Goal: Transaction & Acquisition: Purchase product/service

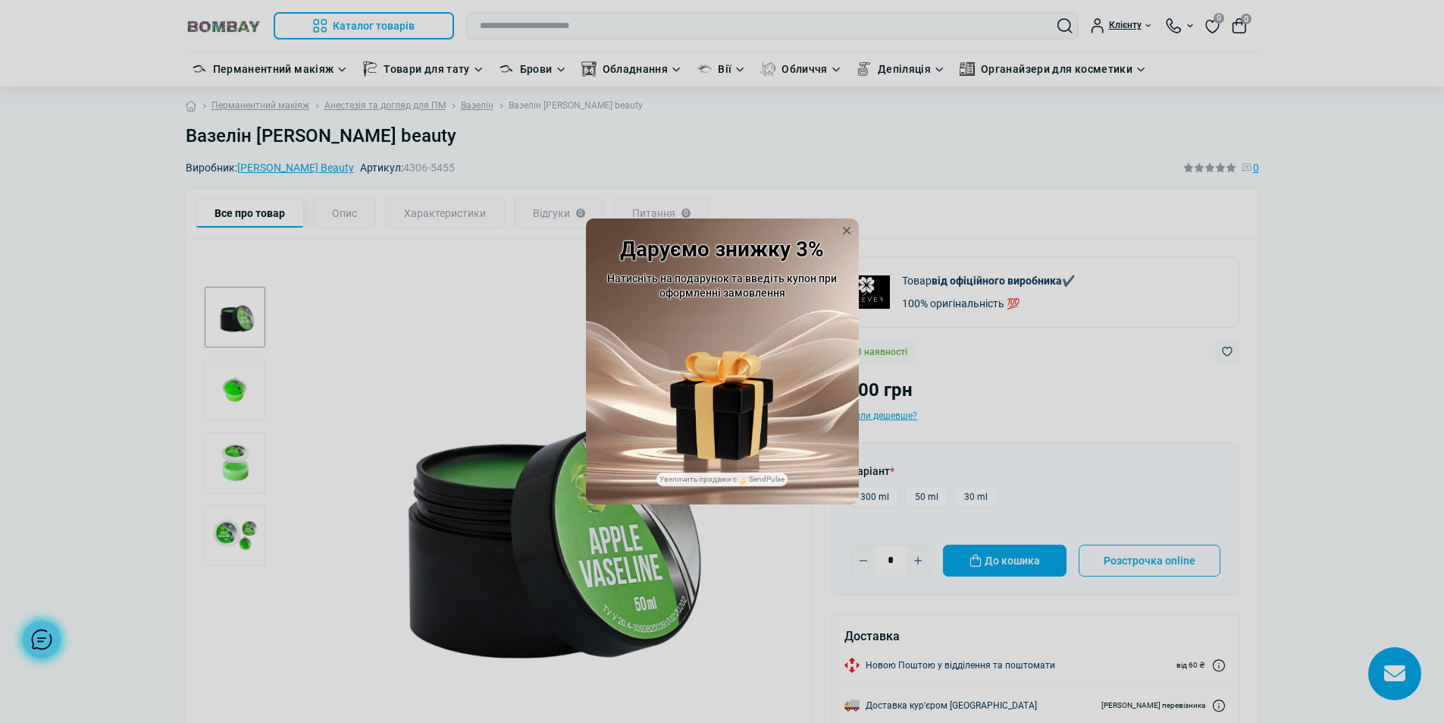
click at [715, 395] on img at bounding box center [721, 382] width 103 height 64
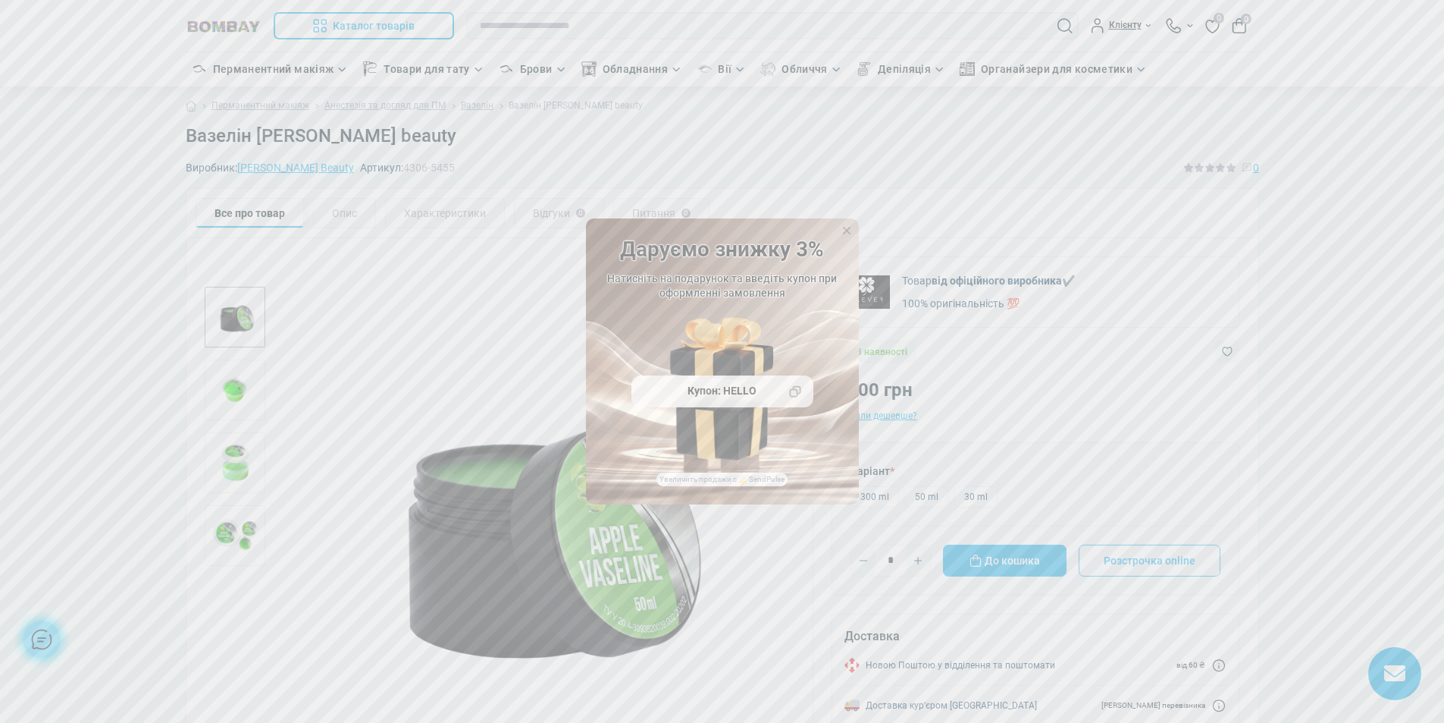
click at [796, 392] on icon at bounding box center [795, 392] width 12 height 12
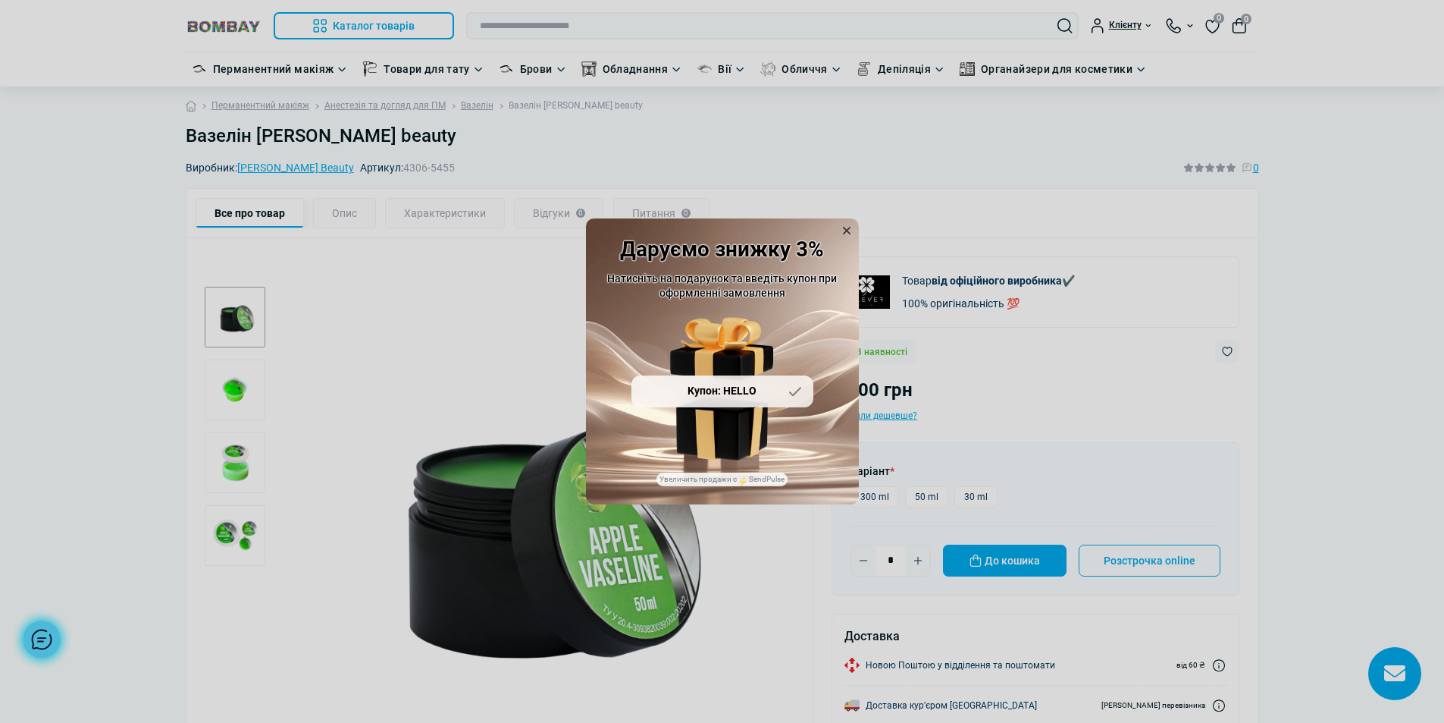
click at [845, 227] on icon at bounding box center [846, 230] width 15 height 15
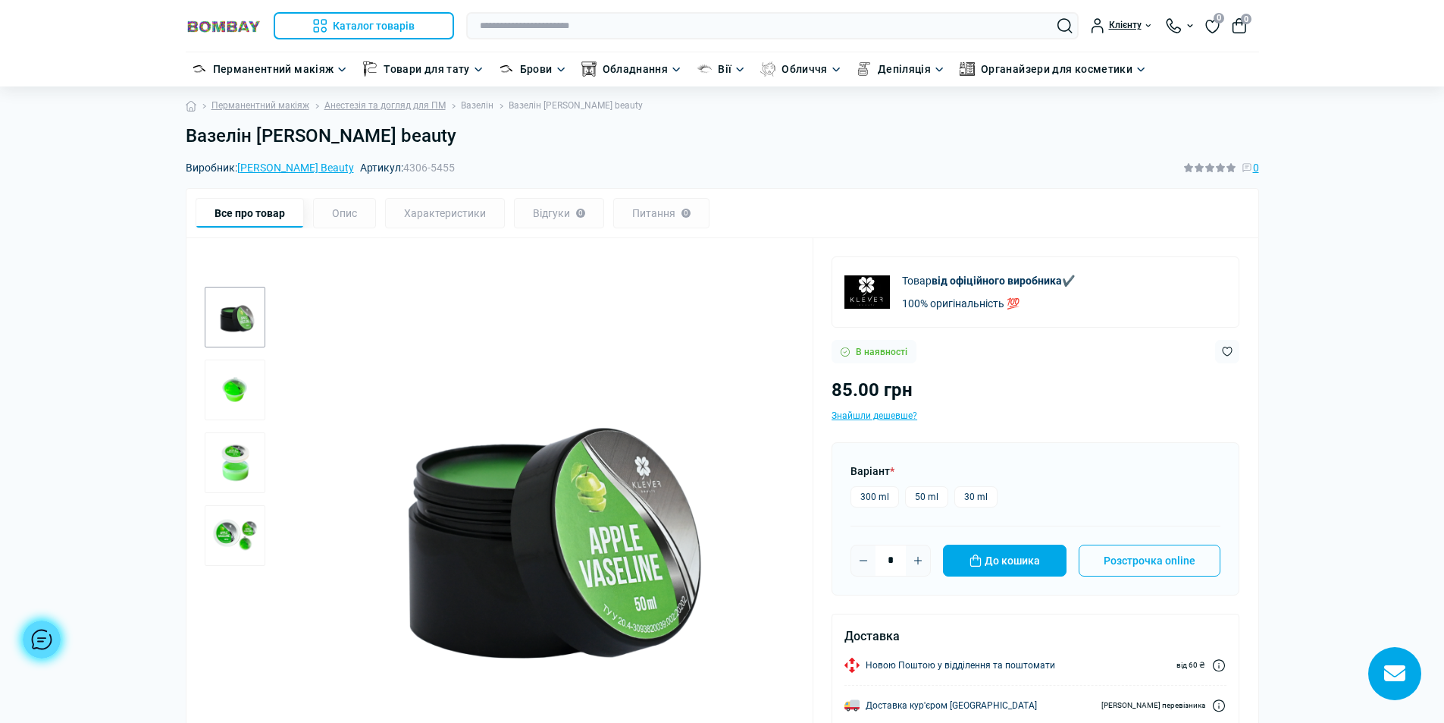
click at [475, 105] on link "Вазелін" at bounding box center [477, 106] width 33 height 14
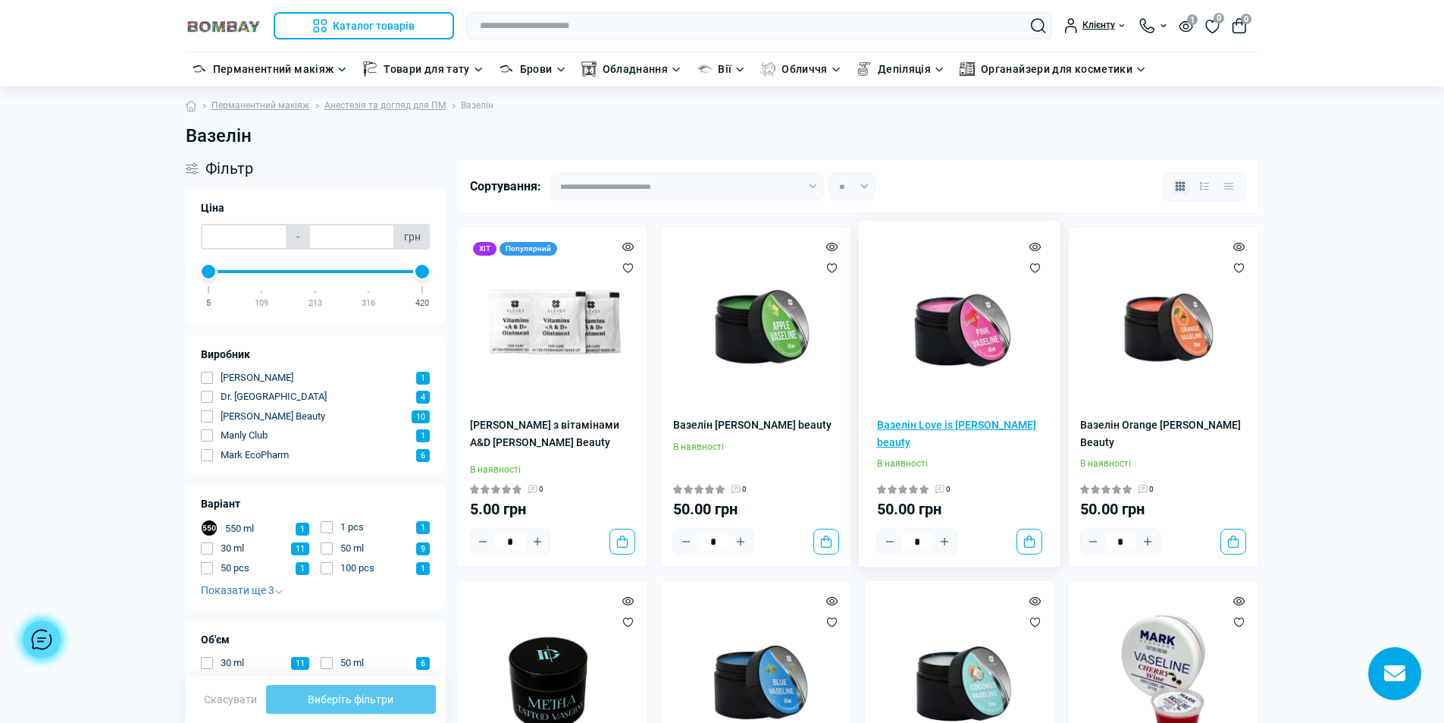
click at [927, 419] on link "Вазелін Love is Pink Klever beauty" at bounding box center [960, 433] width 166 height 34
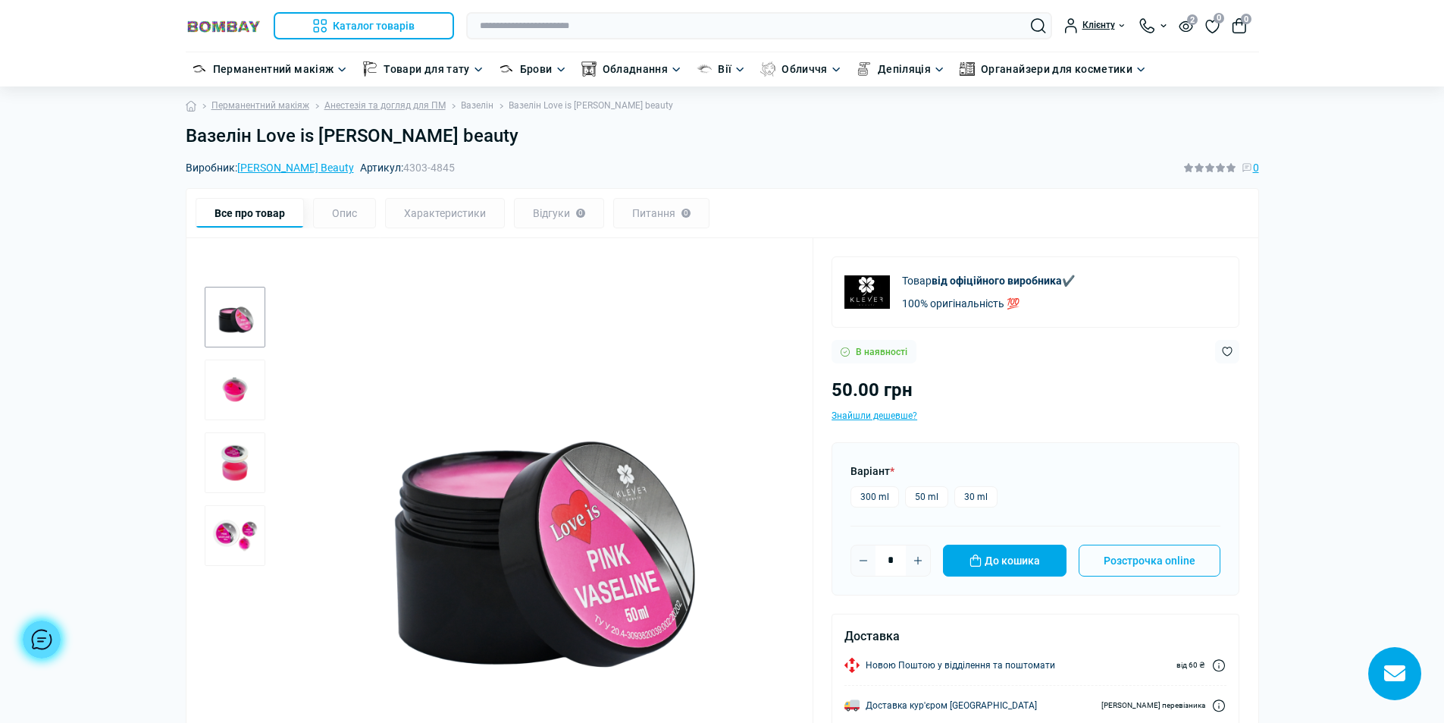
click at [481, 106] on link "Вазелін" at bounding box center [477, 106] width 33 height 14
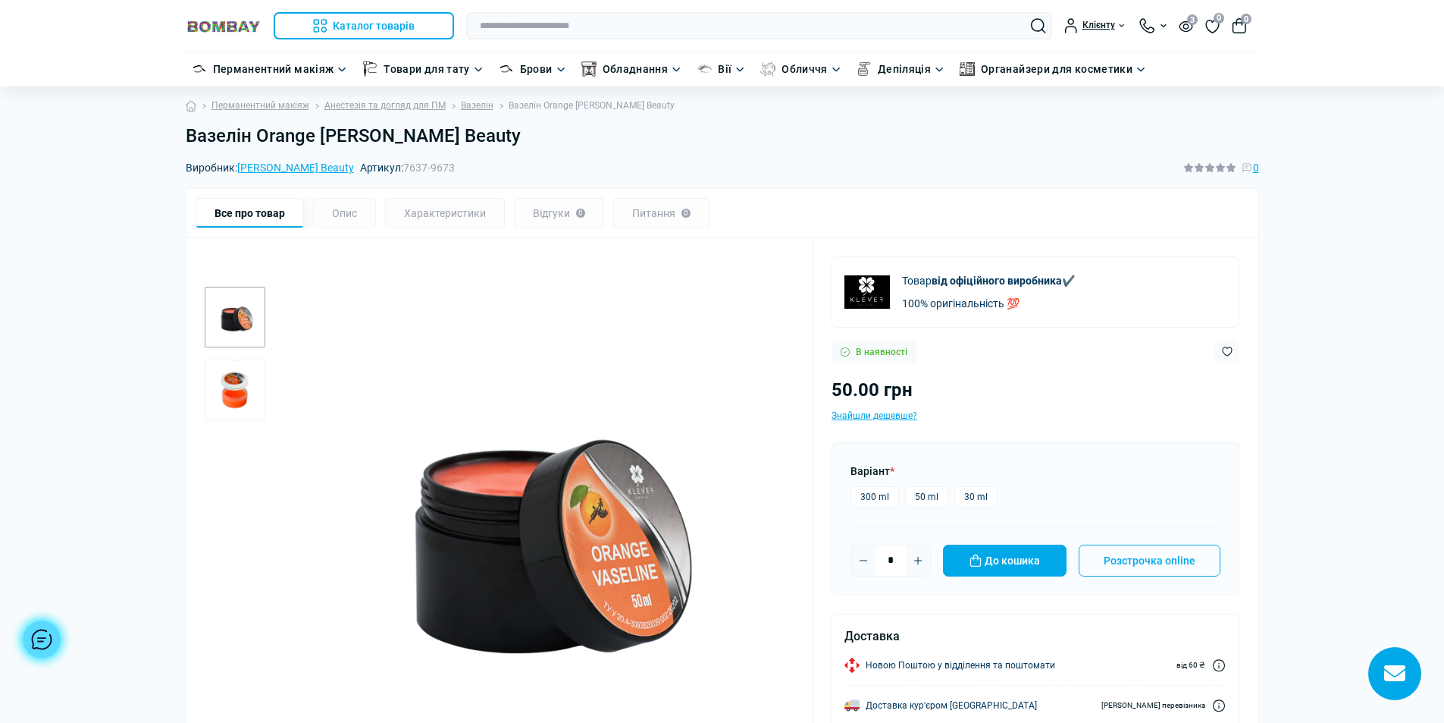
click at [456, 104] on li "Вазелін" at bounding box center [470, 106] width 48 height 14
click at [473, 105] on link "Вазелін" at bounding box center [477, 106] width 33 height 14
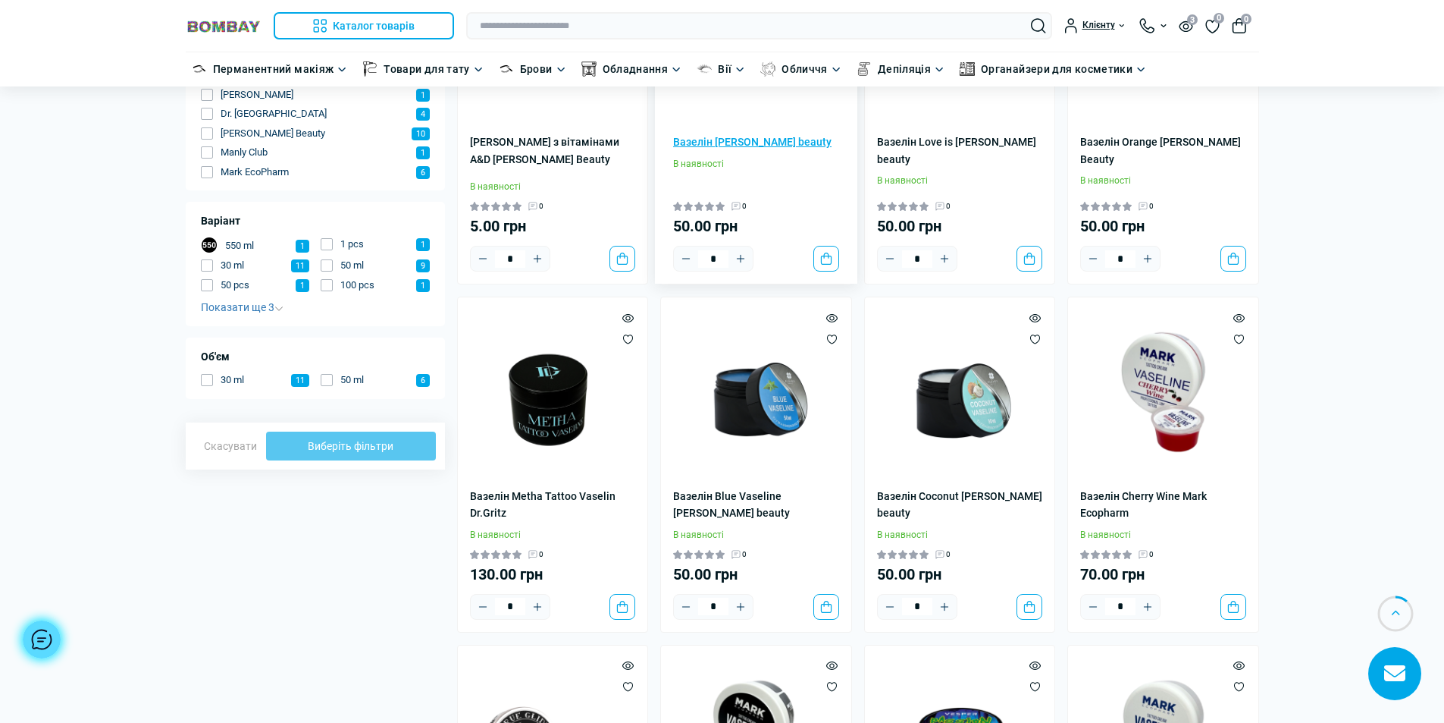
scroll to position [379, 0]
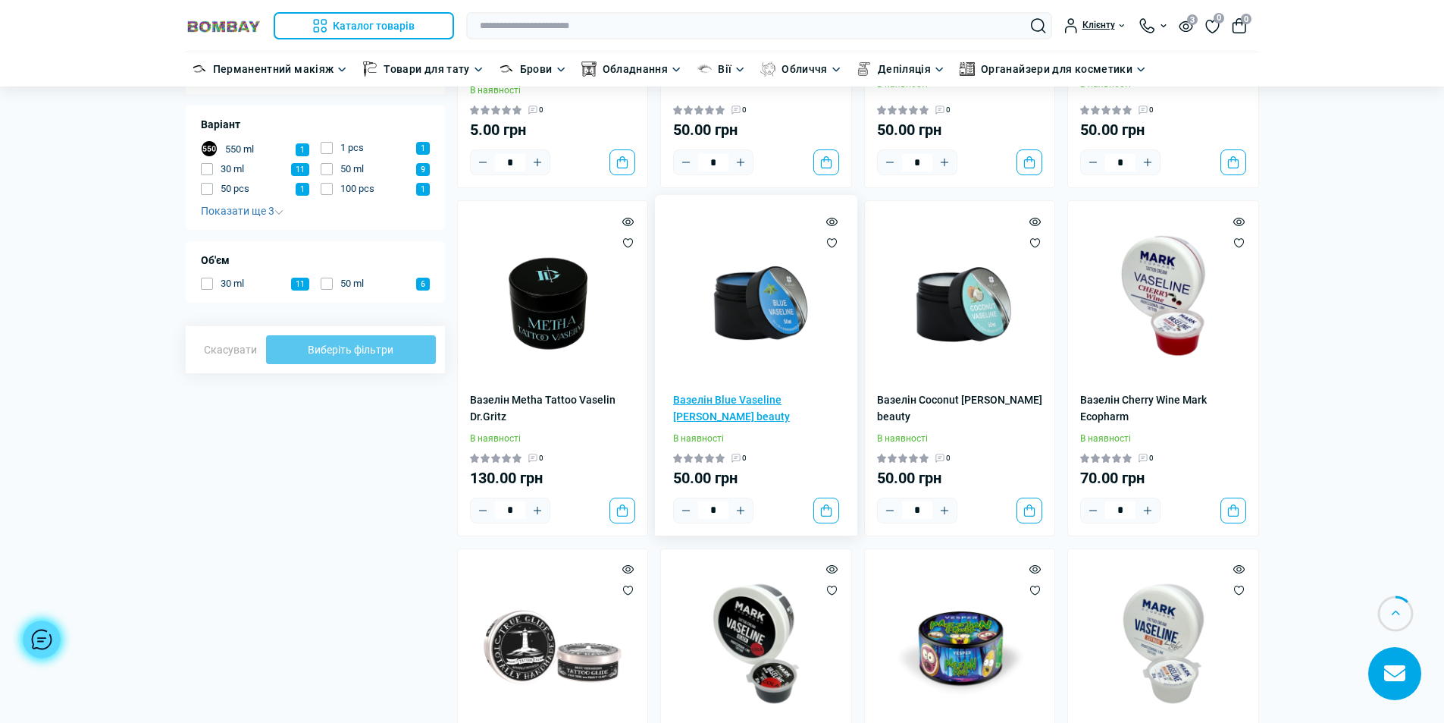
click at [738, 400] on link "Вазелін Blue Vaseline [PERSON_NAME] beauty" at bounding box center [756, 408] width 166 height 34
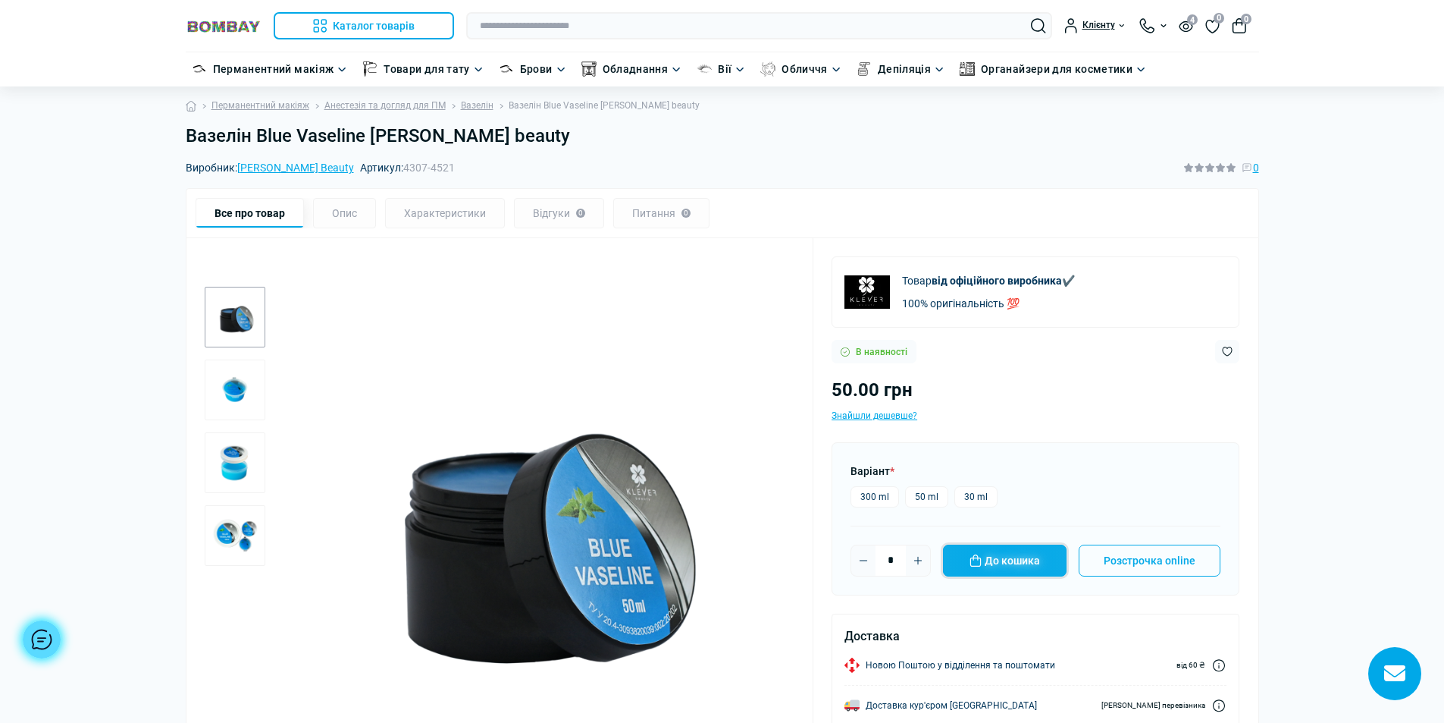
click at [1012, 557] on button "До кошика" at bounding box center [1005, 560] width 124 height 32
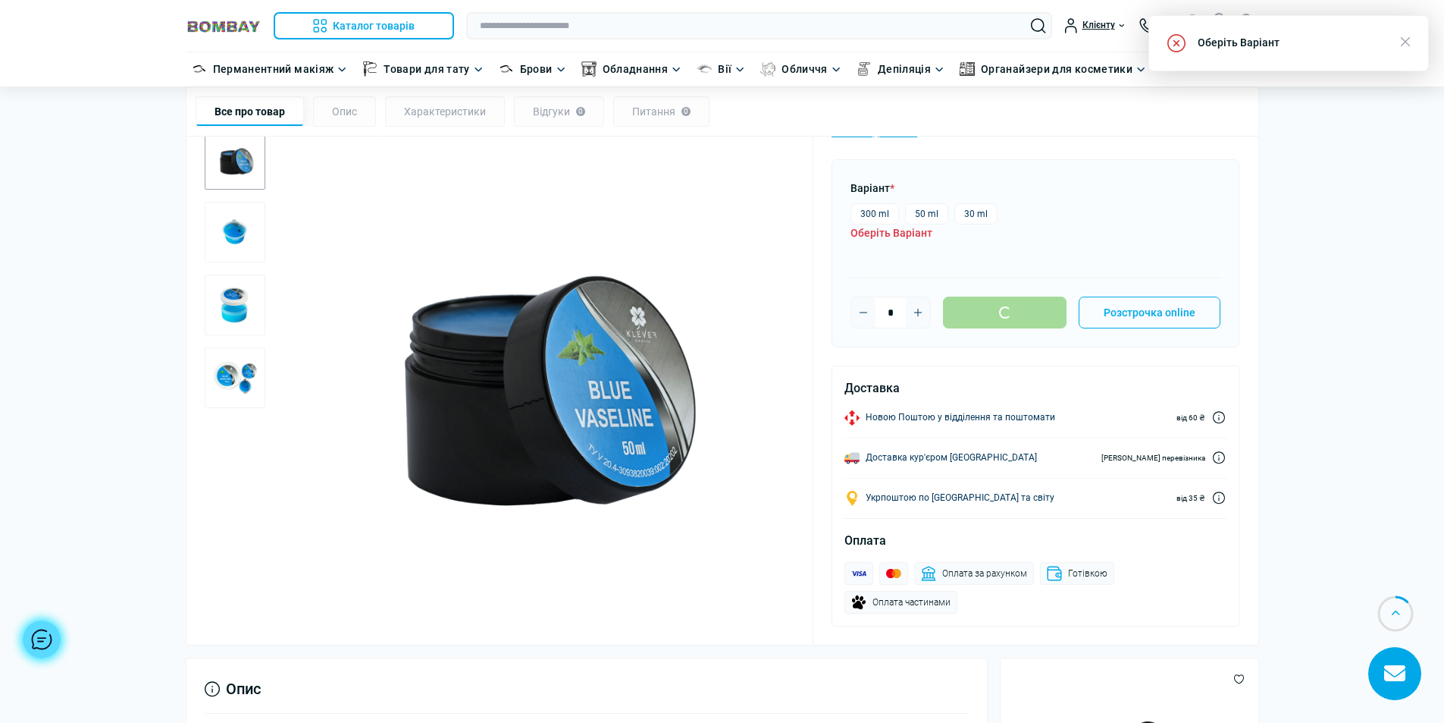
scroll to position [293, 0]
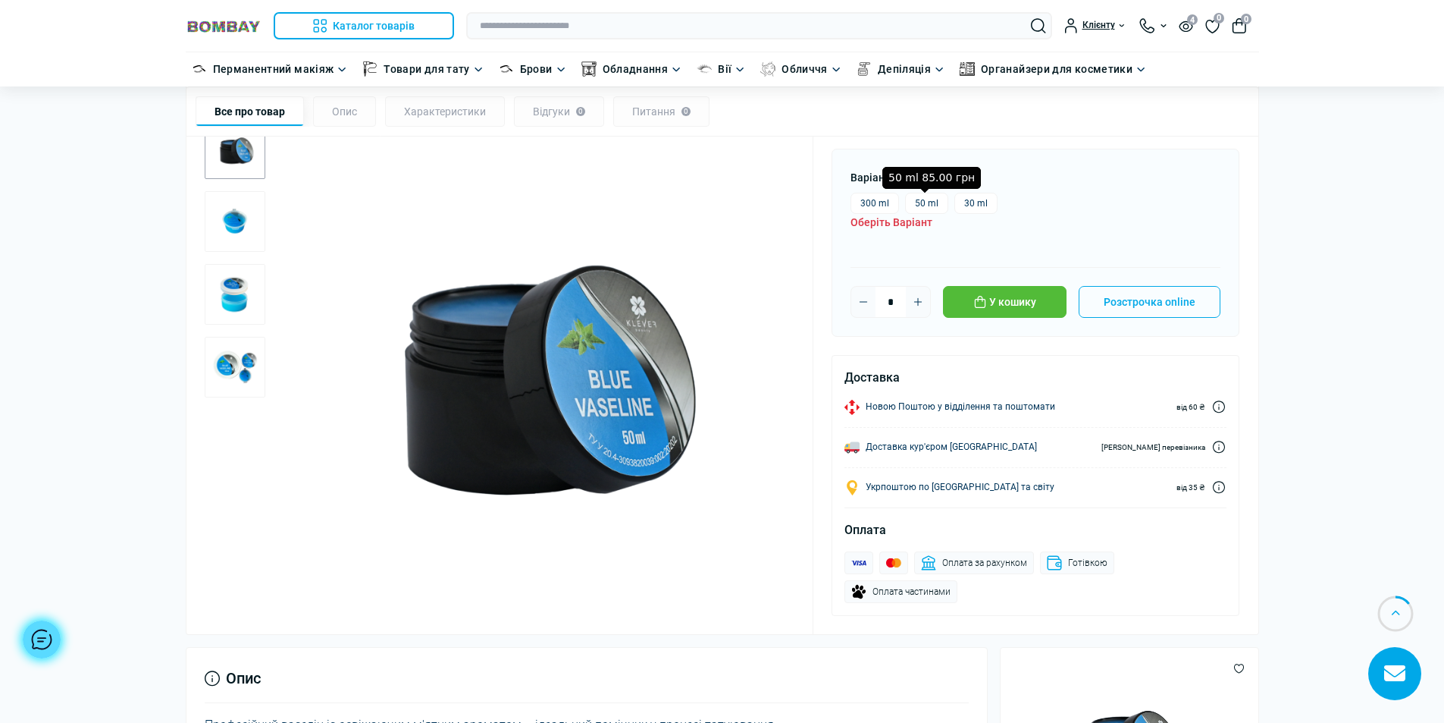
click at [914, 202] on label "50 ml" at bounding box center [926, 203] width 43 height 21
click at [988, 318] on button "У кошику" at bounding box center [1005, 302] width 124 height 32
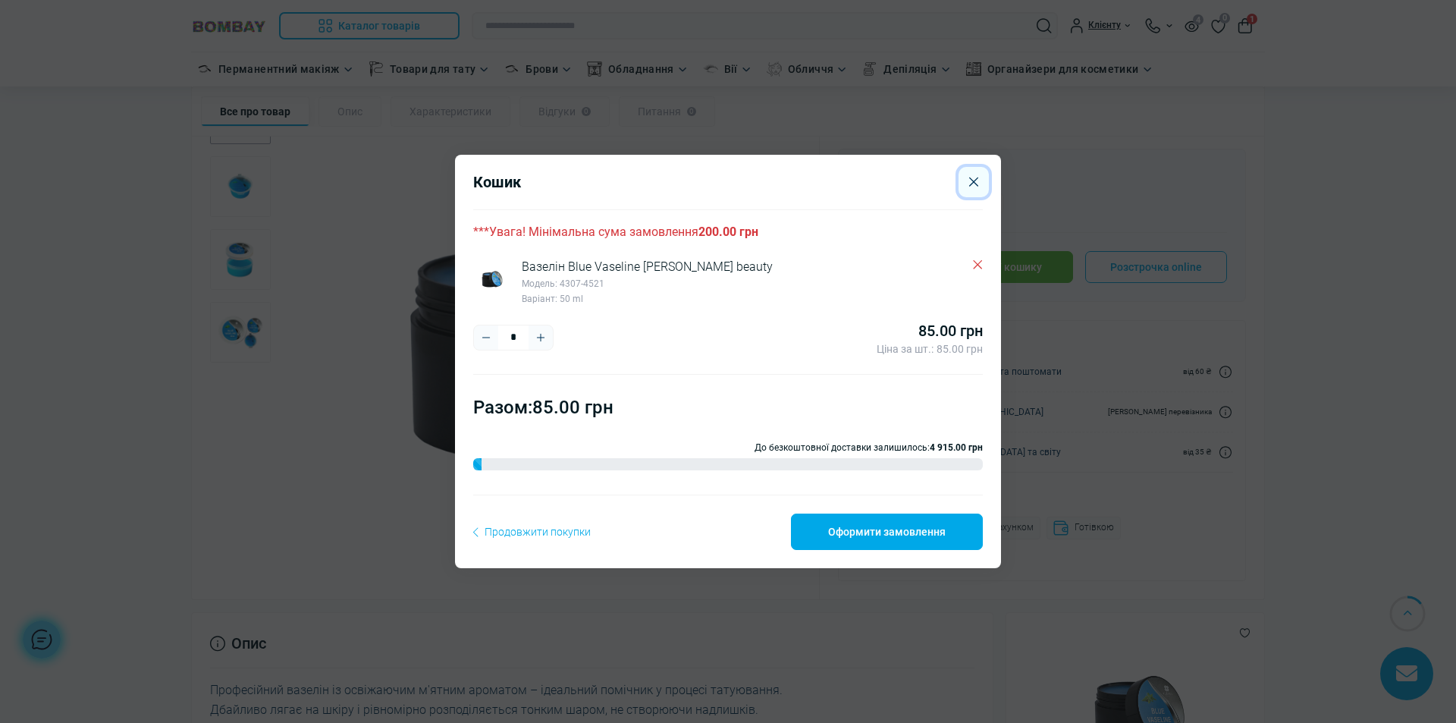
click at [971, 181] on icon "Close" at bounding box center [973, 182] width 9 height 10
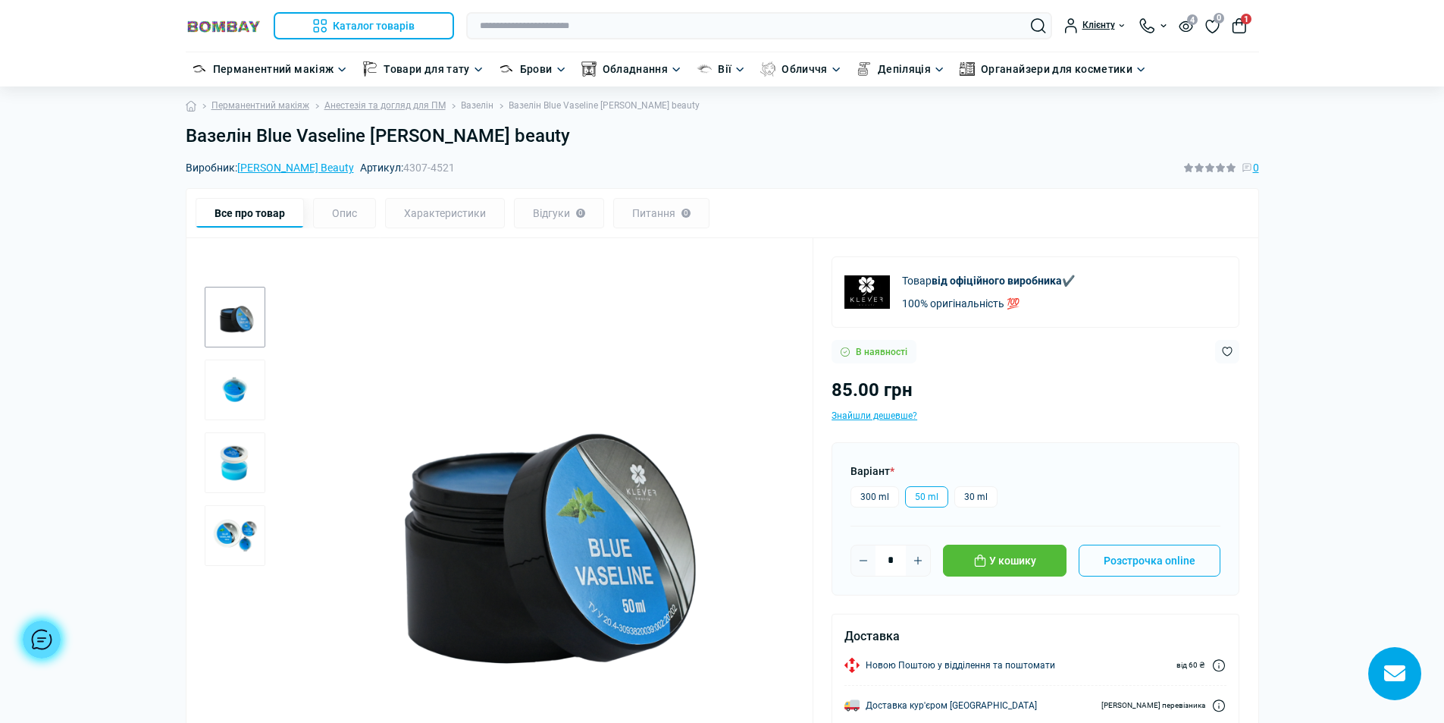
click at [465, 103] on link "Вазелін" at bounding box center [477, 106] width 33 height 14
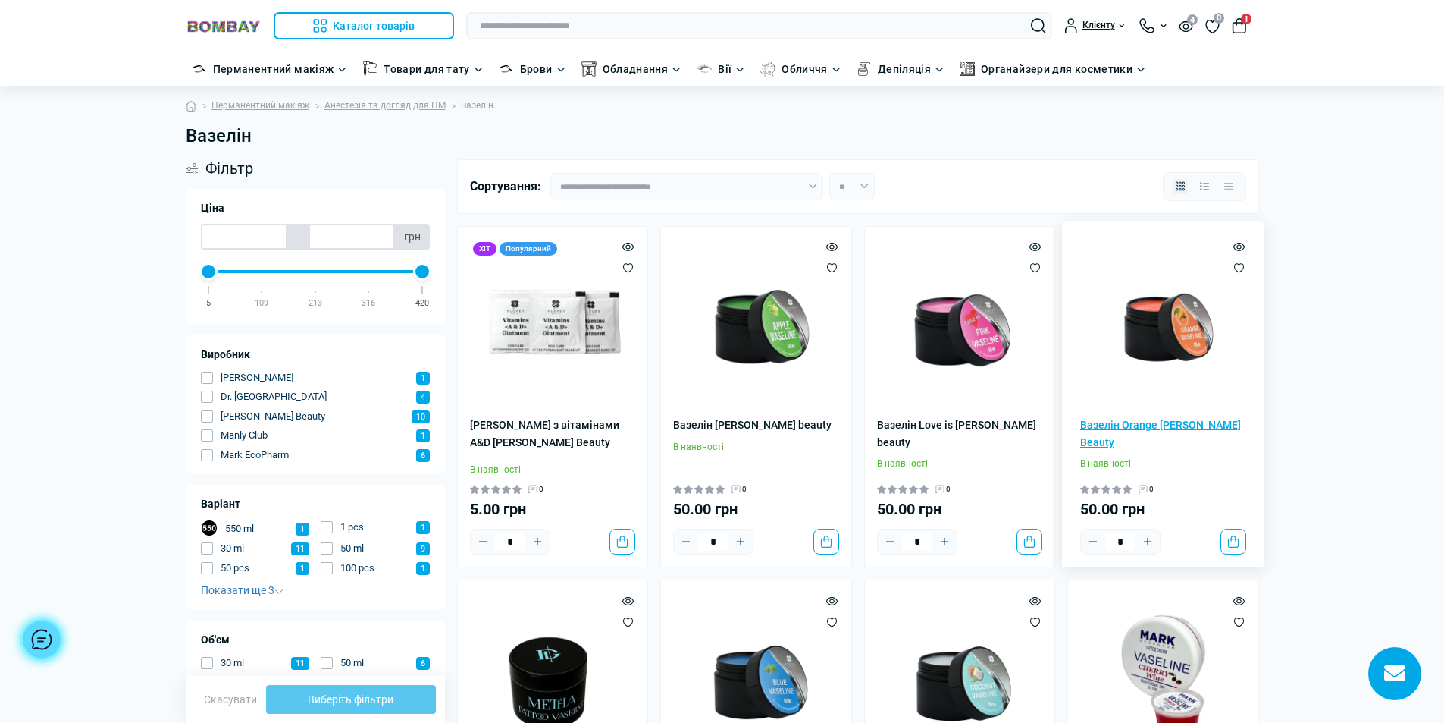
click at [1130, 422] on link "Вазелін Orange [PERSON_NAME] Beauty" at bounding box center [1164, 433] width 166 height 34
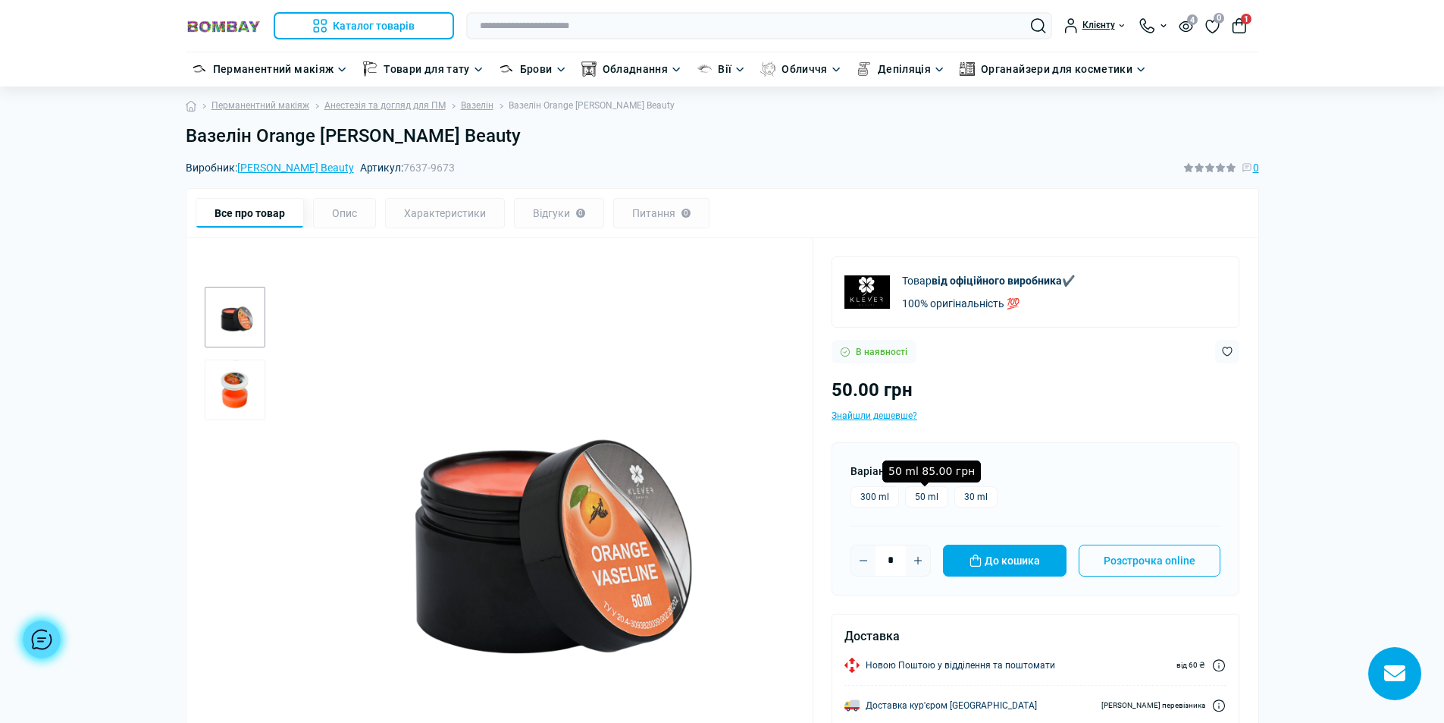
click at [927, 494] on label "50 ml" at bounding box center [926, 496] width 43 height 21
click at [1008, 558] on button "До кошика" at bounding box center [1005, 560] width 124 height 32
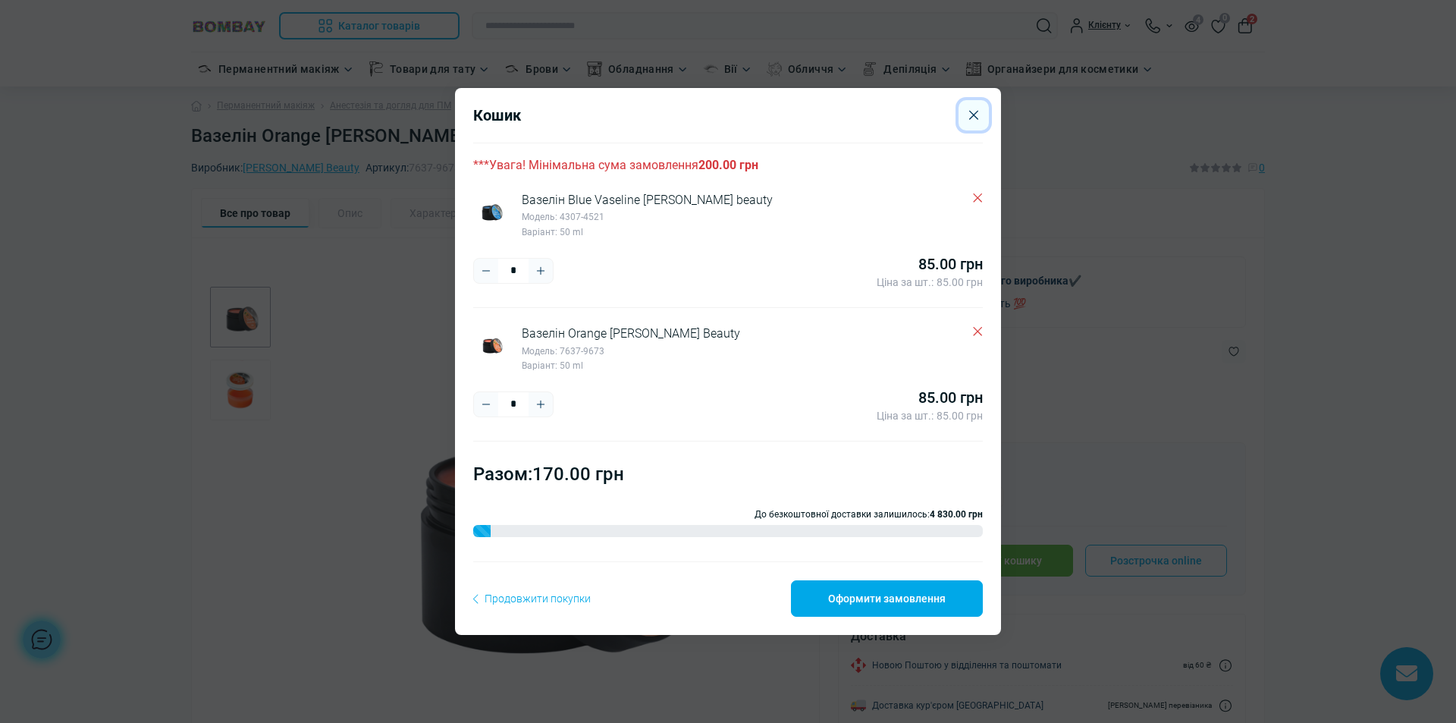
click at [969, 115] on icon "Close" at bounding box center [973, 115] width 9 height 10
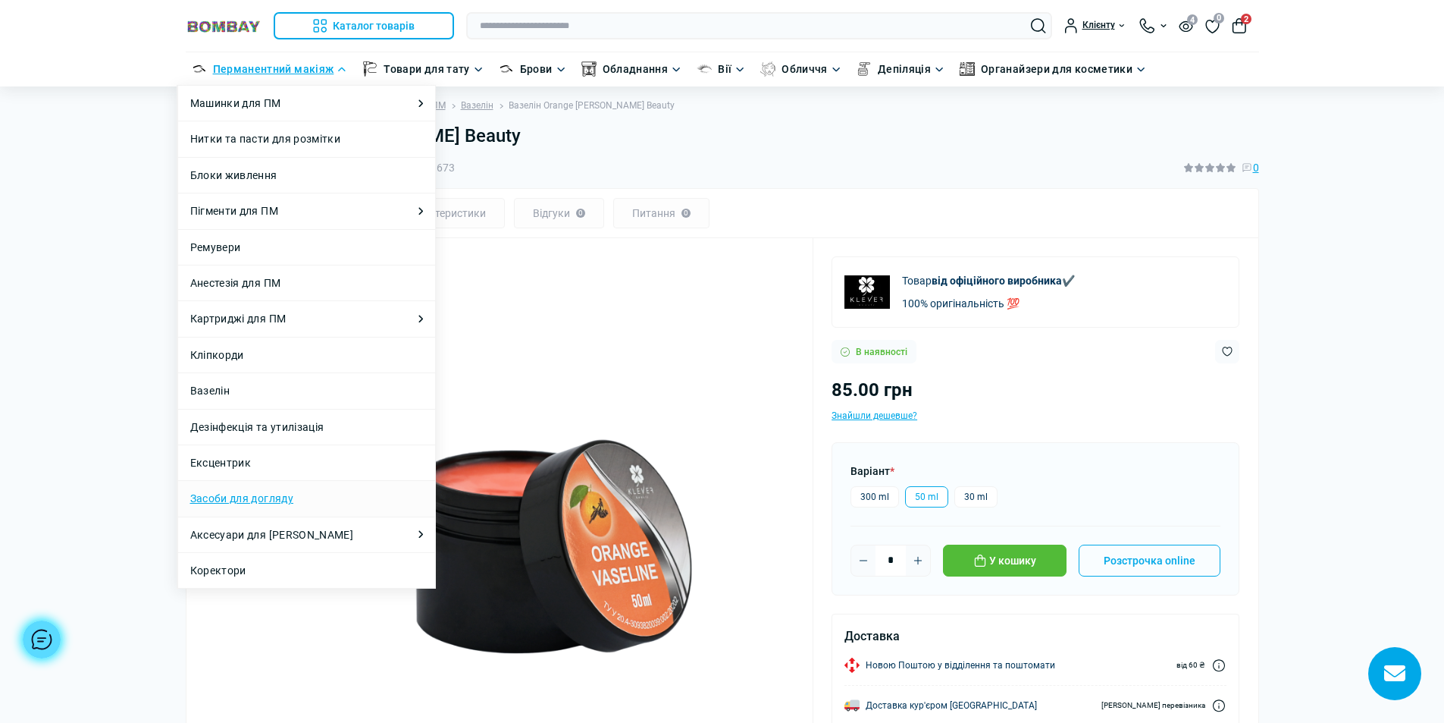
click at [267, 495] on link "Засоби для догляду" at bounding box center [241, 498] width 103 height 17
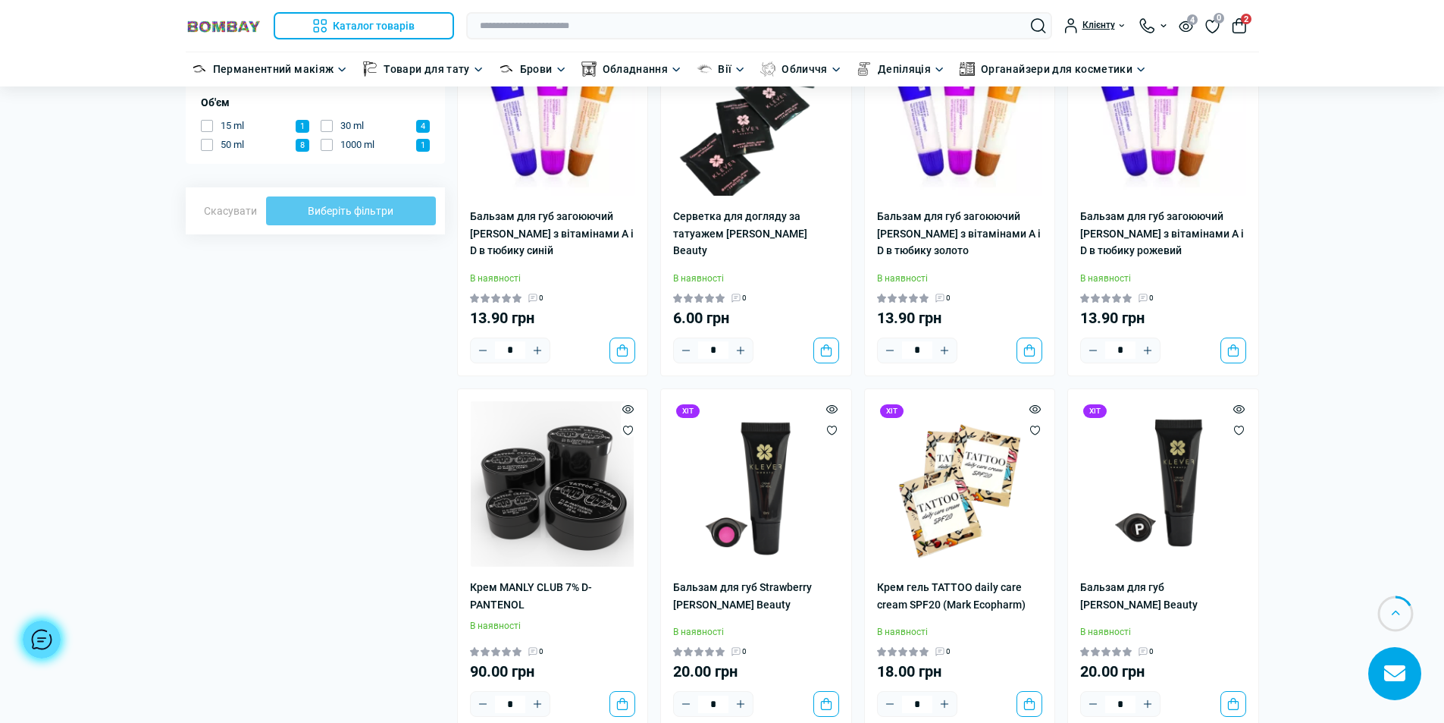
scroll to position [607, 0]
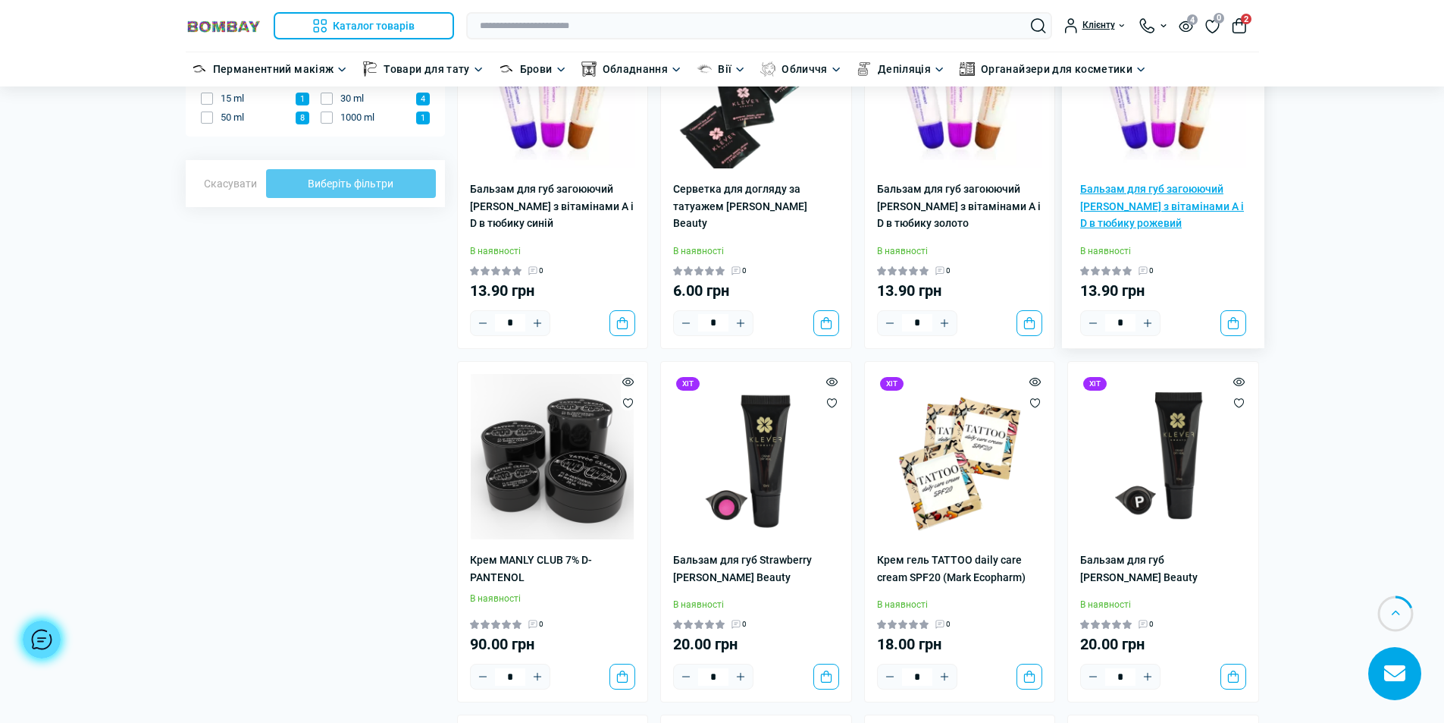
click at [1165, 189] on link "Бальзам для губ загоюючий [PERSON_NAME] з вітамінами A і D в тюбику рожевий" at bounding box center [1164, 205] width 166 height 51
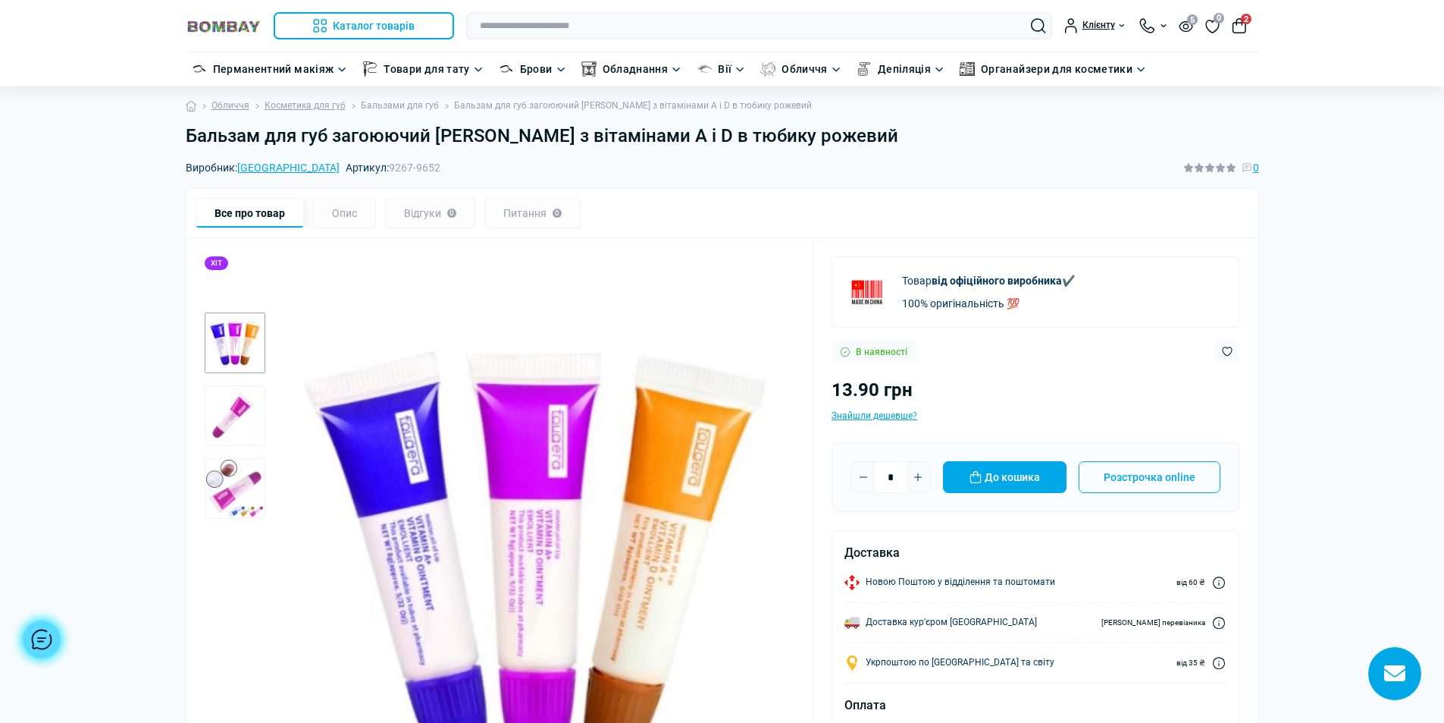
click at [380, 109] on link "Бальзами для губ" at bounding box center [400, 106] width 78 height 14
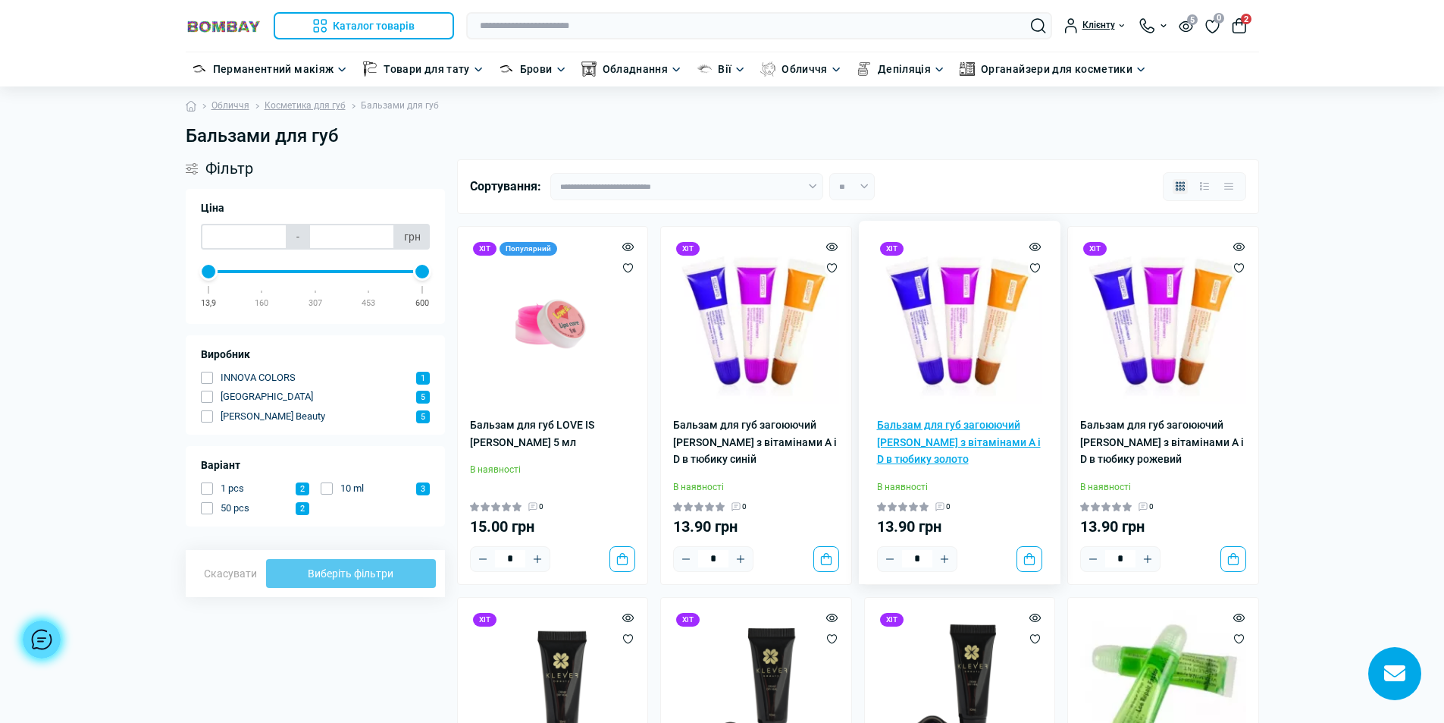
click at [925, 440] on link "Бальзам для губ загоюючий [PERSON_NAME] з вітамінами A і D в тюбику золото" at bounding box center [960, 441] width 166 height 51
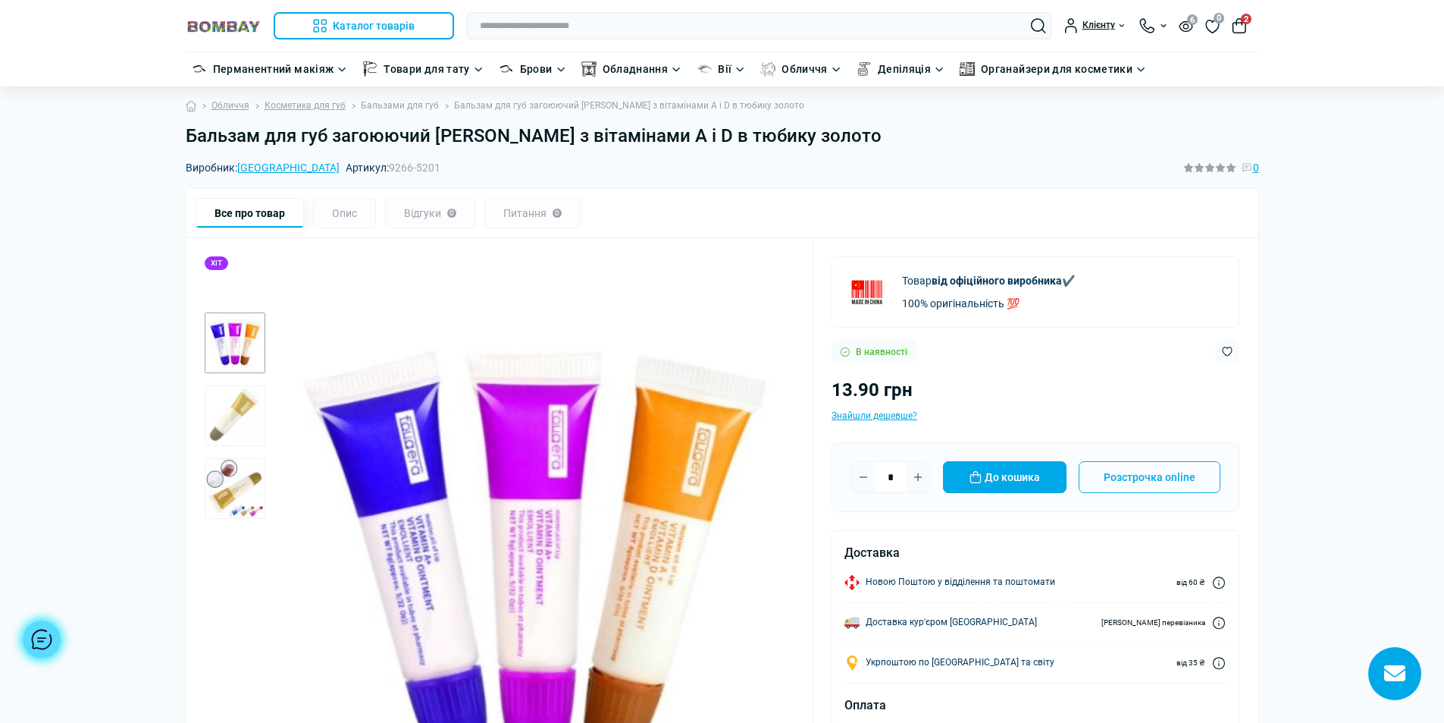
click at [409, 102] on link "Бальзами для губ" at bounding box center [400, 106] width 78 height 14
click at [237, 409] on img "2 / 3" at bounding box center [235, 415] width 61 height 61
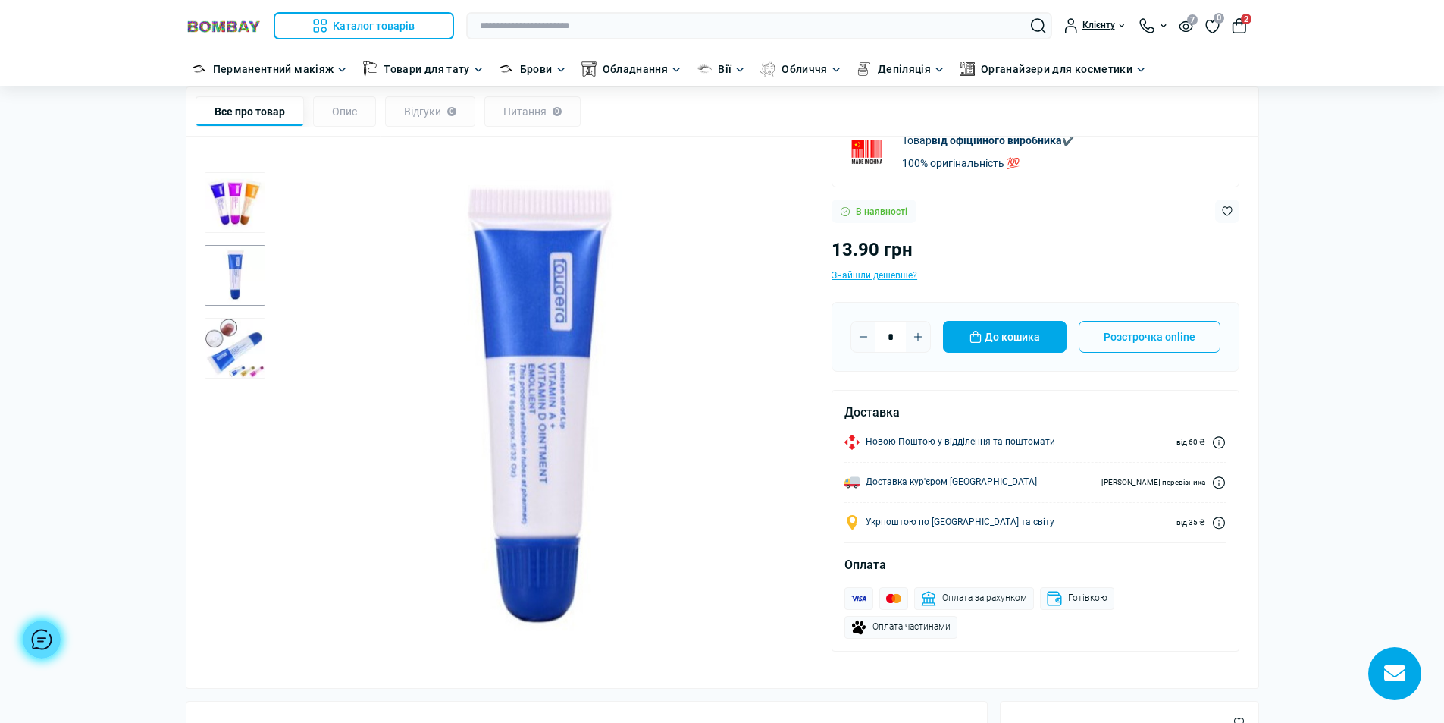
scroll to position [152, 0]
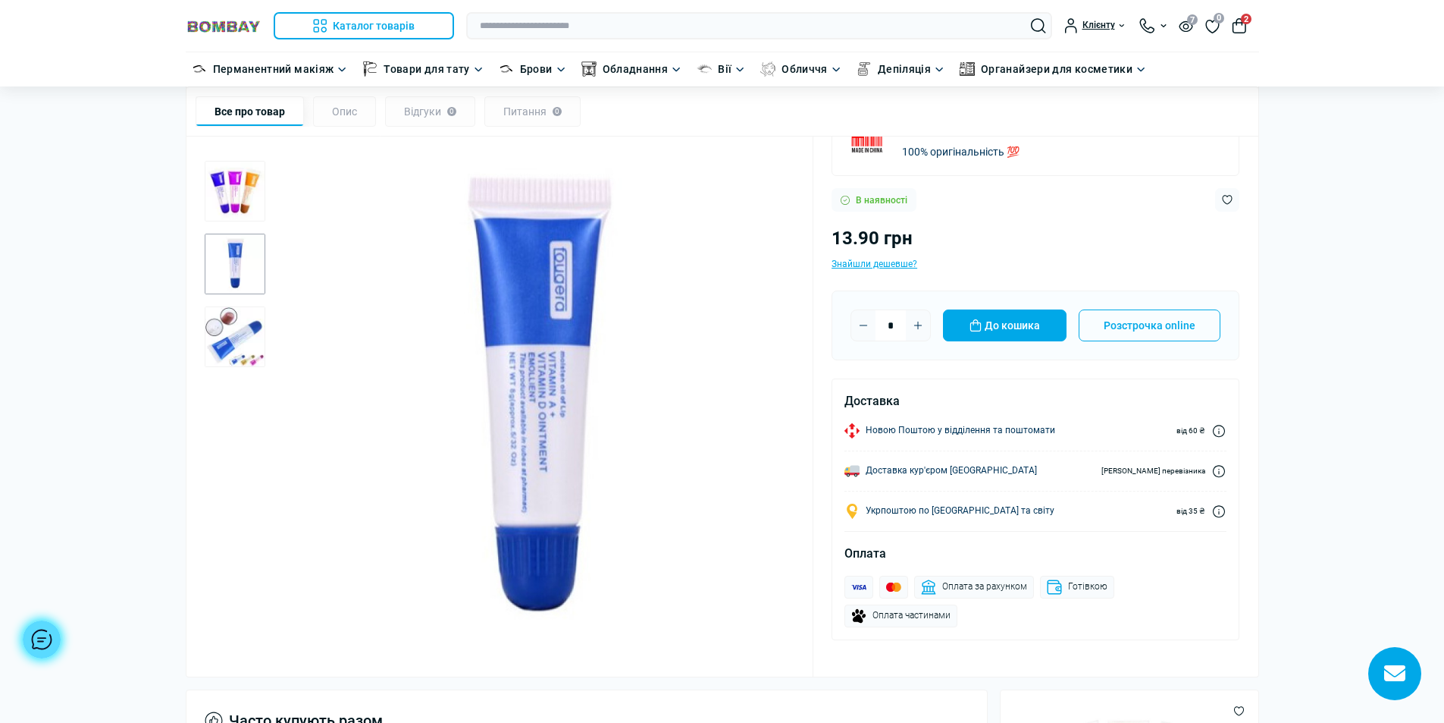
click at [219, 343] on img "3 / 3" at bounding box center [235, 336] width 61 height 61
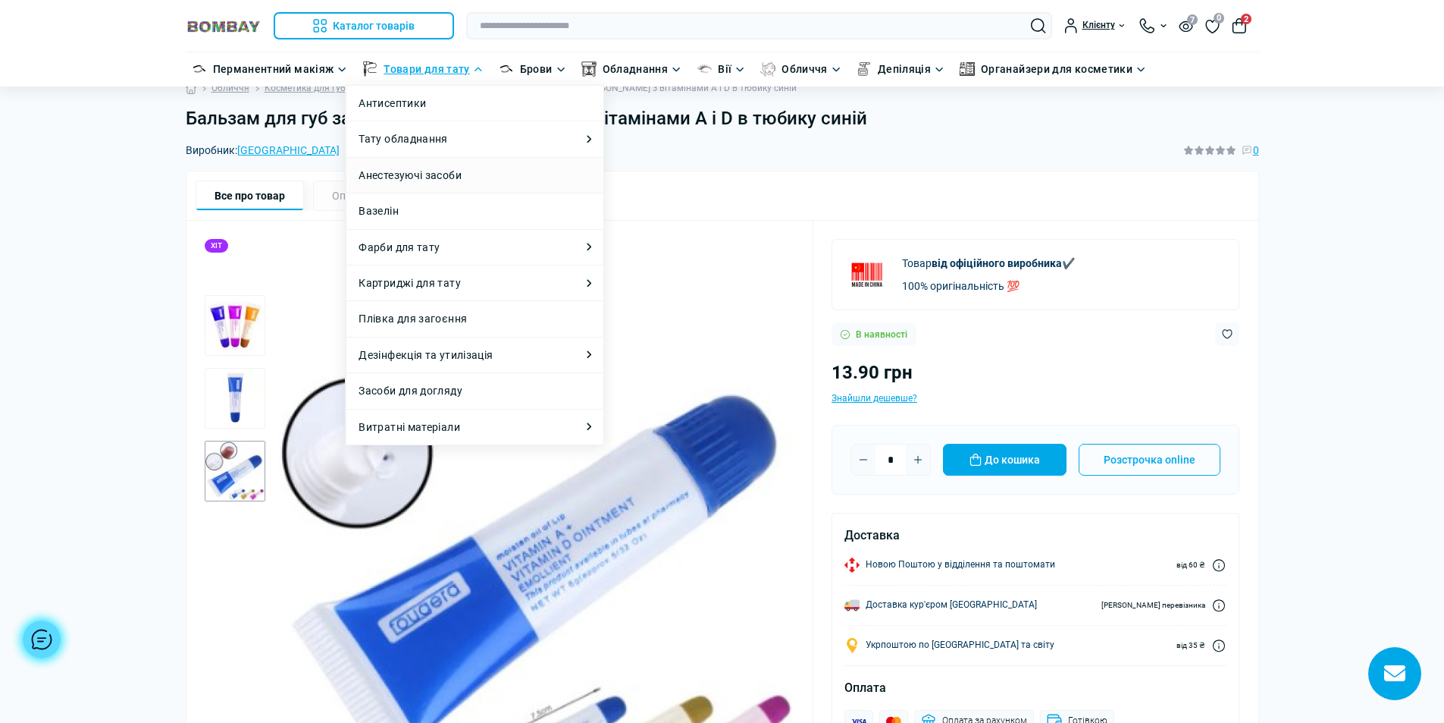
scroll to position [0, 0]
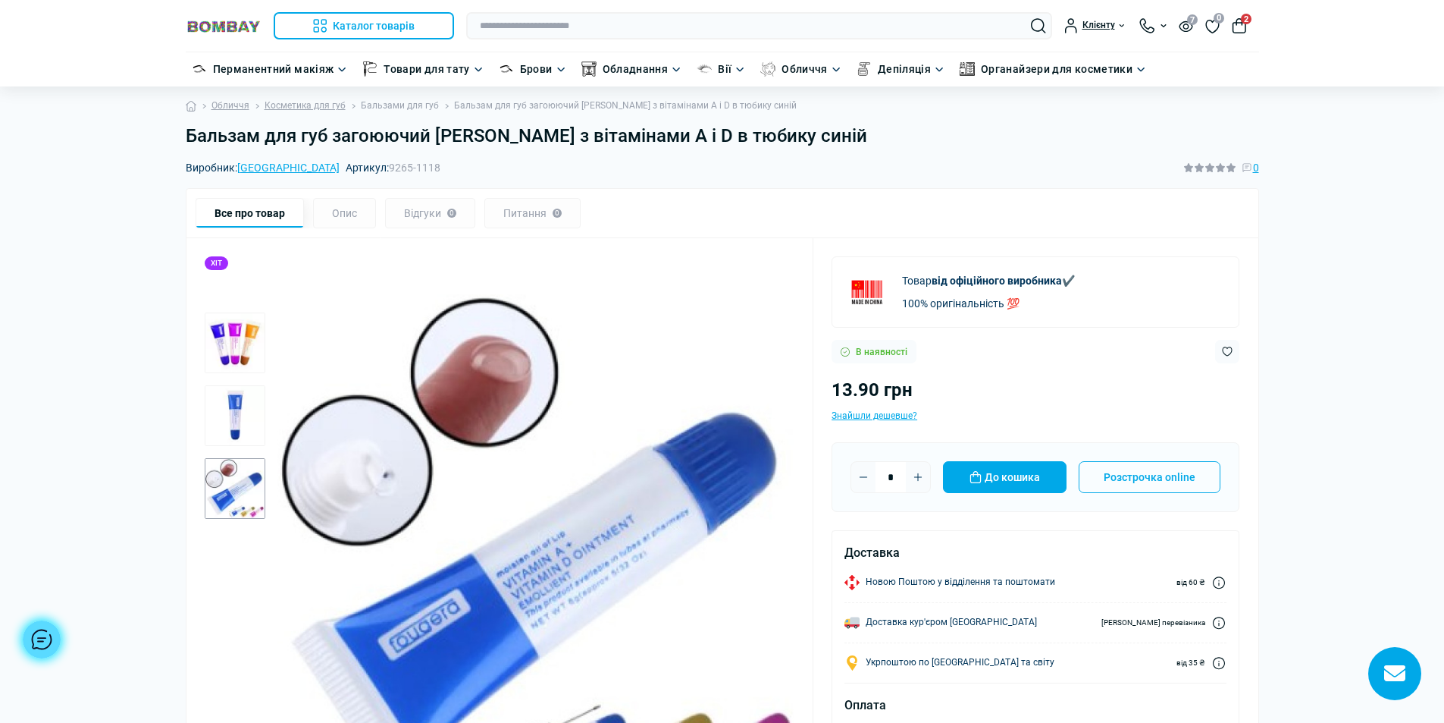
click at [421, 106] on link "Бальзами для губ" at bounding box center [400, 106] width 78 height 14
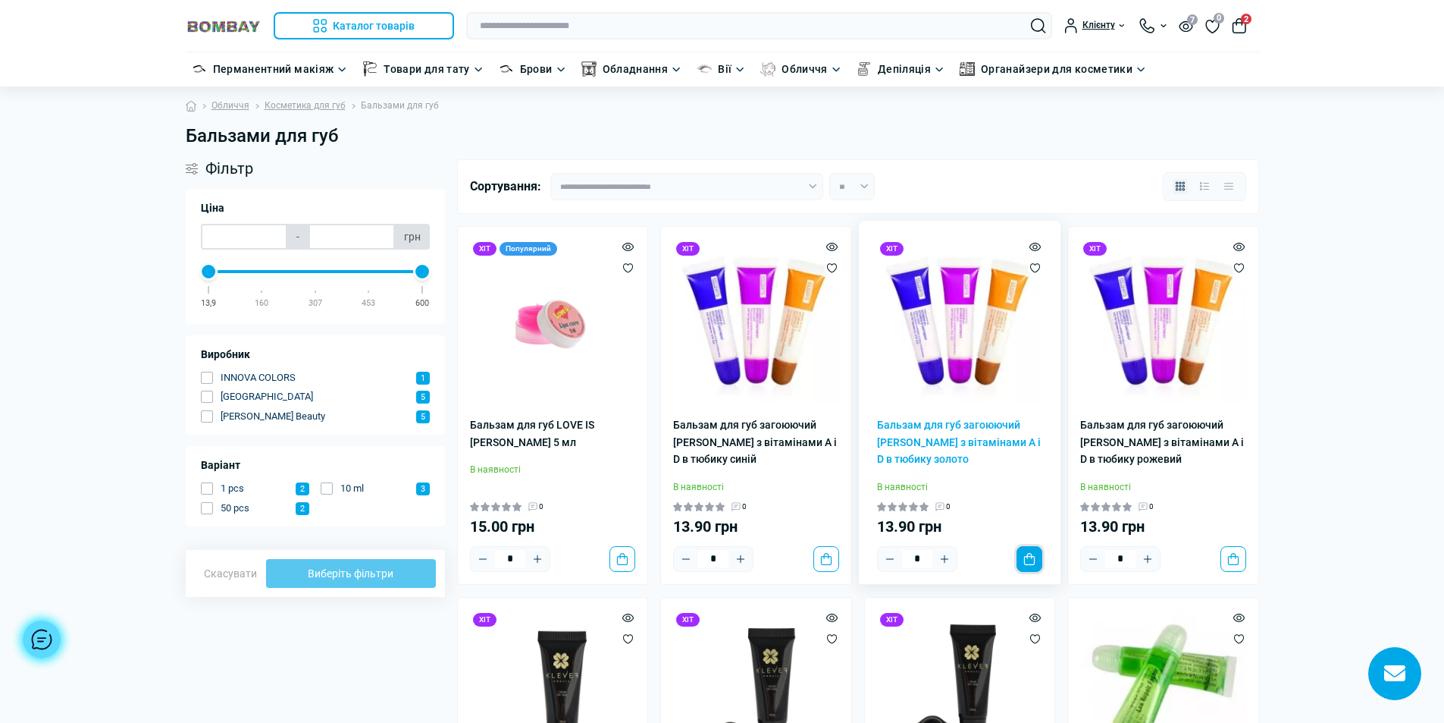
click at [1025, 556] on button "До кошика" at bounding box center [1030, 559] width 26 height 26
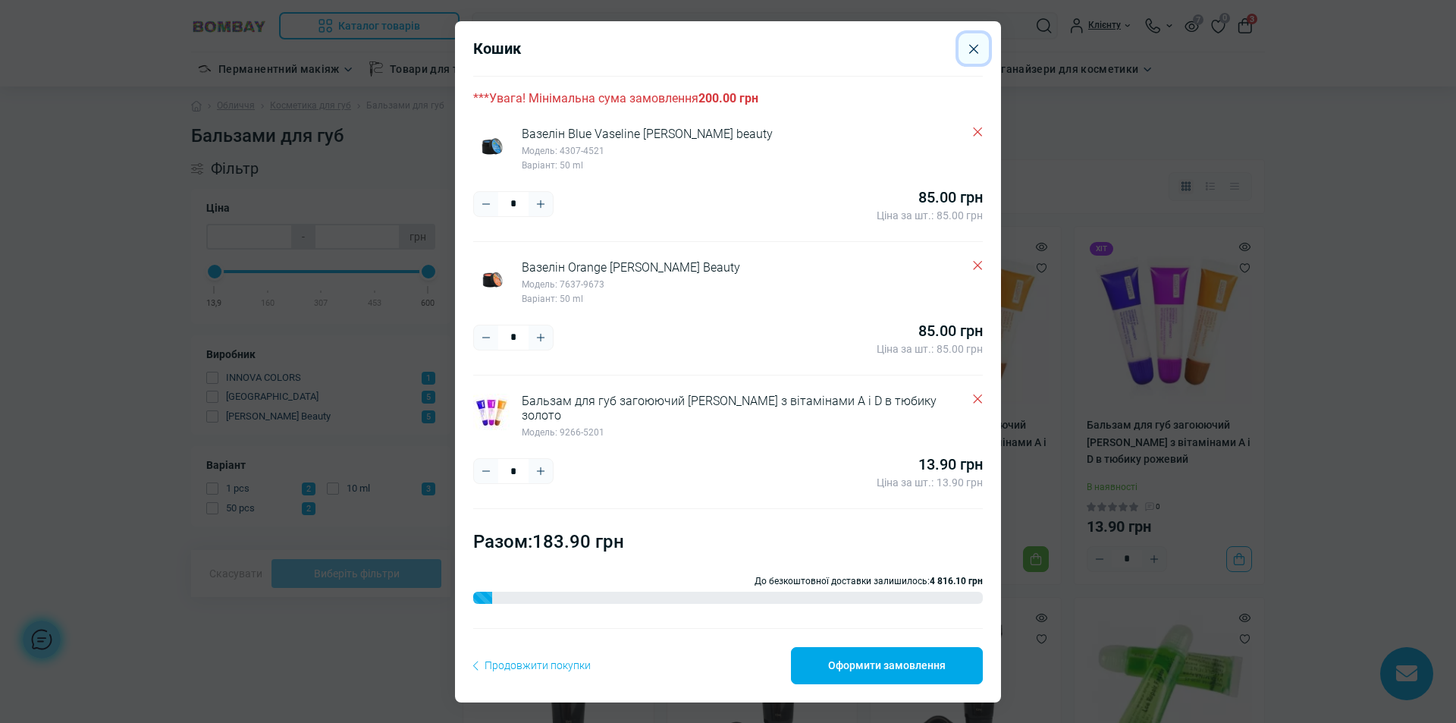
click at [961, 49] on button "Close" at bounding box center [973, 48] width 30 height 30
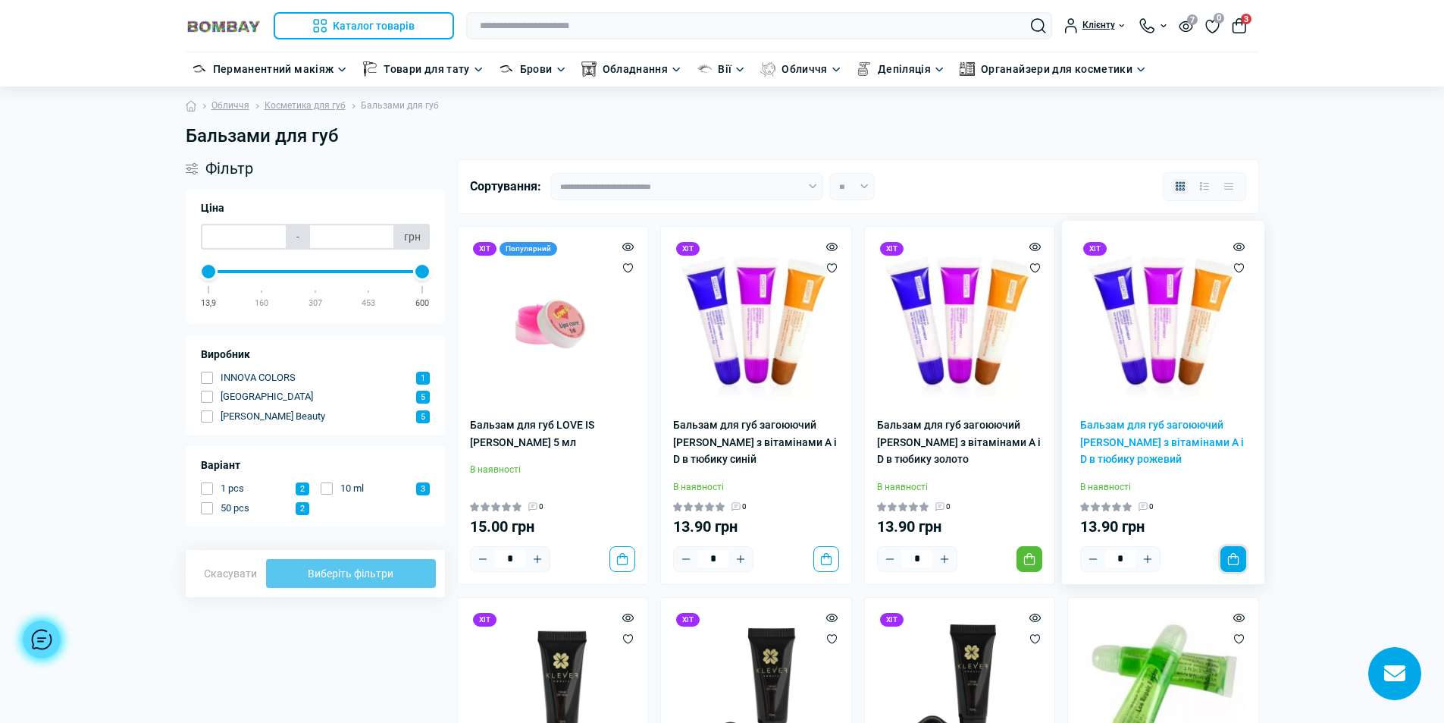
click at [1223, 562] on button "До кошика" at bounding box center [1234, 559] width 26 height 26
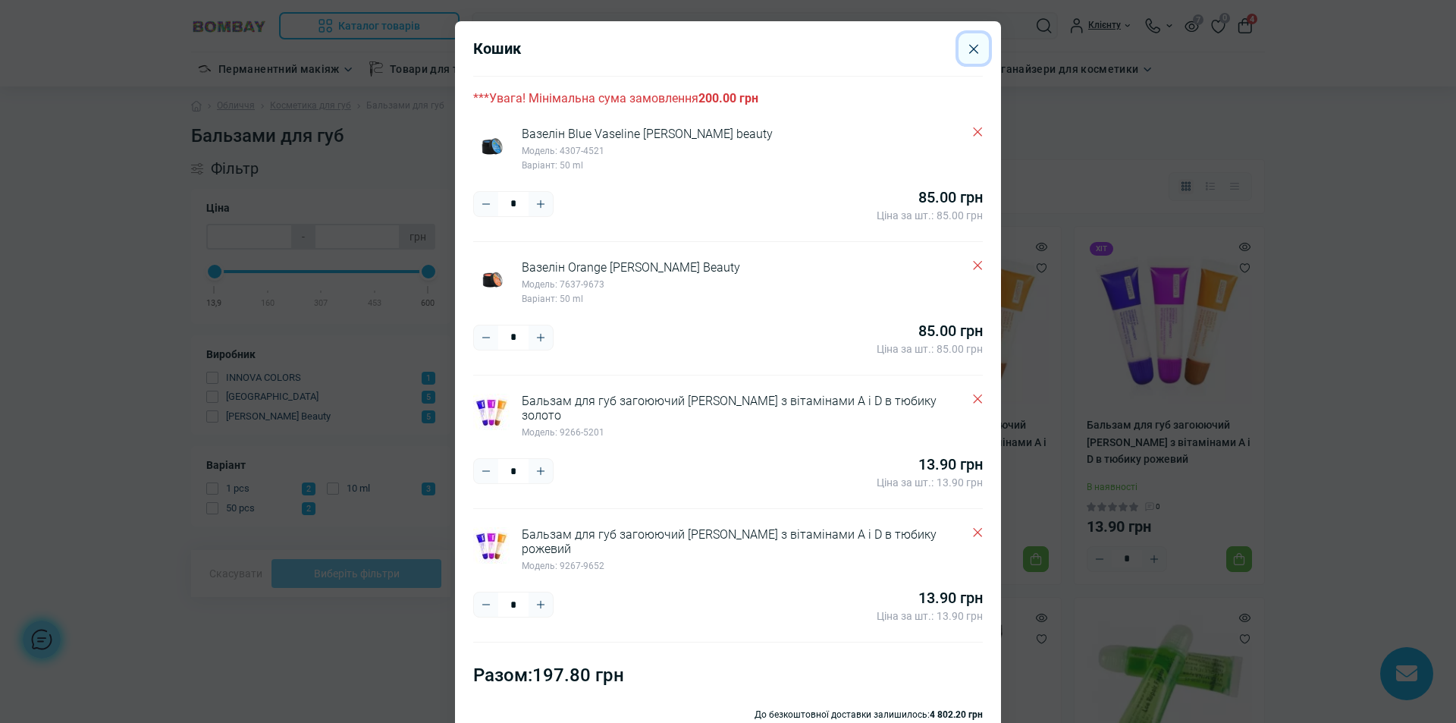
click at [969, 49] on icon "Close" at bounding box center [973, 48] width 9 height 9
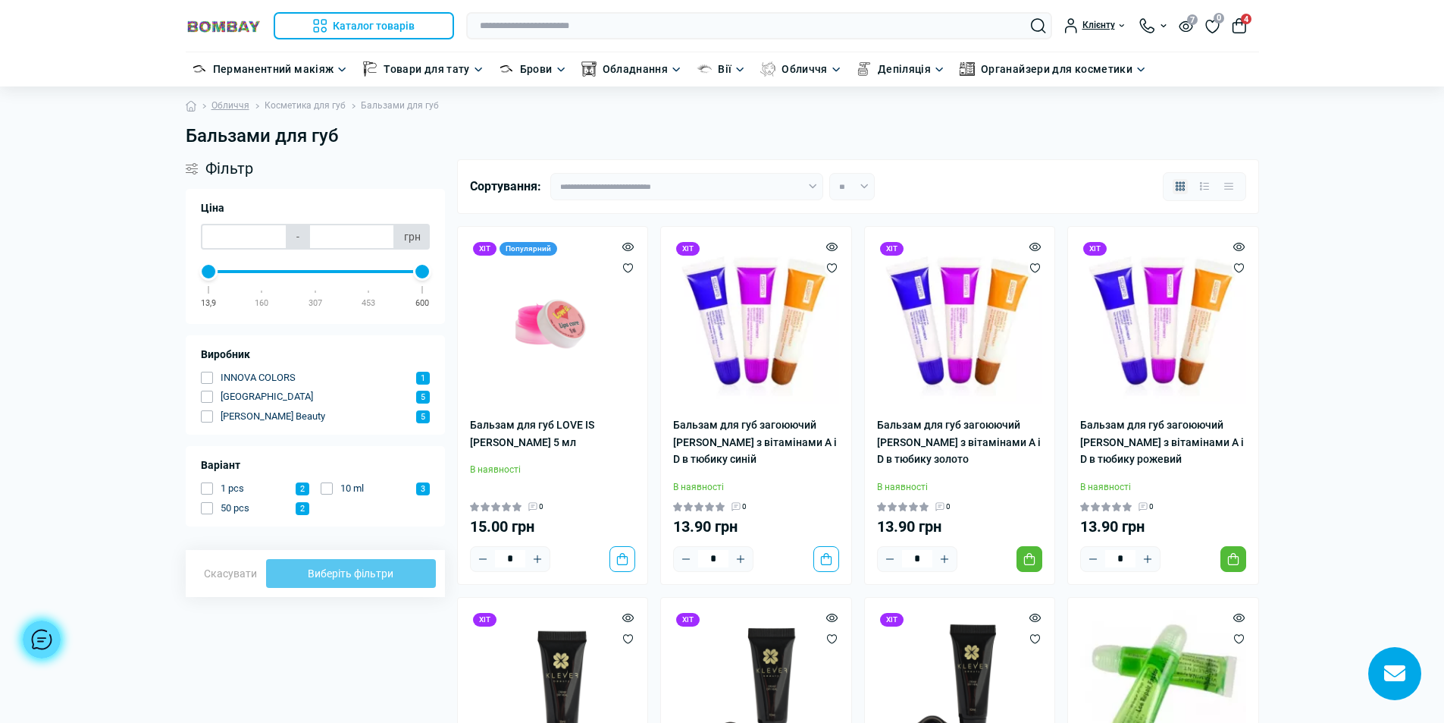
click at [317, 105] on link "Косметика для губ" at bounding box center [305, 106] width 81 height 14
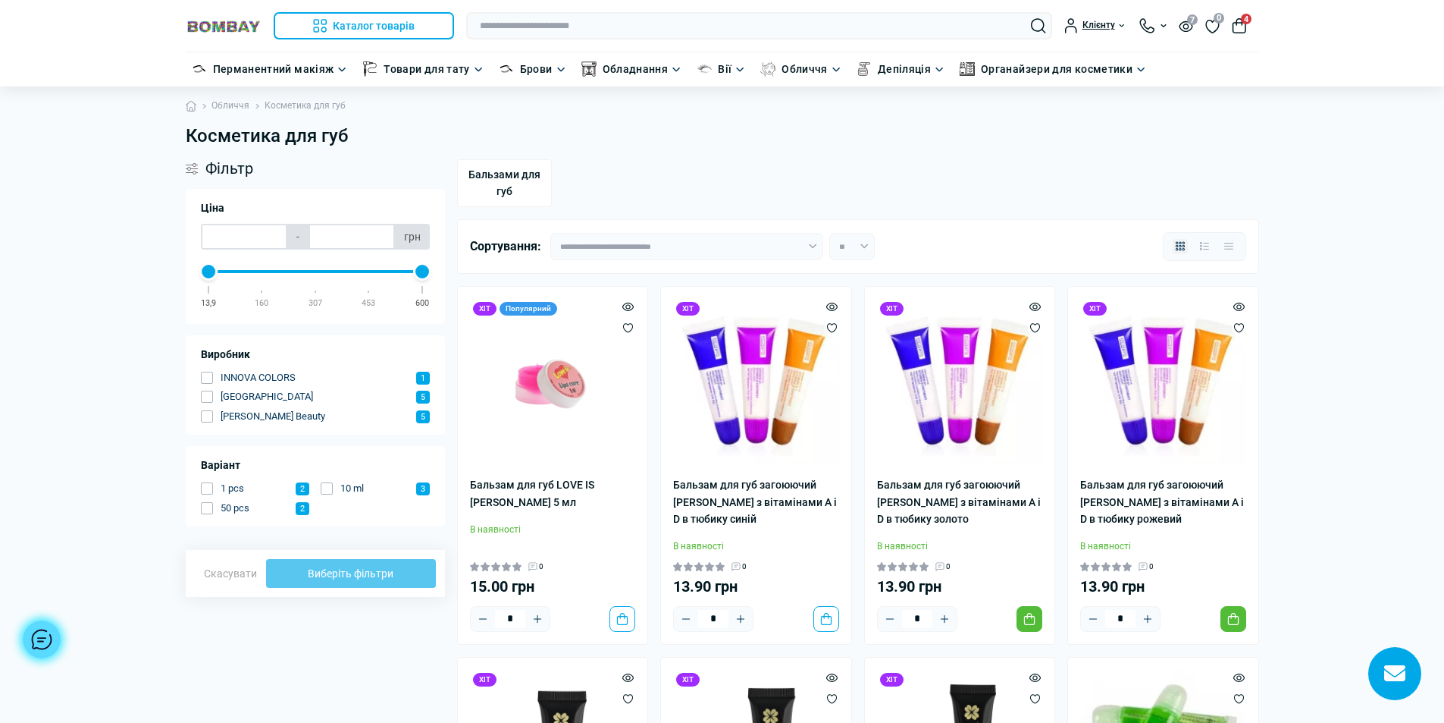
click at [235, 106] on link "Обличчя" at bounding box center [231, 106] width 38 height 14
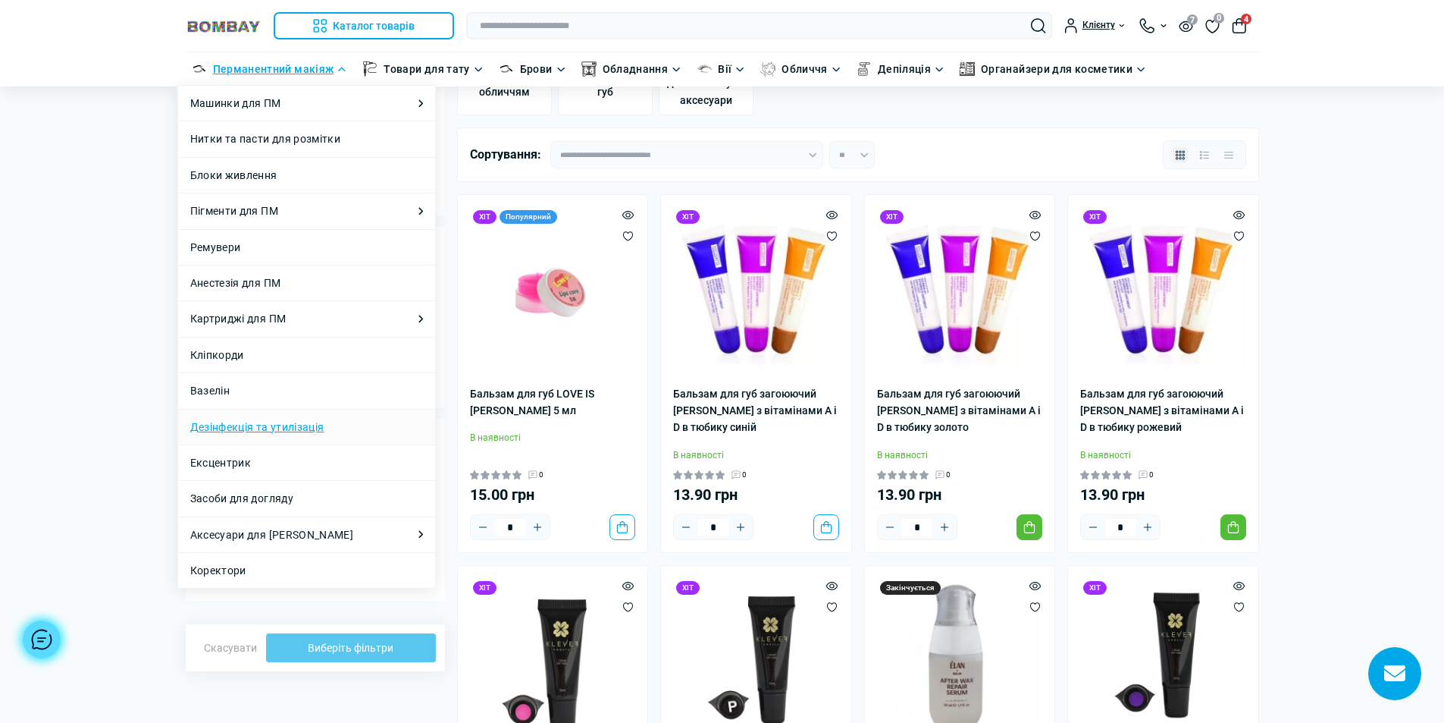
scroll to position [76, 0]
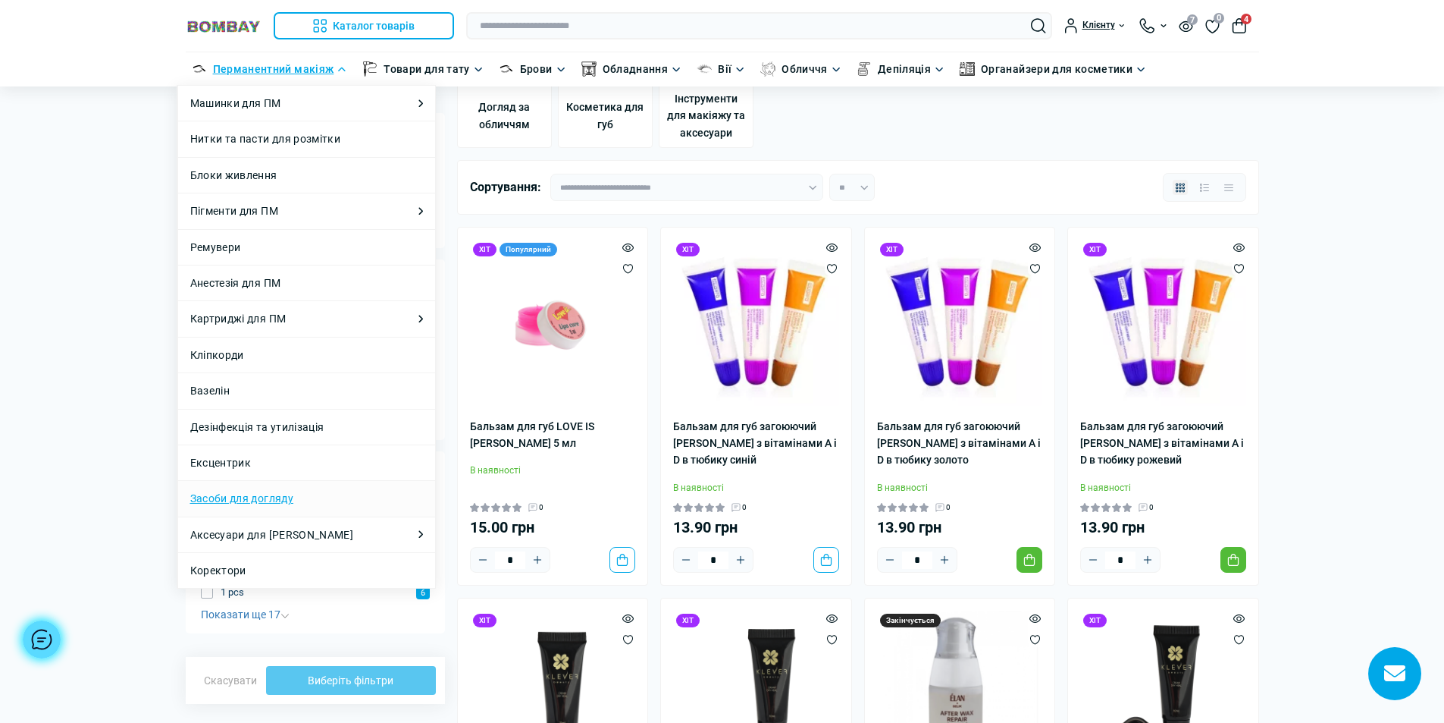
click at [232, 497] on link "Засоби для догляду" at bounding box center [241, 498] width 103 height 17
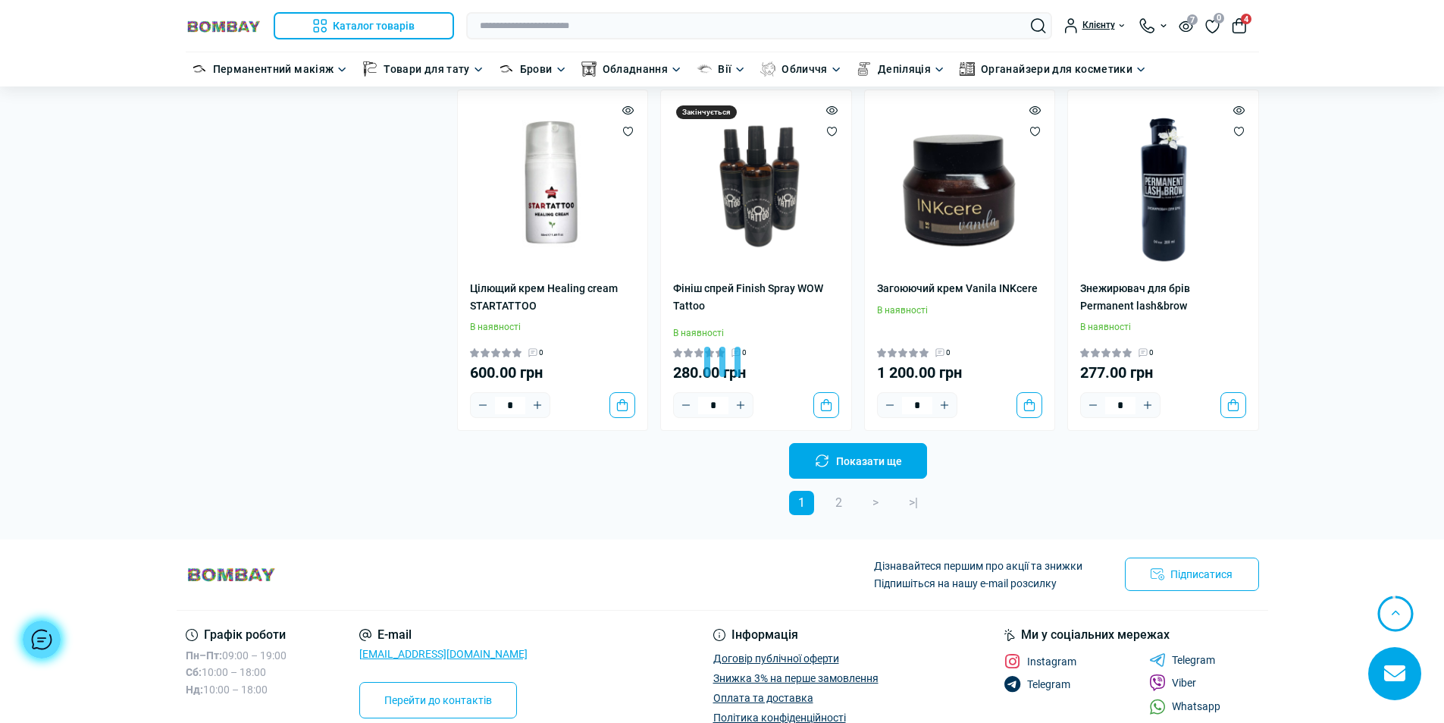
scroll to position [3175, 0]
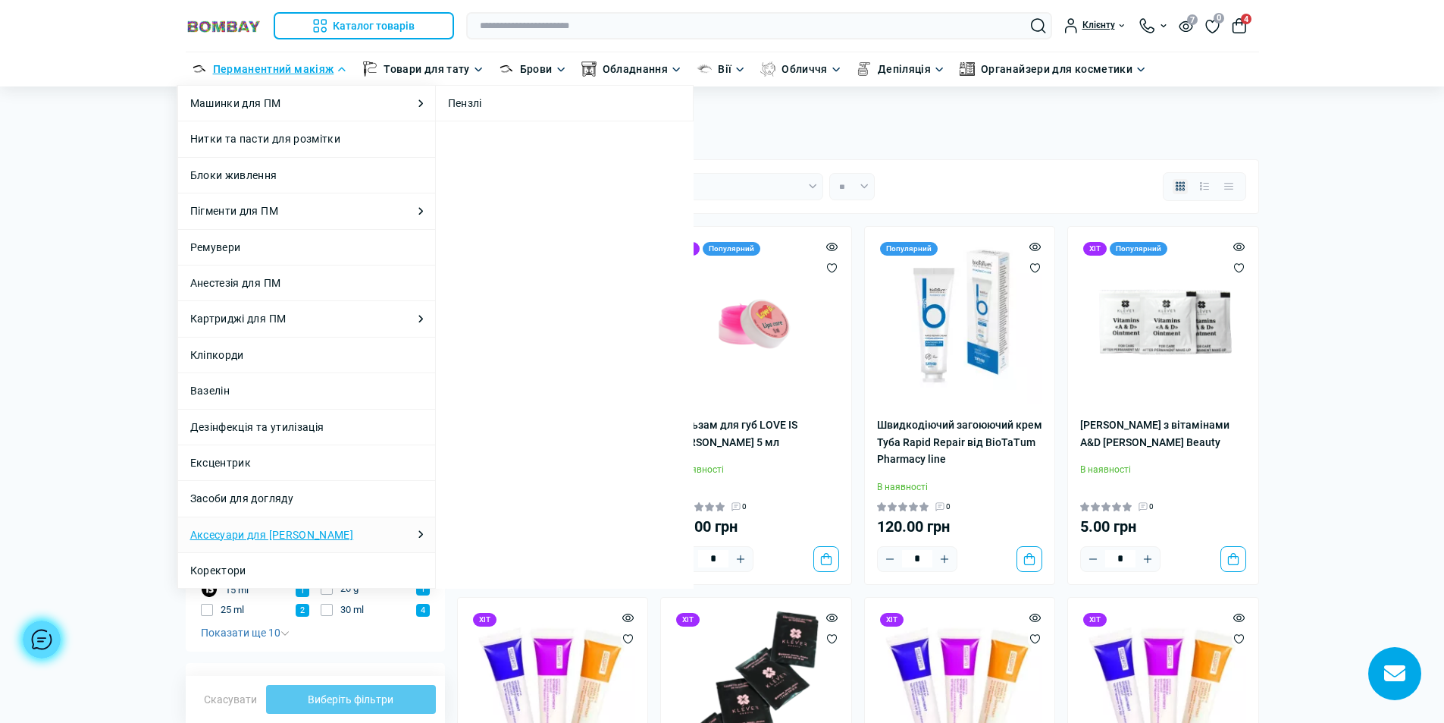
click at [247, 538] on link "Аксесуари для [PERSON_NAME]" at bounding box center [272, 534] width 164 height 17
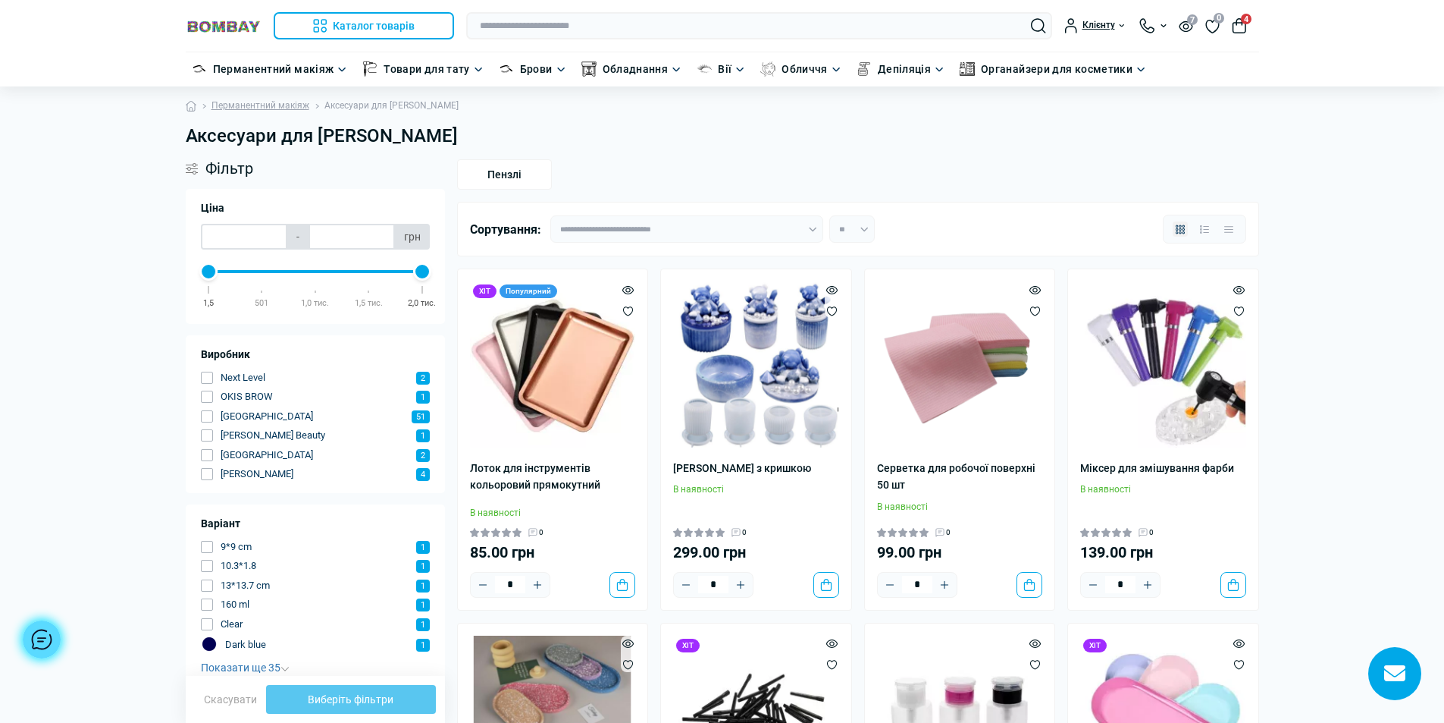
click at [247, 538] on div "Варіант 9*9 cm 1 10.3*1.8 1 13*13.7 cm 1 160 ml 1 Clear 1 Dark blue 1 Показати …" at bounding box center [315, 596] width 229 height 160
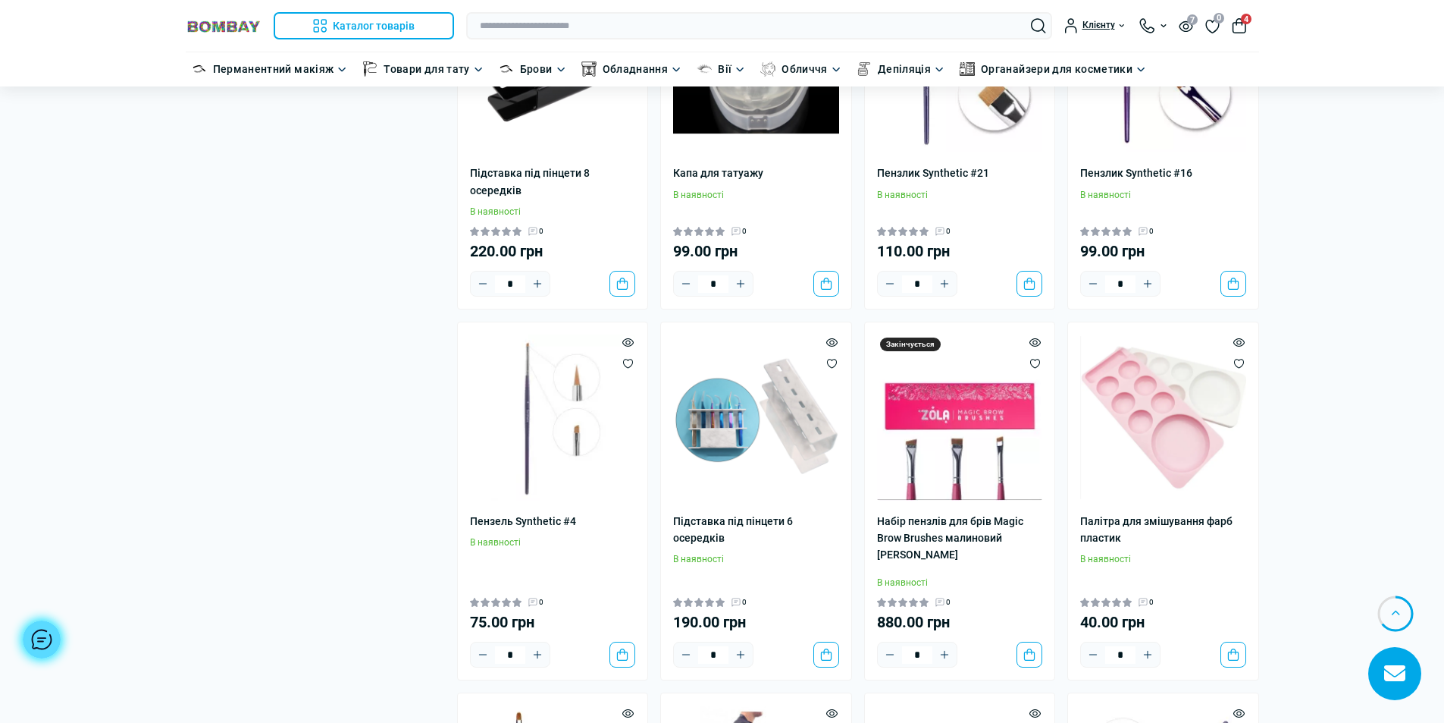
scroll to position [2047, 0]
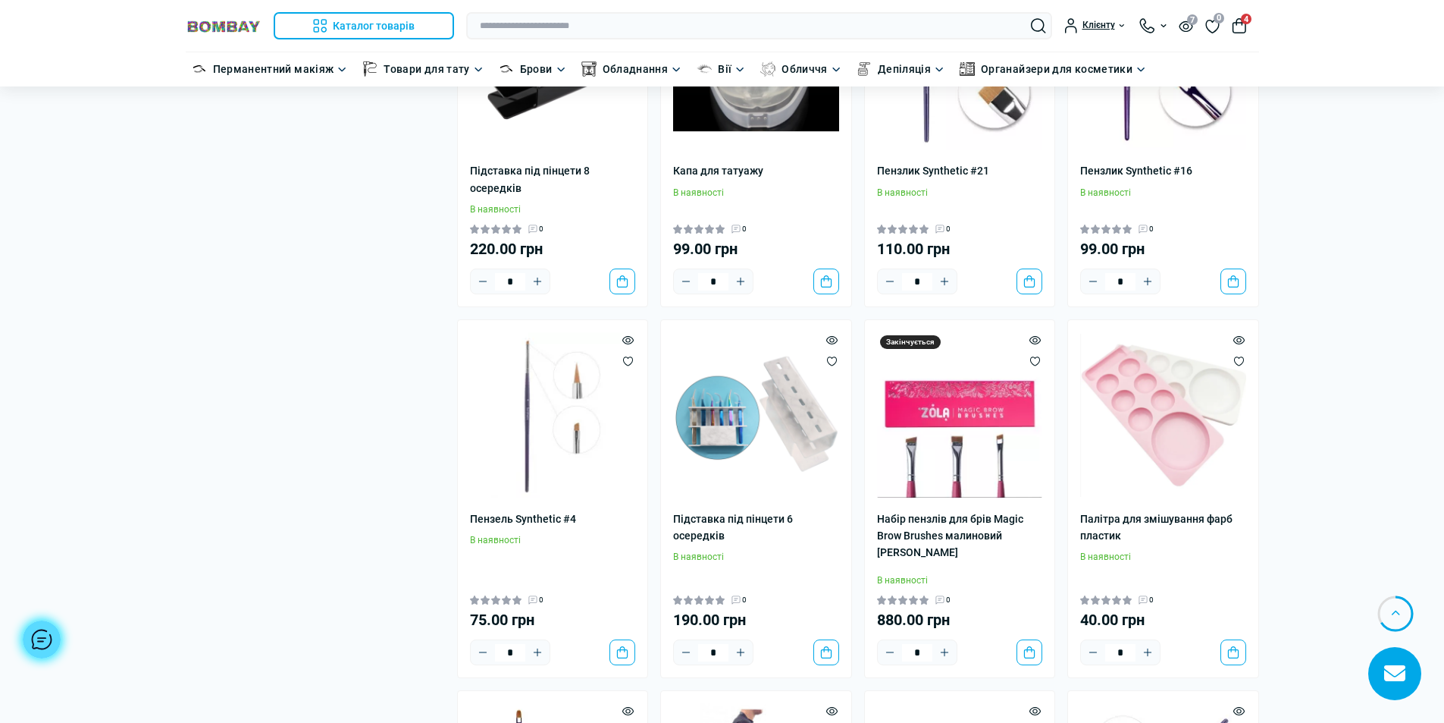
drag, startPoint x: 1297, startPoint y: 375, endPoint x: 1368, endPoint y: 353, distance: 73.9
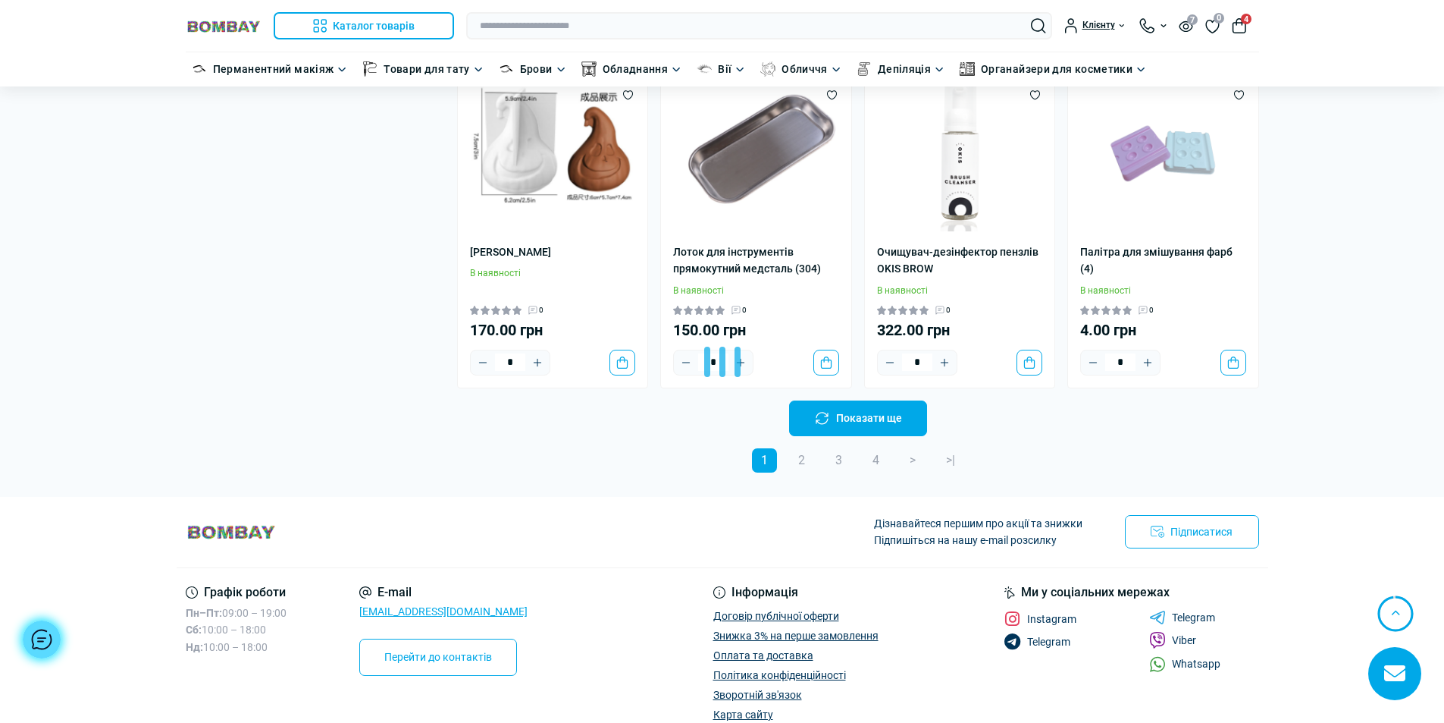
scroll to position [3033, 0]
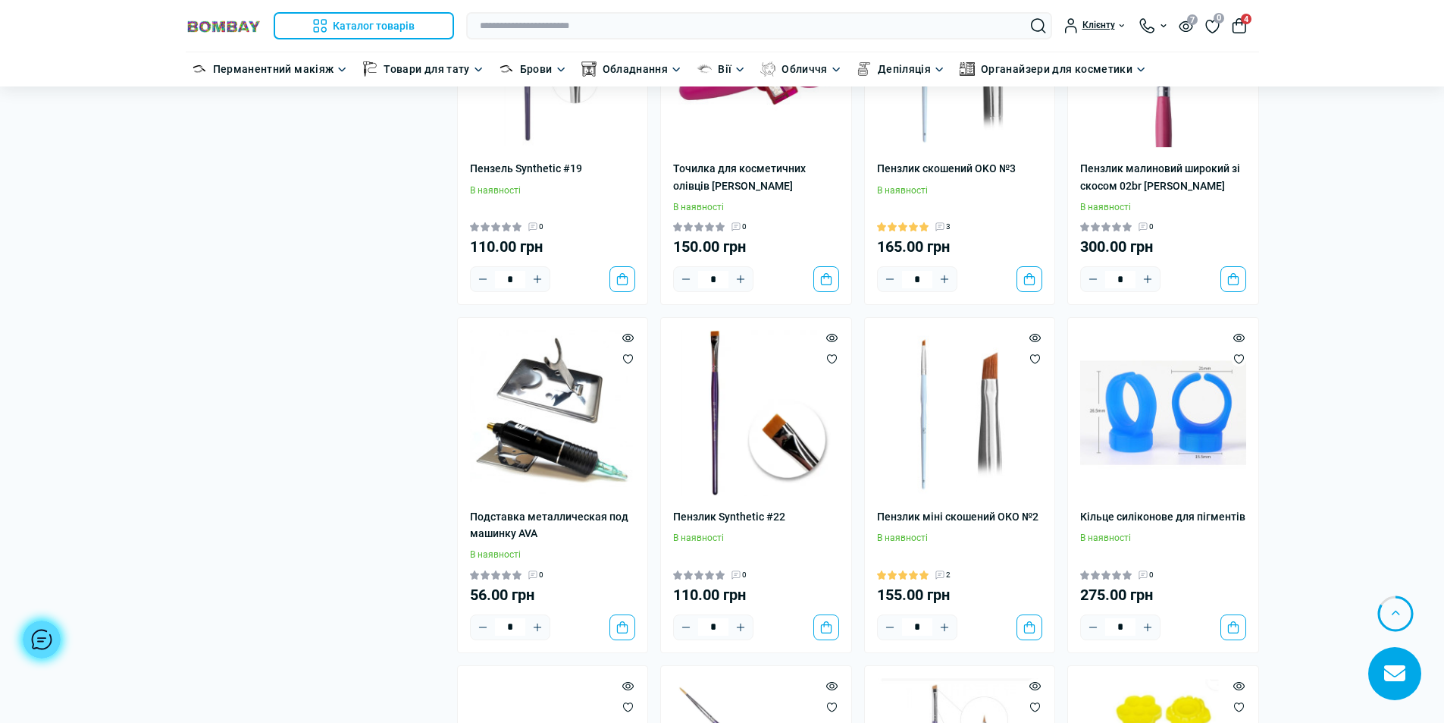
scroll to position [5232, 0]
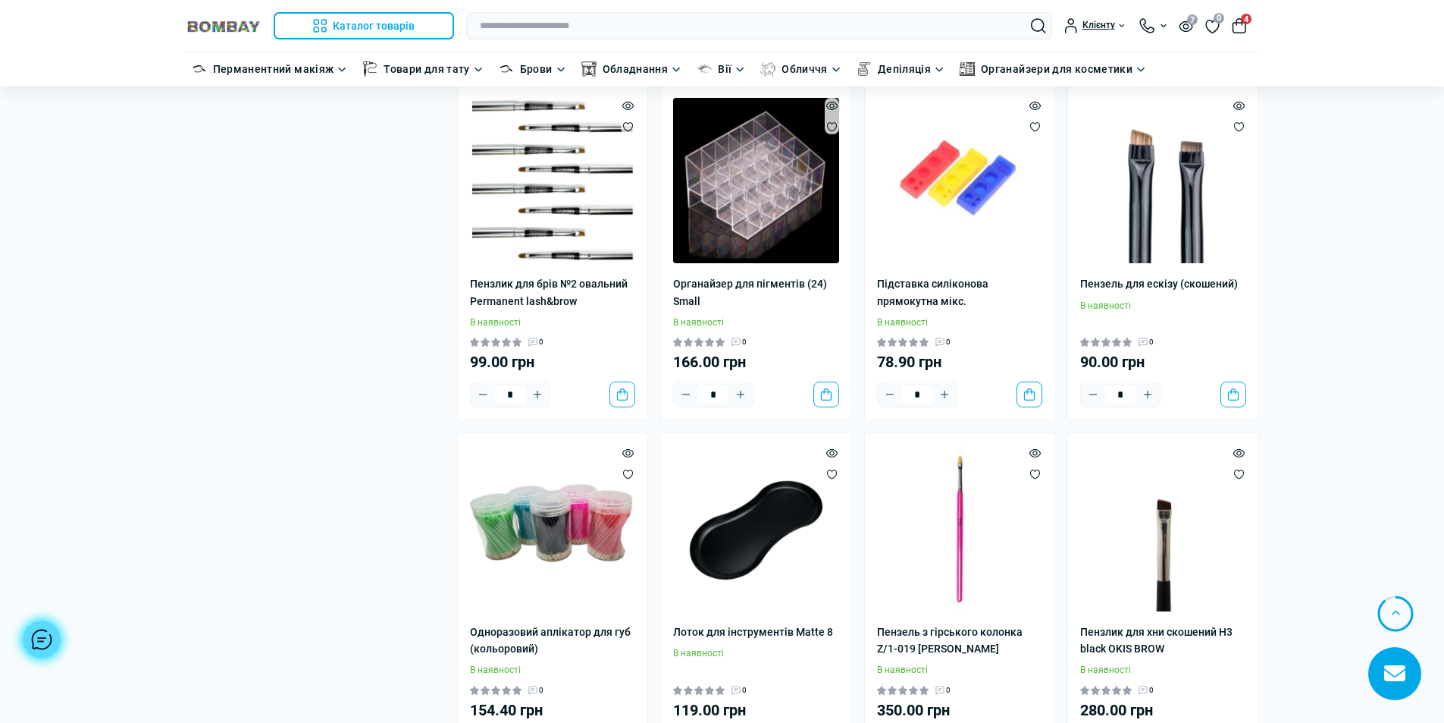
scroll to position [8341, 0]
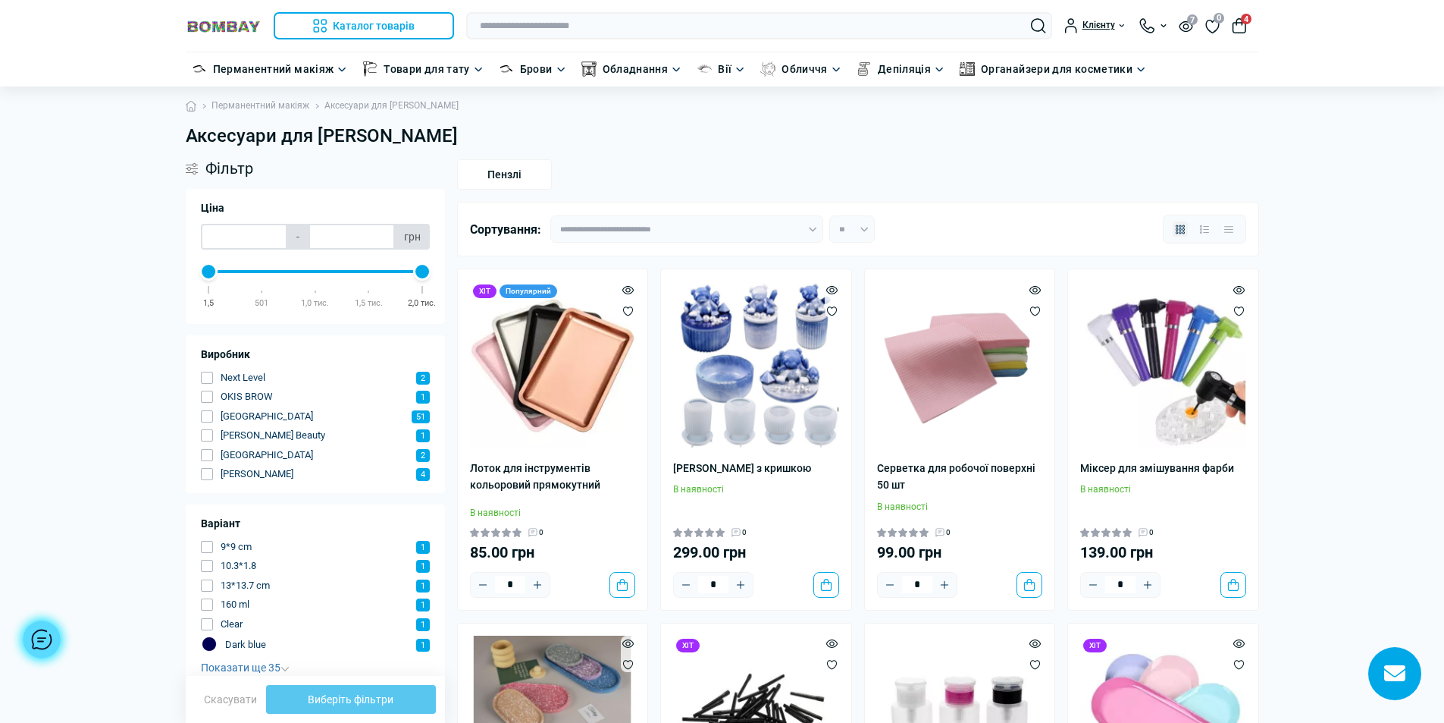
click at [287, 105] on link "Перманентний макіяж" at bounding box center [261, 106] width 98 height 14
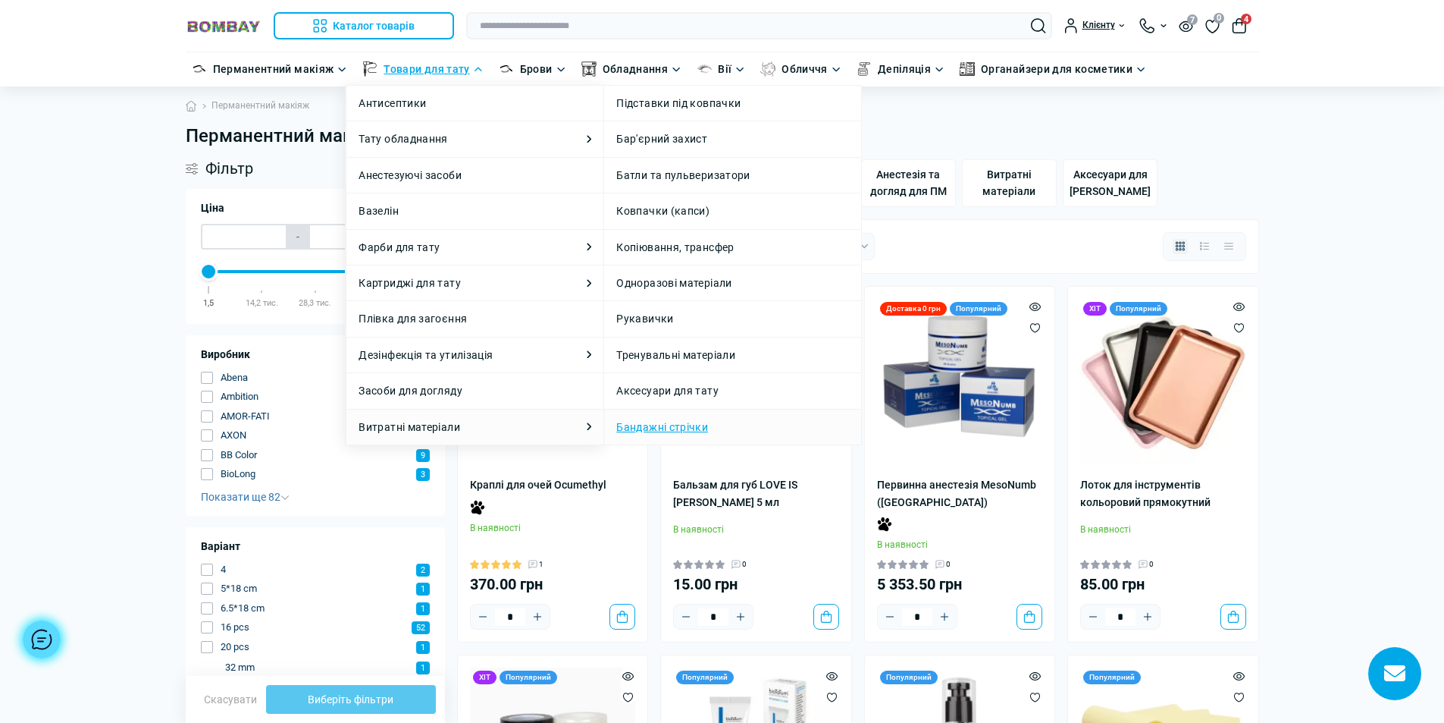
click at [674, 428] on link "Бандажні стрічки" at bounding box center [662, 427] width 92 height 17
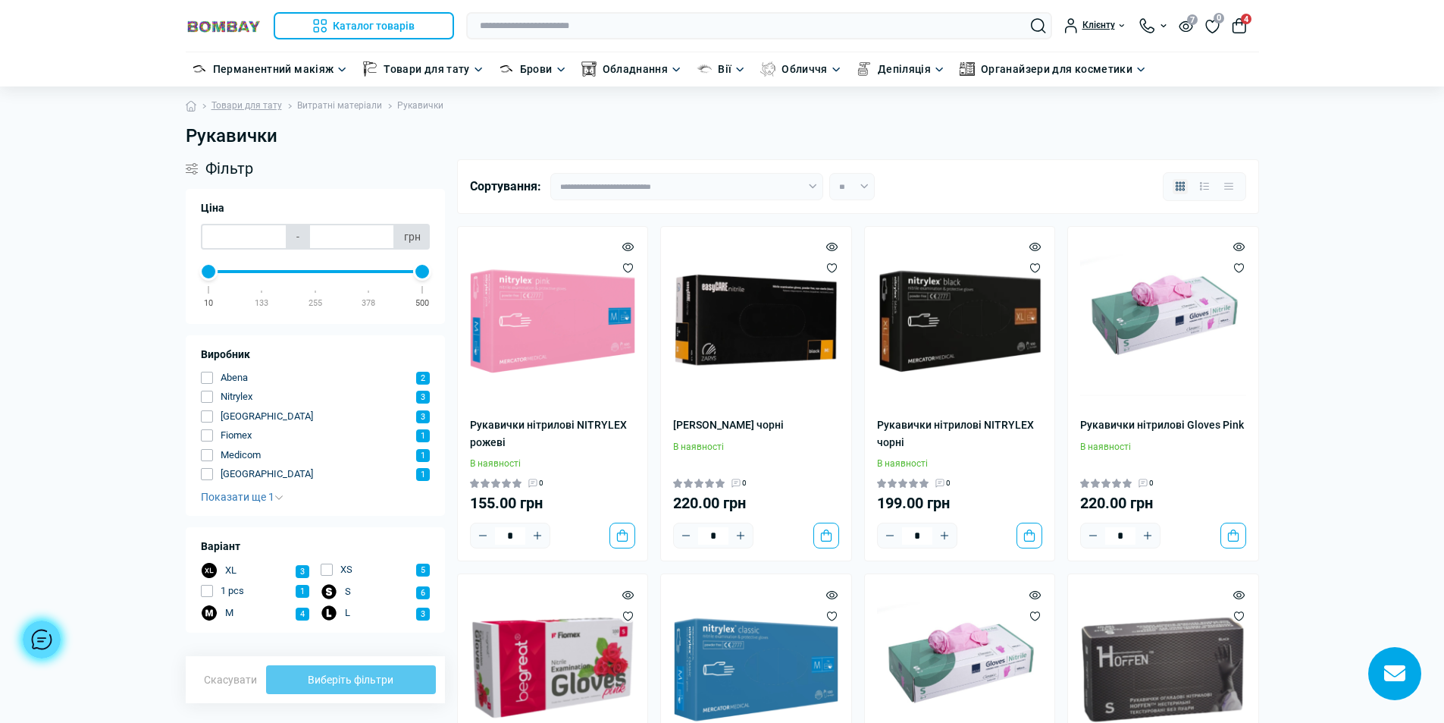
click at [331, 104] on link "Витратні матеріали" at bounding box center [339, 106] width 85 height 14
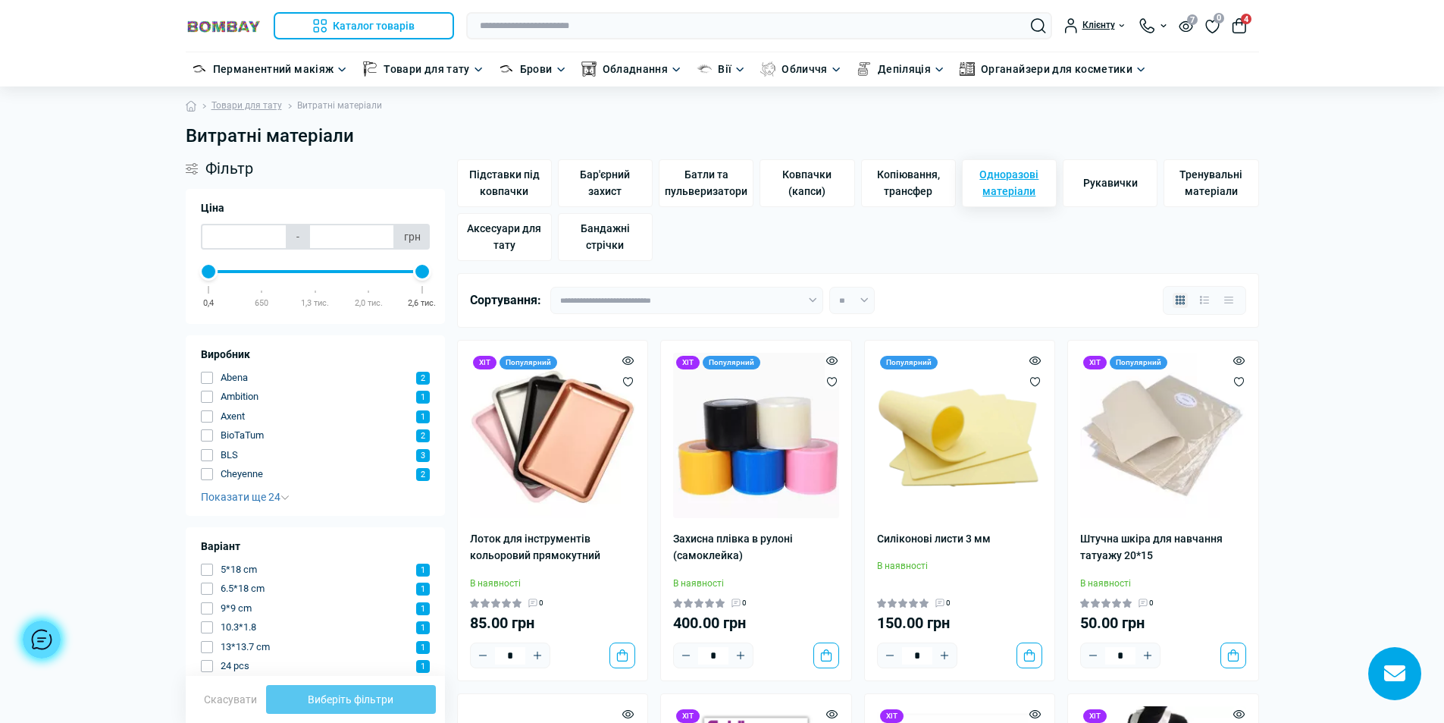
click at [995, 180] on span "Одноразові матеріали" at bounding box center [1009, 183] width 81 height 34
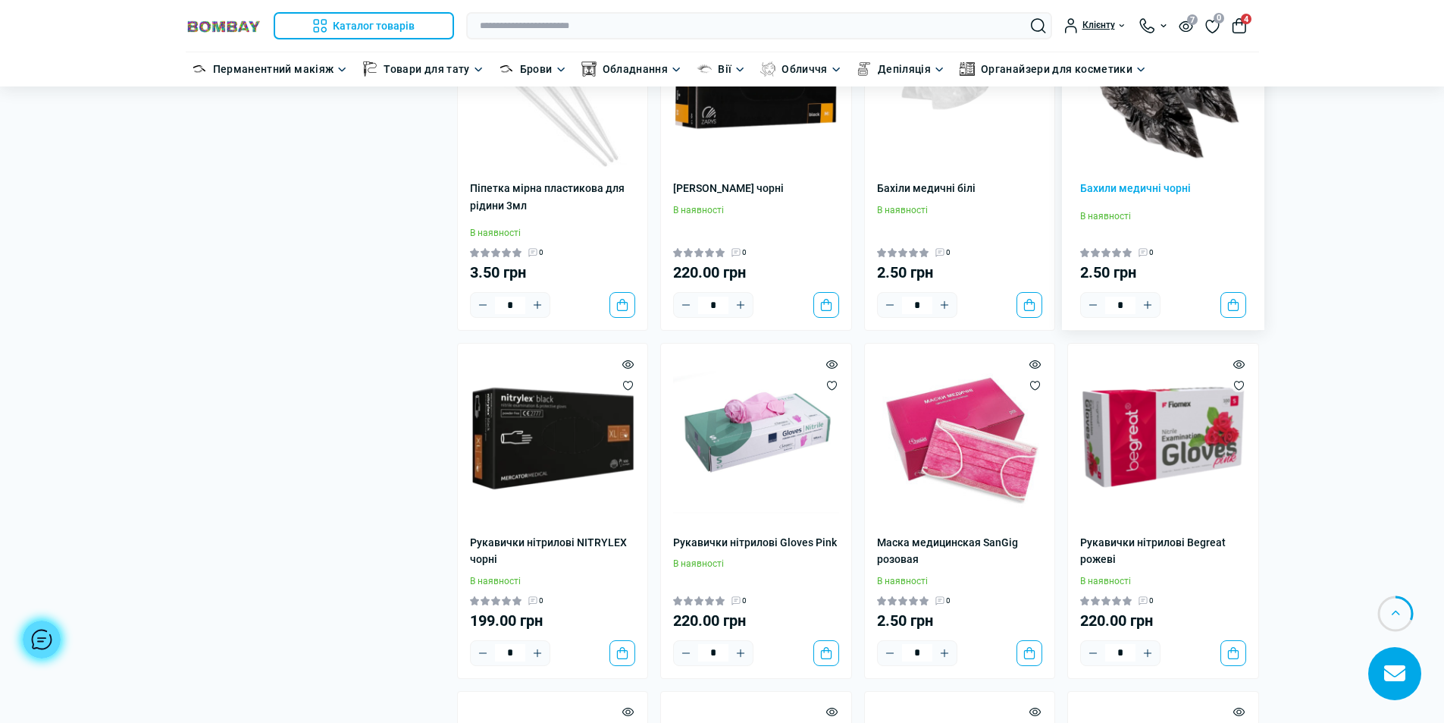
scroll to position [986, 0]
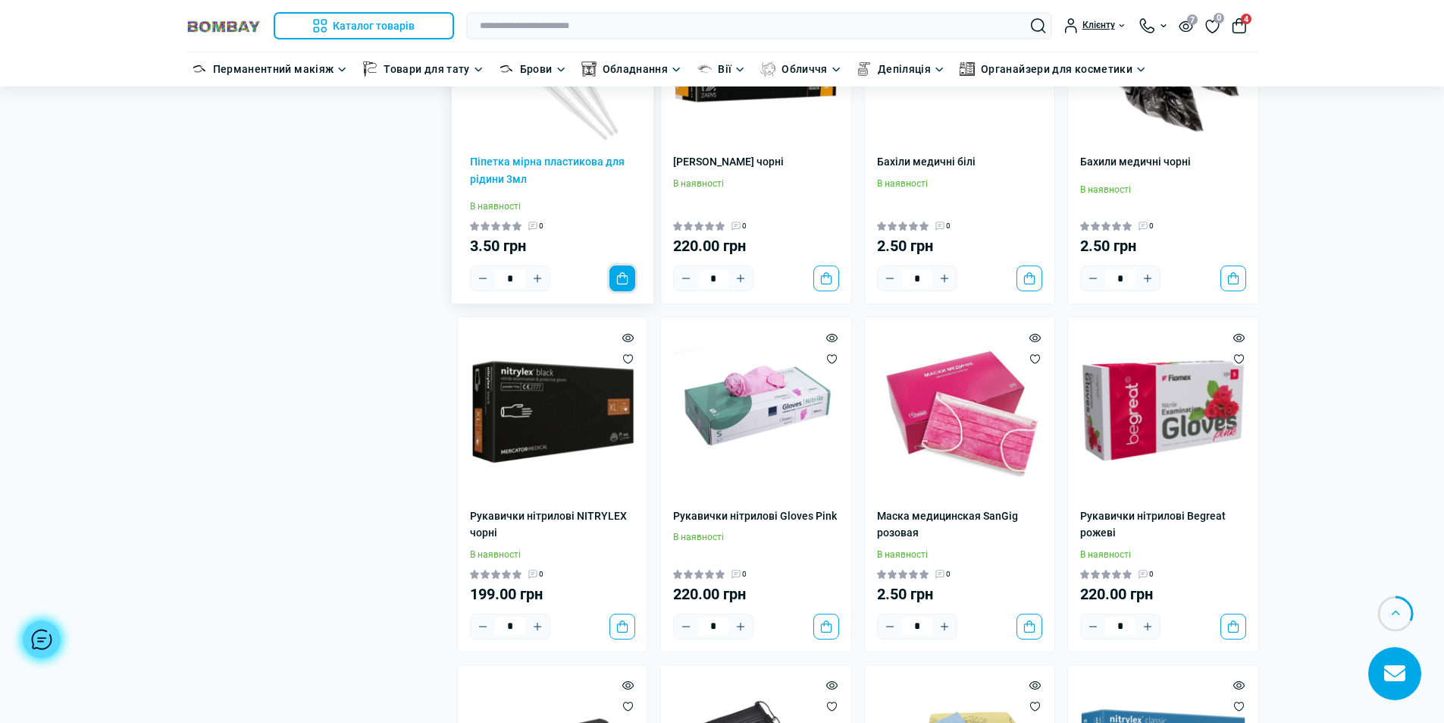
click at [617, 279] on button "До кошика" at bounding box center [623, 278] width 26 height 26
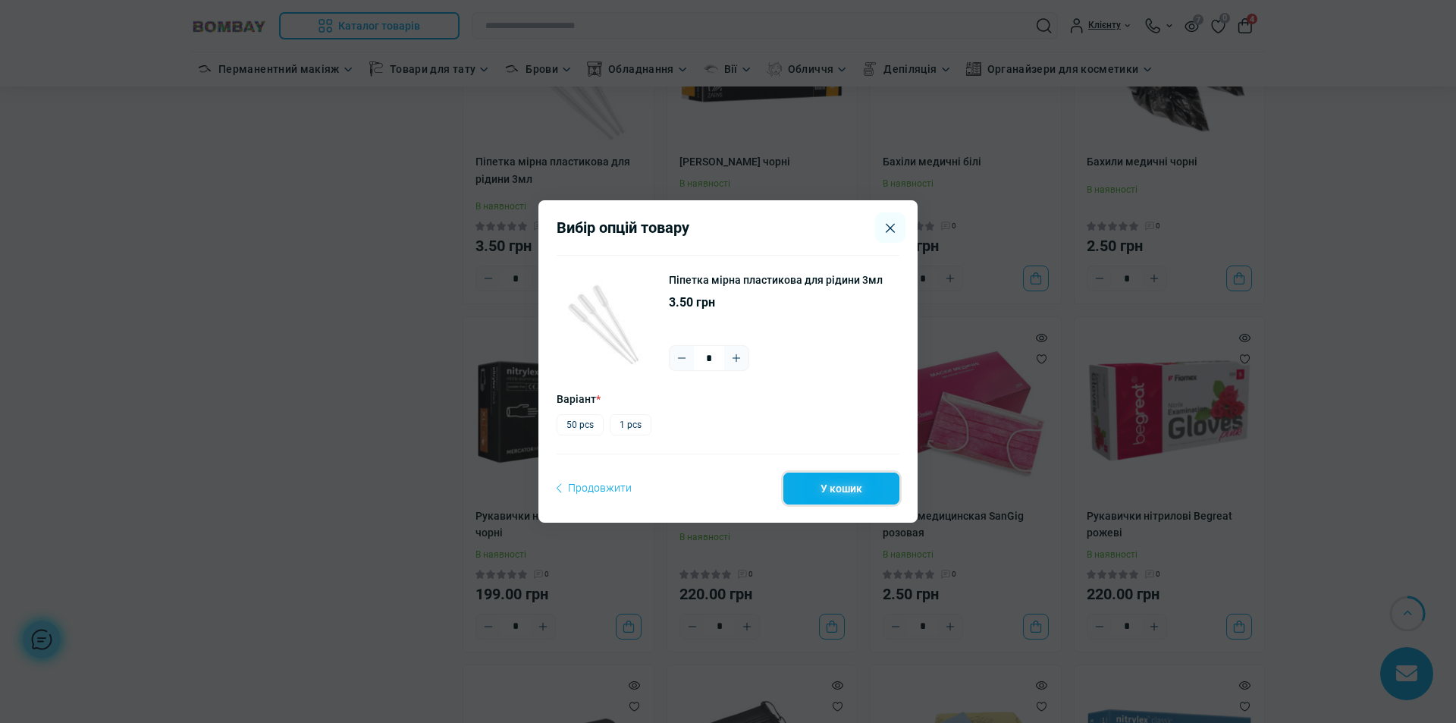
click at [863, 488] on button "У кошик" at bounding box center [841, 488] width 116 height 32
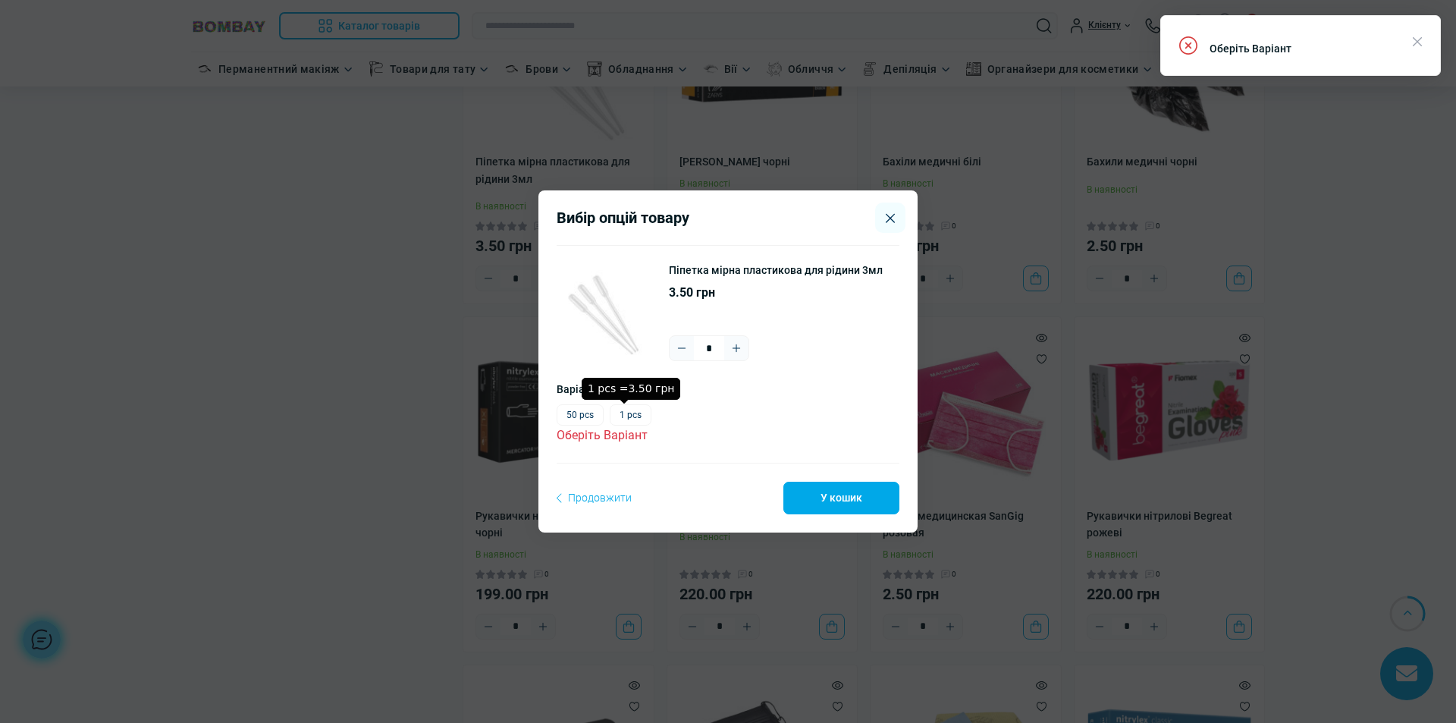
click at [629, 416] on label "1 pcs" at bounding box center [631, 414] width 42 height 21
click at [830, 491] on button "У кошик" at bounding box center [841, 497] width 116 height 32
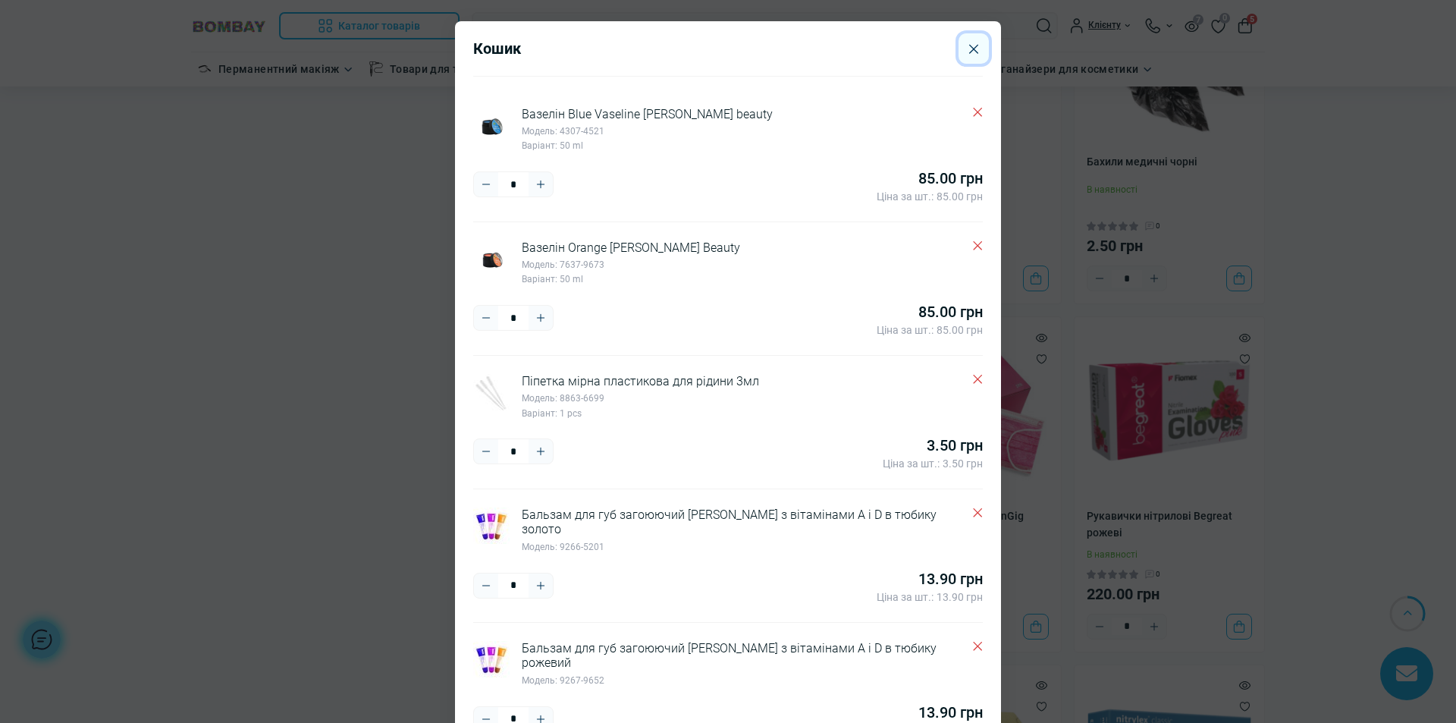
click at [969, 48] on icon "Close" at bounding box center [973, 49] width 9 height 10
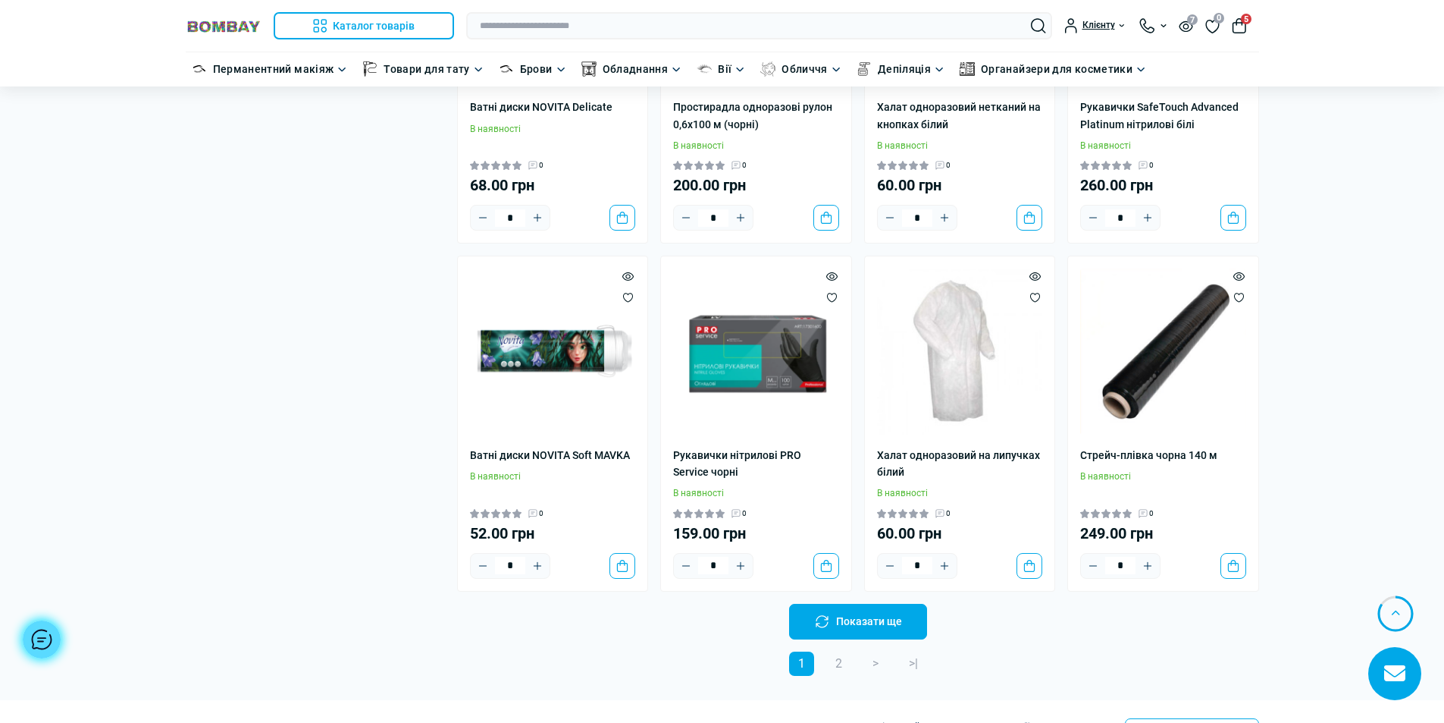
scroll to position [2806, 0]
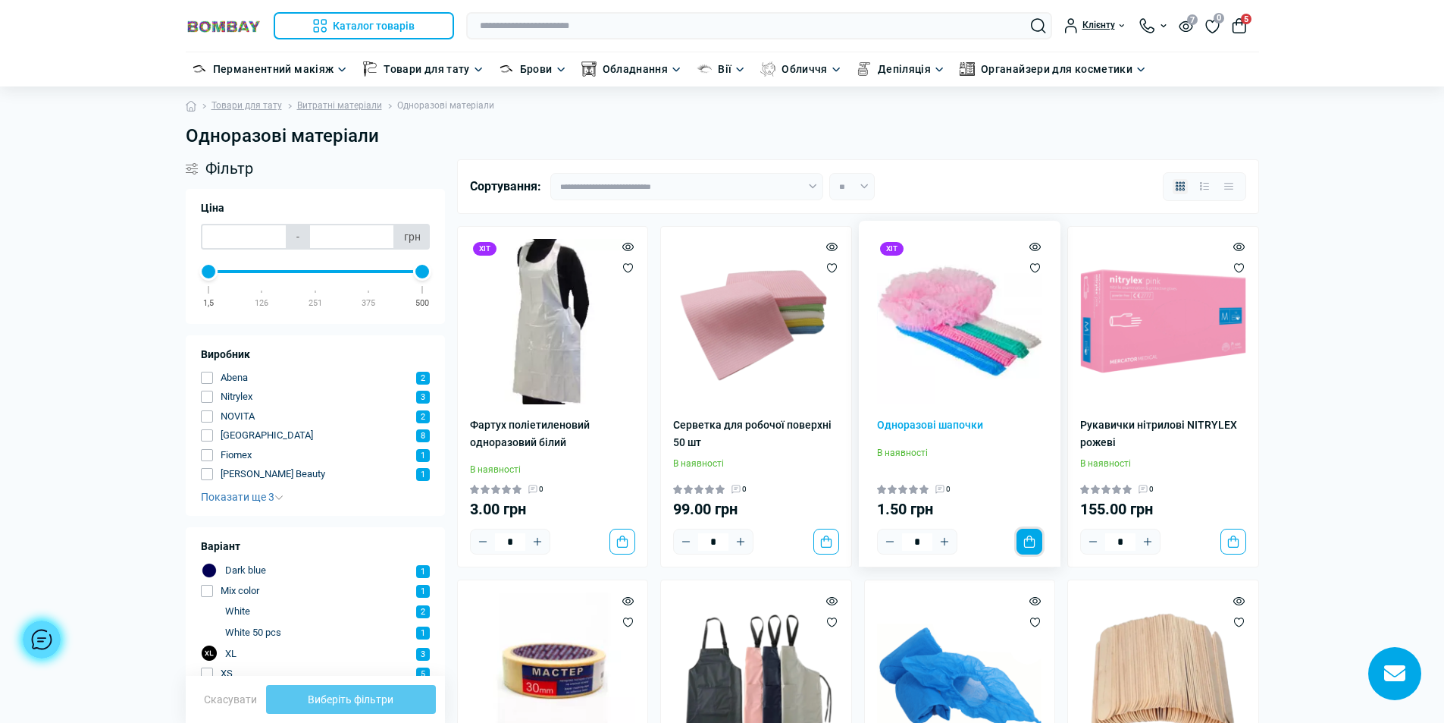
click at [1022, 542] on button "До кошика" at bounding box center [1030, 542] width 26 height 26
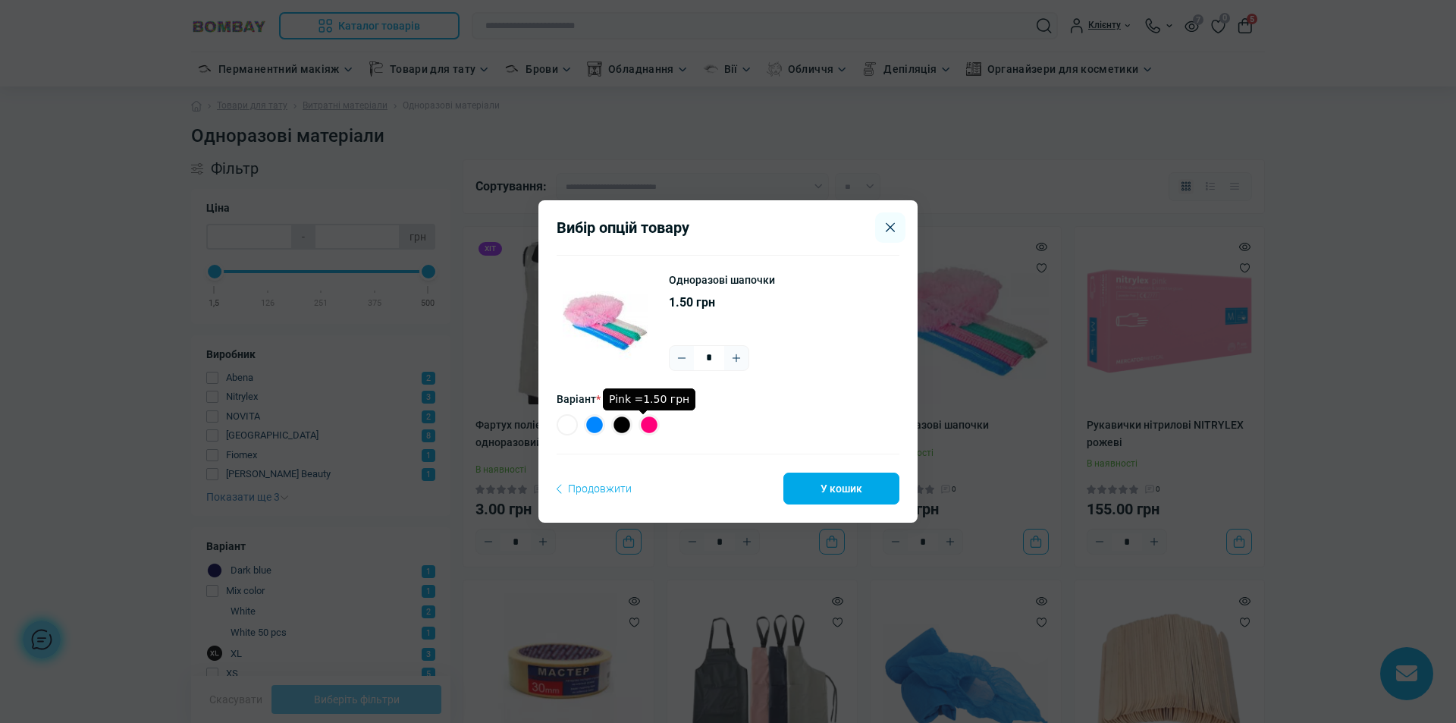
click at [645, 423] on label "Pink =1.50 грн" at bounding box center [648, 424] width 21 height 21
click at [732, 357] on icon "Plus" at bounding box center [736, 358] width 8 height 8
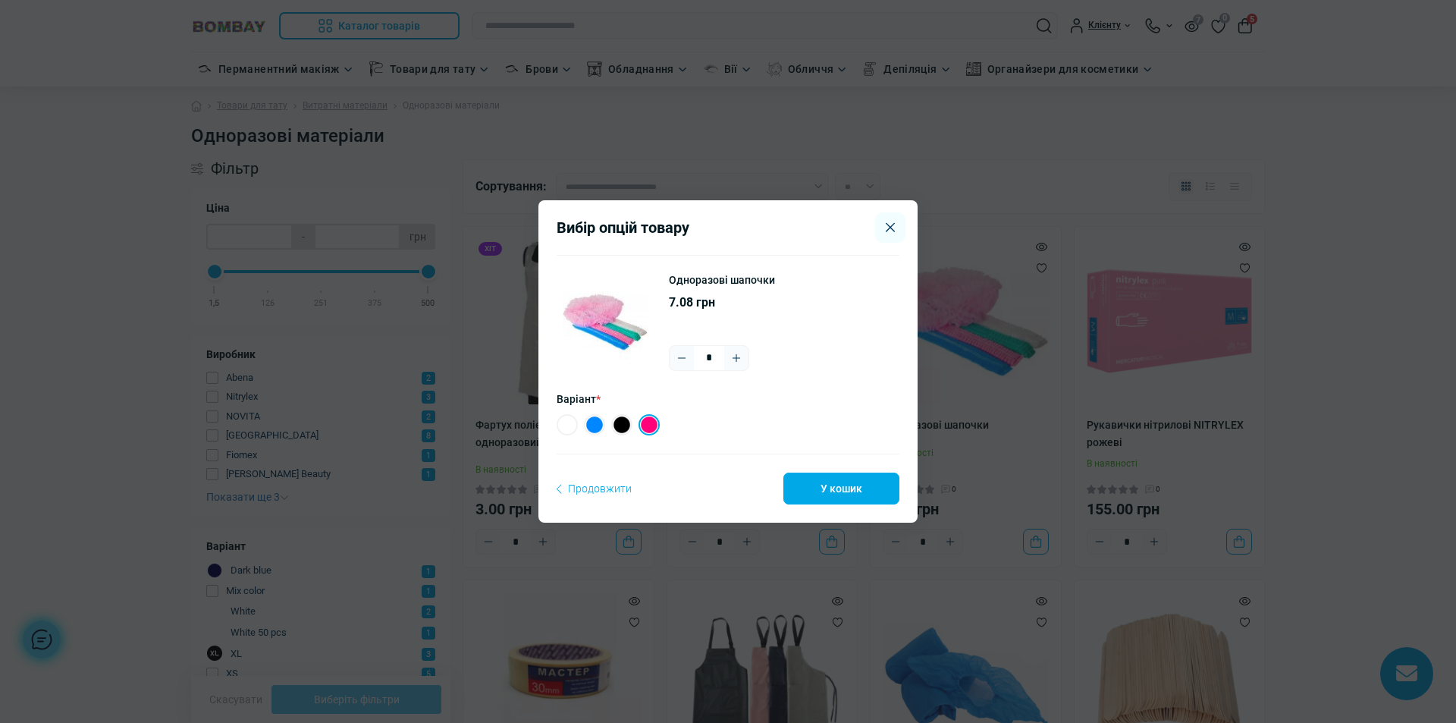
click at [732, 357] on icon "Plus" at bounding box center [736, 358] width 8 height 8
click at [676, 360] on icon "Minus" at bounding box center [682, 358] width 12 height 12
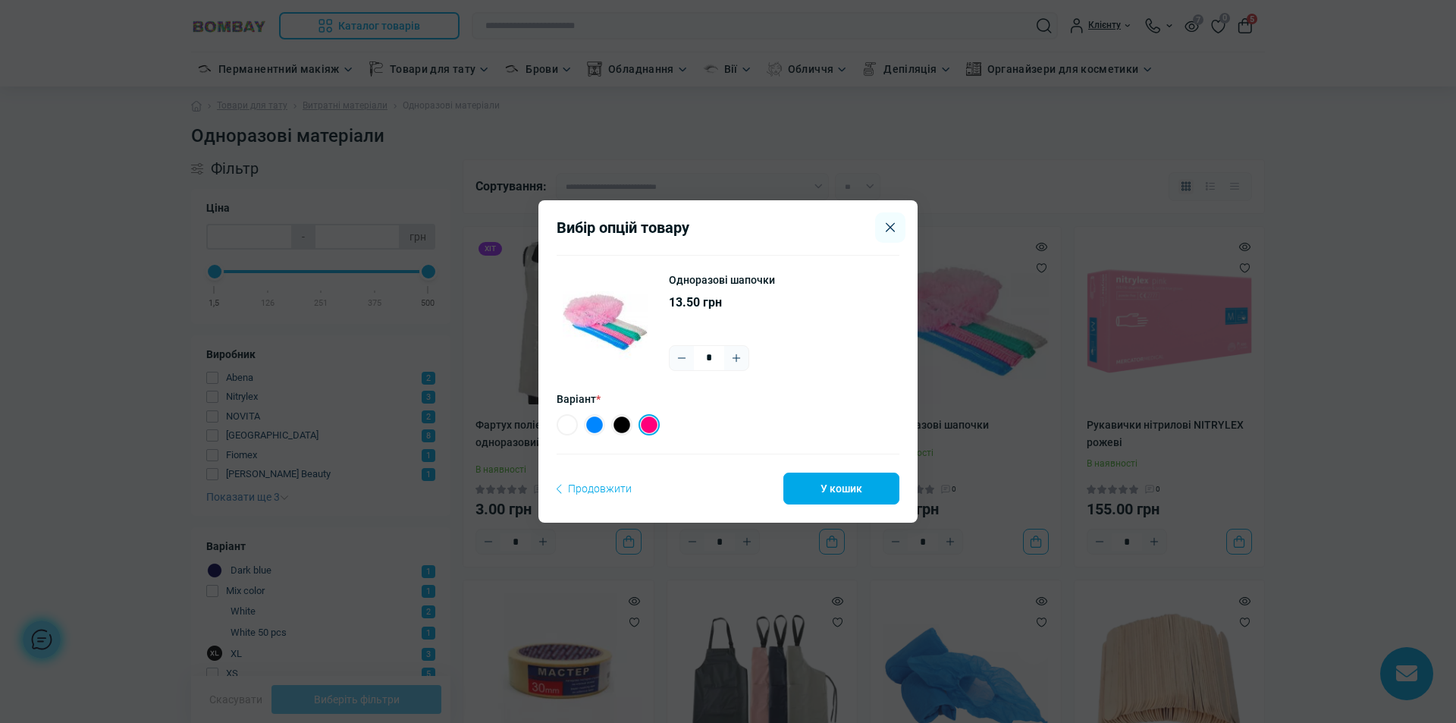
click at [676, 360] on icon "Minus" at bounding box center [682, 358] width 12 height 12
type input "*"
click at [846, 487] on button "У кошик" at bounding box center [841, 488] width 116 height 32
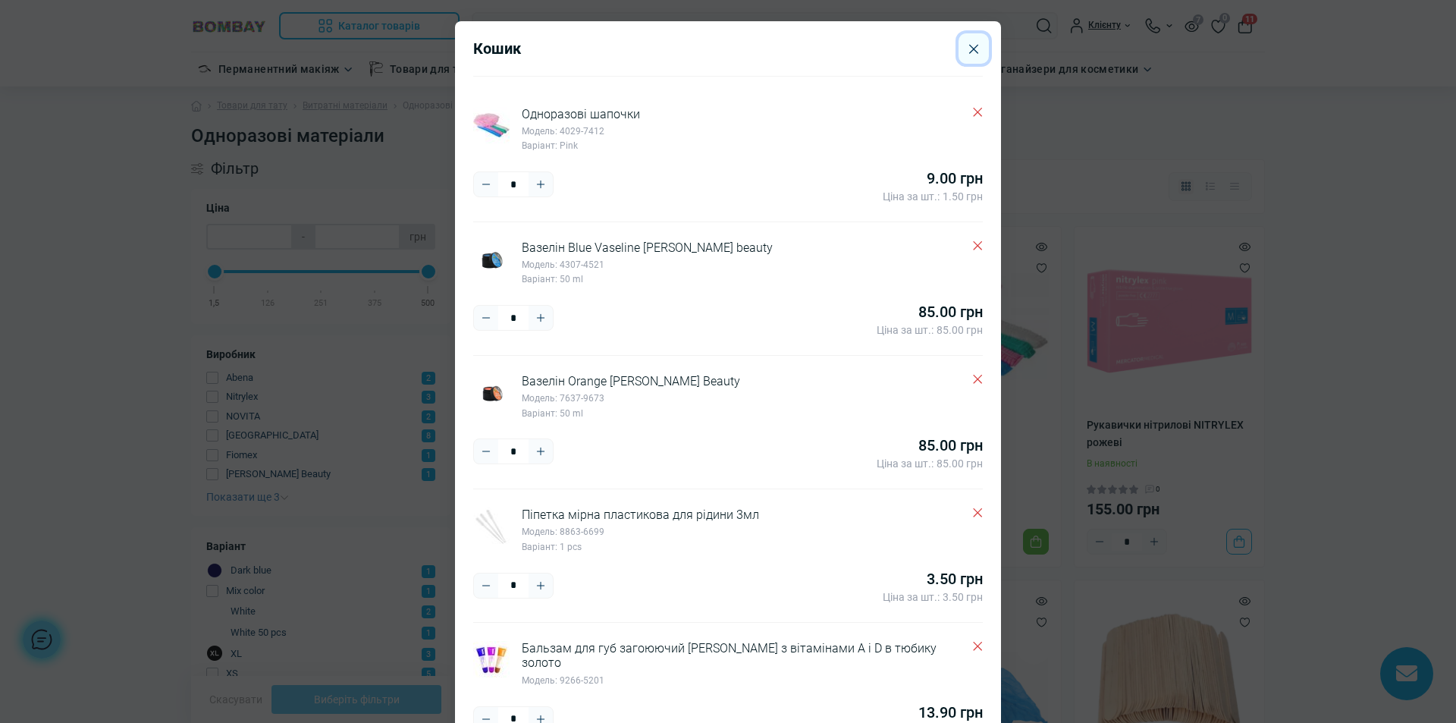
click at [969, 48] on icon "Close" at bounding box center [973, 49] width 9 height 10
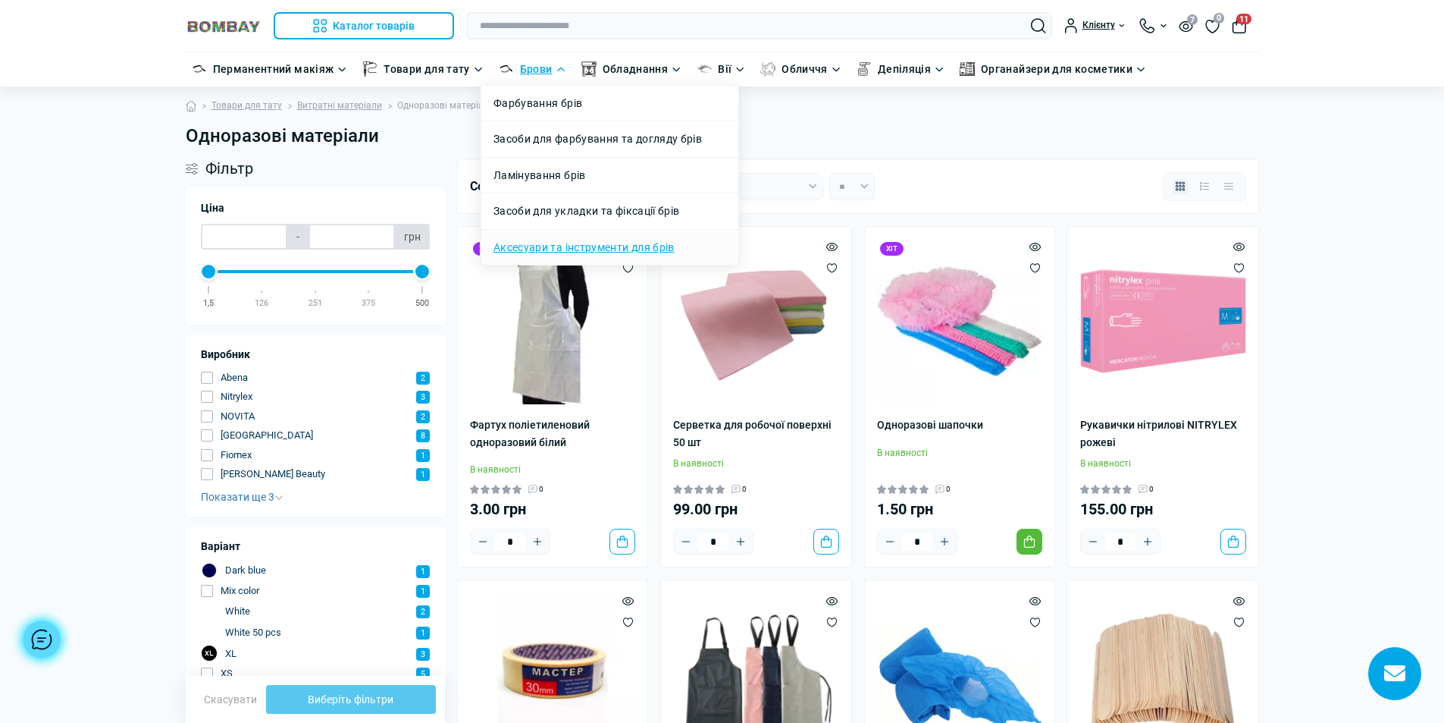
click at [569, 247] on link "Аксесуари та інструменти для брів" at bounding box center [584, 247] width 181 height 17
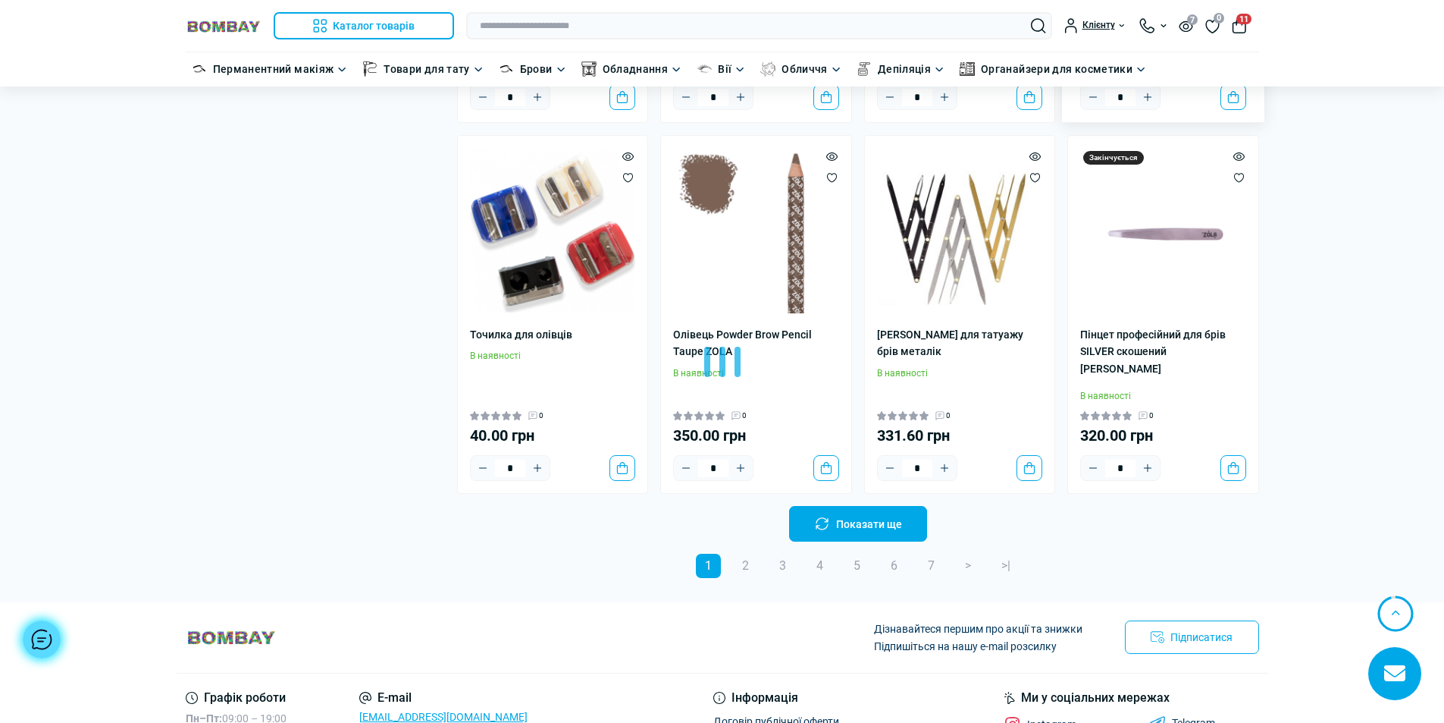
scroll to position [3033, 0]
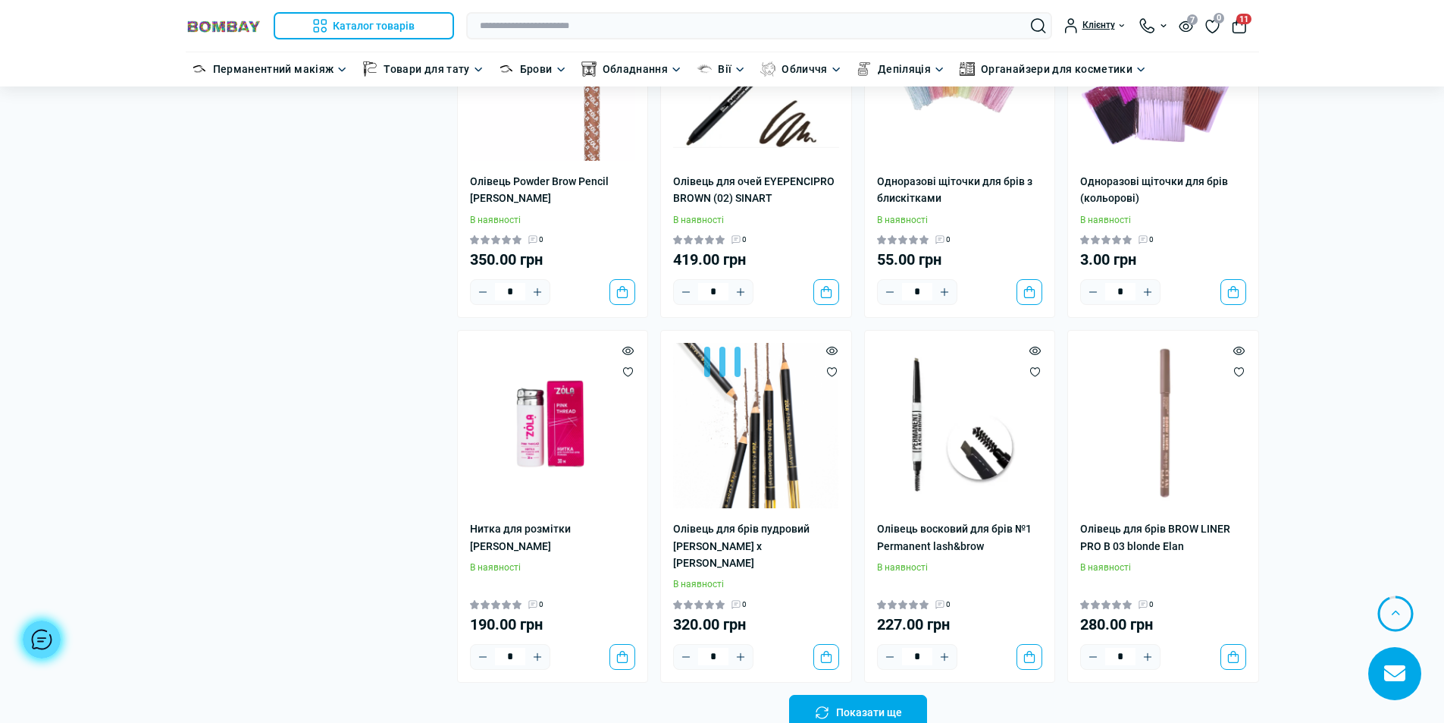
scroll to position [5990, 0]
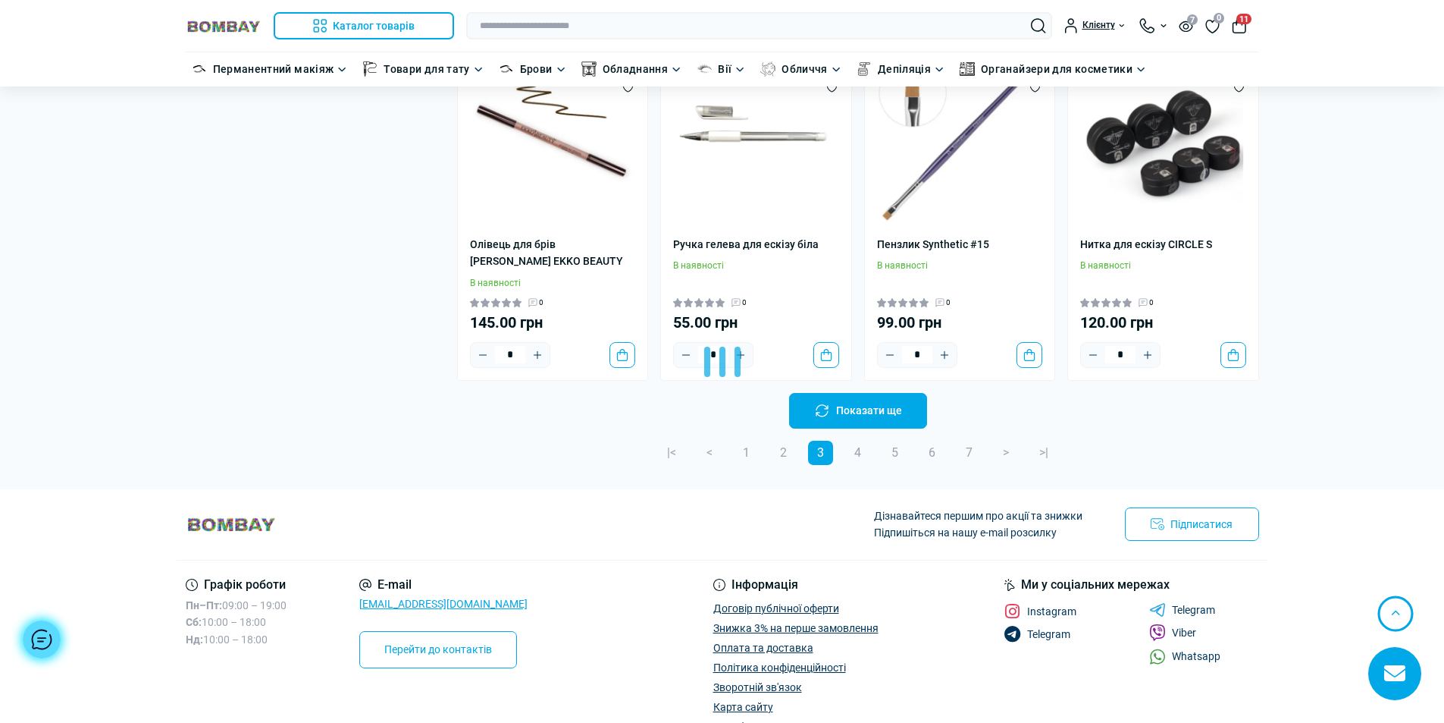
scroll to position [9470, 0]
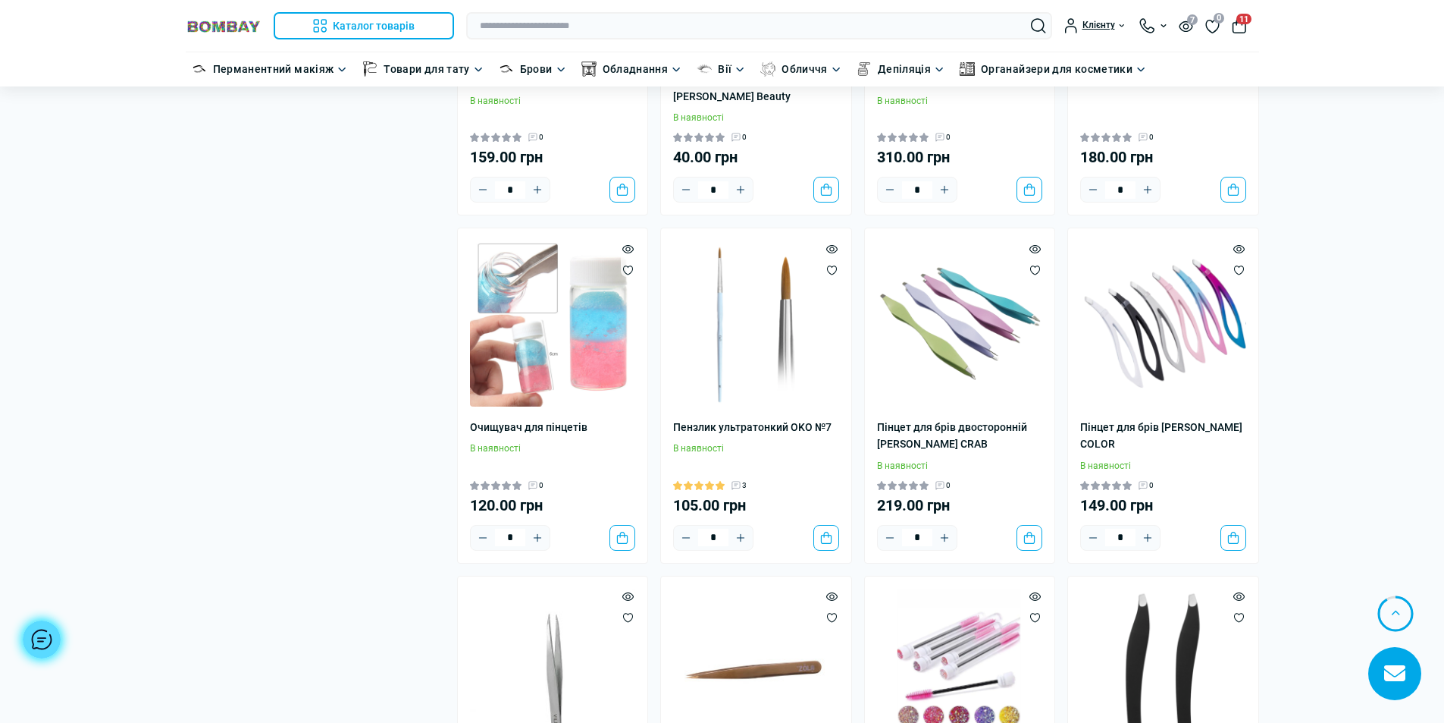
scroll to position [11441, 0]
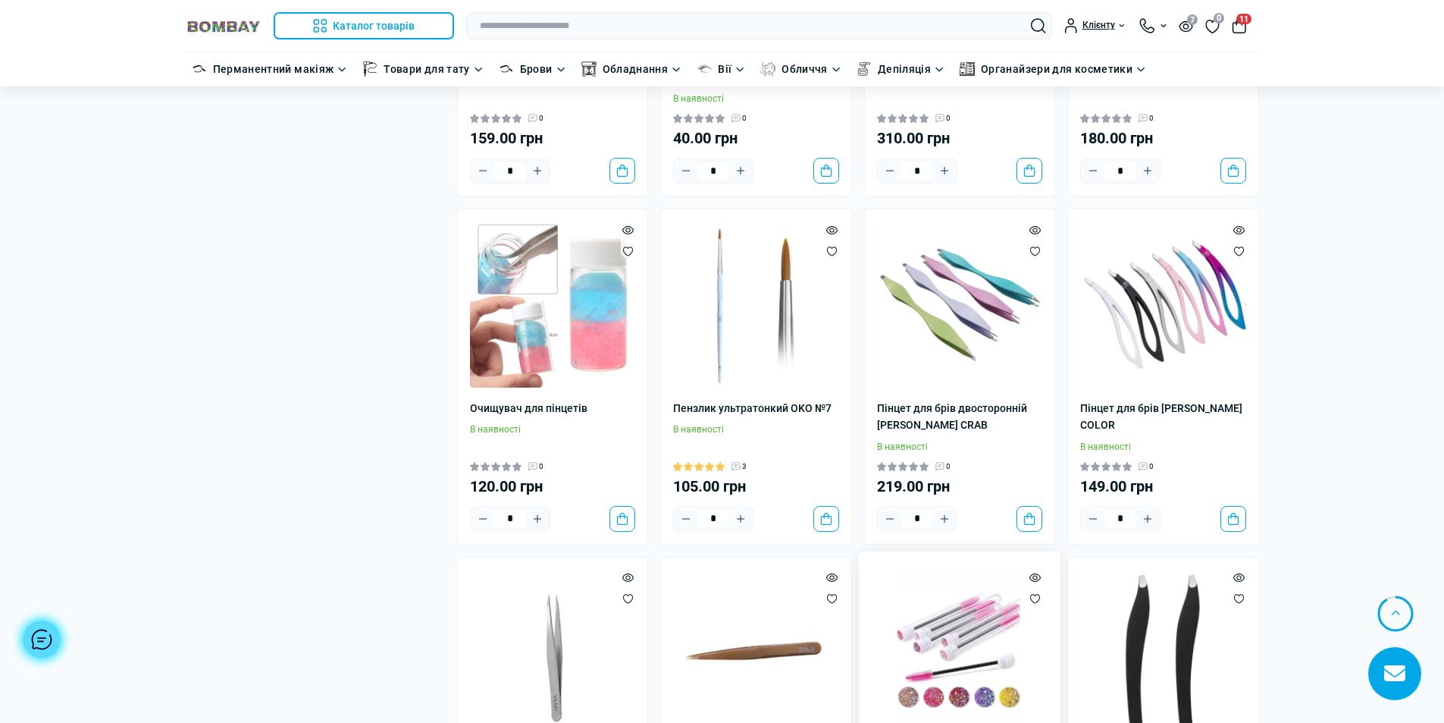
click at [980, 569] on img at bounding box center [960, 652] width 166 height 166
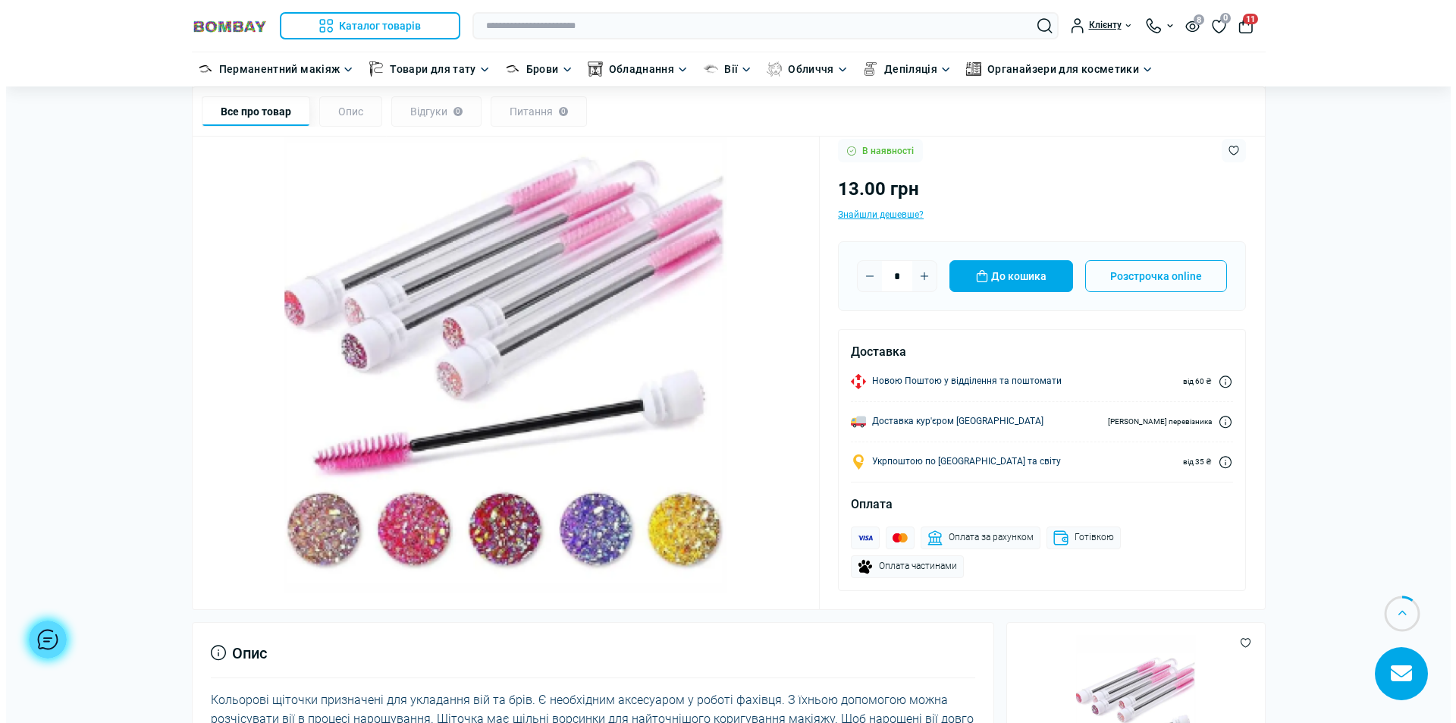
scroll to position [227, 0]
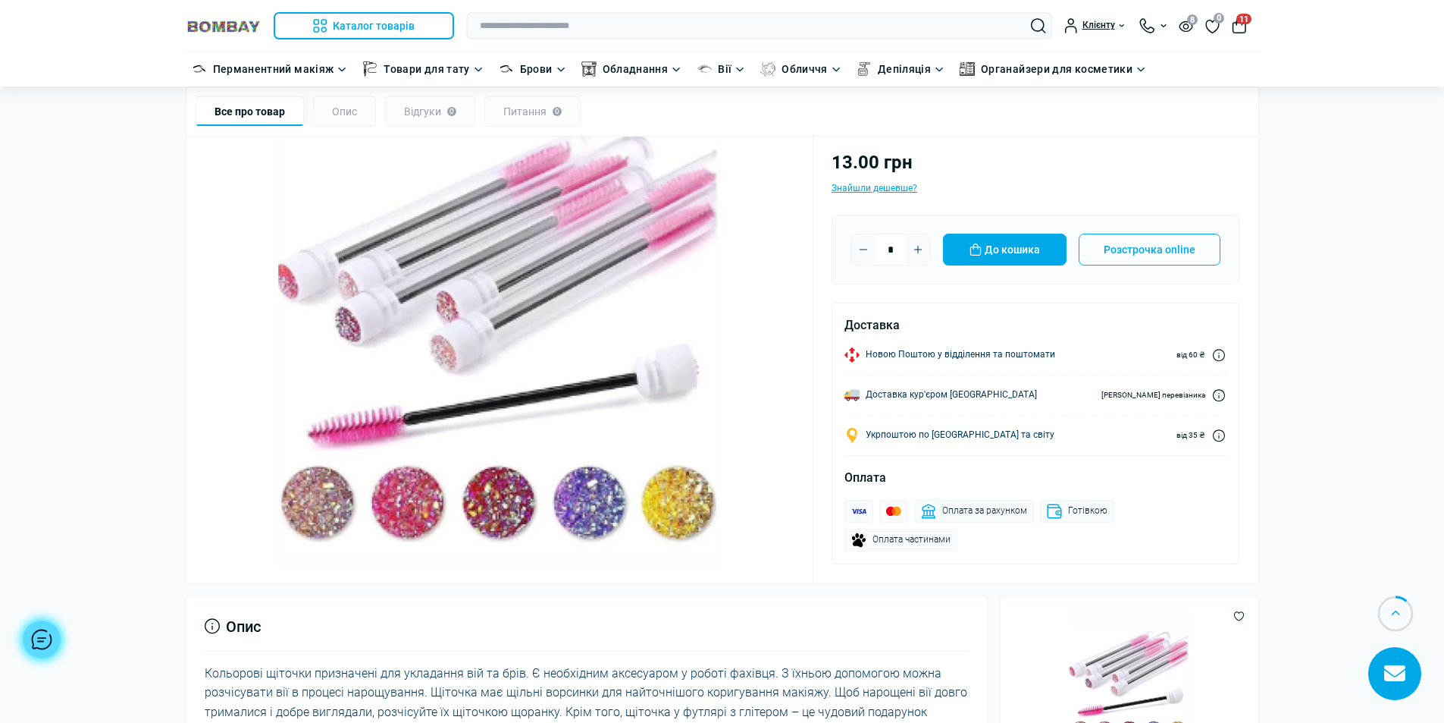
click at [581, 498] on img at bounding box center [500, 344] width 591 height 591
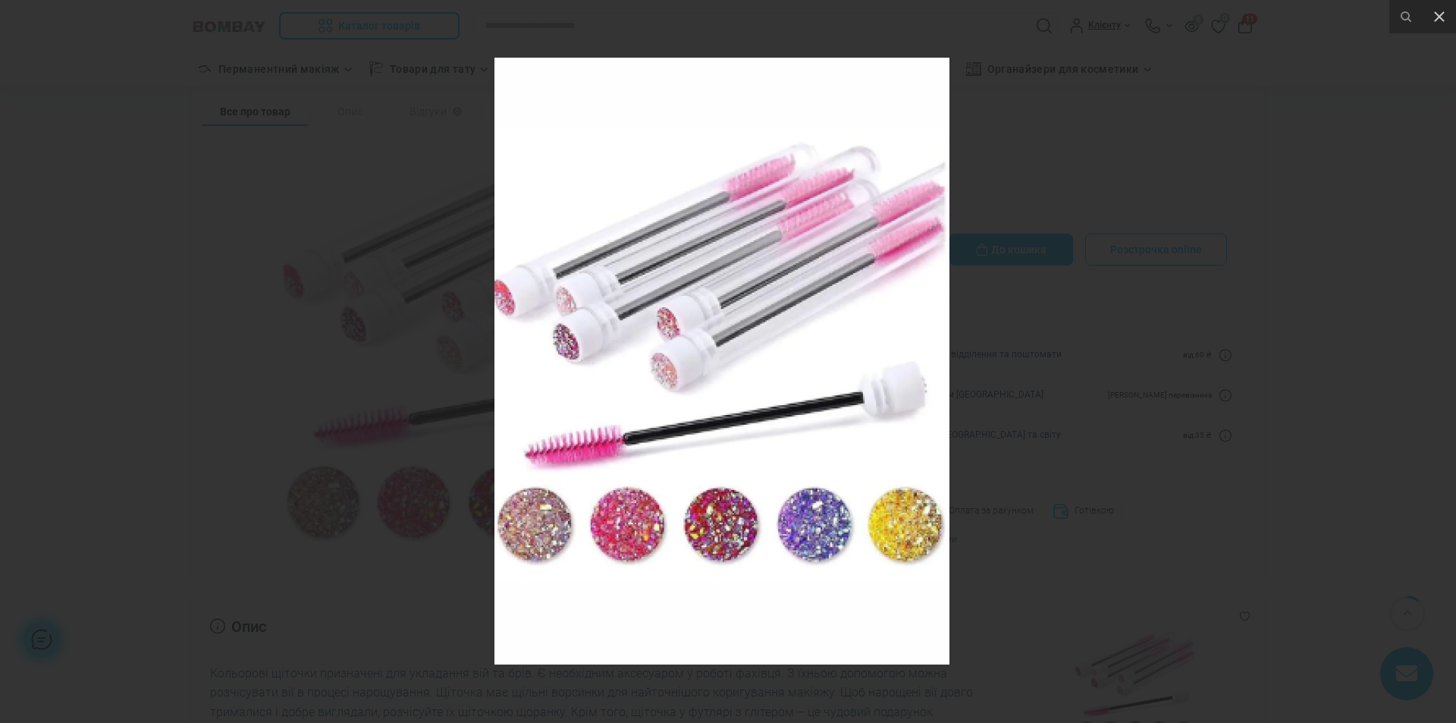
click at [1332, 286] on div at bounding box center [728, 361] width 1456 height 723
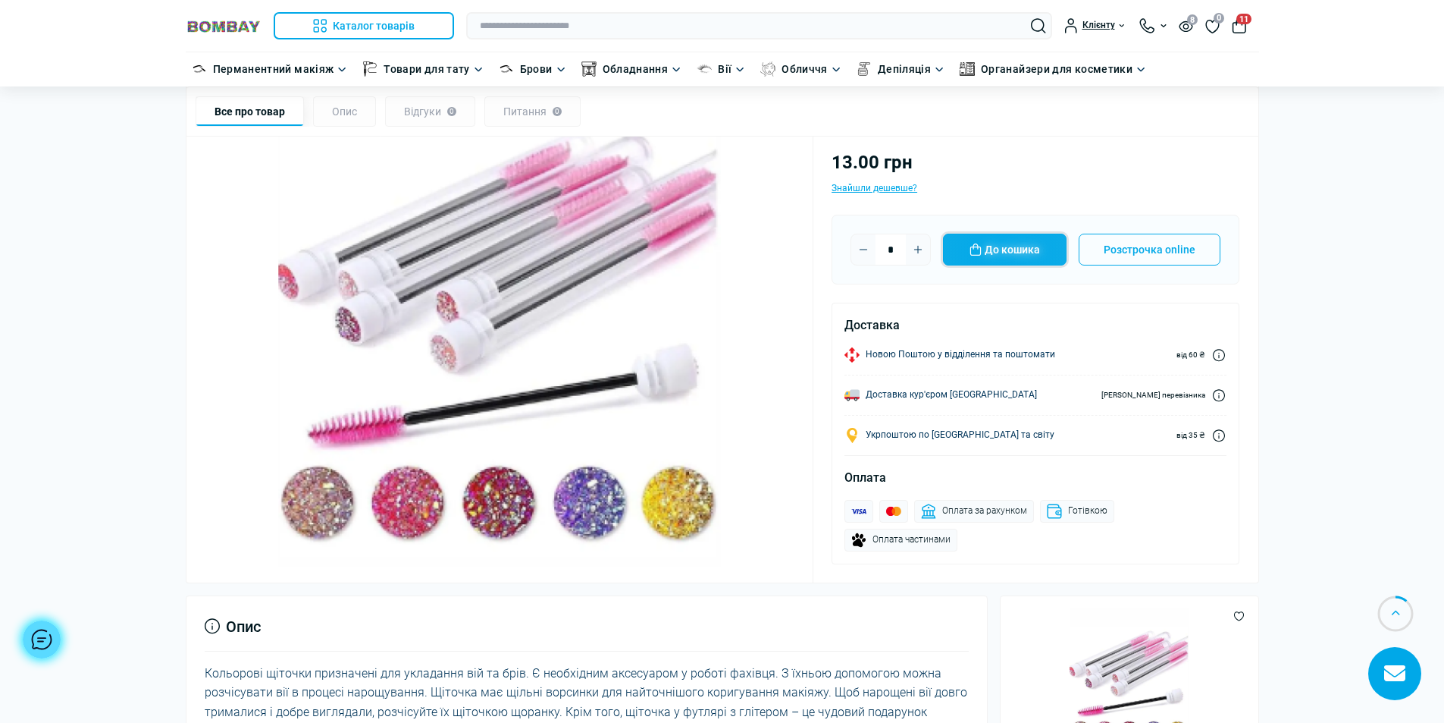
click at [1012, 241] on button "До кошика" at bounding box center [1005, 250] width 124 height 32
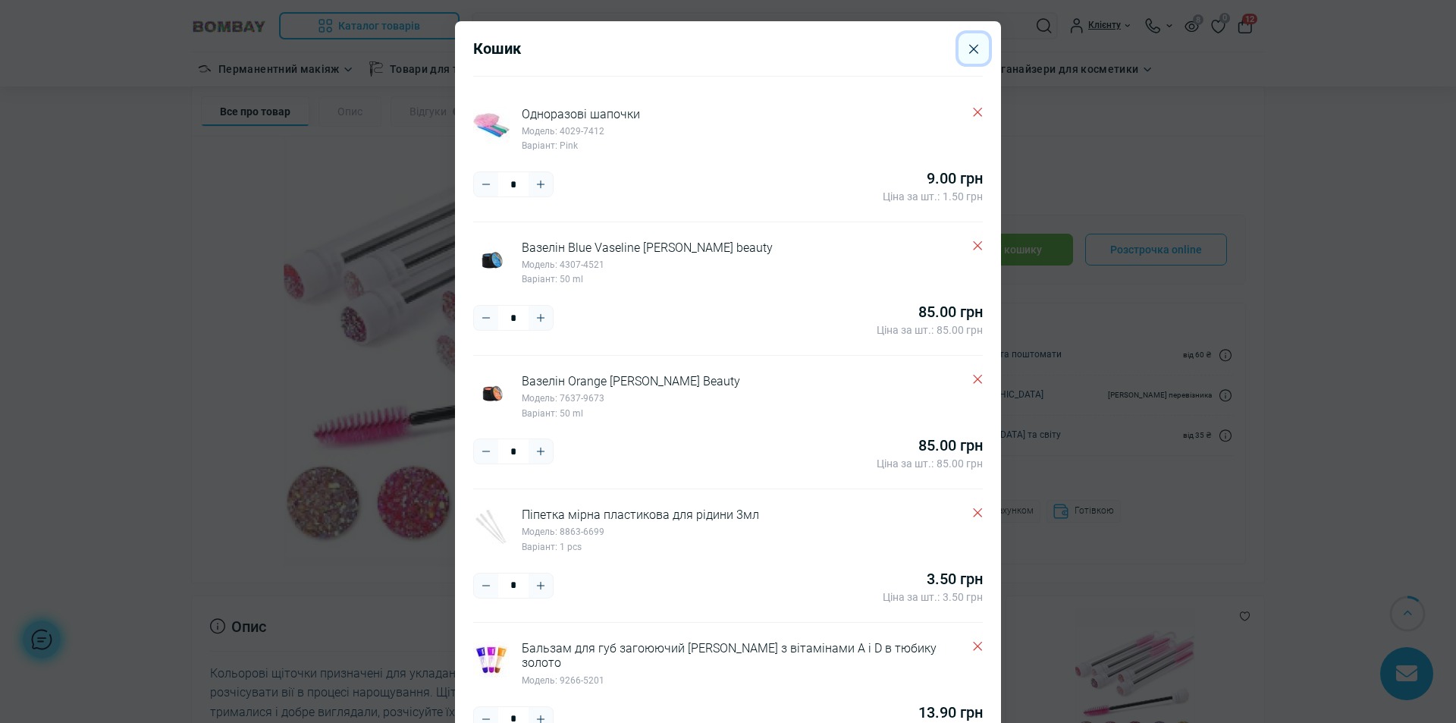
click at [969, 49] on icon "Close" at bounding box center [973, 49] width 9 height 10
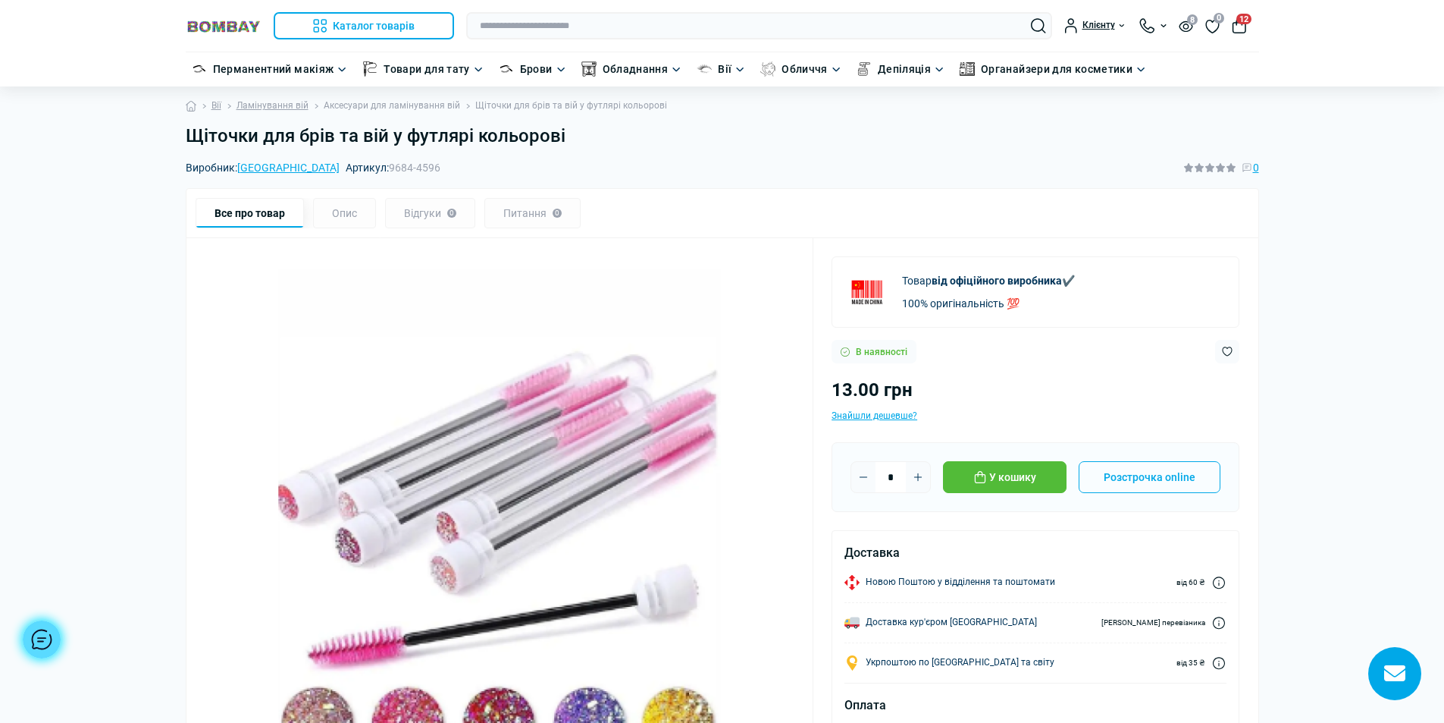
click at [425, 105] on link "Аксесуари для ламінування вій" at bounding box center [392, 106] width 136 height 14
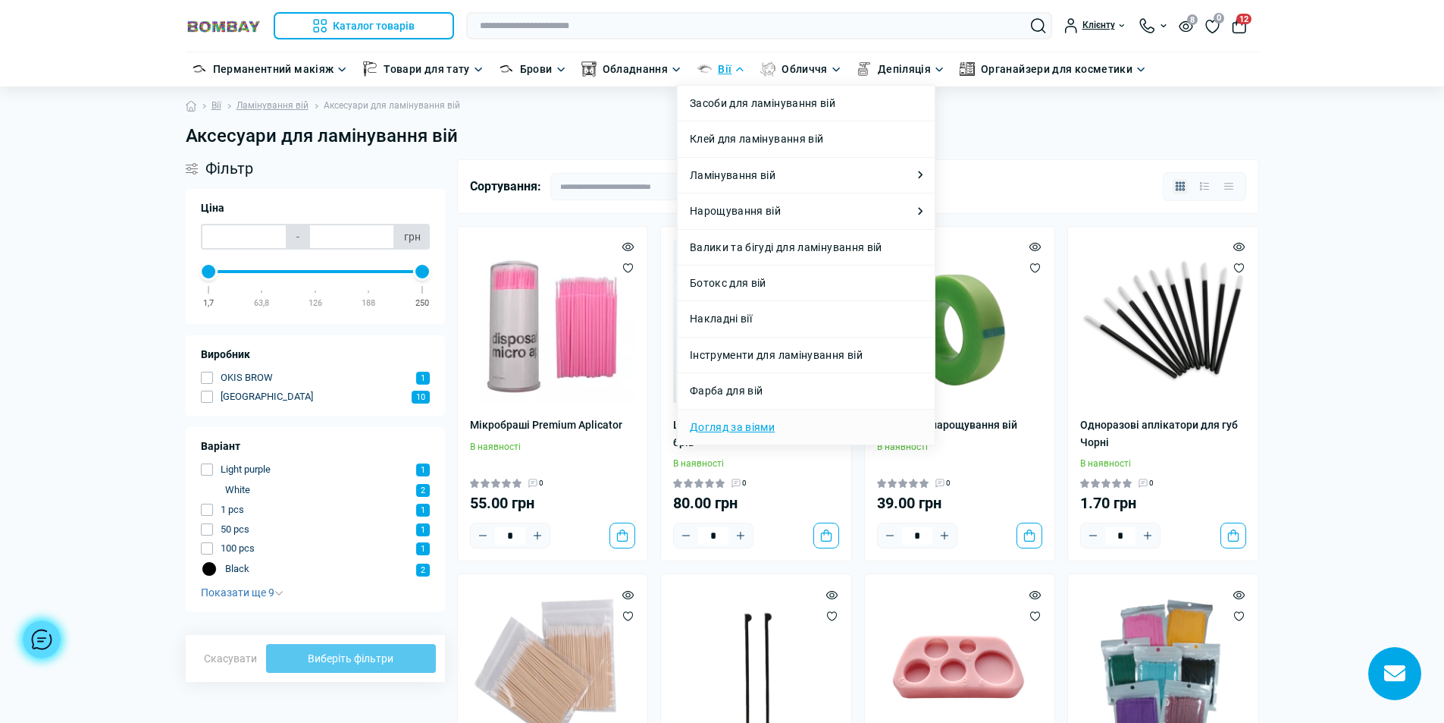
click at [751, 428] on link "Догляд за віями" at bounding box center [732, 427] width 85 height 17
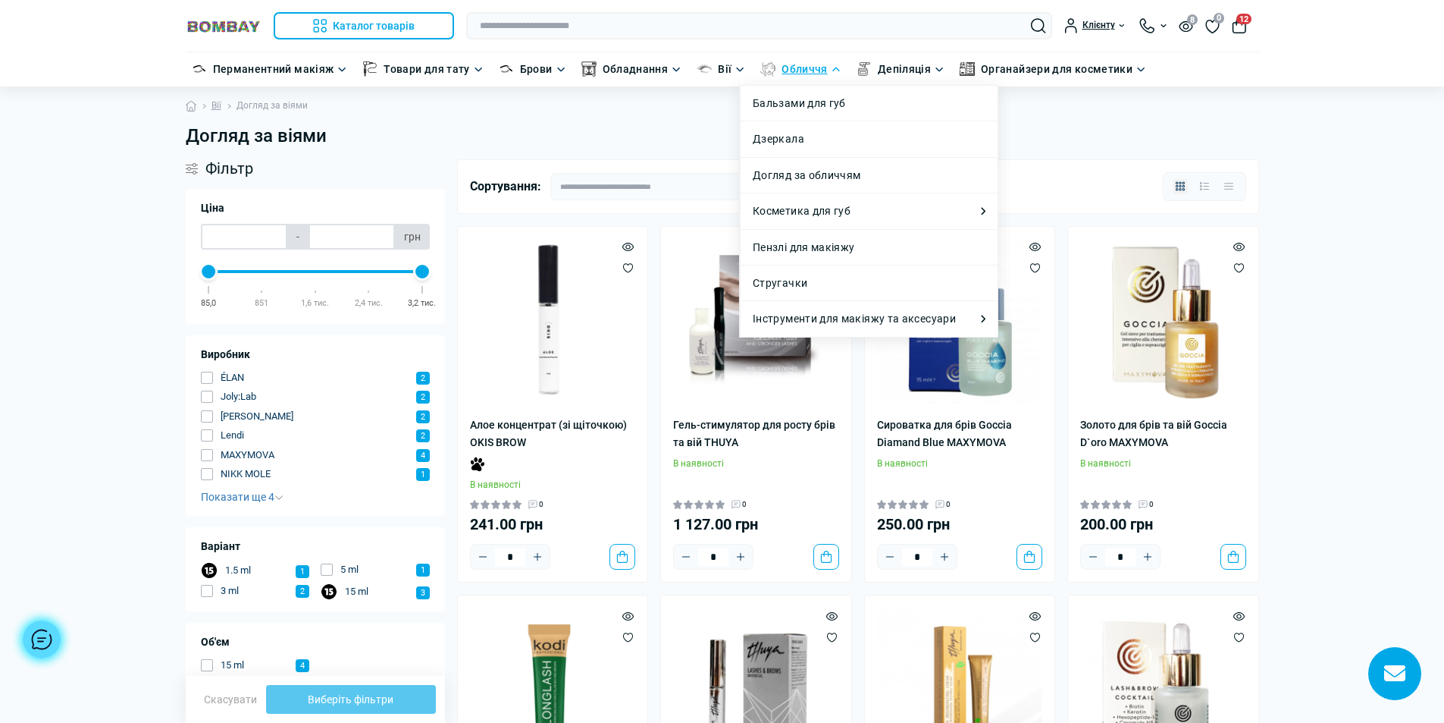
click at [792, 69] on link "Обличчя" at bounding box center [805, 69] width 46 height 17
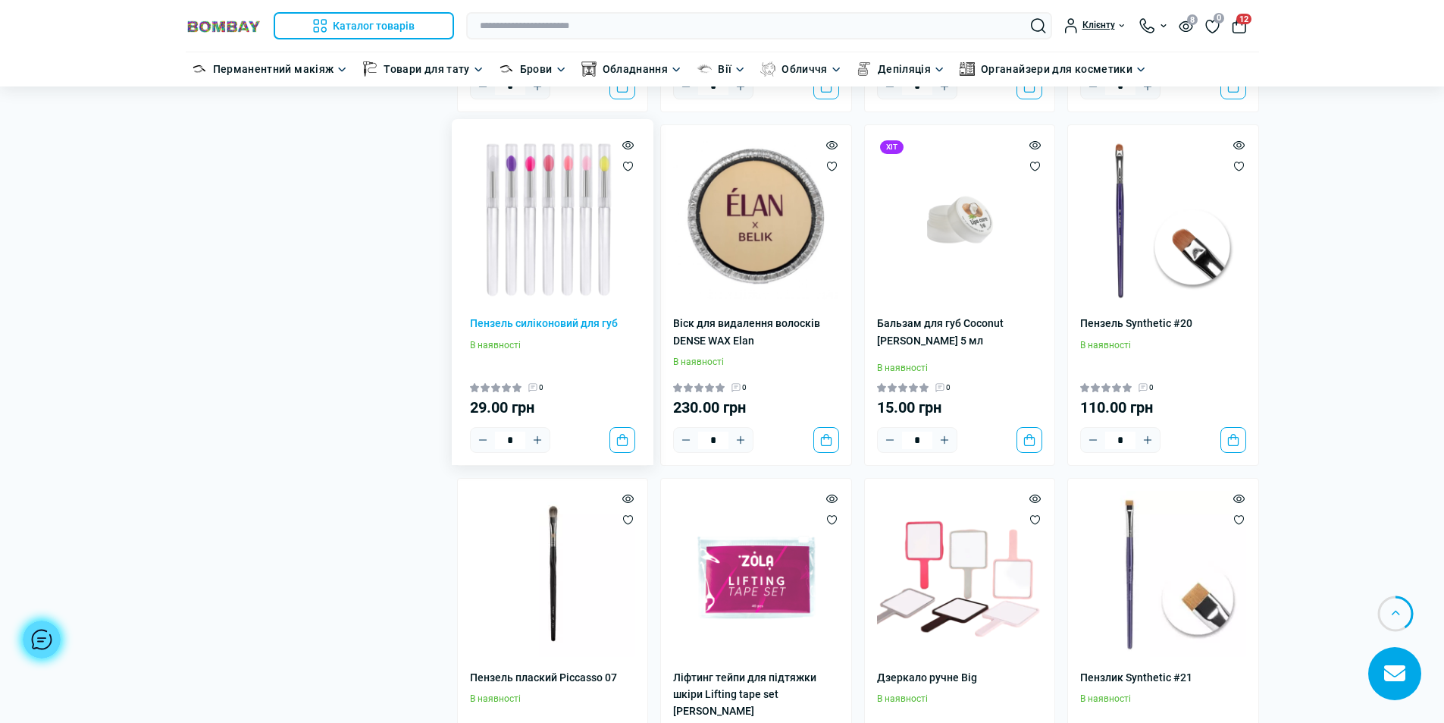
scroll to position [1289, 0]
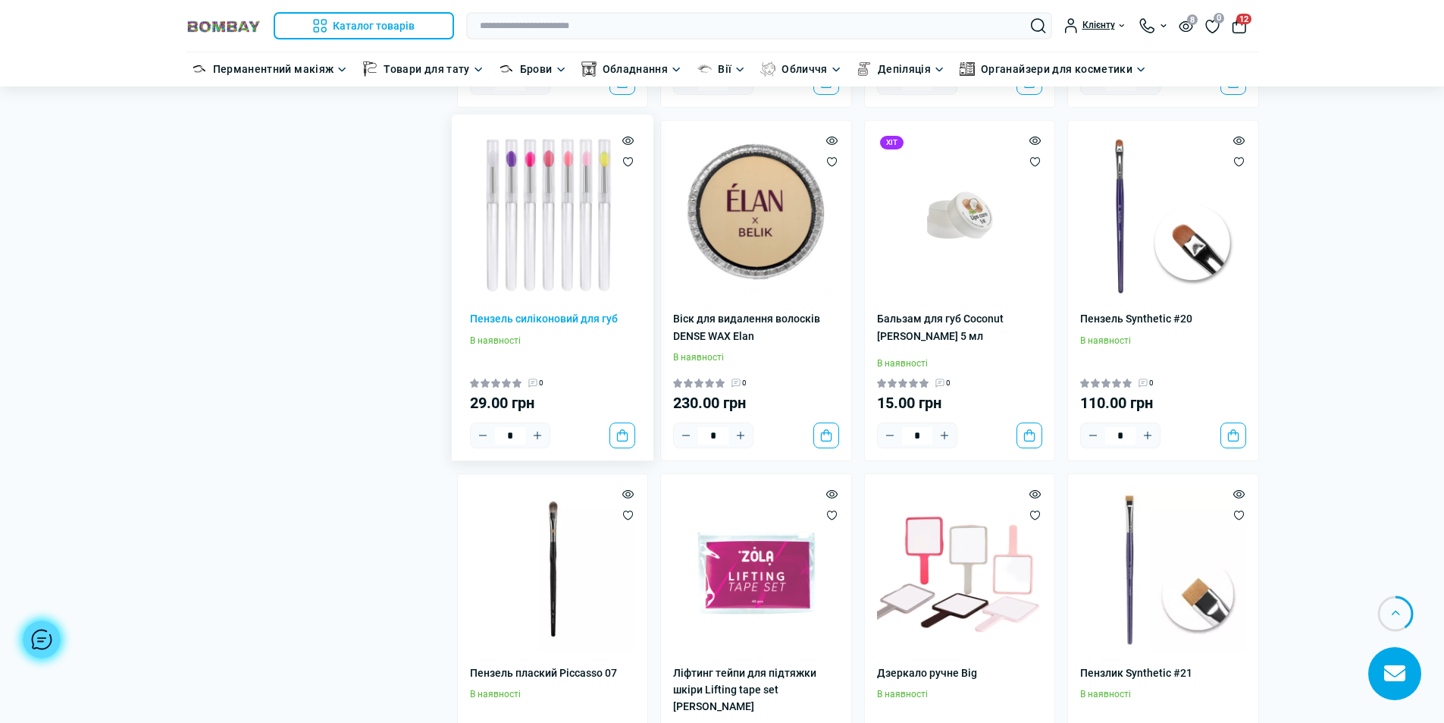
click at [526, 184] on img at bounding box center [553, 216] width 166 height 166
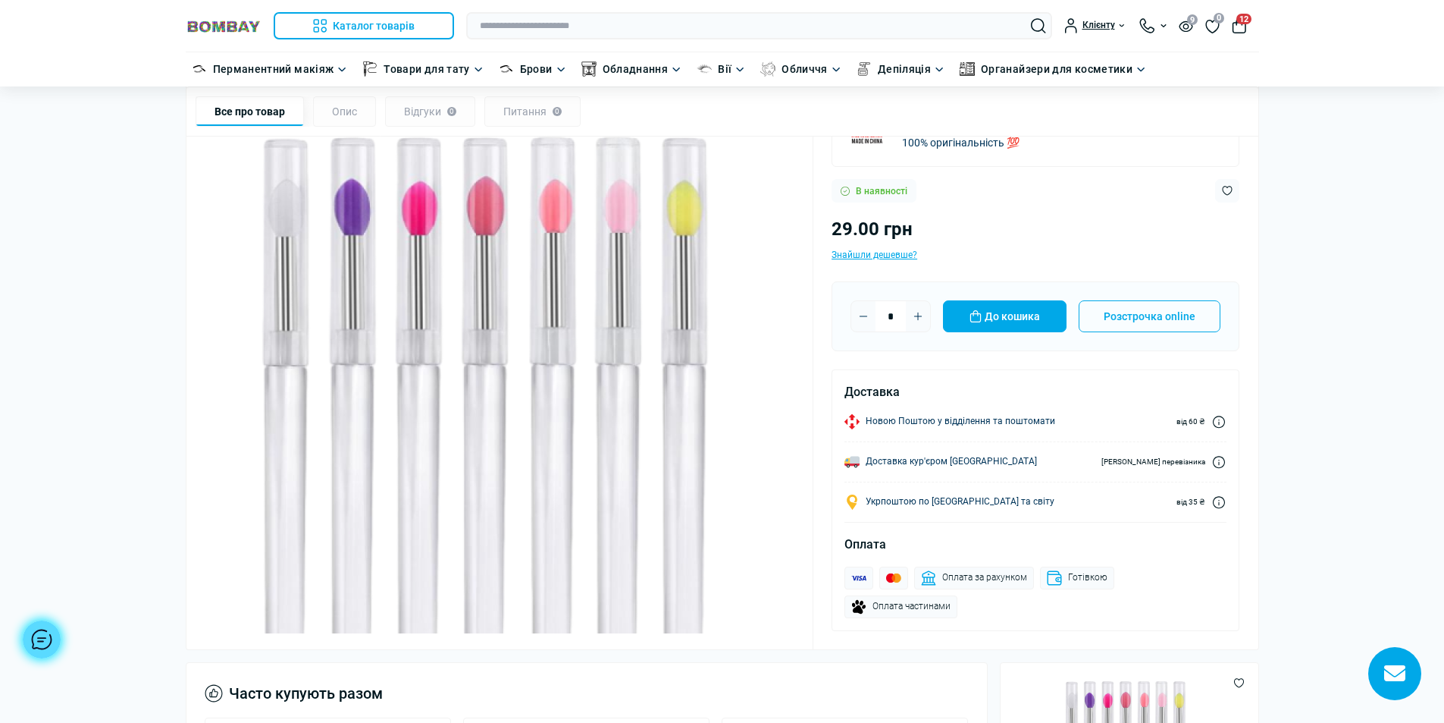
scroll to position [152, 0]
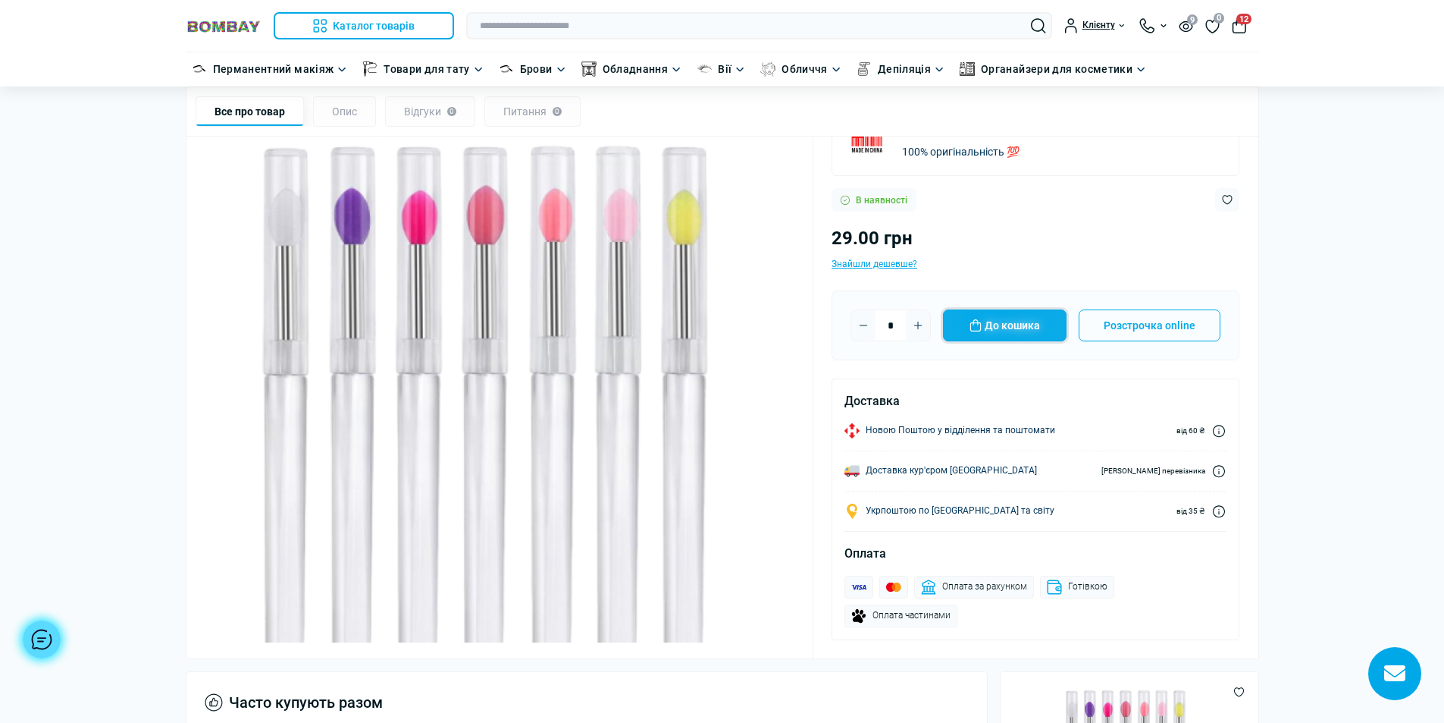
click at [1012, 325] on button "До кошика" at bounding box center [1005, 325] width 124 height 32
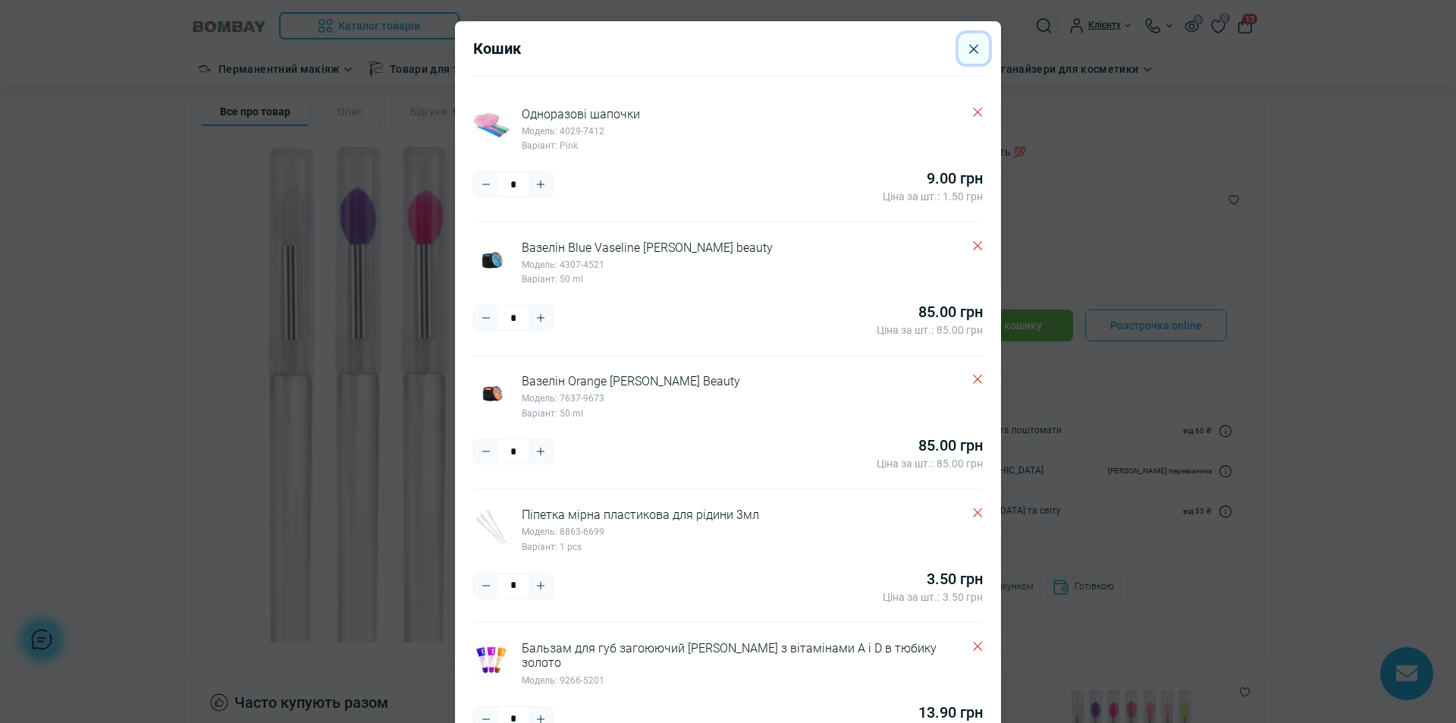
click at [969, 49] on icon "Close" at bounding box center [973, 49] width 9 height 10
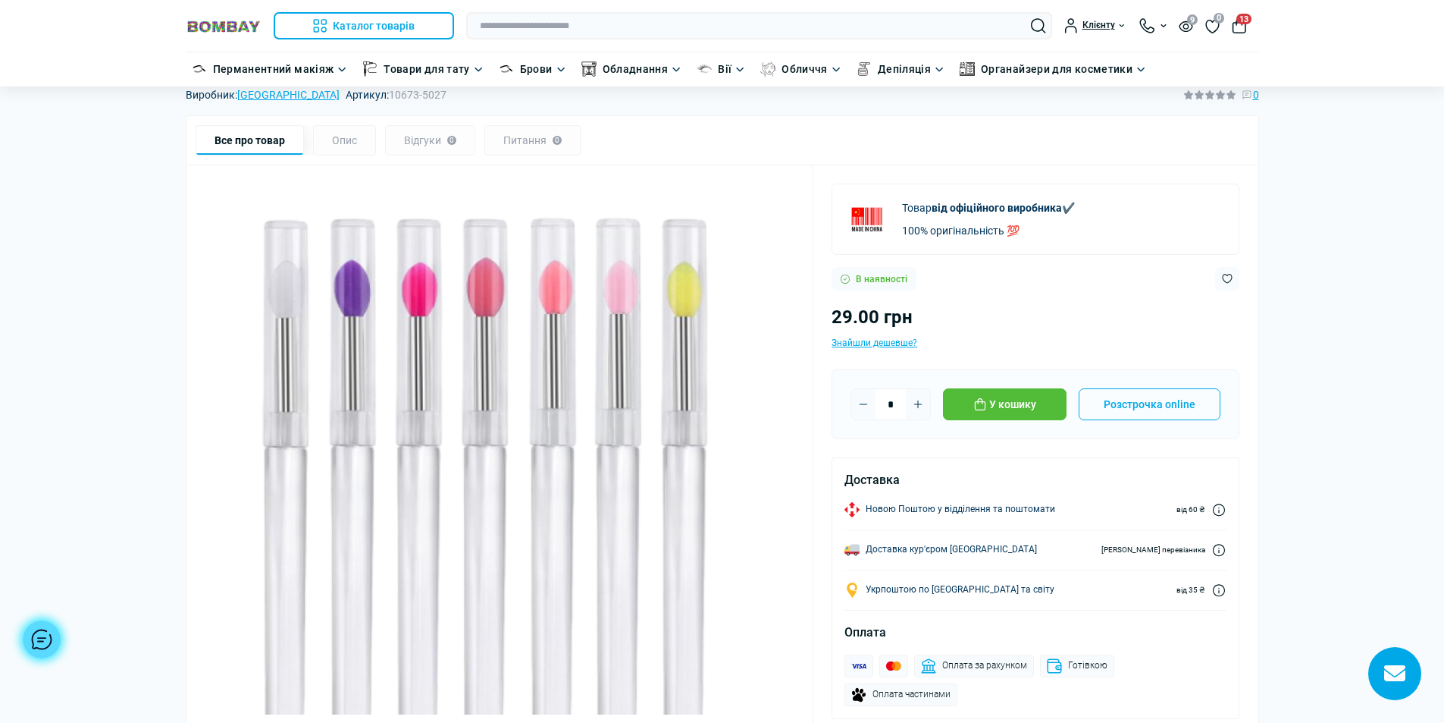
scroll to position [0, 0]
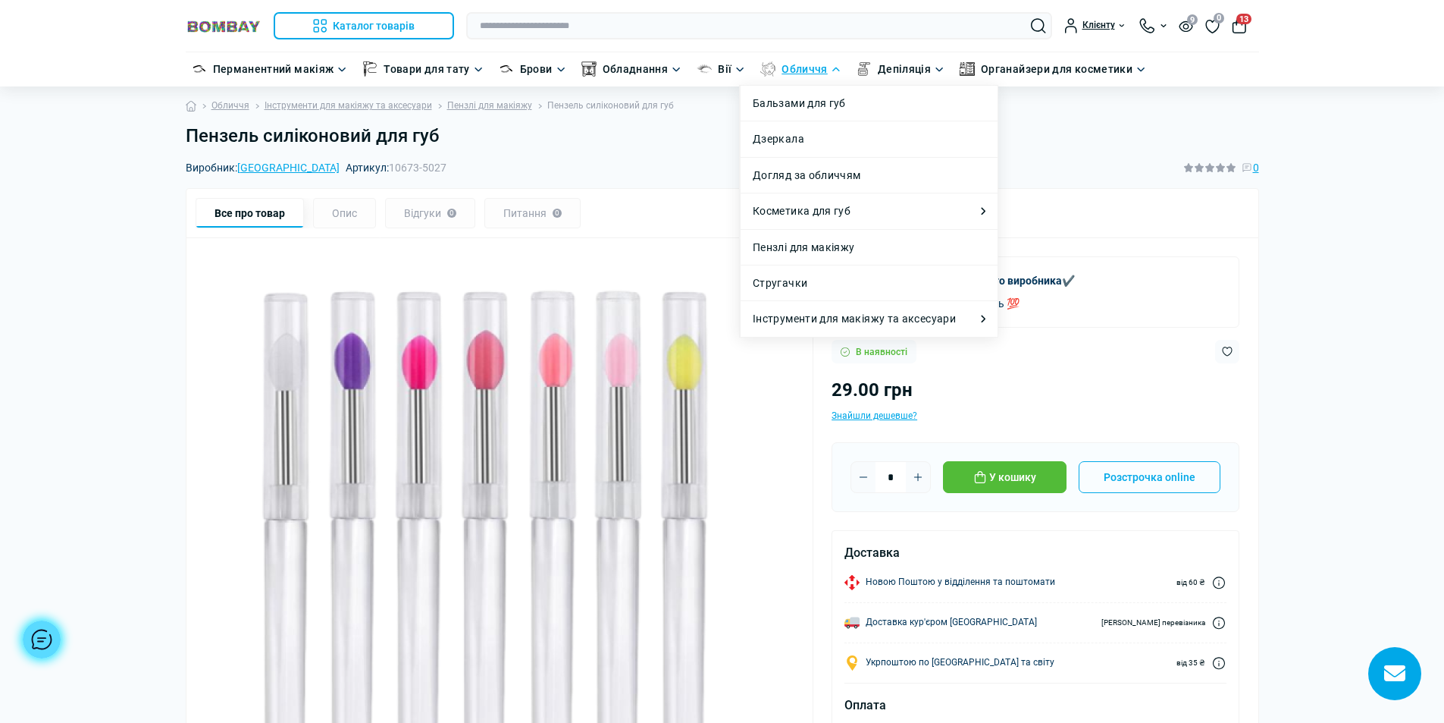
click at [785, 68] on link "Обличчя" at bounding box center [805, 69] width 46 height 17
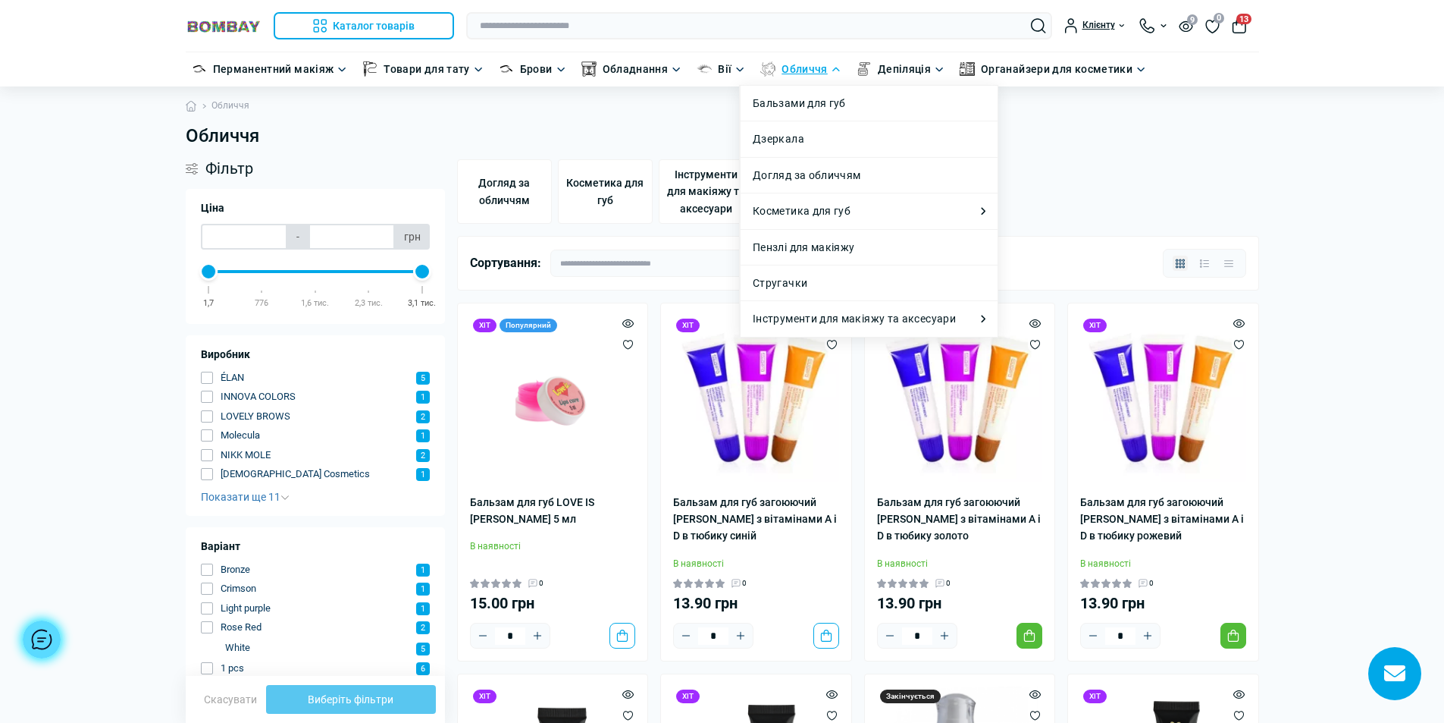
click at [792, 77] on link "Обличчя" at bounding box center [805, 69] width 46 height 17
click at [777, 132] on link "Дзеркала" at bounding box center [779, 138] width 52 height 17
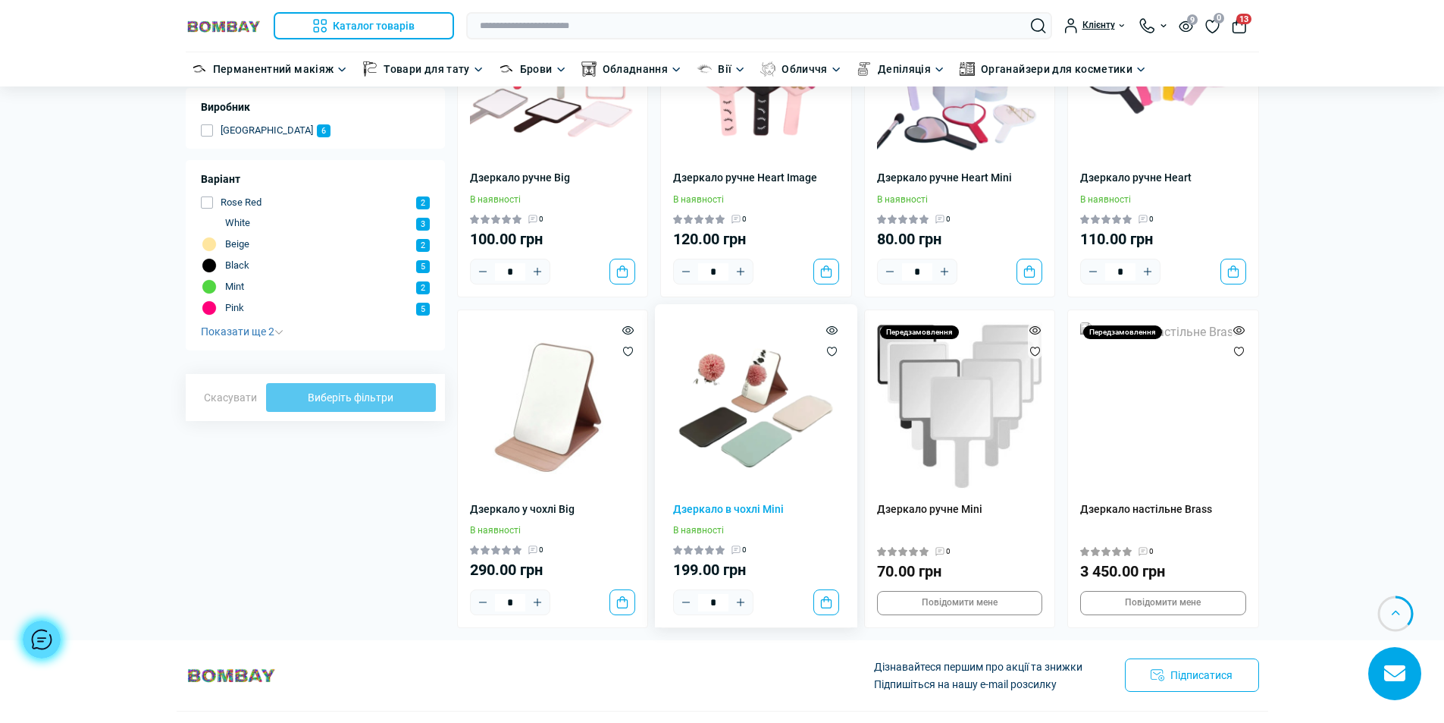
scroll to position [76, 0]
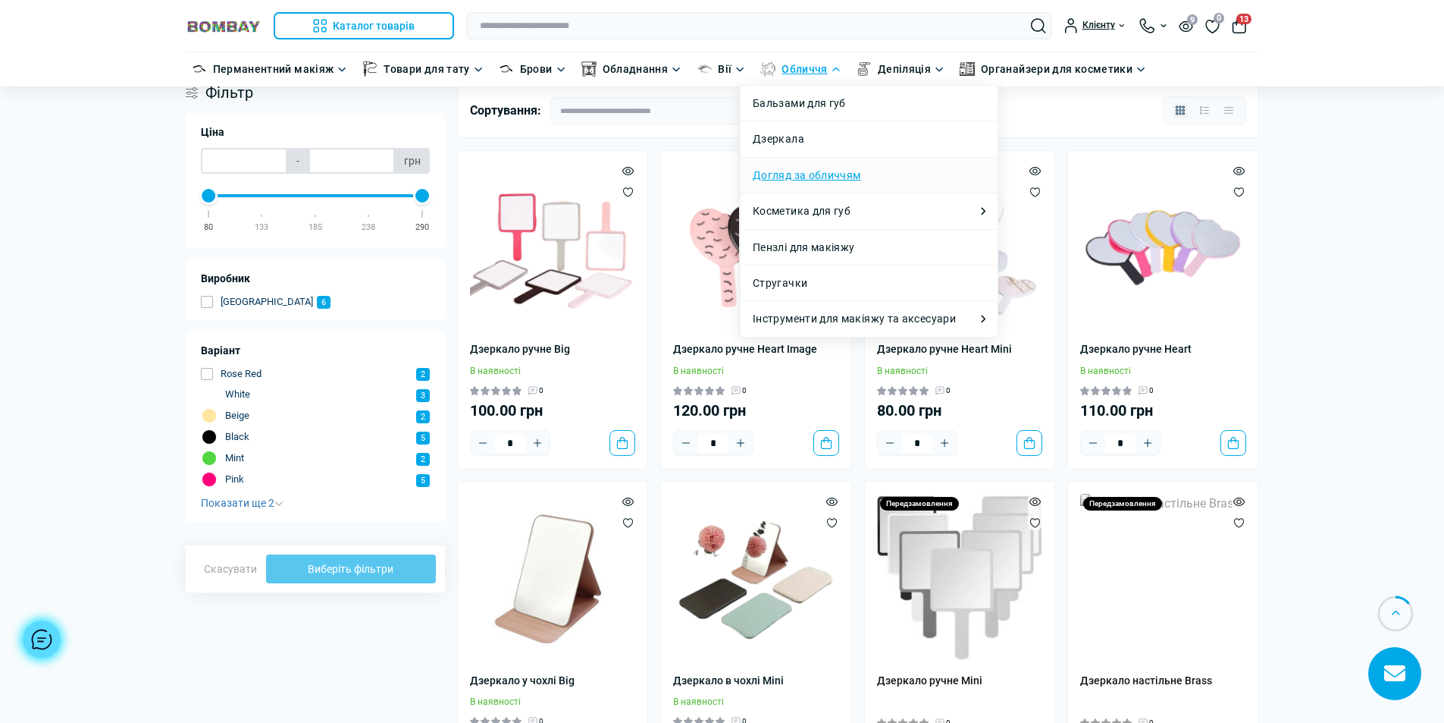
click at [790, 173] on link "Догляд за обличчям" at bounding box center [807, 175] width 108 height 17
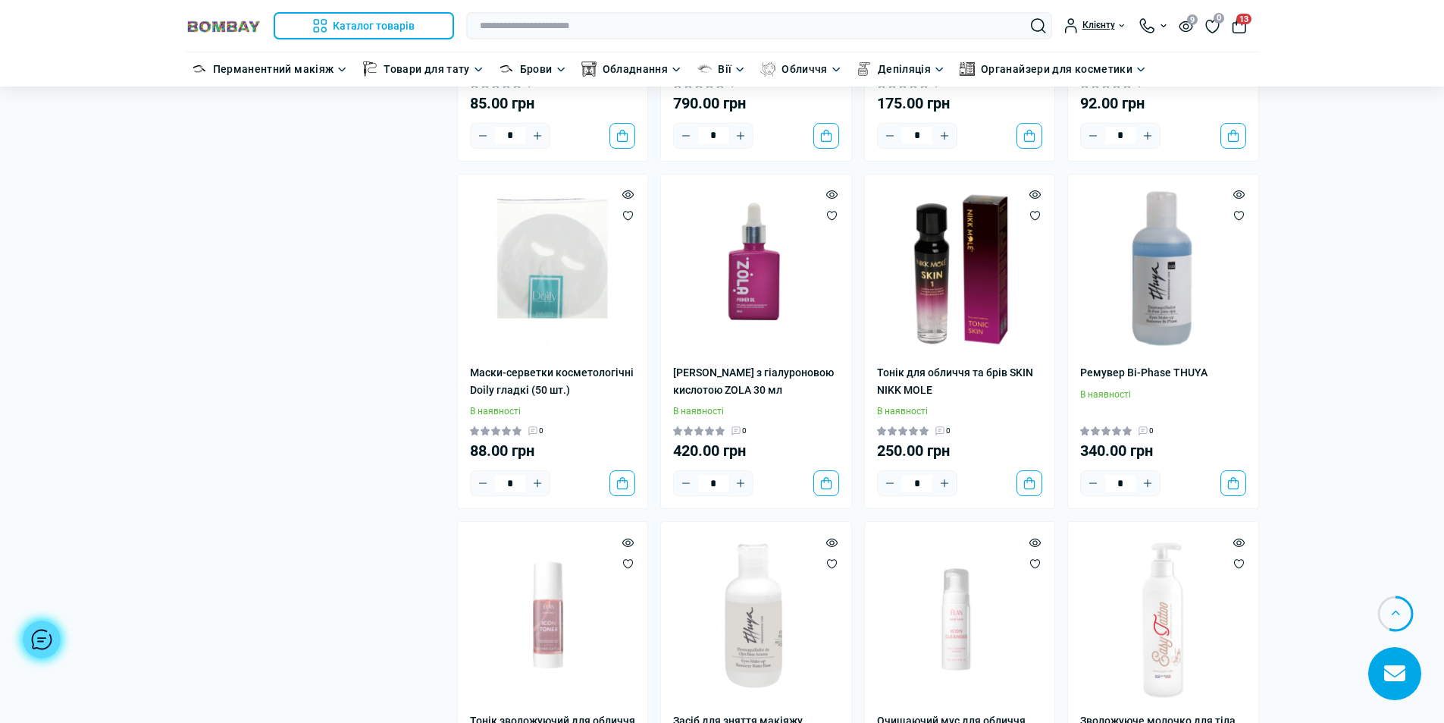
scroll to position [834, 0]
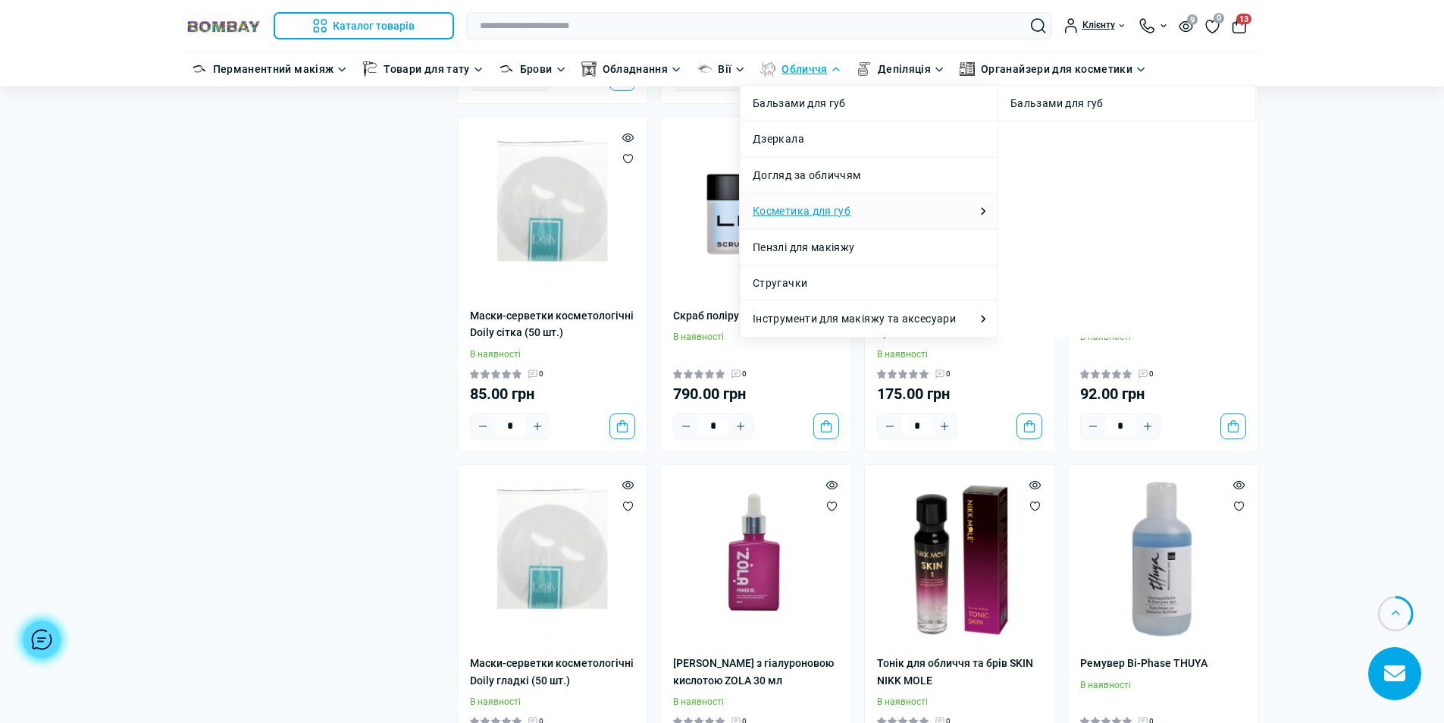
click at [833, 212] on link "Косметика для губ" at bounding box center [802, 210] width 98 height 17
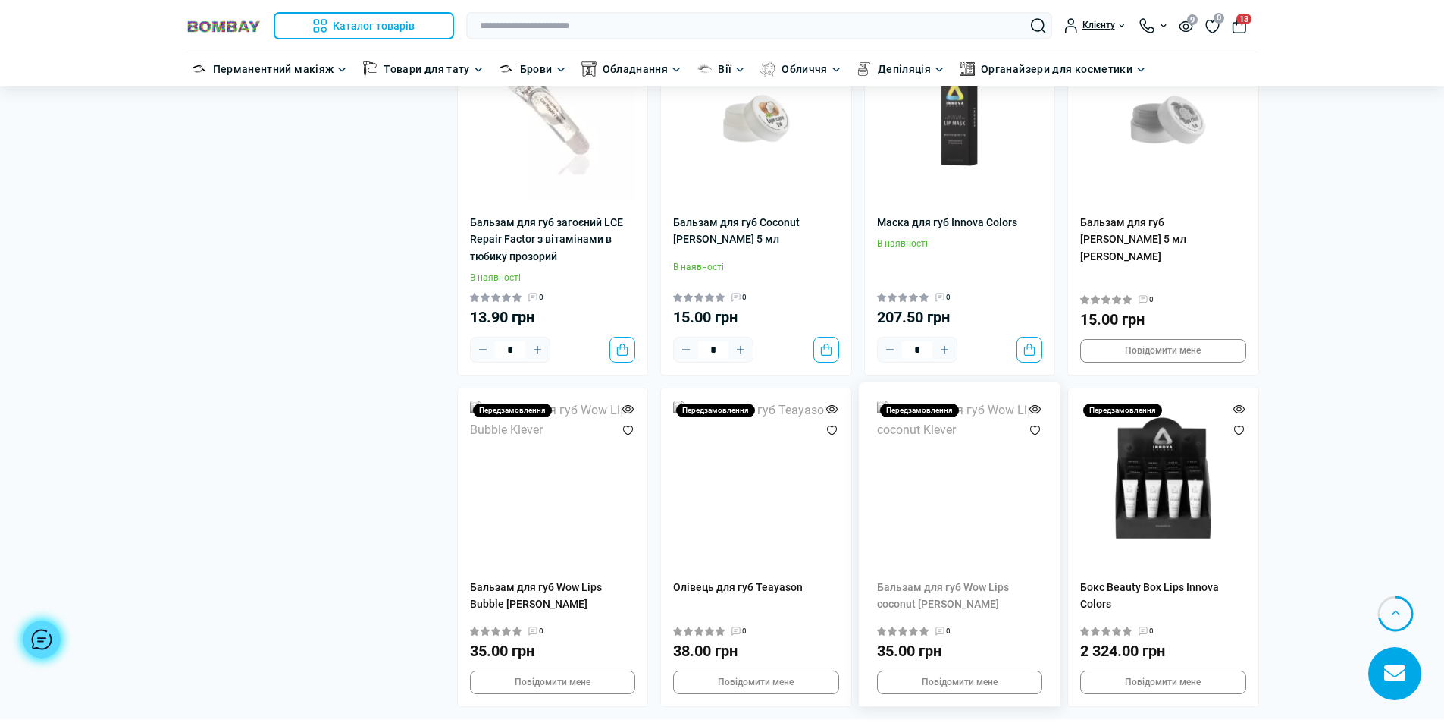
scroll to position [1137, 0]
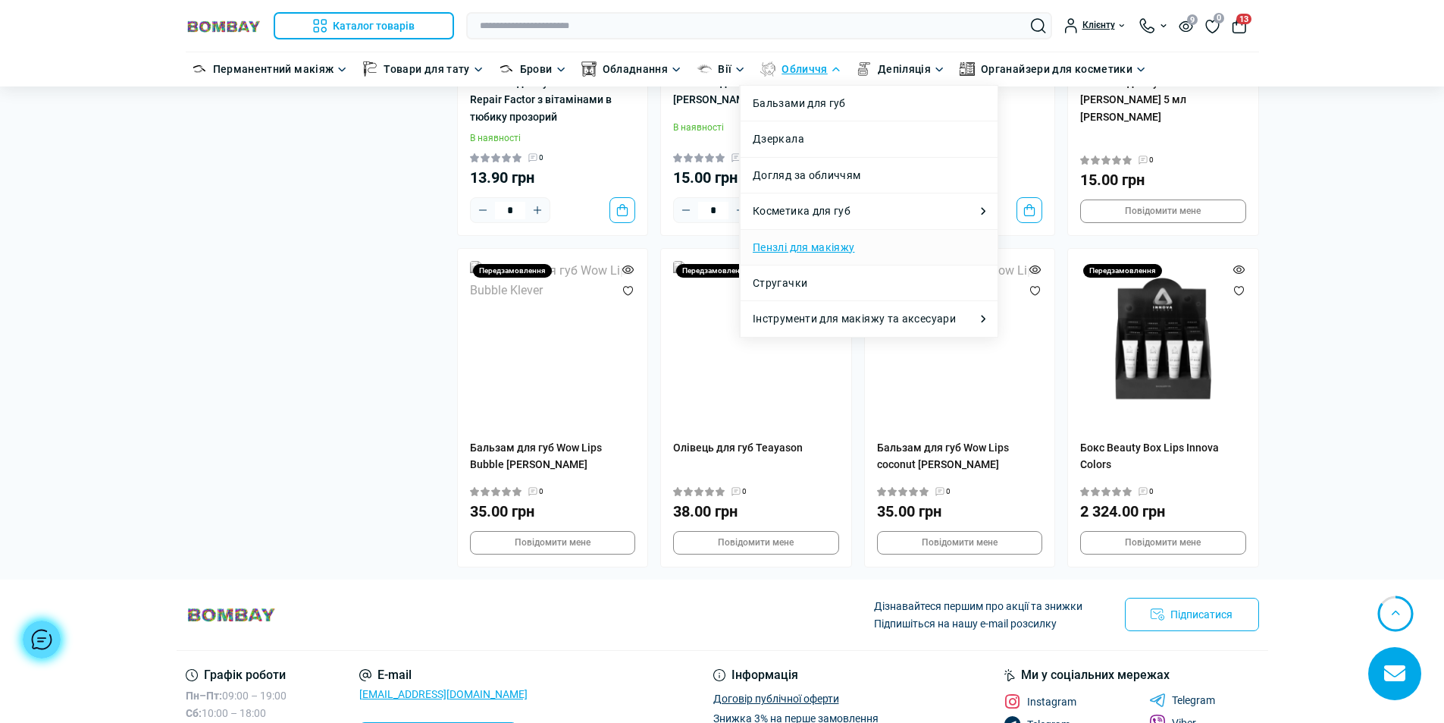
click at [799, 249] on link "Пензлі для макіяжу" at bounding box center [804, 247] width 102 height 17
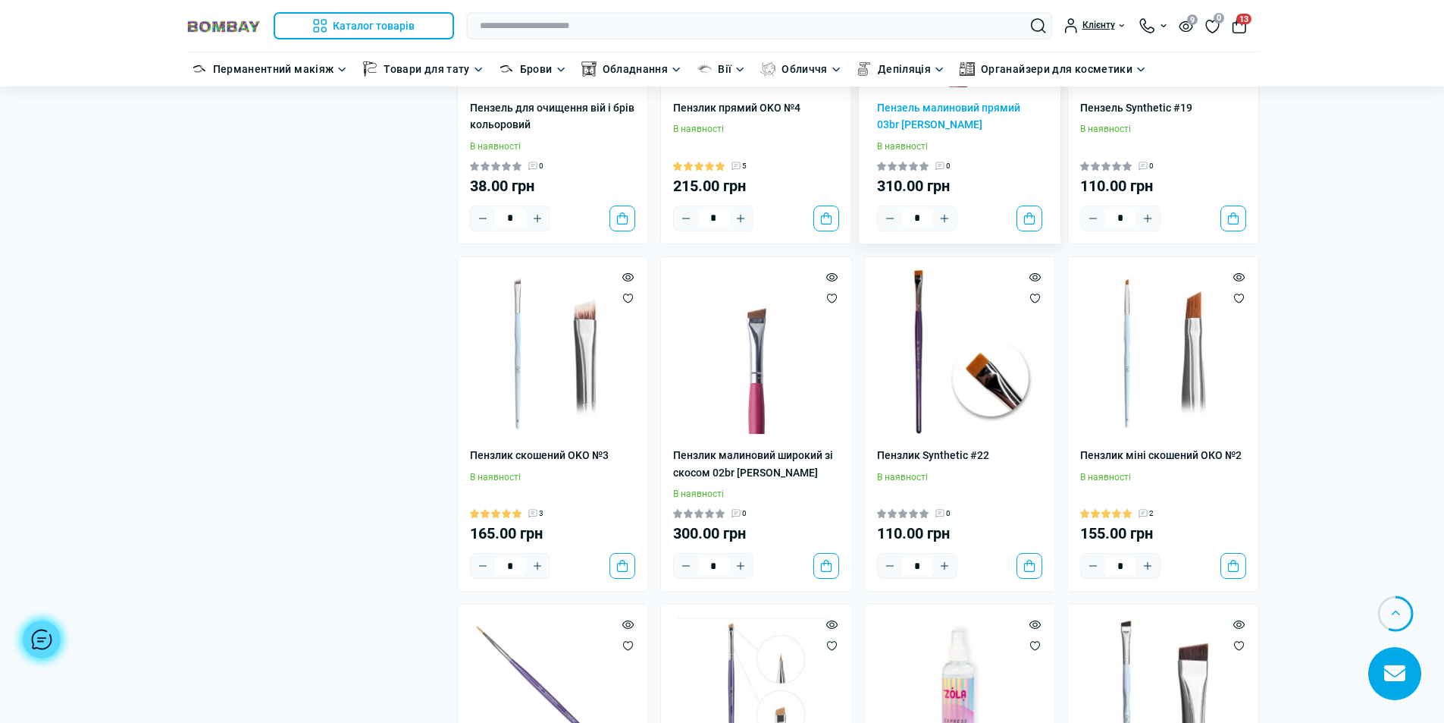
scroll to position [1744, 0]
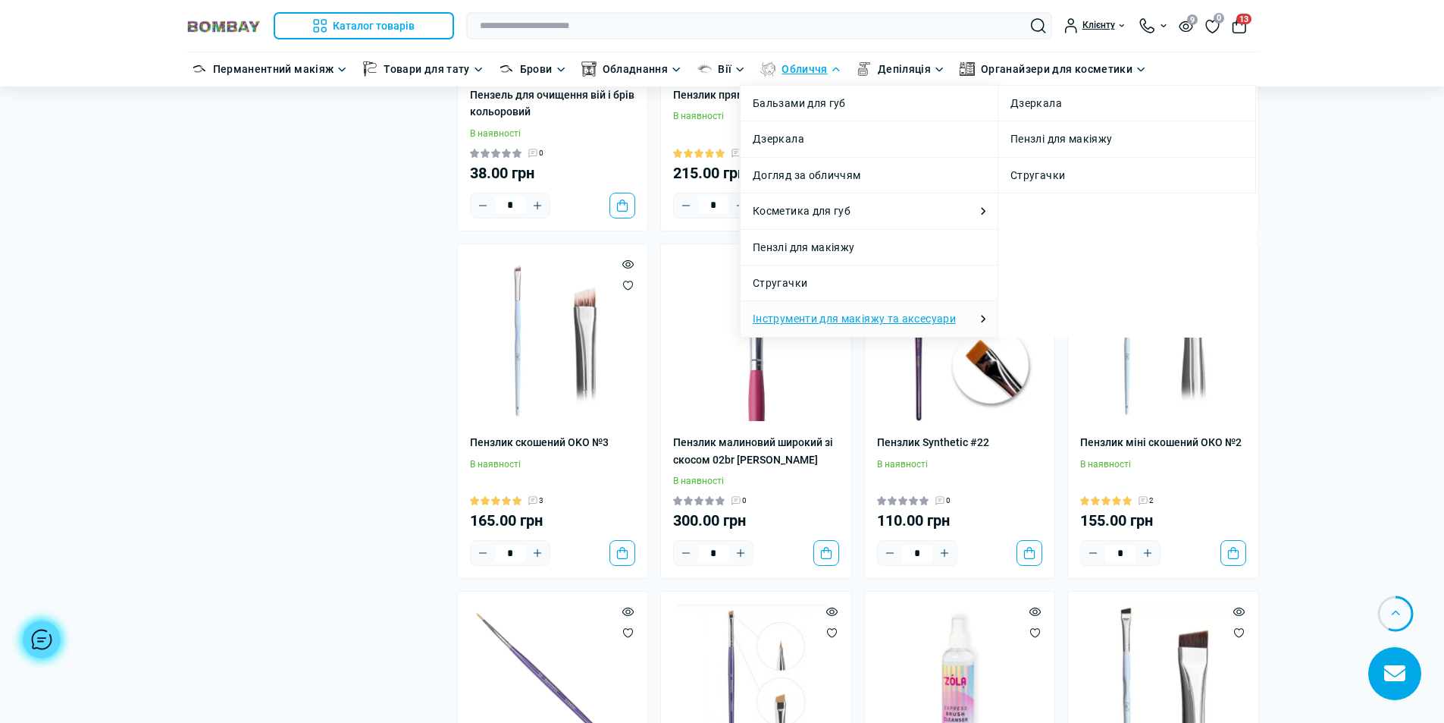
click at [813, 319] on link "Інструменти для макіяжу та аксесуари" at bounding box center [854, 318] width 203 height 17
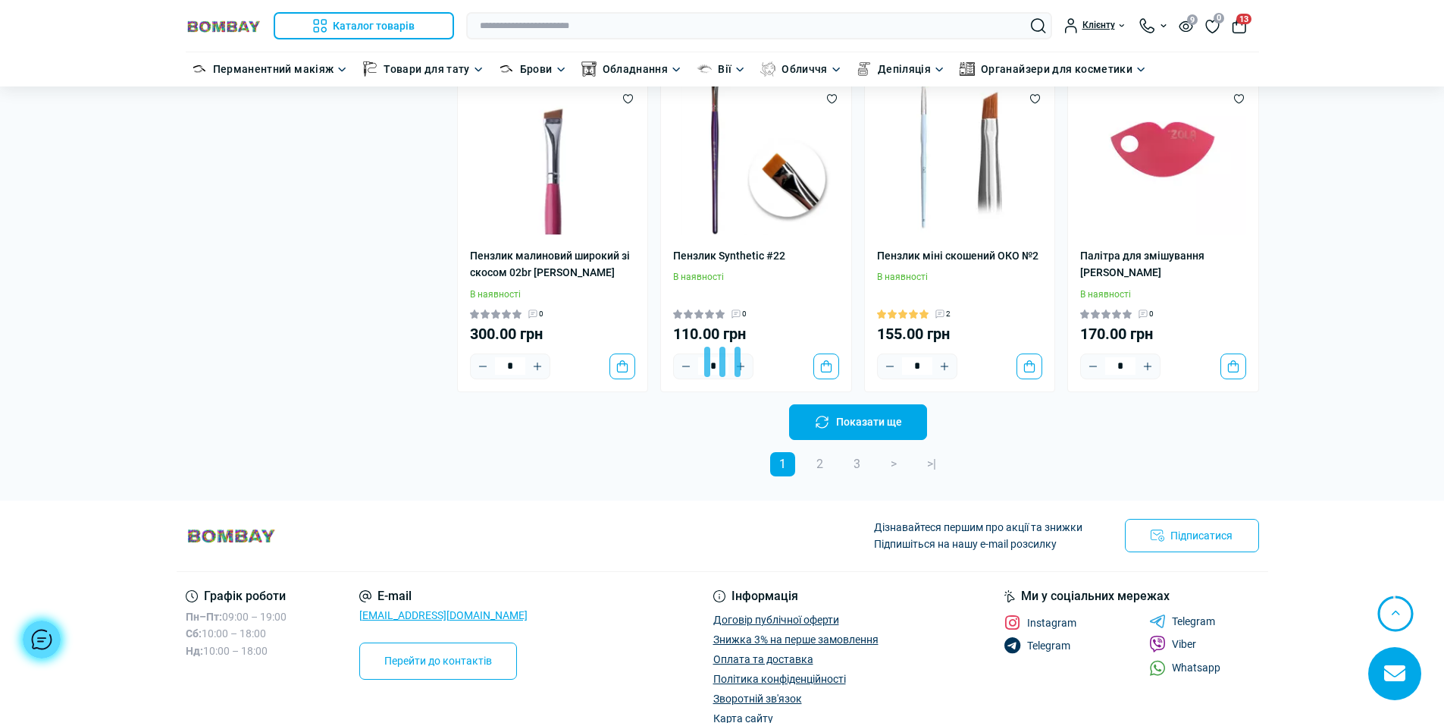
scroll to position [3033, 0]
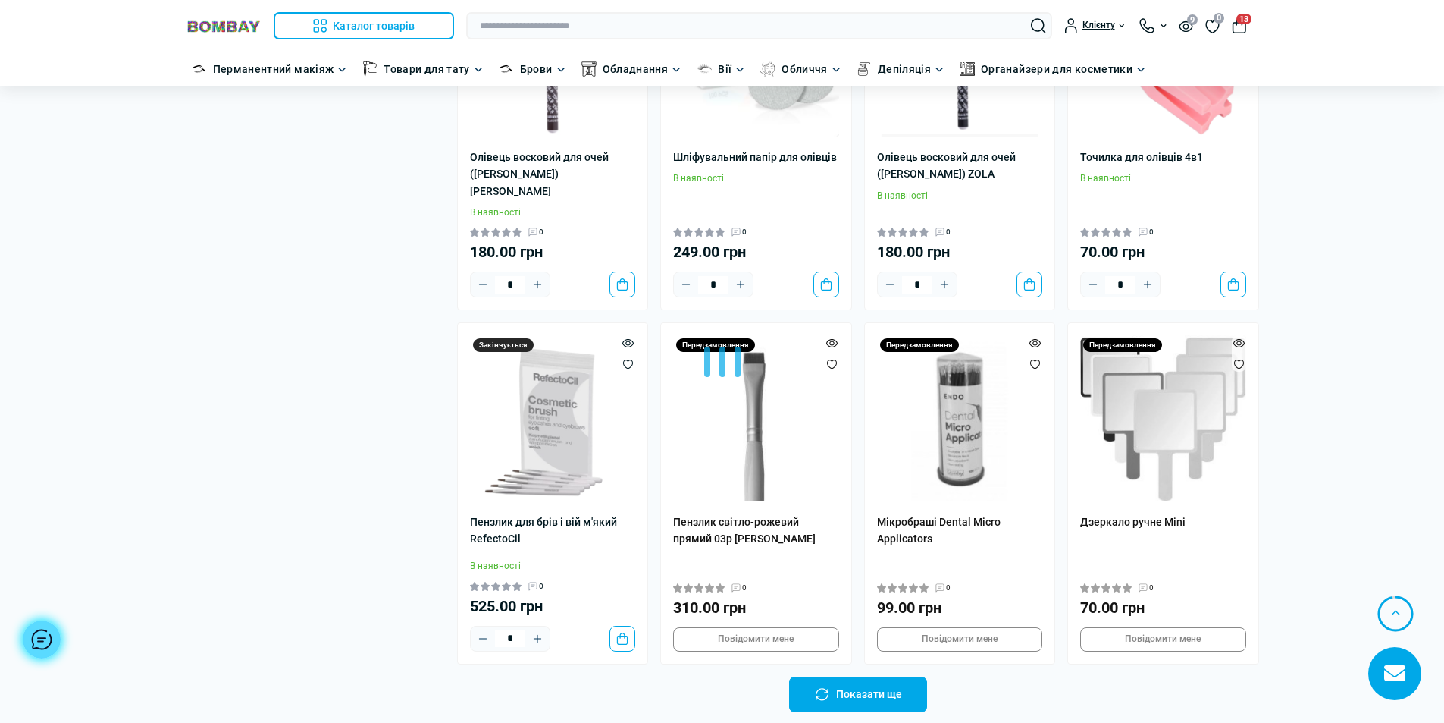
scroll to position [6066, 0]
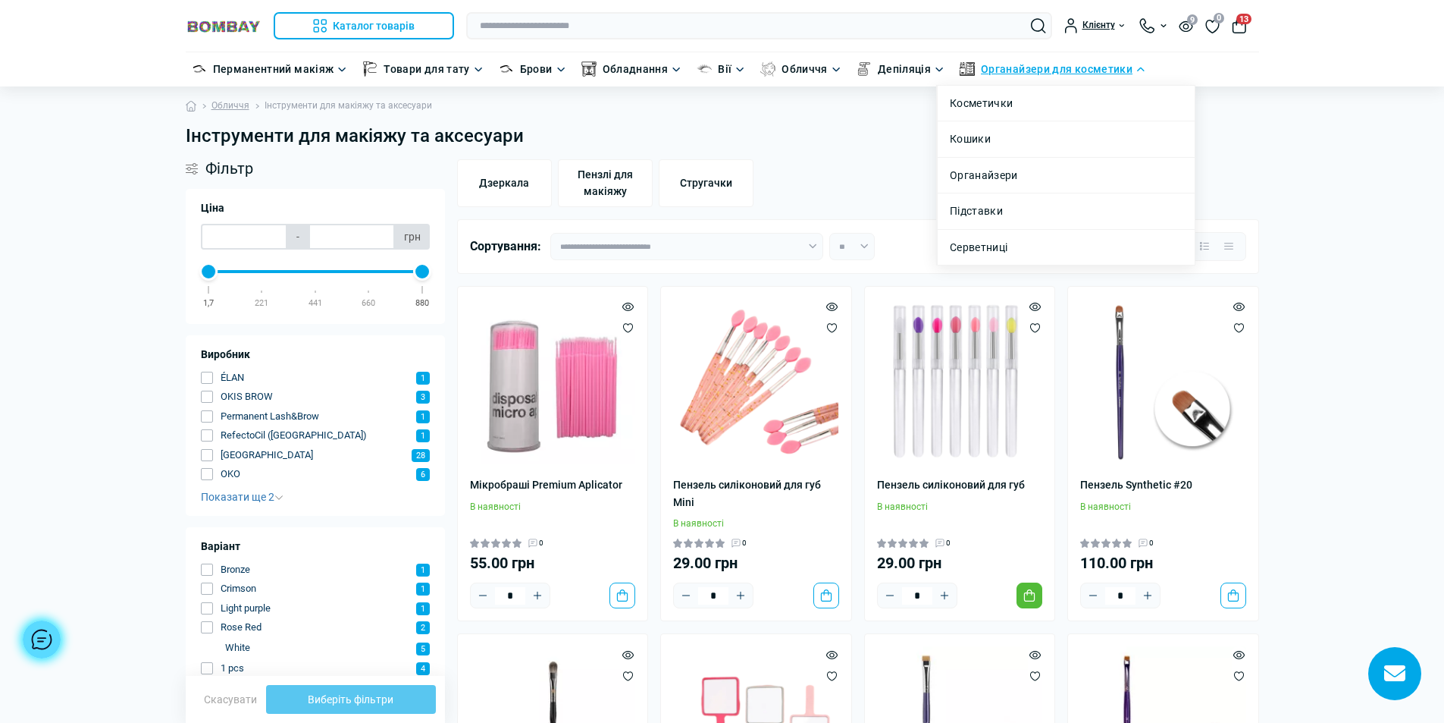
click at [996, 67] on link "Органайзери для косметики" at bounding box center [1057, 69] width 152 height 17
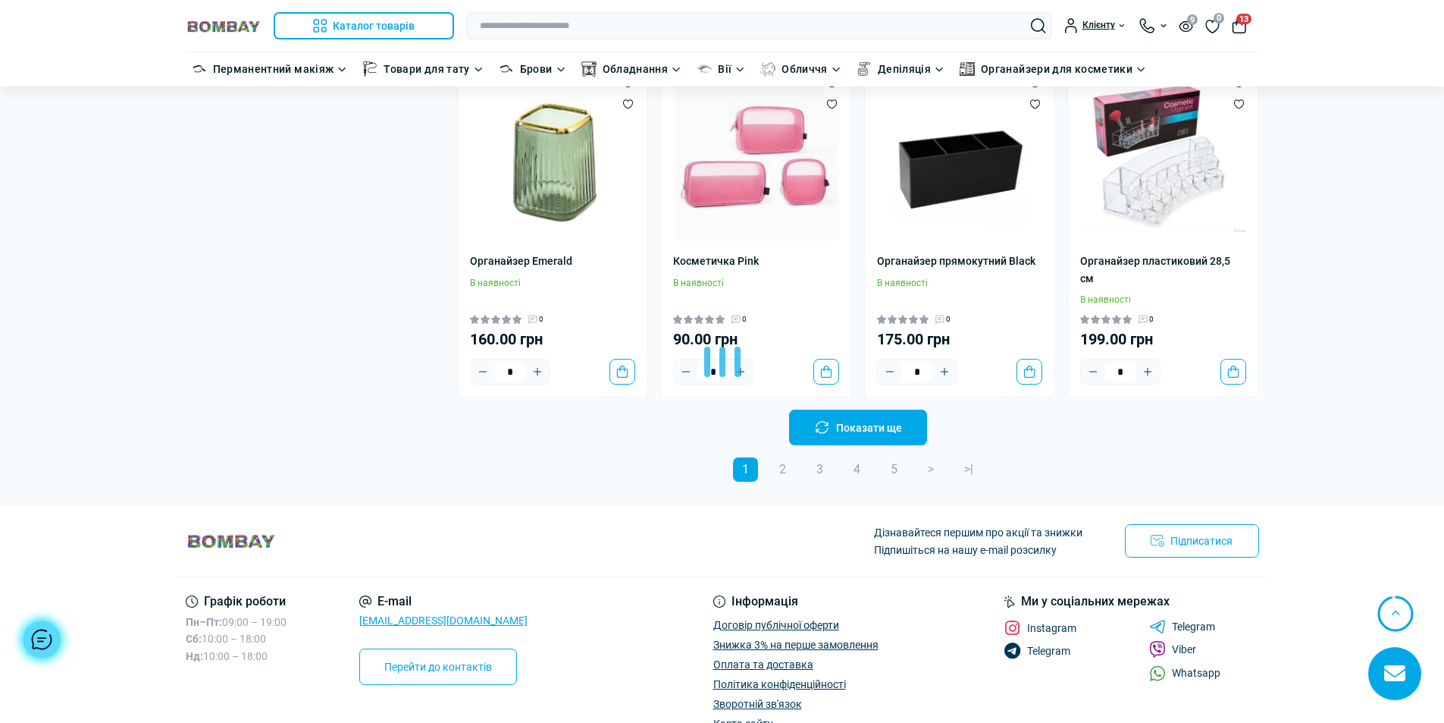
scroll to position [3033, 0]
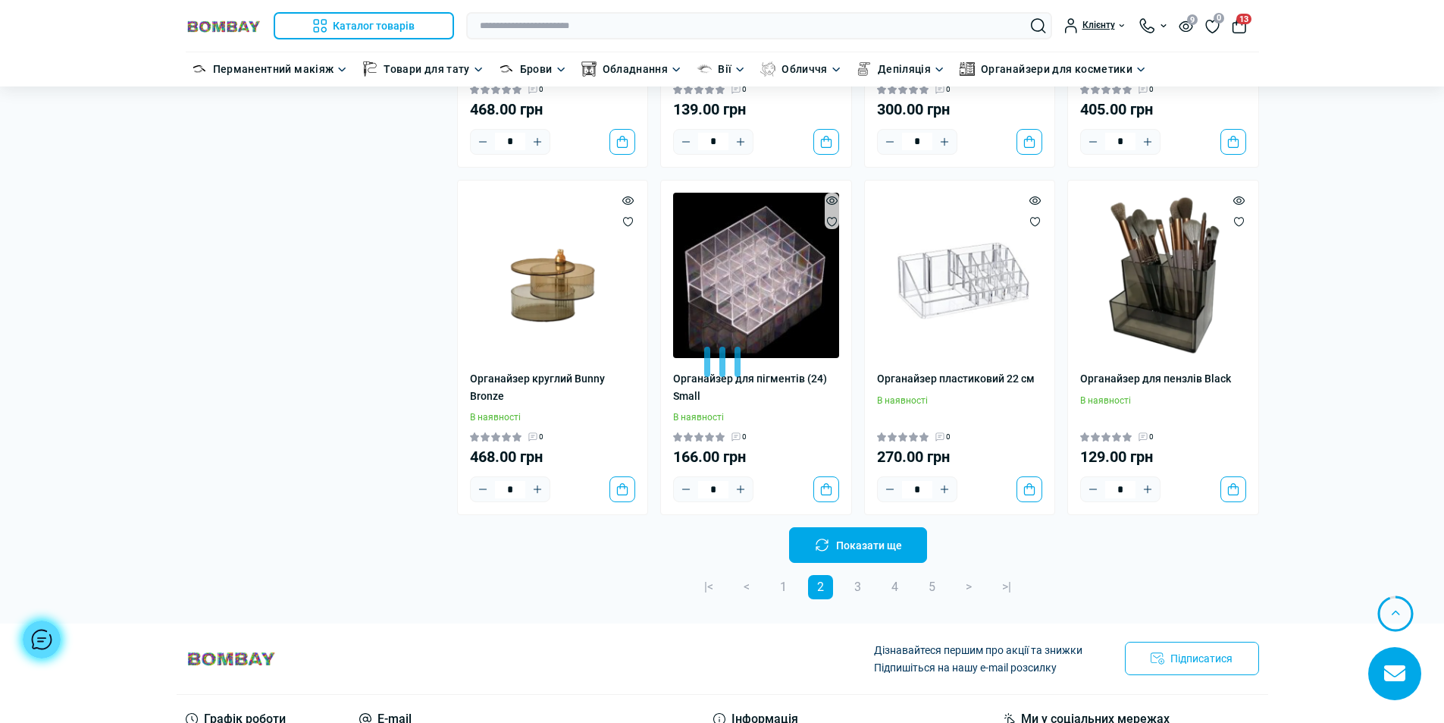
scroll to position [6066, 0]
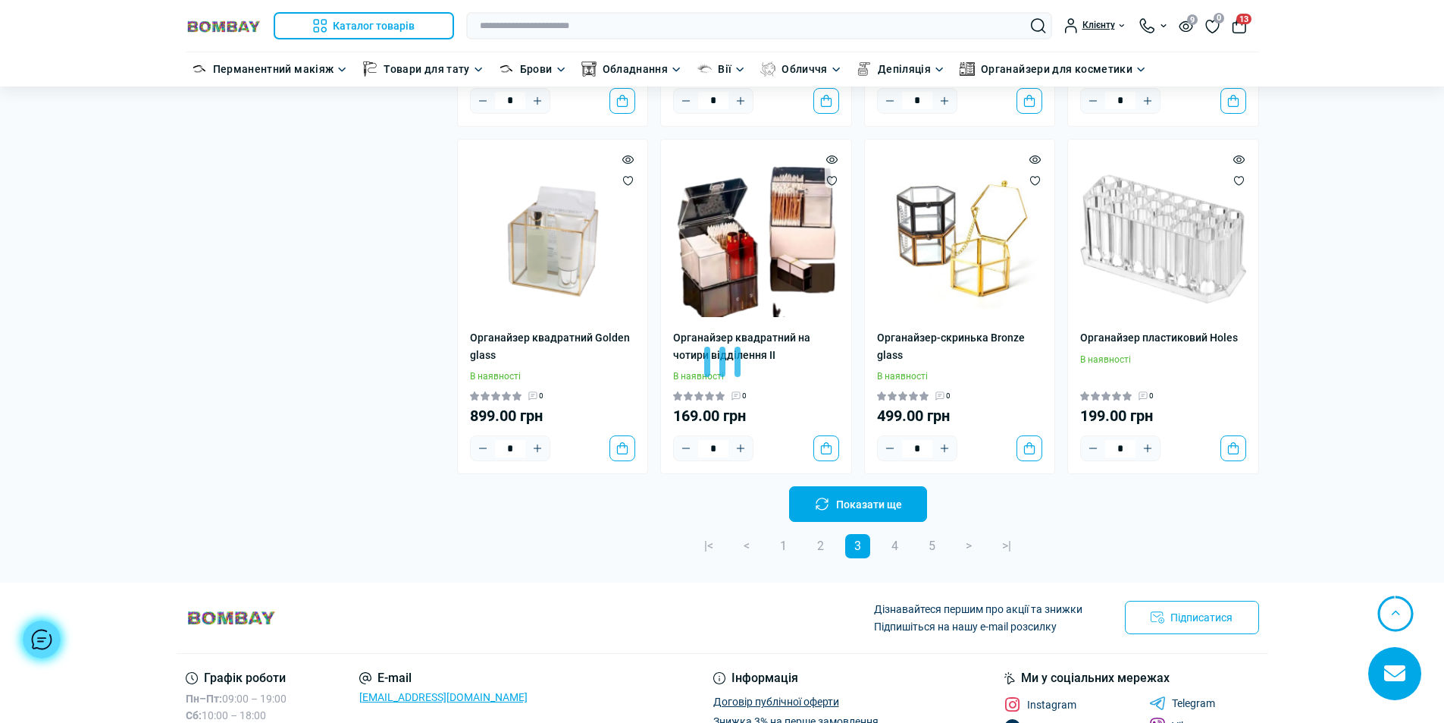
scroll to position [9175, 0]
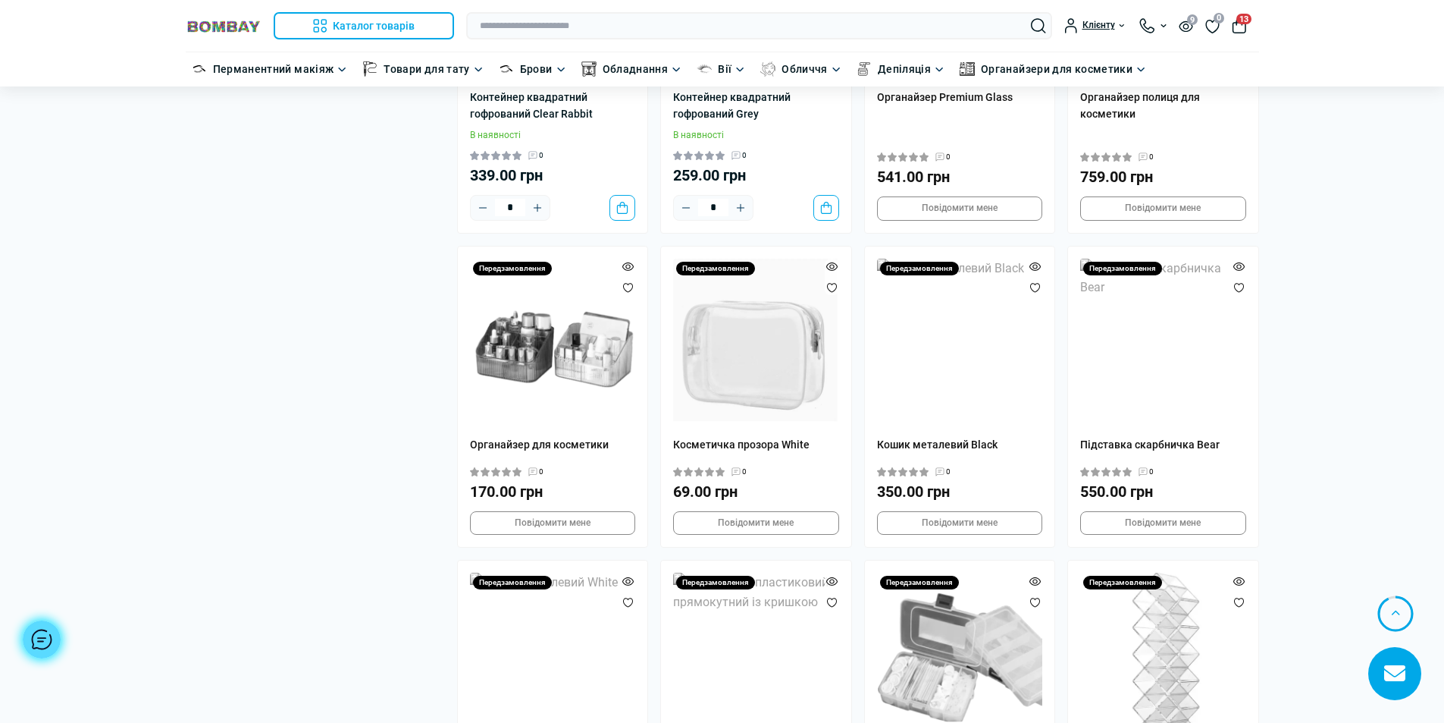
scroll to position [11450, 0]
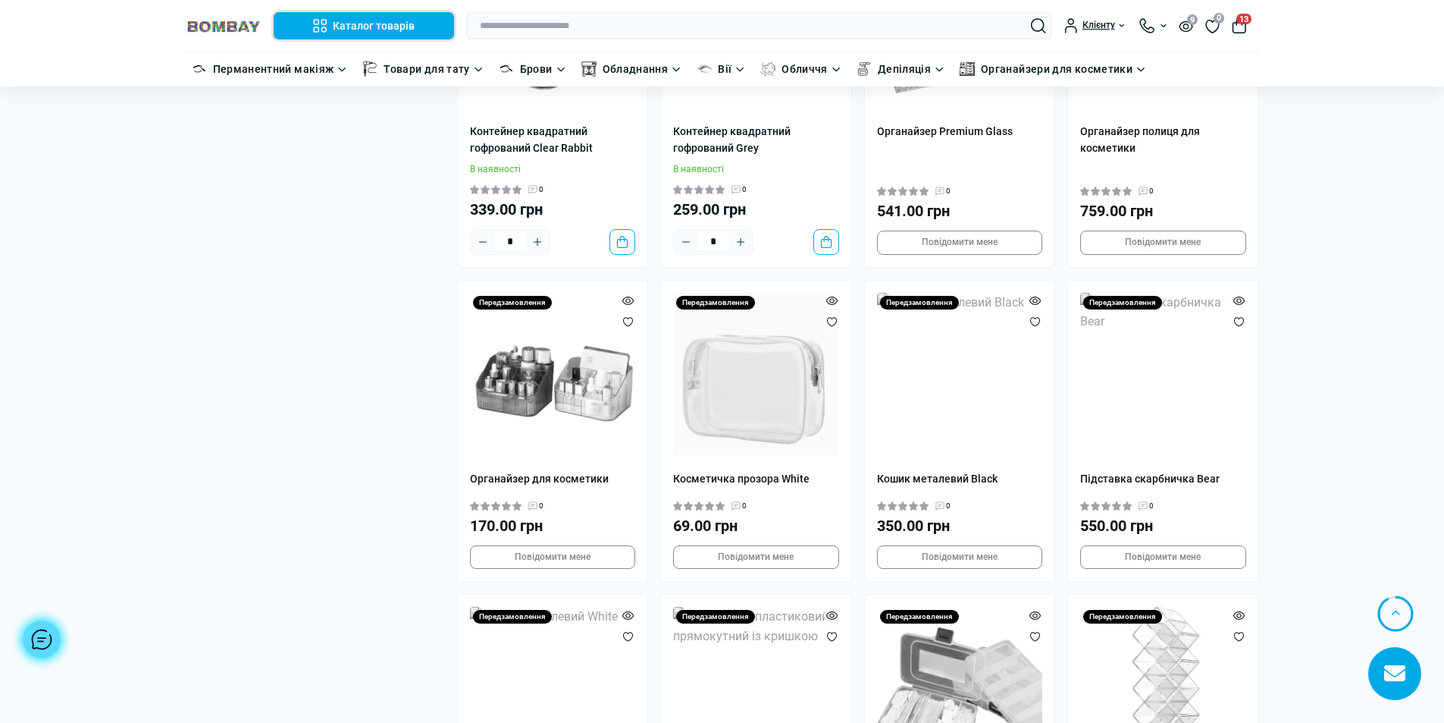
click at [390, 18] on button "Каталог товарів" at bounding box center [364, 25] width 180 height 27
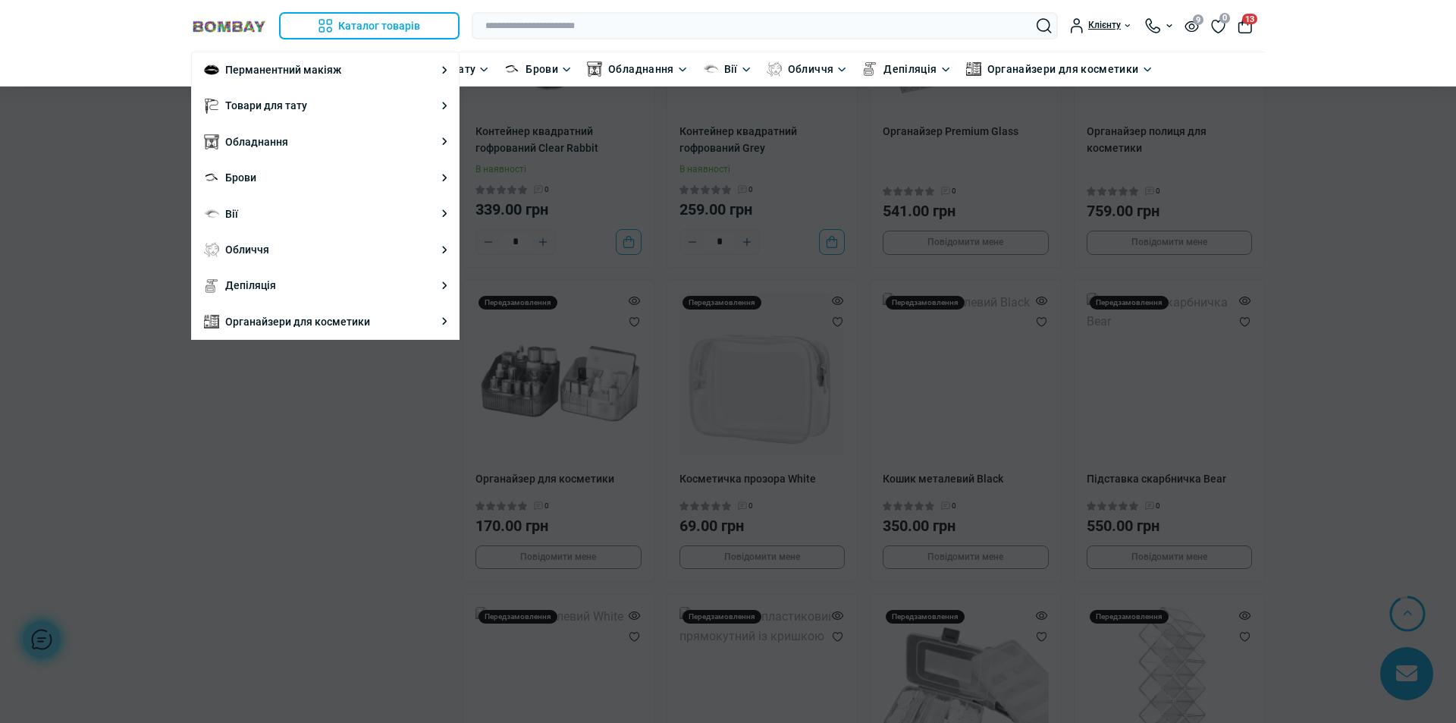
click at [958, 334] on div at bounding box center [728, 361] width 1456 height 723
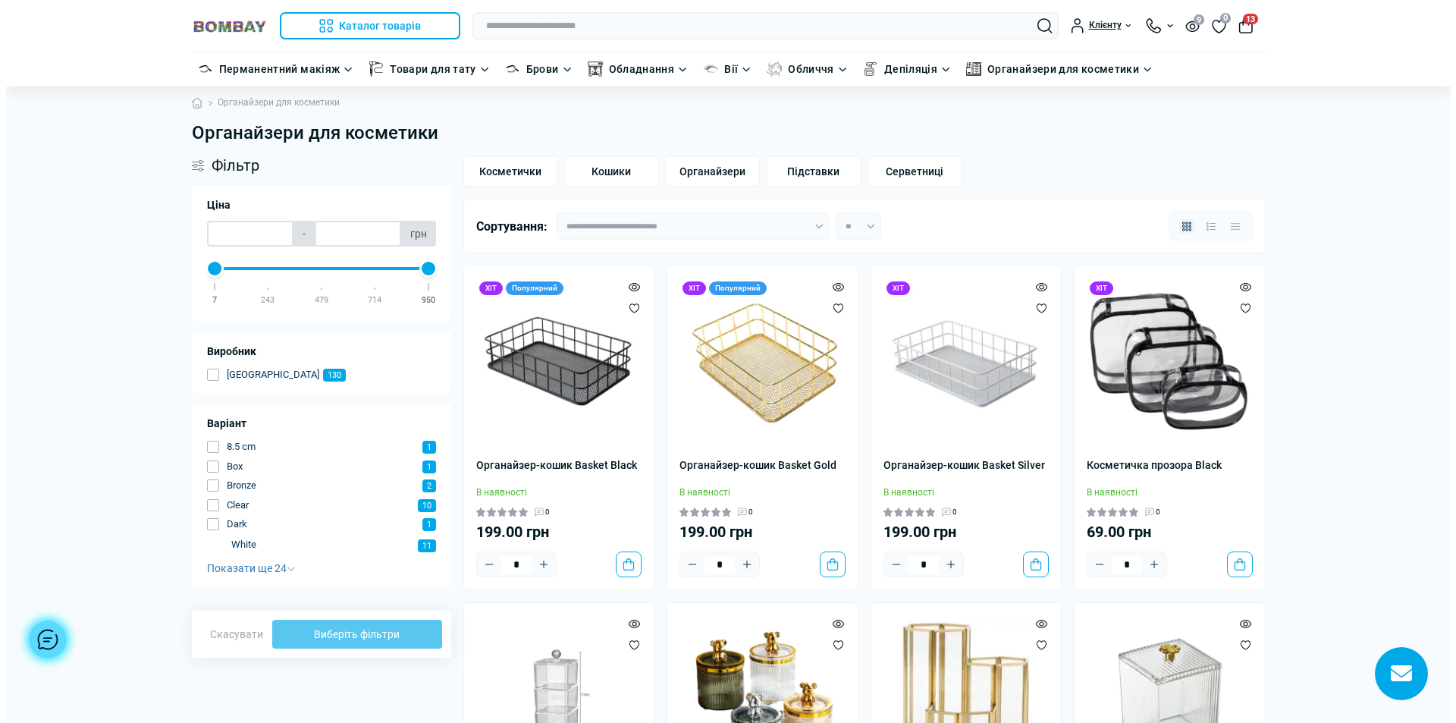
scroll to position [0, 0]
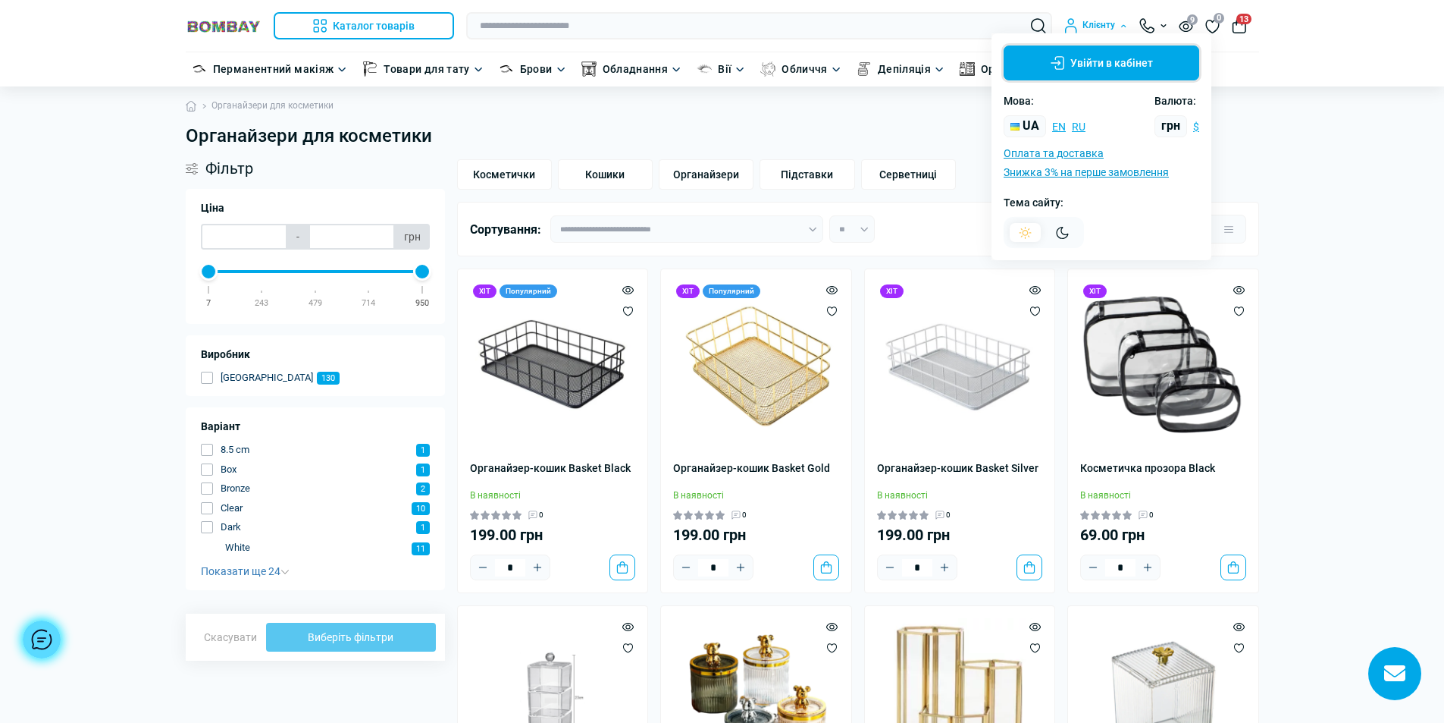
click at [1112, 58] on button "Увійти в кабінет" at bounding box center [1102, 62] width 196 height 35
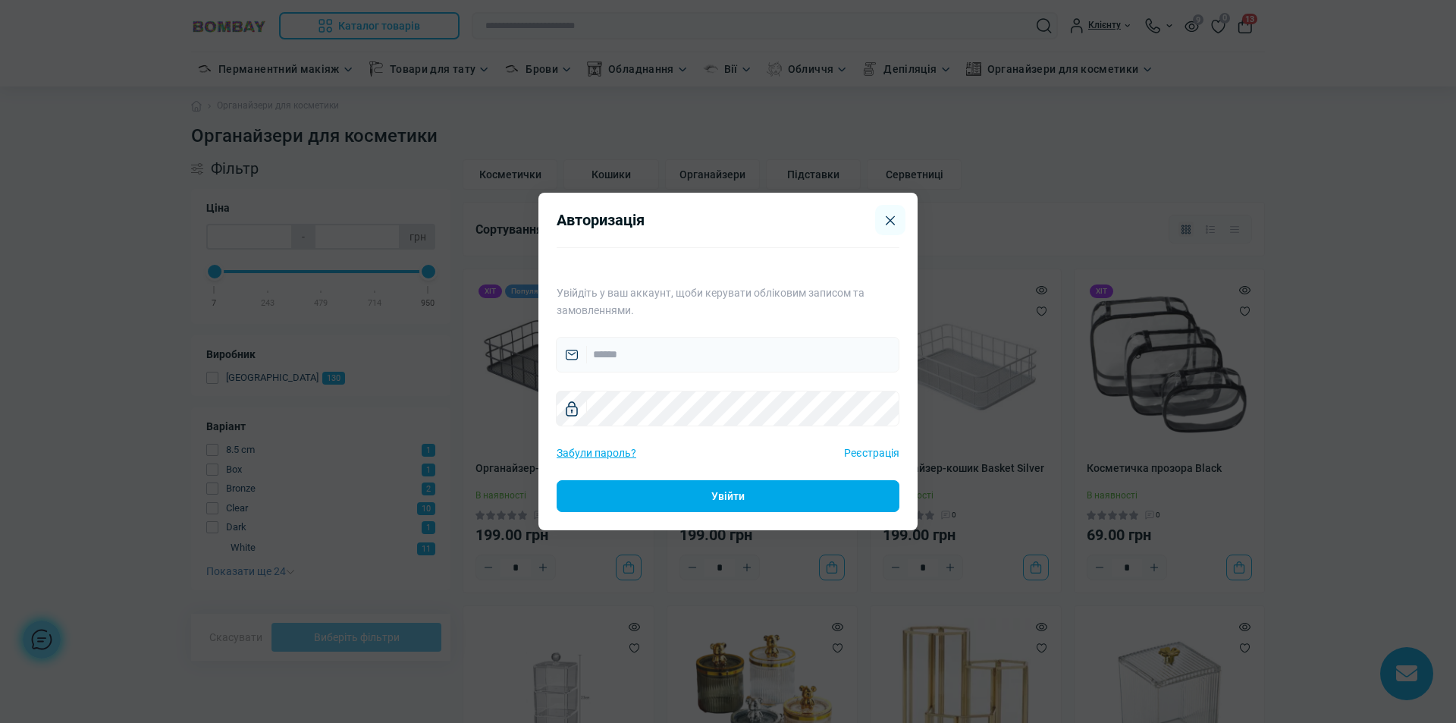
click at [861, 453] on link "Реєстрація" at bounding box center [871, 452] width 55 height 17
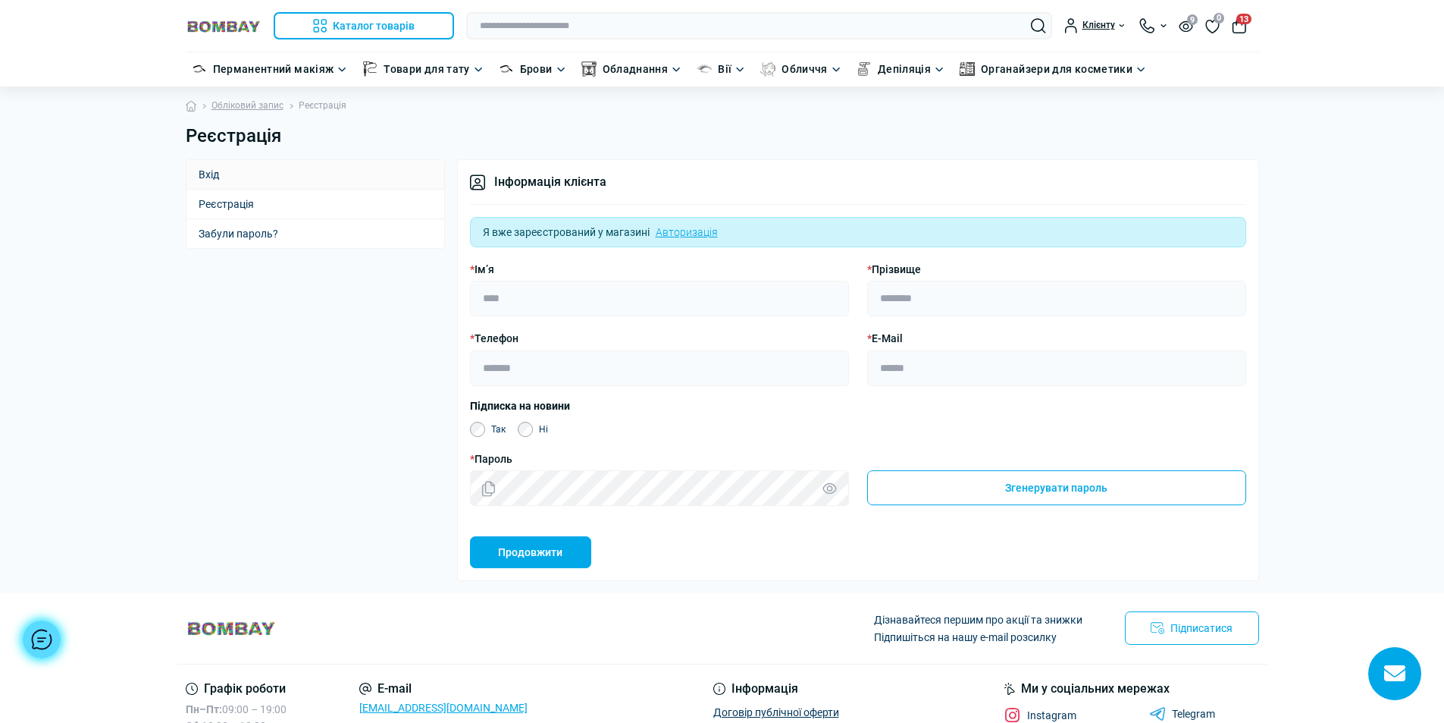
click at [206, 171] on link "Вхід" at bounding box center [316, 174] width 258 height 29
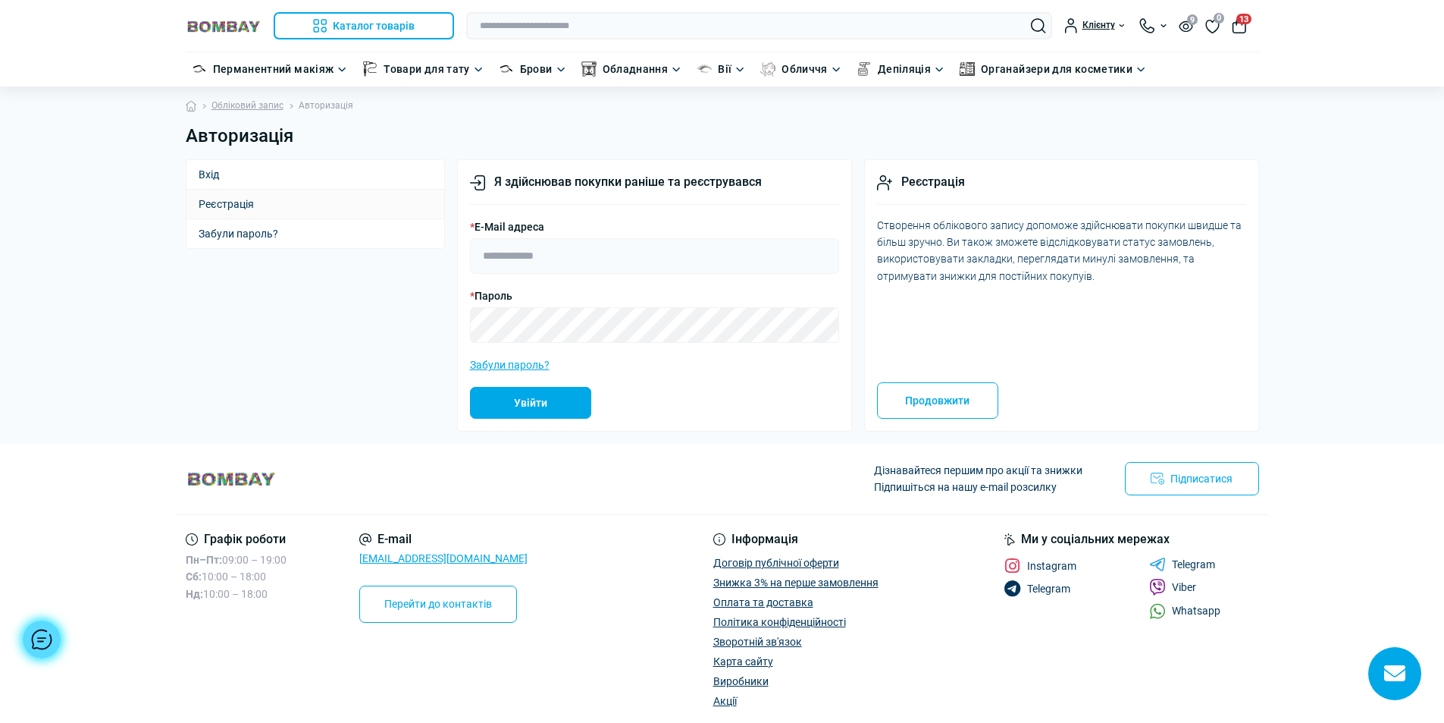
click at [211, 200] on link "Реєстрація" at bounding box center [316, 204] width 258 height 29
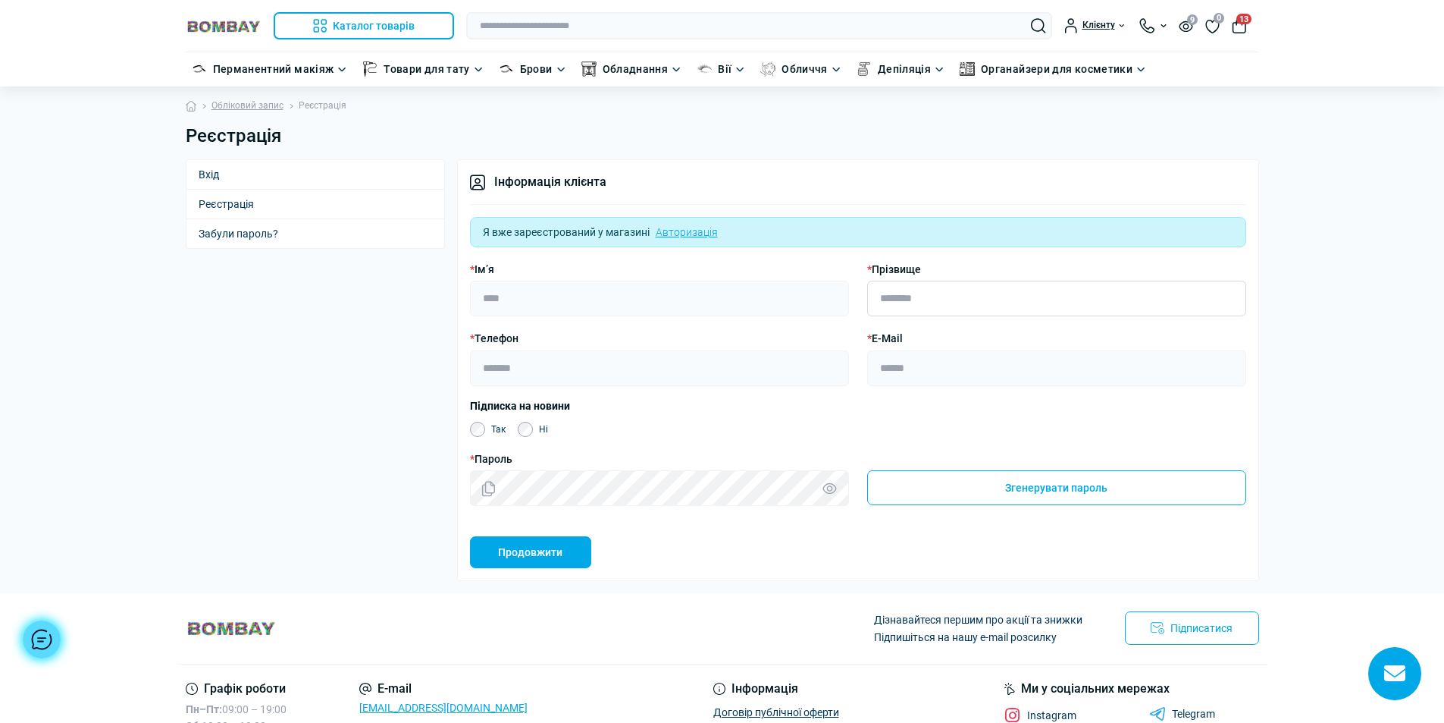
click at [938, 294] on input "* Прізвище" at bounding box center [1056, 299] width 379 height 36
click at [884, 299] on input "**********" at bounding box center [1056, 299] width 379 height 36
type input "**********"
click at [488, 303] on input "* Ім’я" at bounding box center [659, 299] width 379 height 36
type input "****"
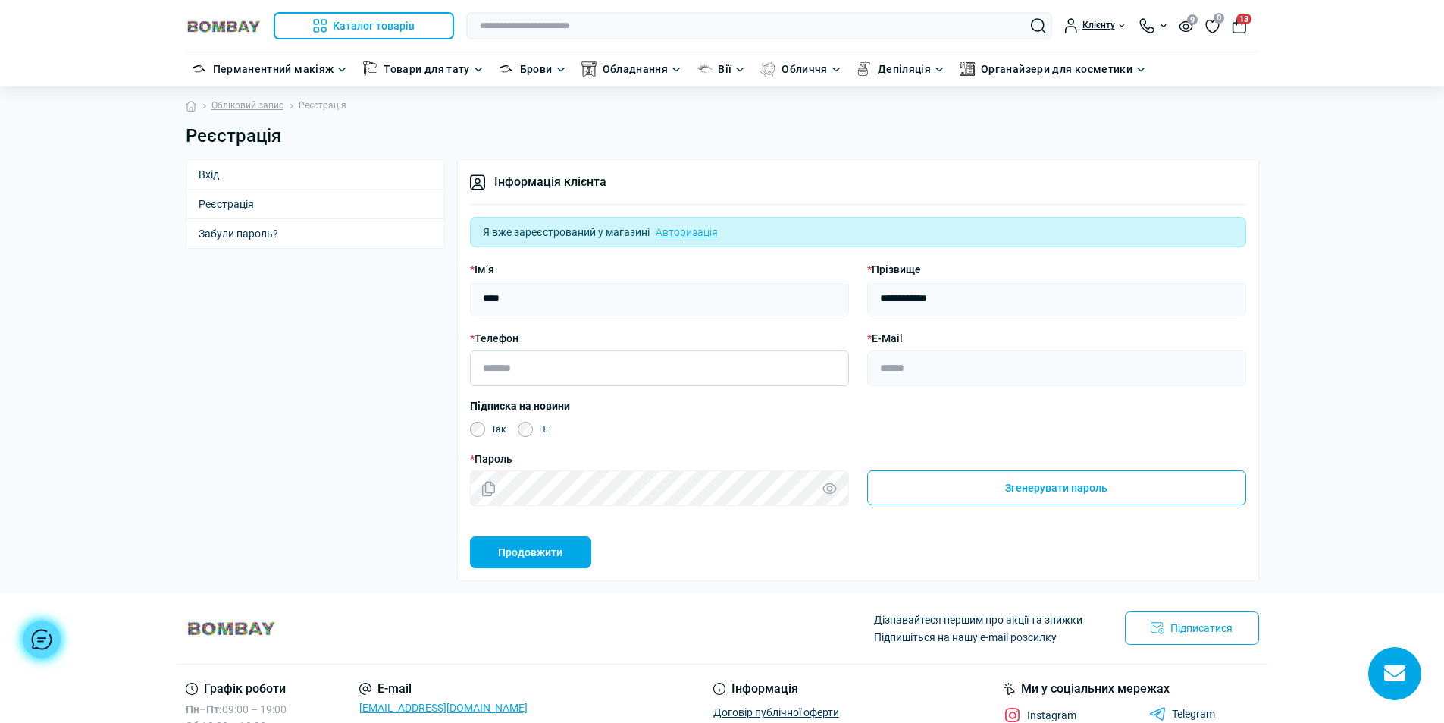
click at [517, 376] on input "* Телефон" at bounding box center [659, 368] width 379 height 36
type input "**********"
click at [914, 370] on input "* E-Mail" at bounding box center [1056, 368] width 379 height 36
type input "*"
type input "**********"
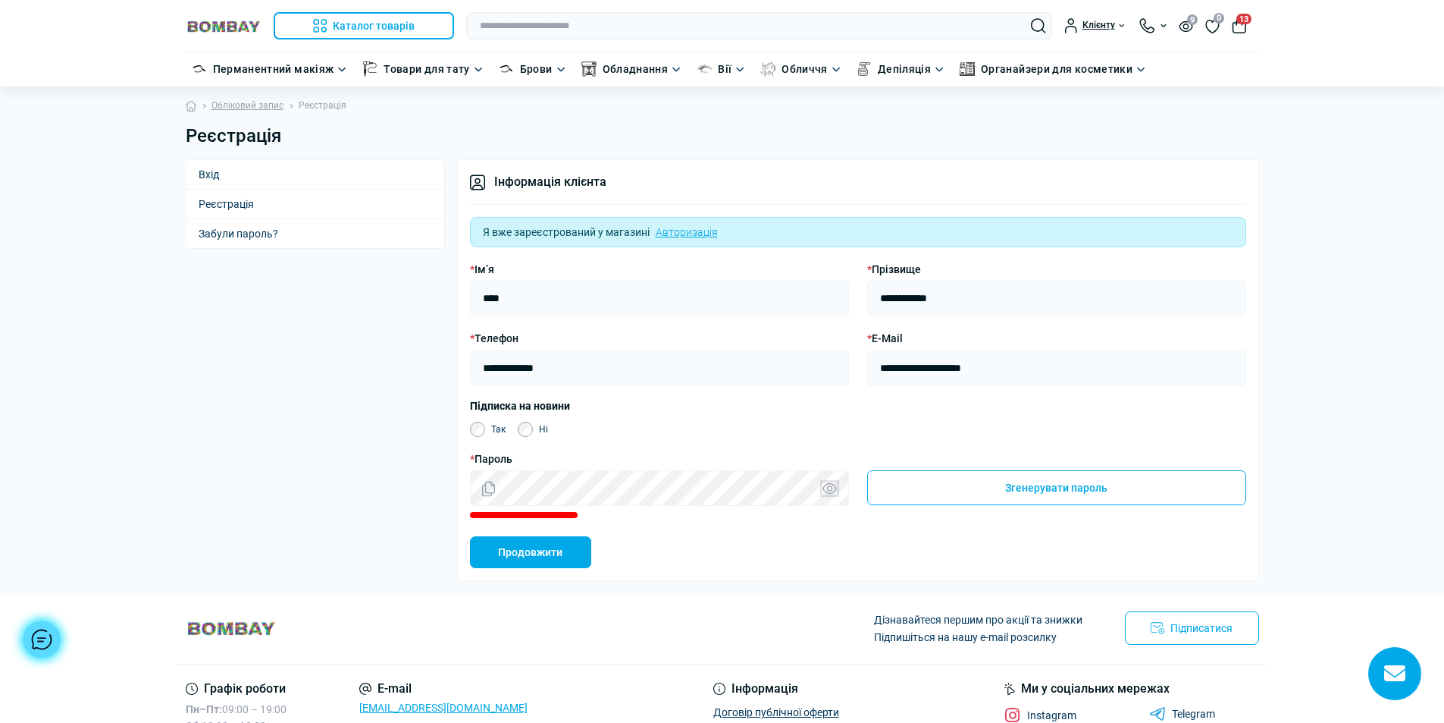
click at [828, 489] on button "Показати / приховати пароль" at bounding box center [830, 488] width 14 height 12
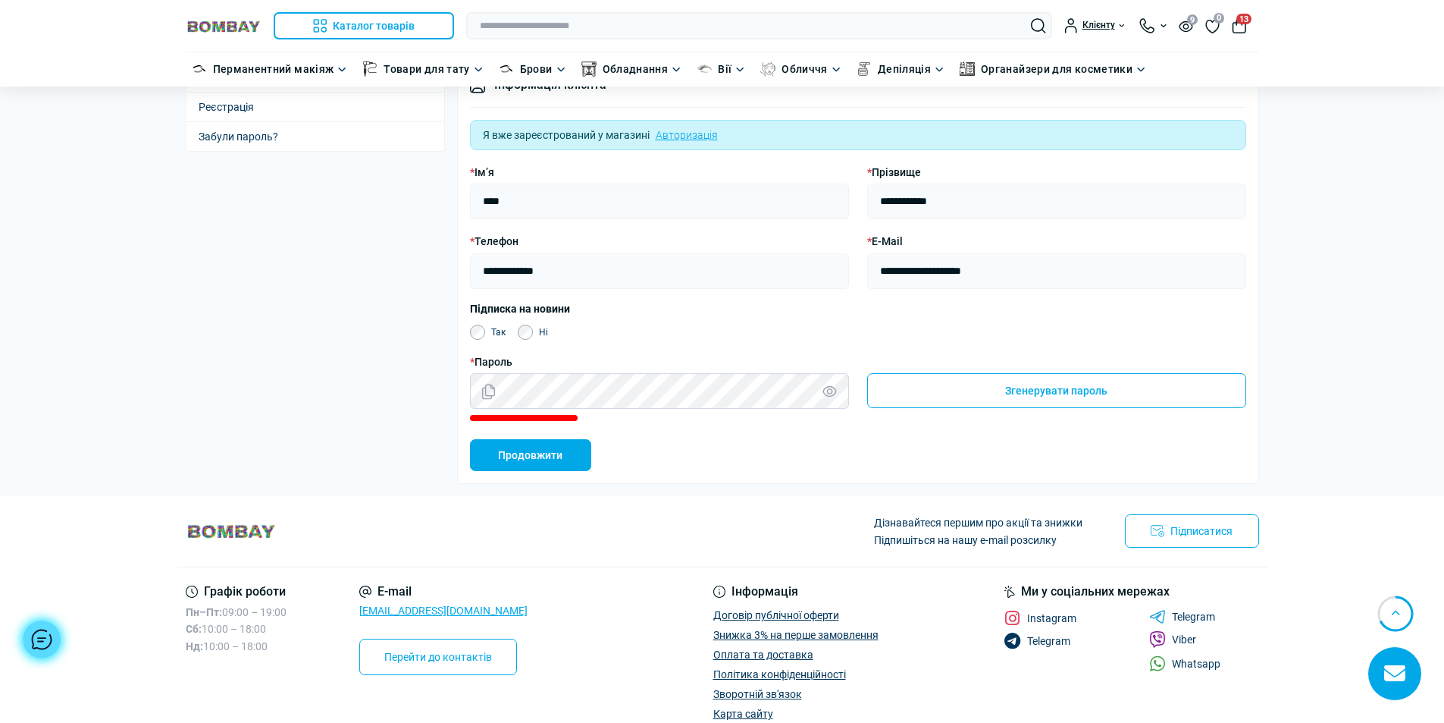
scroll to position [152, 0]
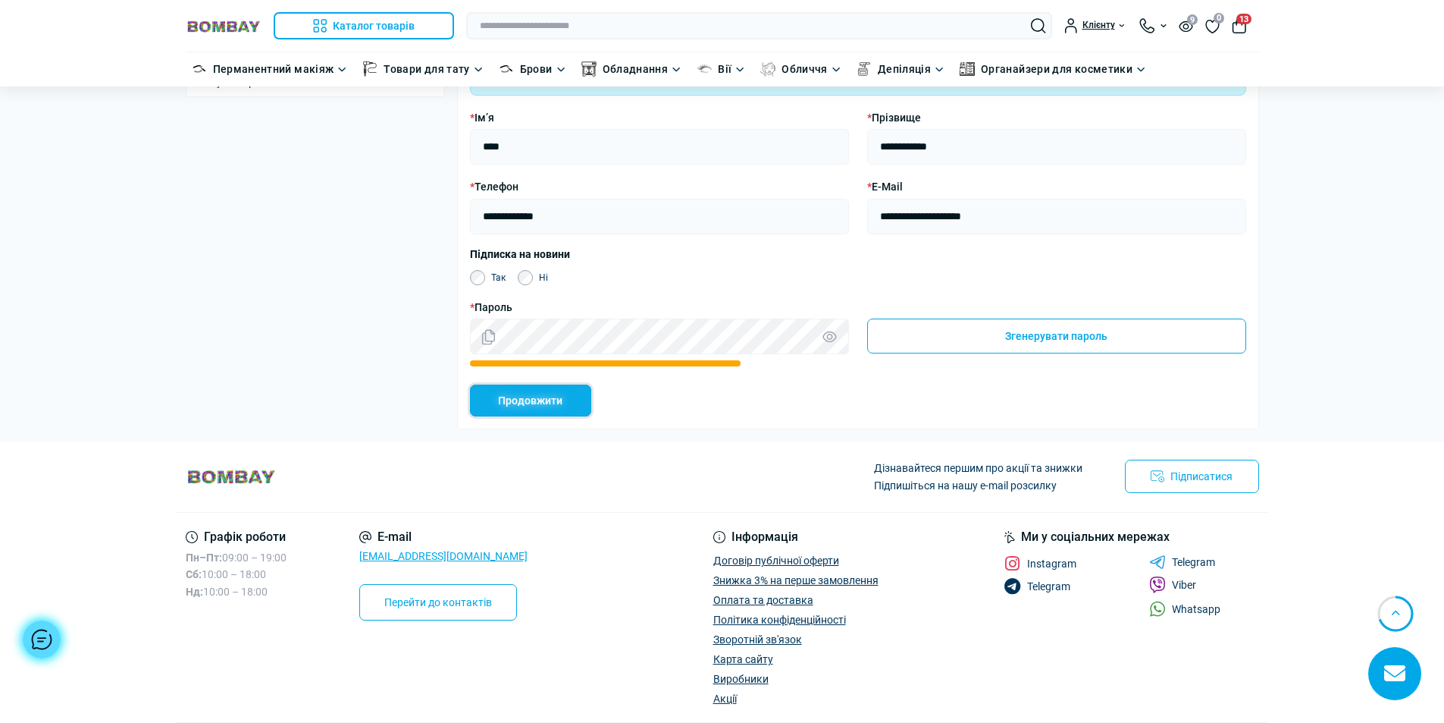
click at [538, 401] on button "Продовжити" at bounding box center [530, 400] width 121 height 32
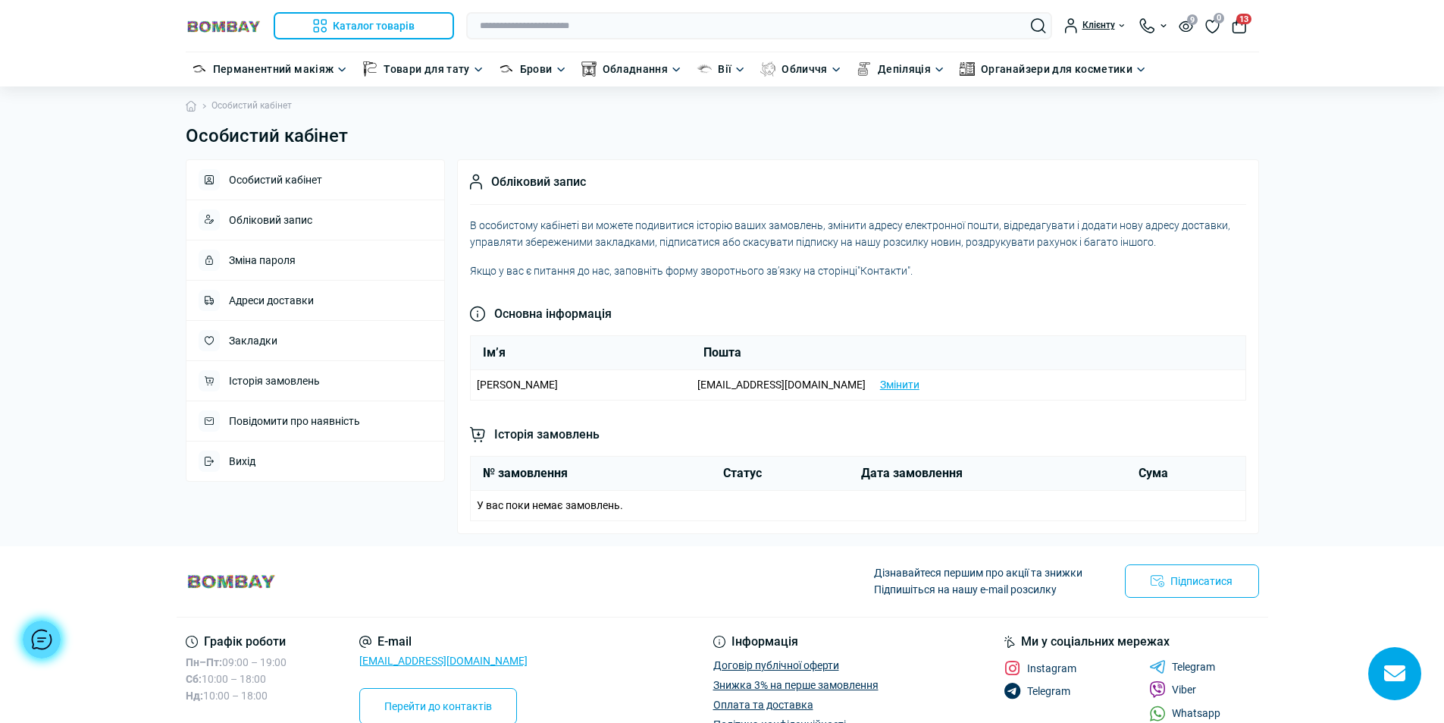
click at [1235, 27] on button "13" at bounding box center [1239, 25] width 15 height 15
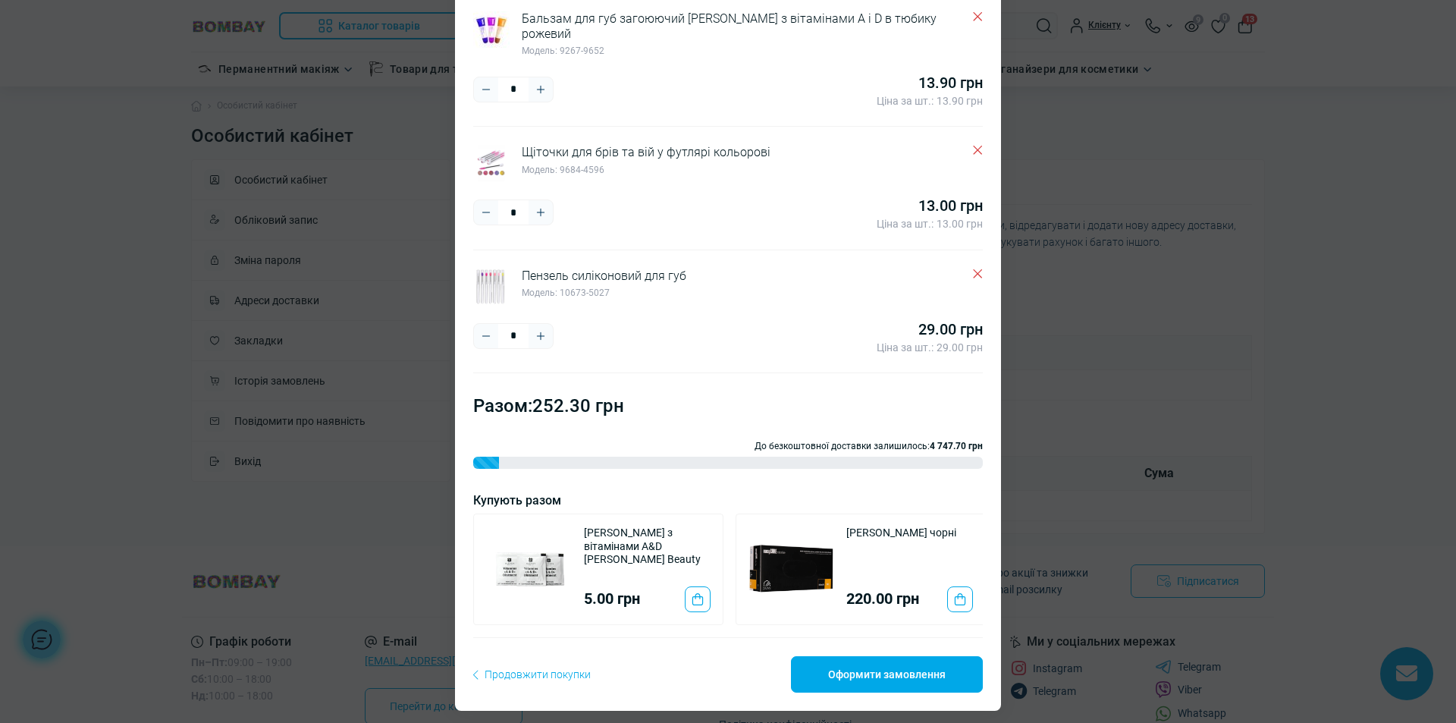
scroll to position [687, 0]
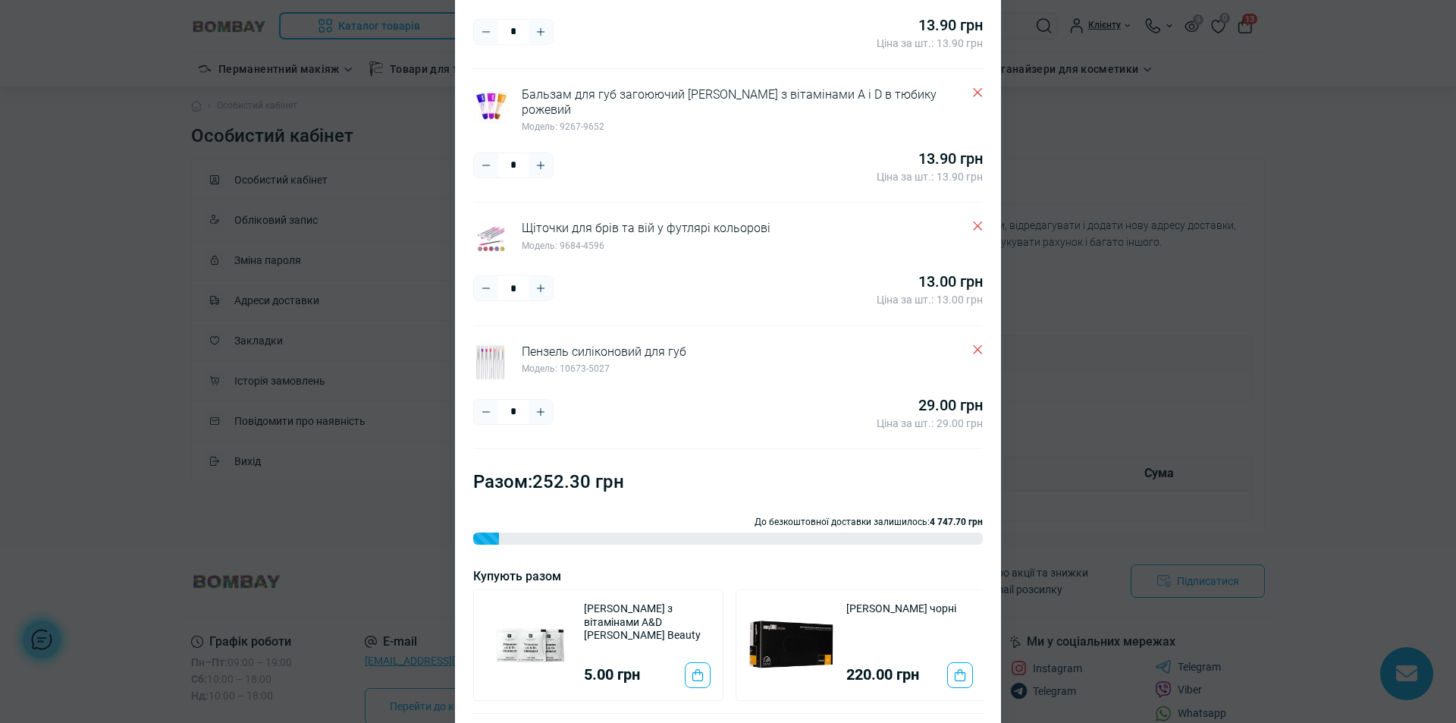
click at [537, 284] on icon "Plus" at bounding box center [541, 288] width 8 height 8
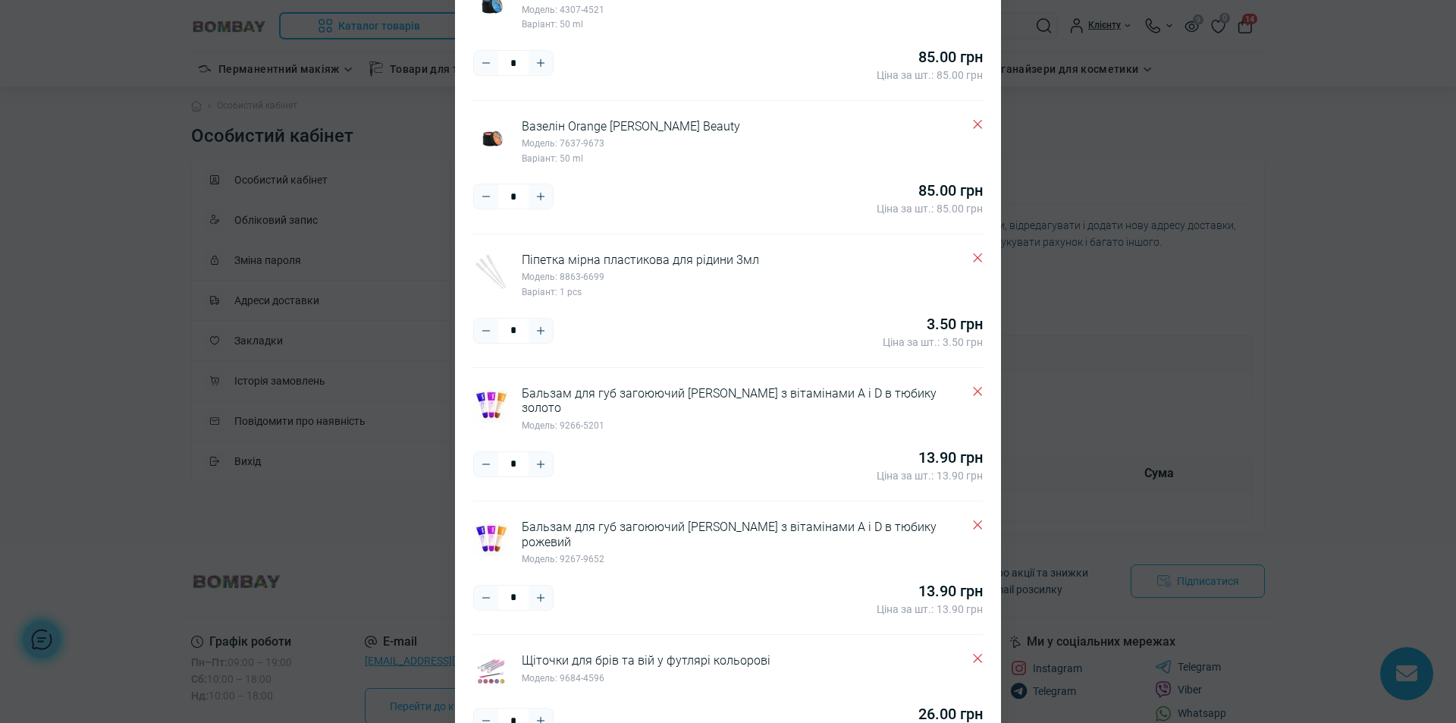
scroll to position [228, 0]
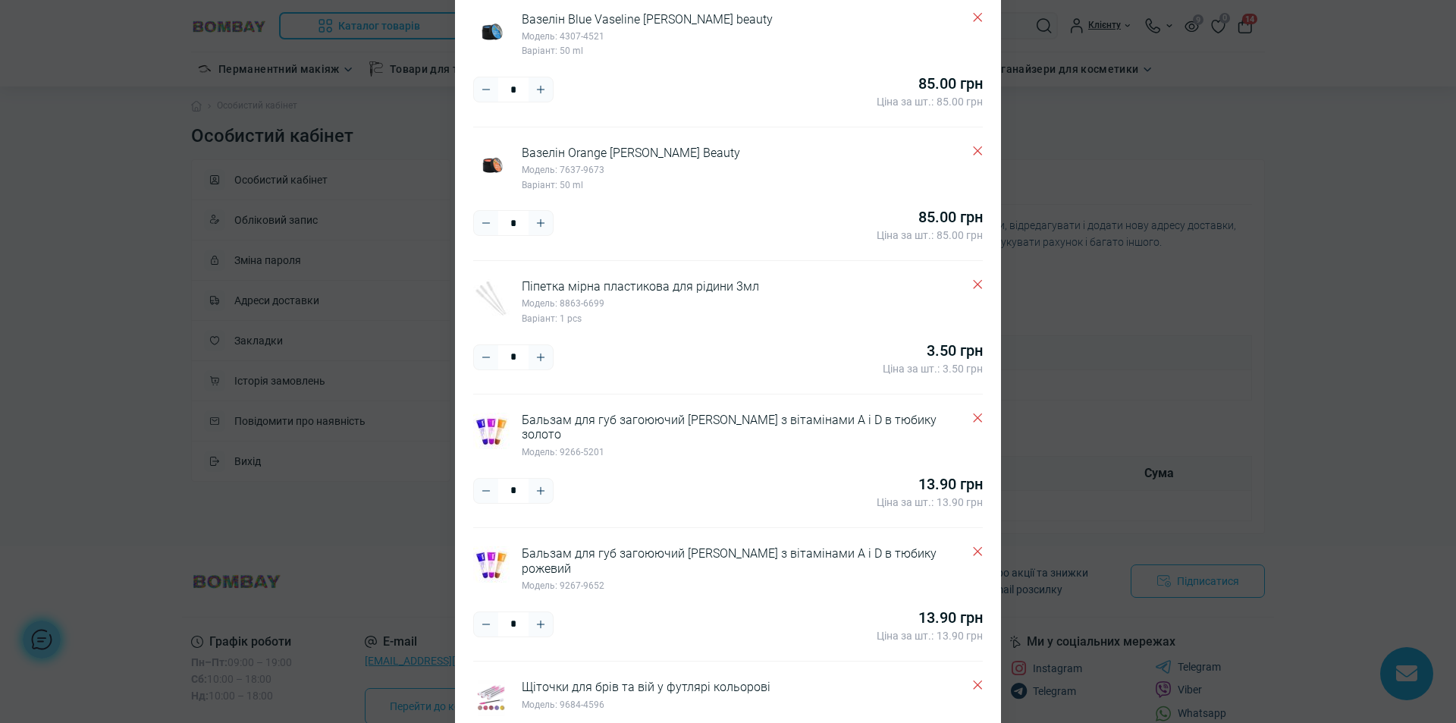
click at [535, 356] on icon "Plus" at bounding box center [541, 357] width 12 height 12
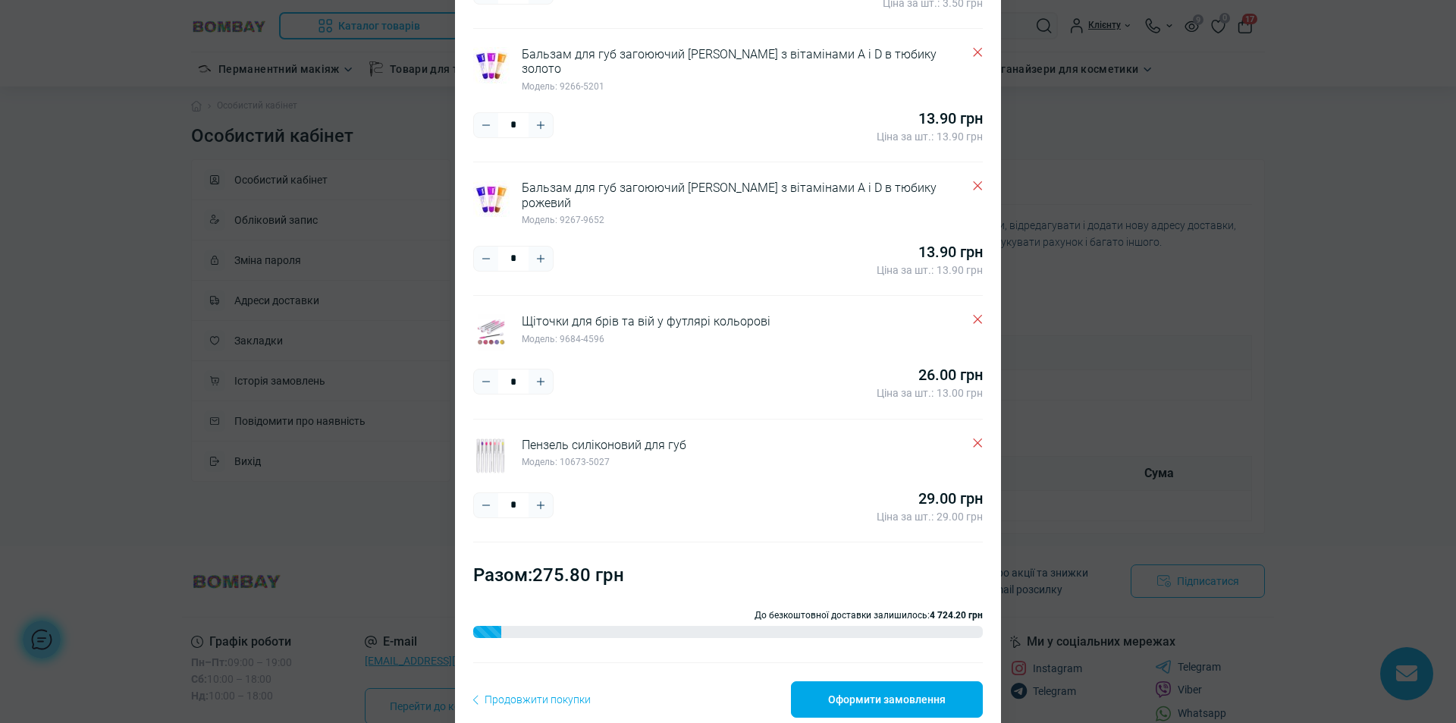
scroll to position [607, 0]
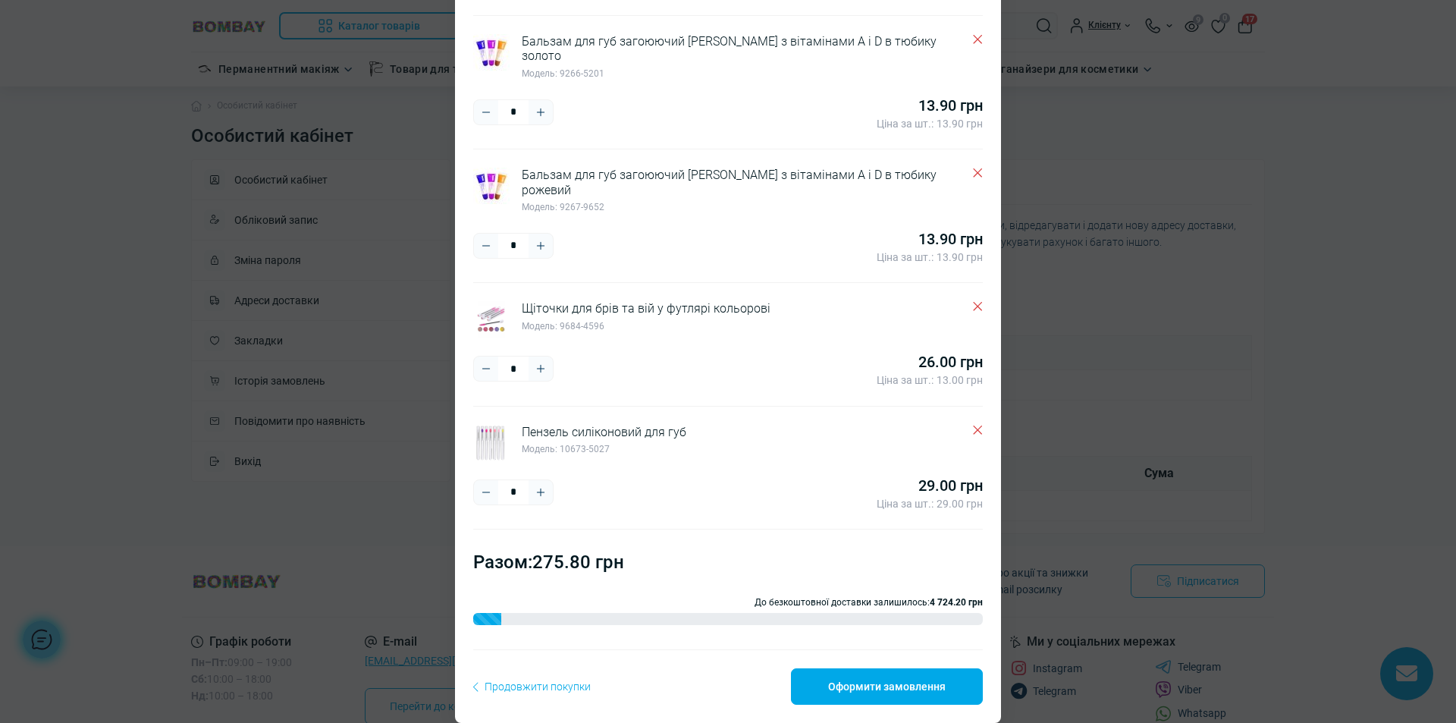
click at [487, 425] on img at bounding box center [491, 443] width 36 height 36
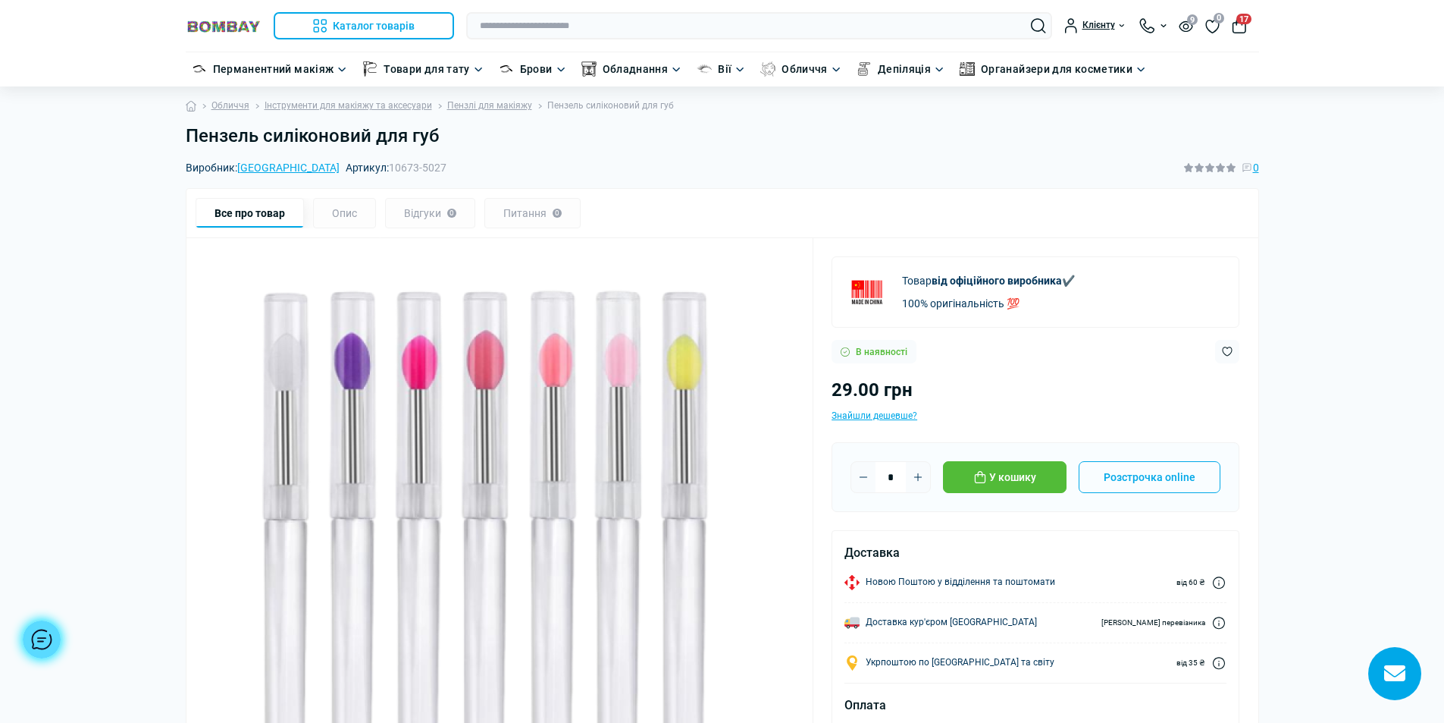
click at [1240, 24] on button "17" at bounding box center [1239, 25] width 15 height 15
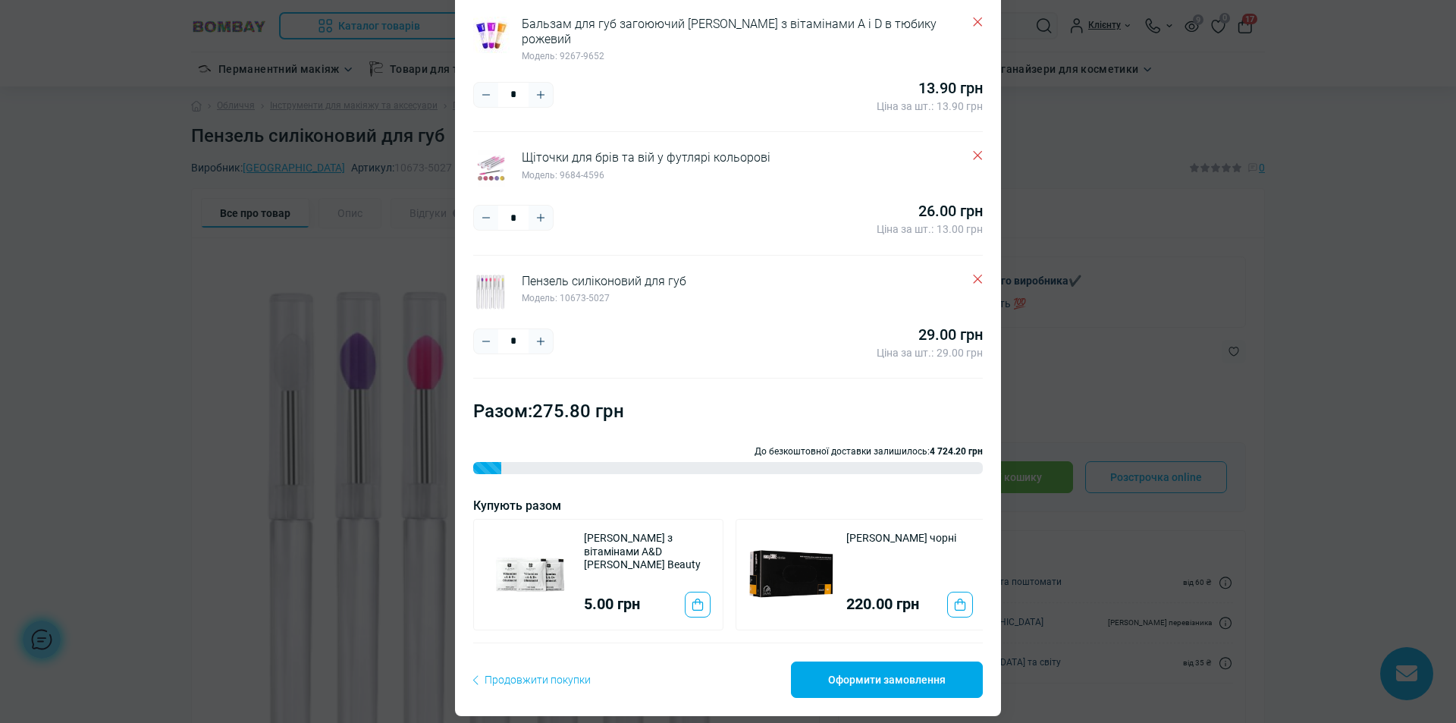
scroll to position [763, 0]
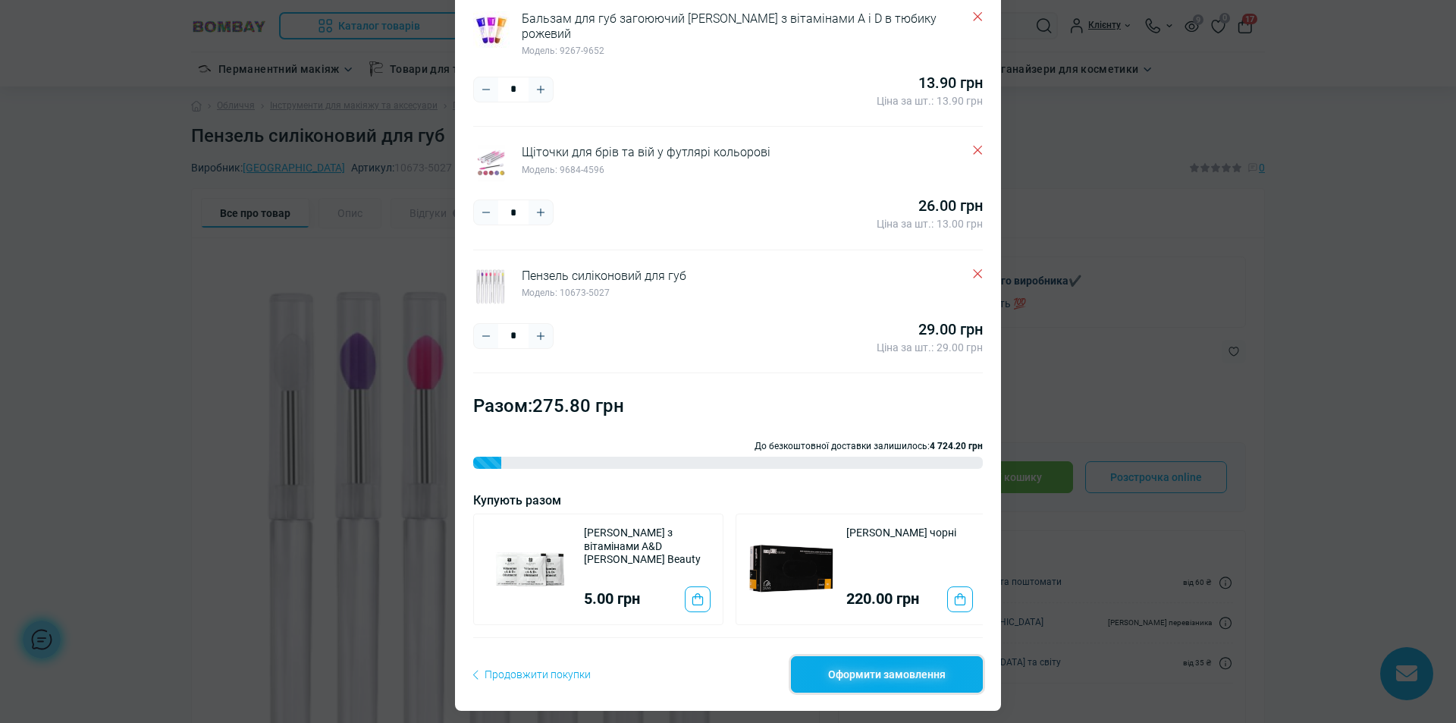
click at [896, 667] on link "Оформити замовлення" at bounding box center [887, 674] width 192 height 36
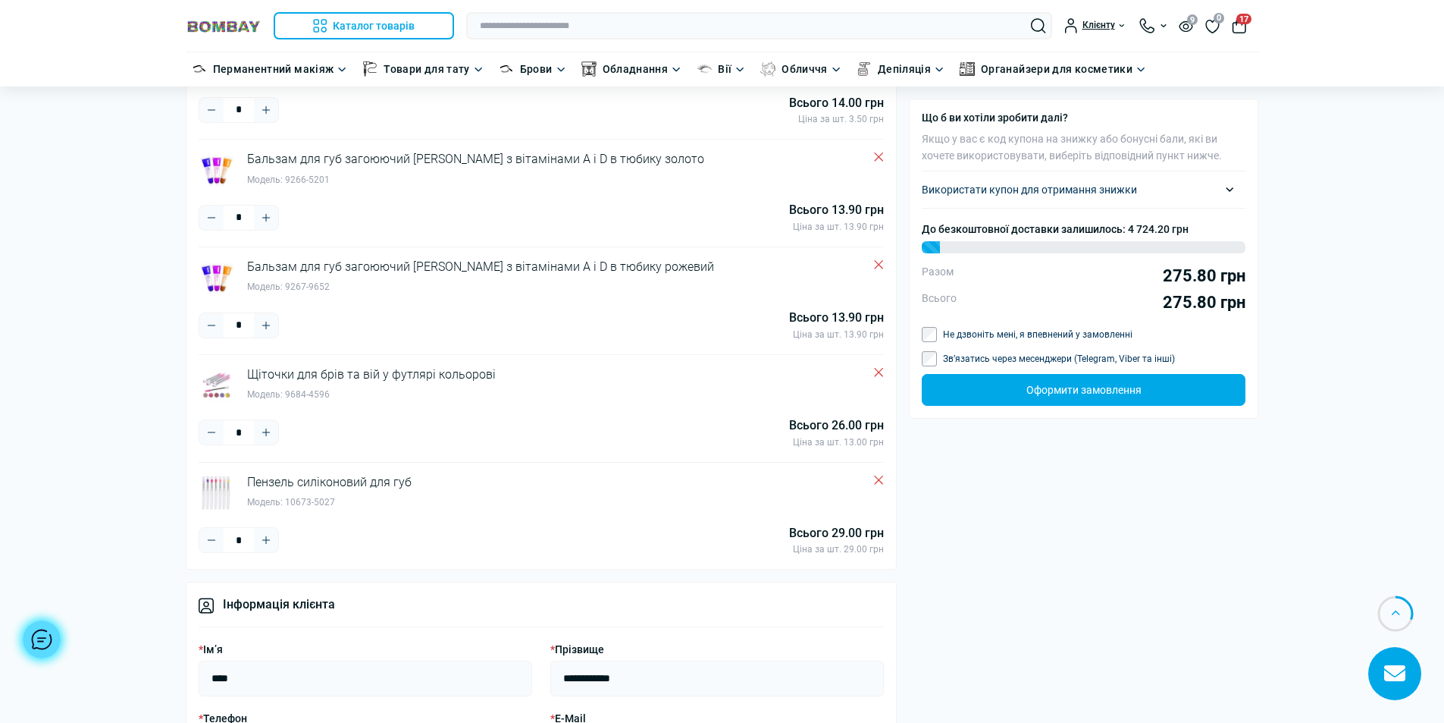
scroll to position [531, 0]
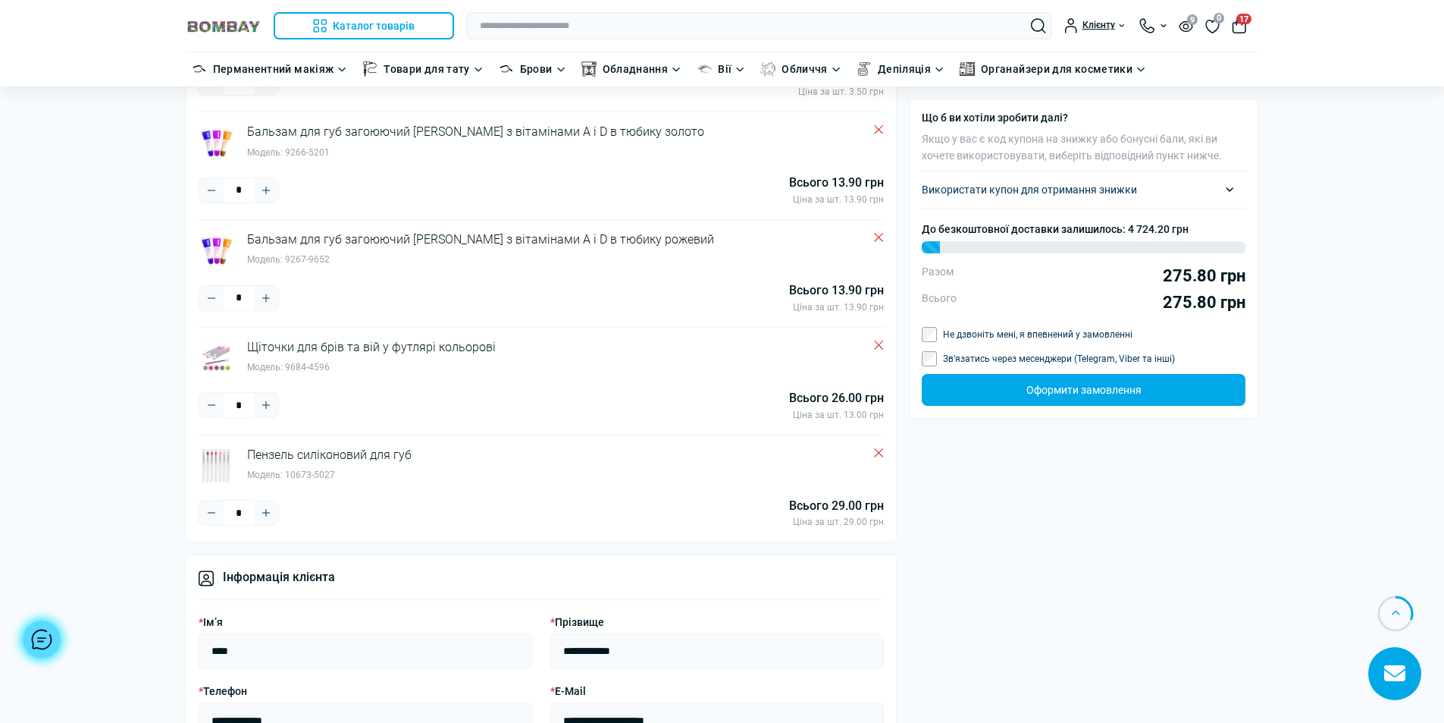
click at [264, 510] on icon "Plus" at bounding box center [266, 513] width 12 height 12
type input "*"
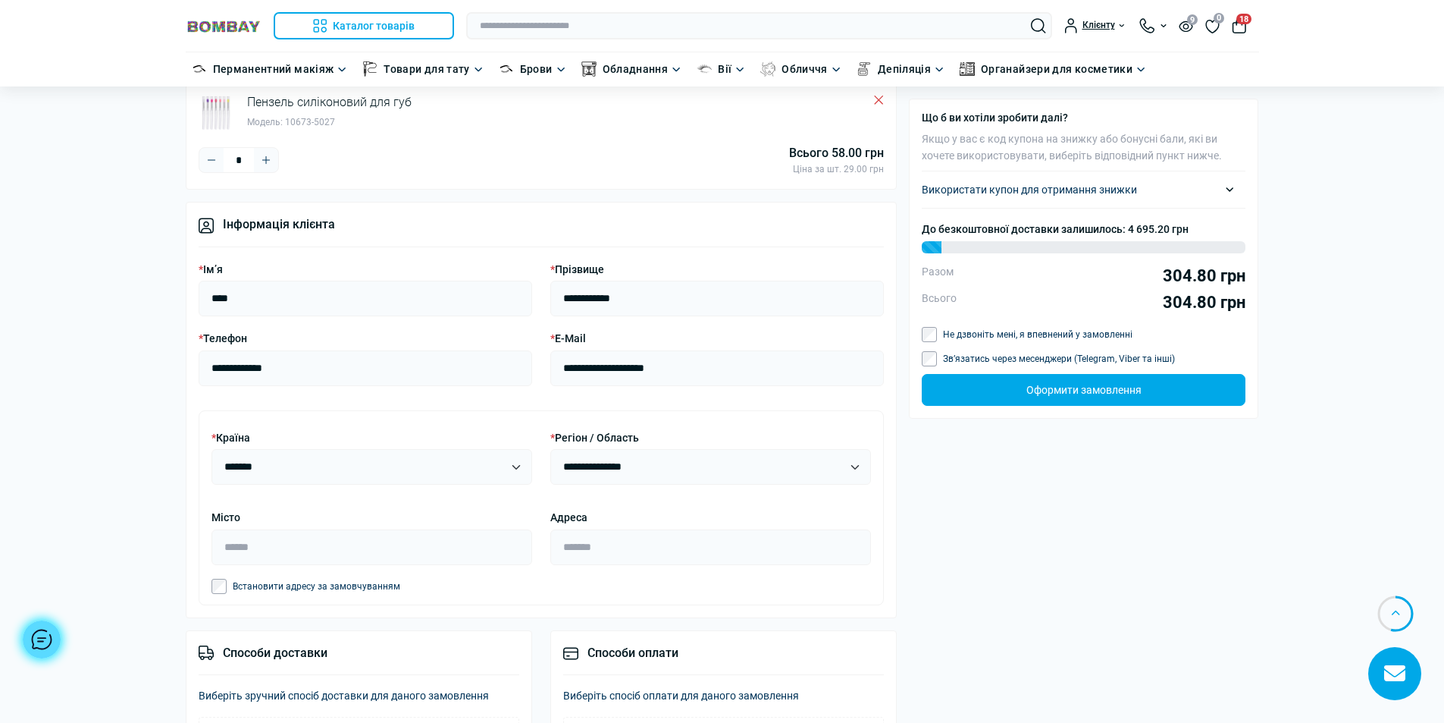
scroll to position [986, 0]
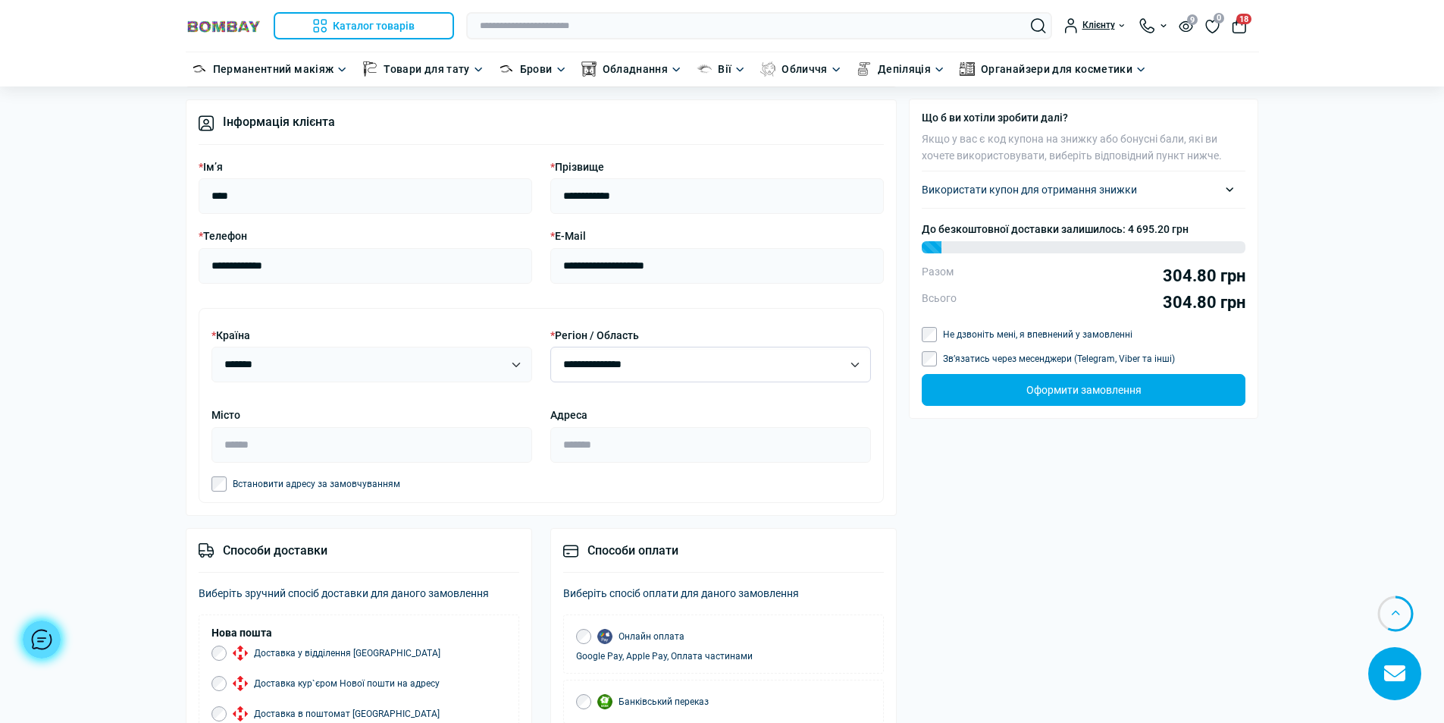
click at [855, 363] on select "**********" at bounding box center [710, 365] width 321 height 36
select select "****"
click at [550, 348] on select "**********" at bounding box center [710, 365] width 321 height 36
click at [238, 445] on input "Місто" at bounding box center [372, 445] width 321 height 36
type input "*"
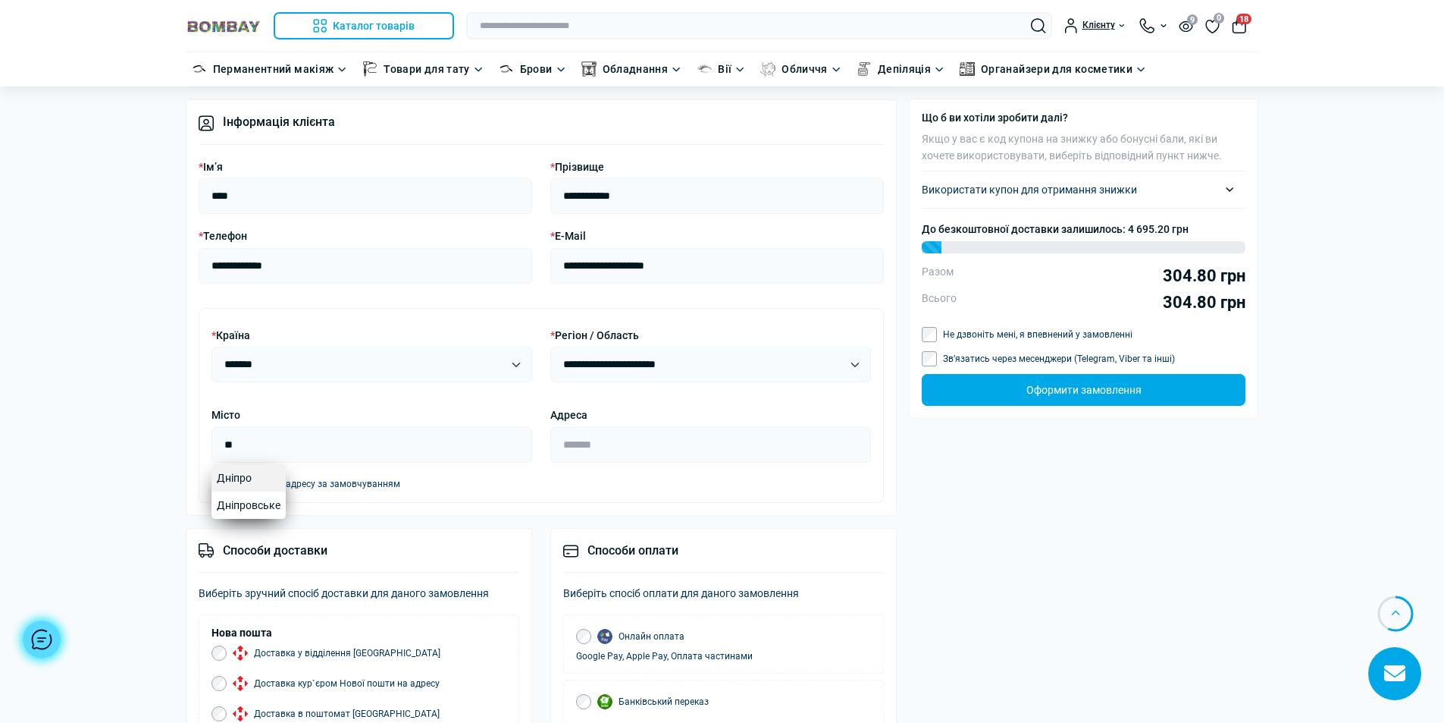
click at [242, 478] on link "Дніпро" at bounding box center [249, 477] width 74 height 27
type input "******"
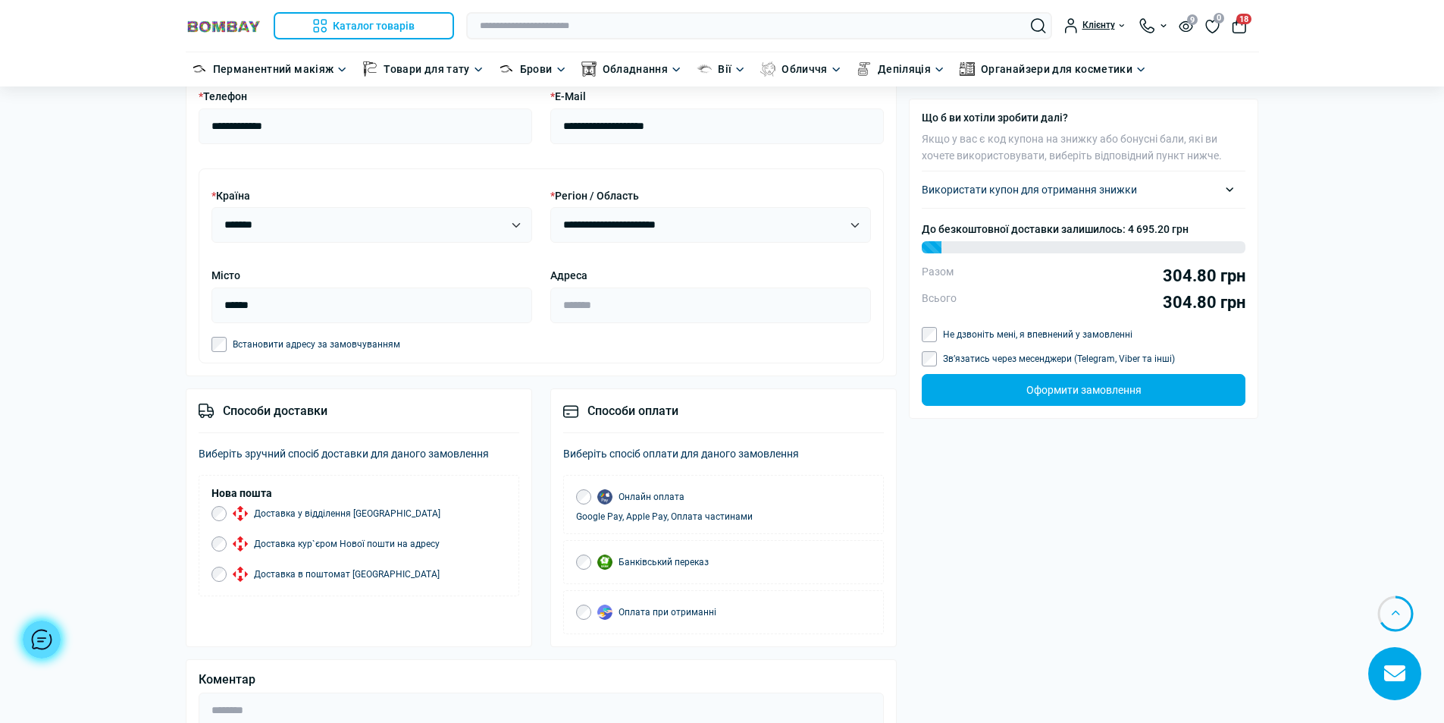
scroll to position [1137, 0]
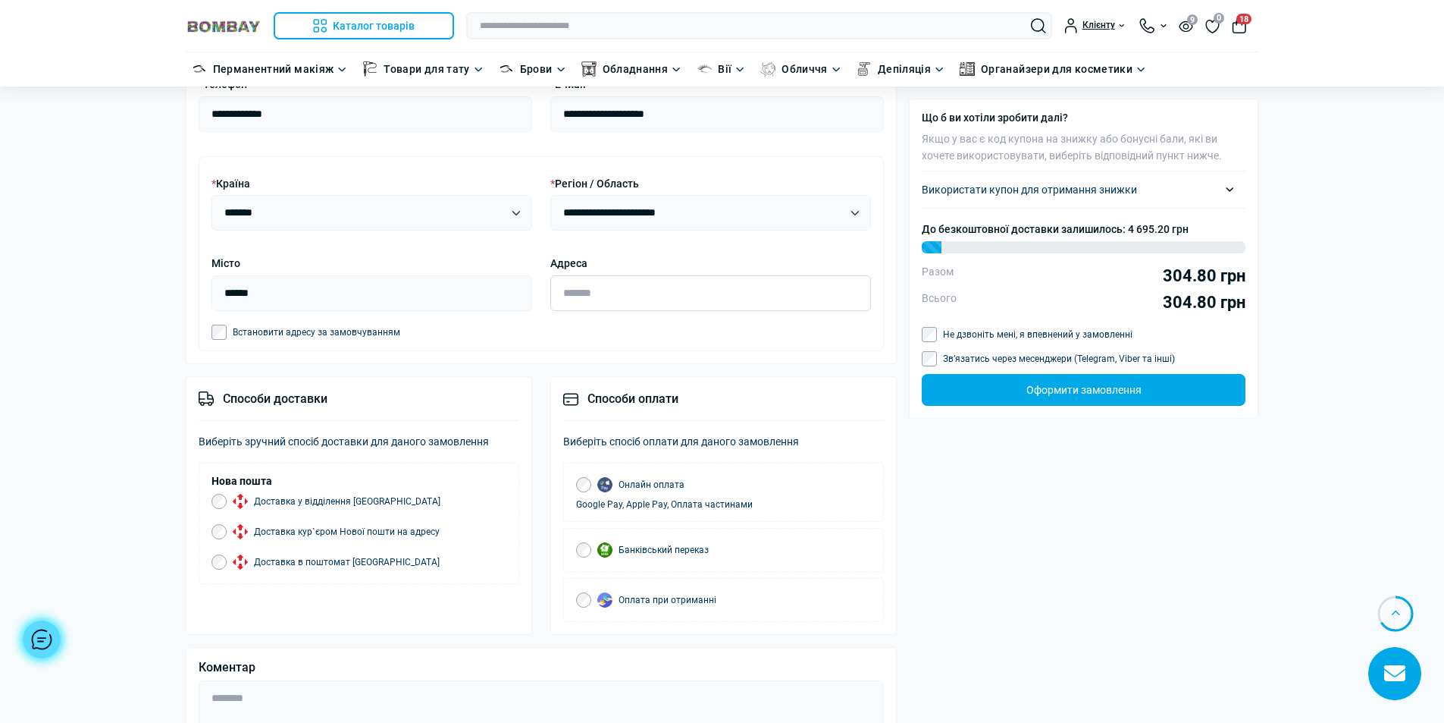
click at [576, 293] on input "Адреса" at bounding box center [710, 293] width 321 height 36
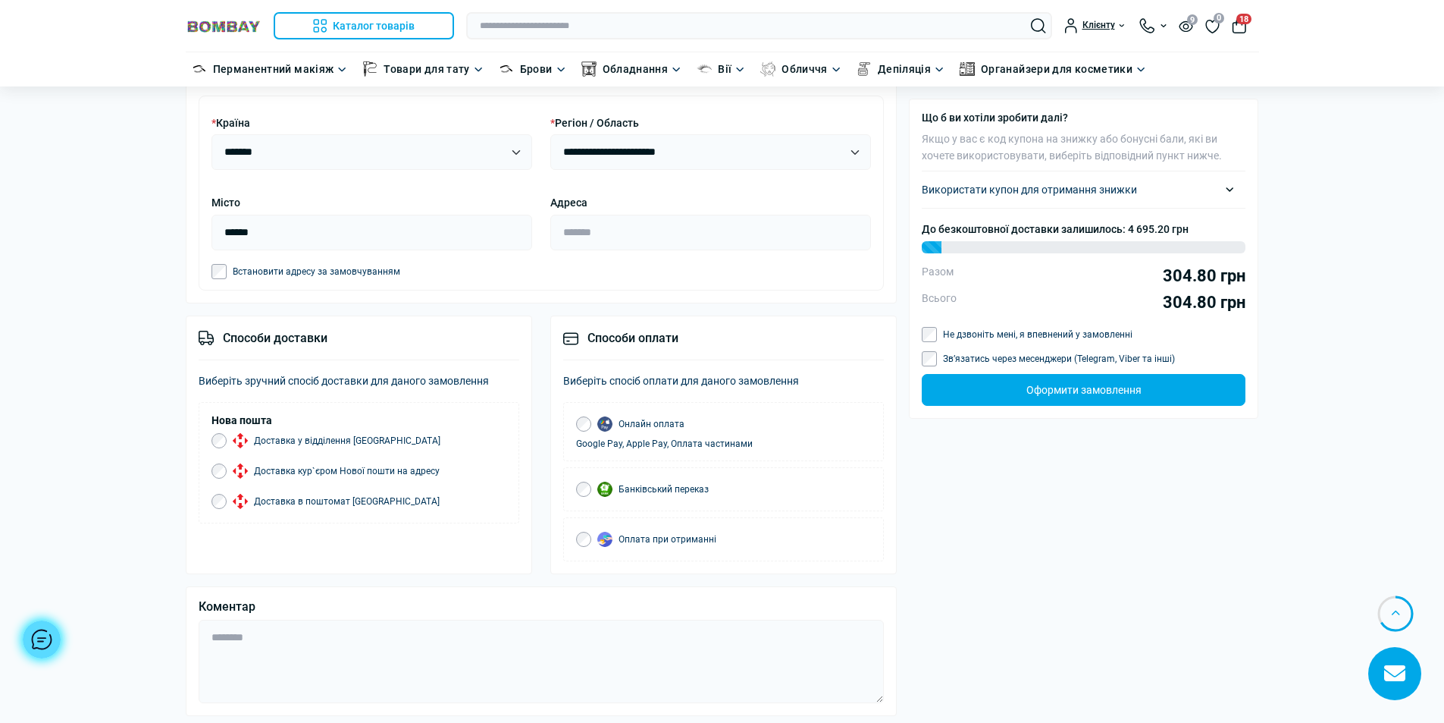
scroll to position [1289, 0]
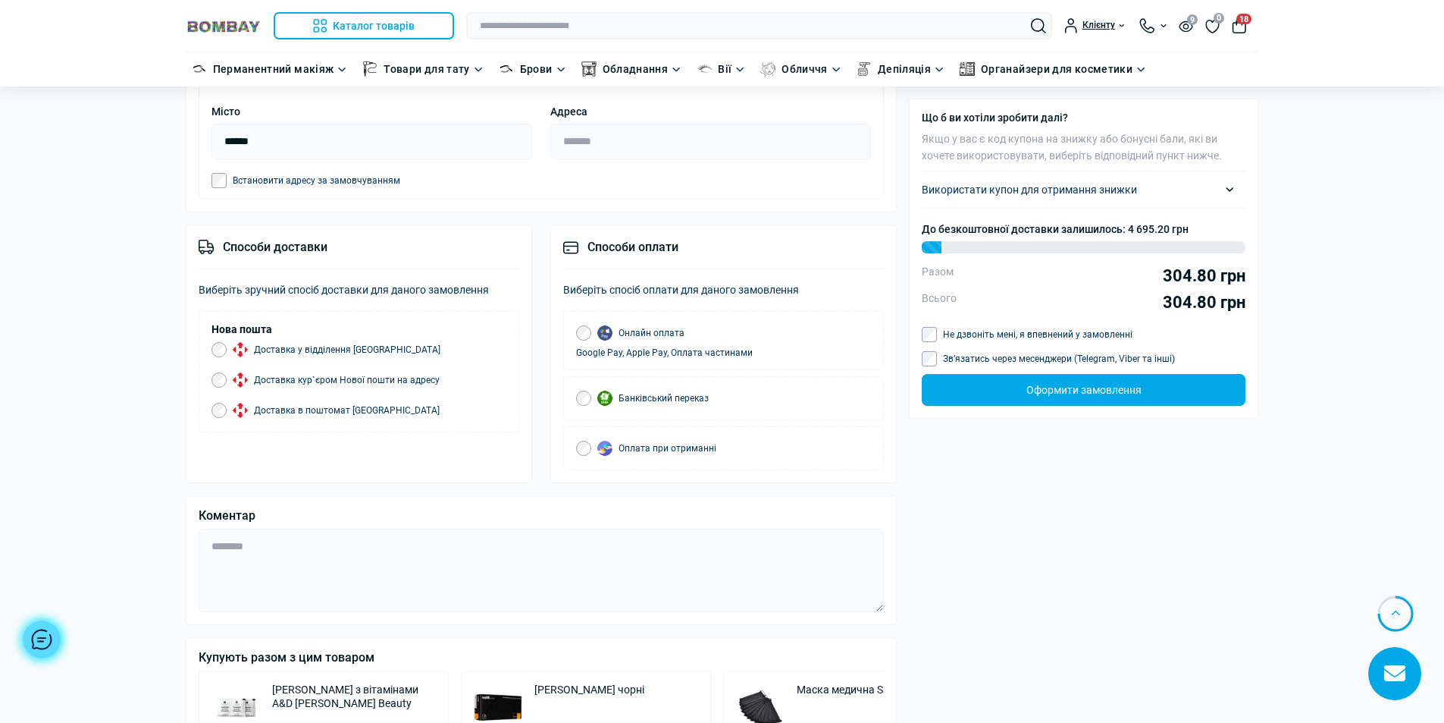
click at [202, 244] on icon at bounding box center [206, 247] width 15 height 15
click at [257, 248] on div "Способи доставки" at bounding box center [359, 253] width 321 height 33
drag, startPoint x: 315, startPoint y: 243, endPoint x: 326, endPoint y: 245, distance: 11.5
click at [318, 243] on div "Способи доставки" at bounding box center [359, 253] width 321 height 33
click at [364, 251] on div "Способи доставки" at bounding box center [359, 253] width 321 height 33
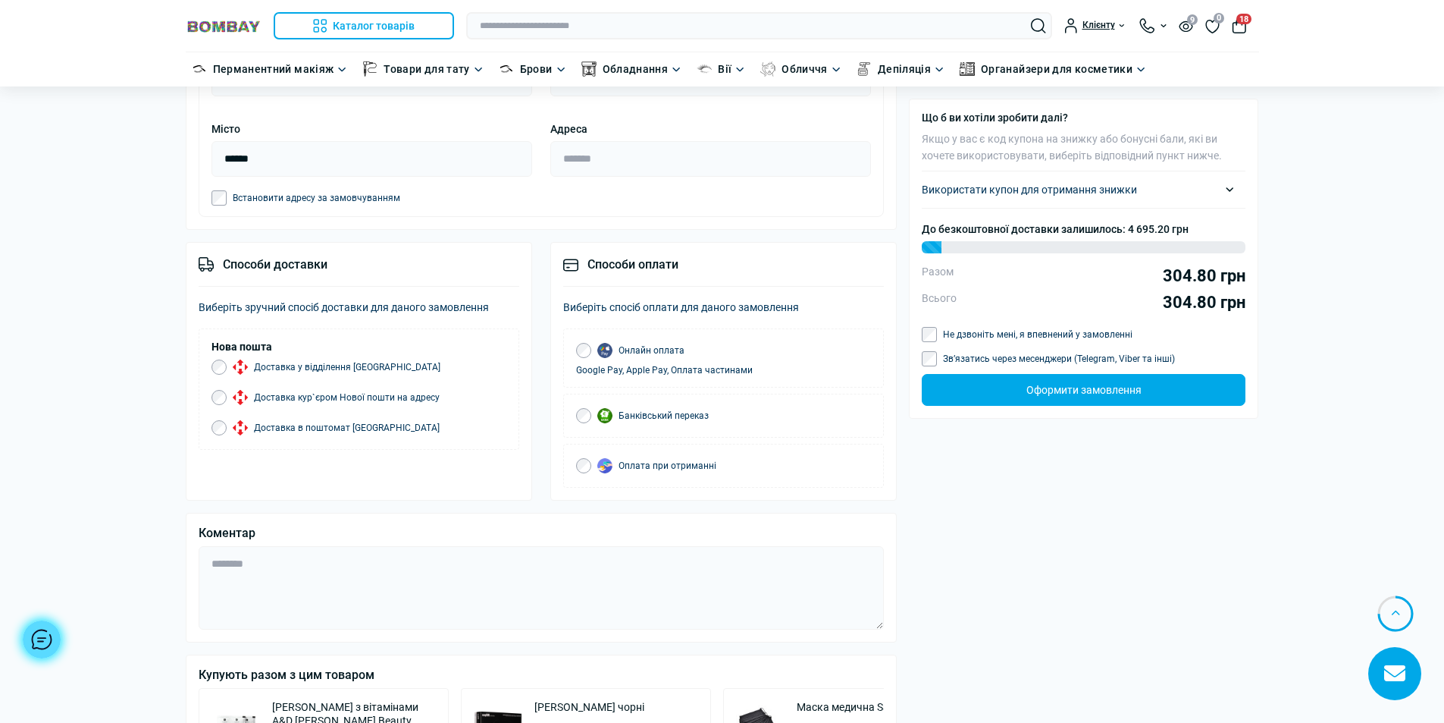
scroll to position [1213, 0]
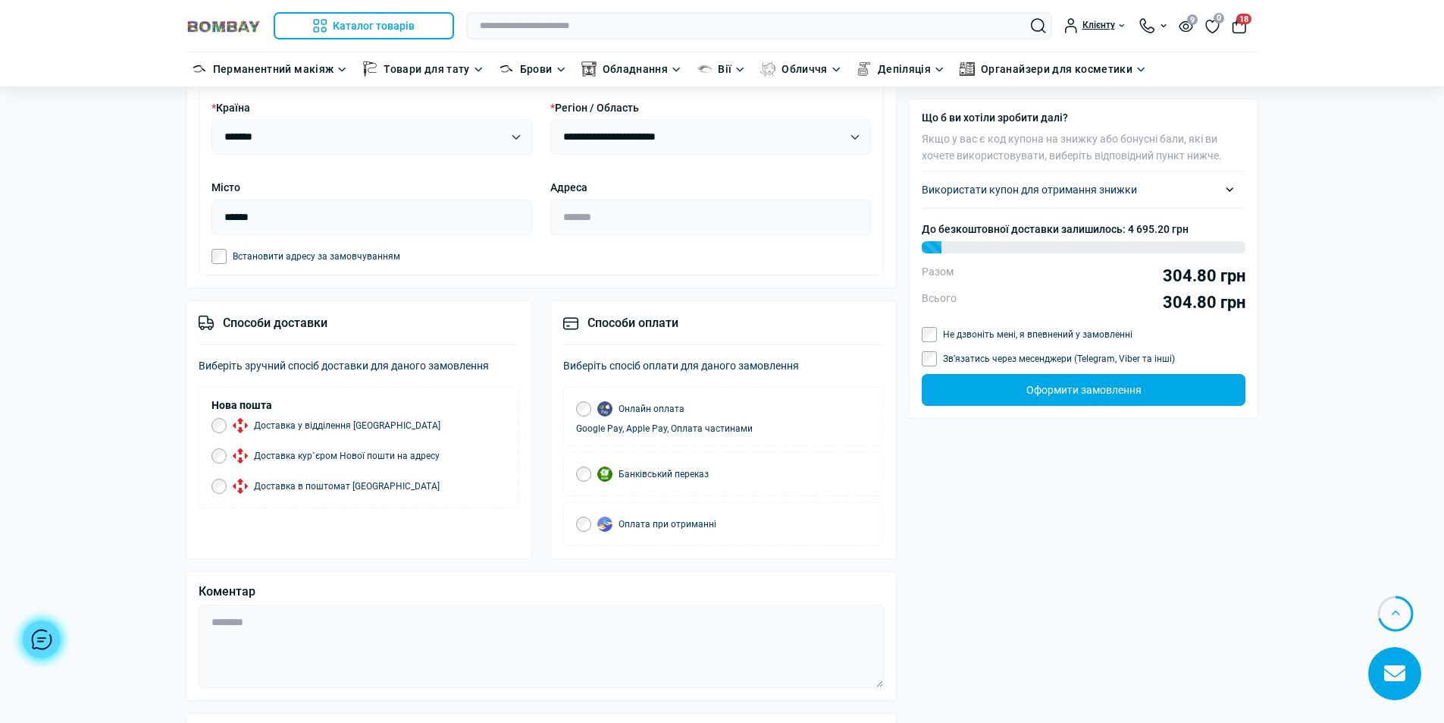
click at [307, 323] on div "Способи доставки" at bounding box center [359, 329] width 321 height 33
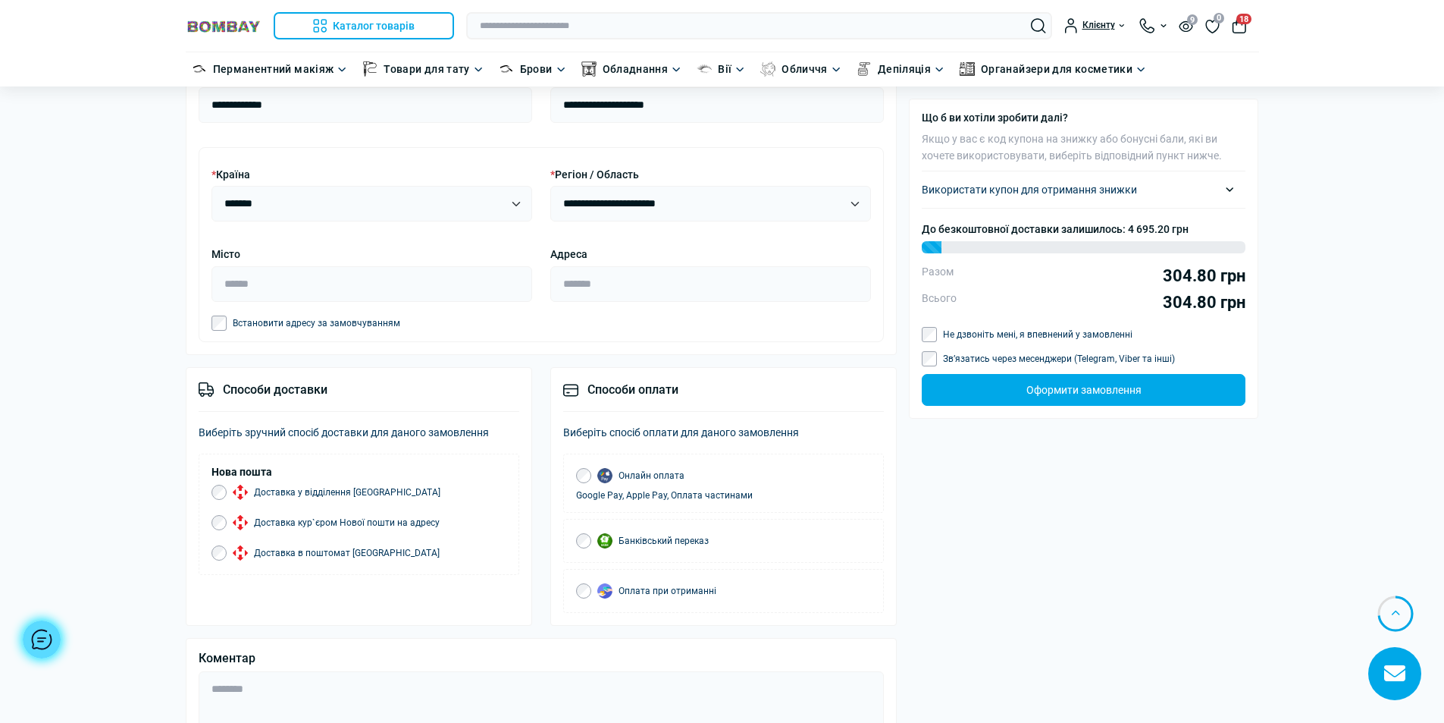
scroll to position [1137, 0]
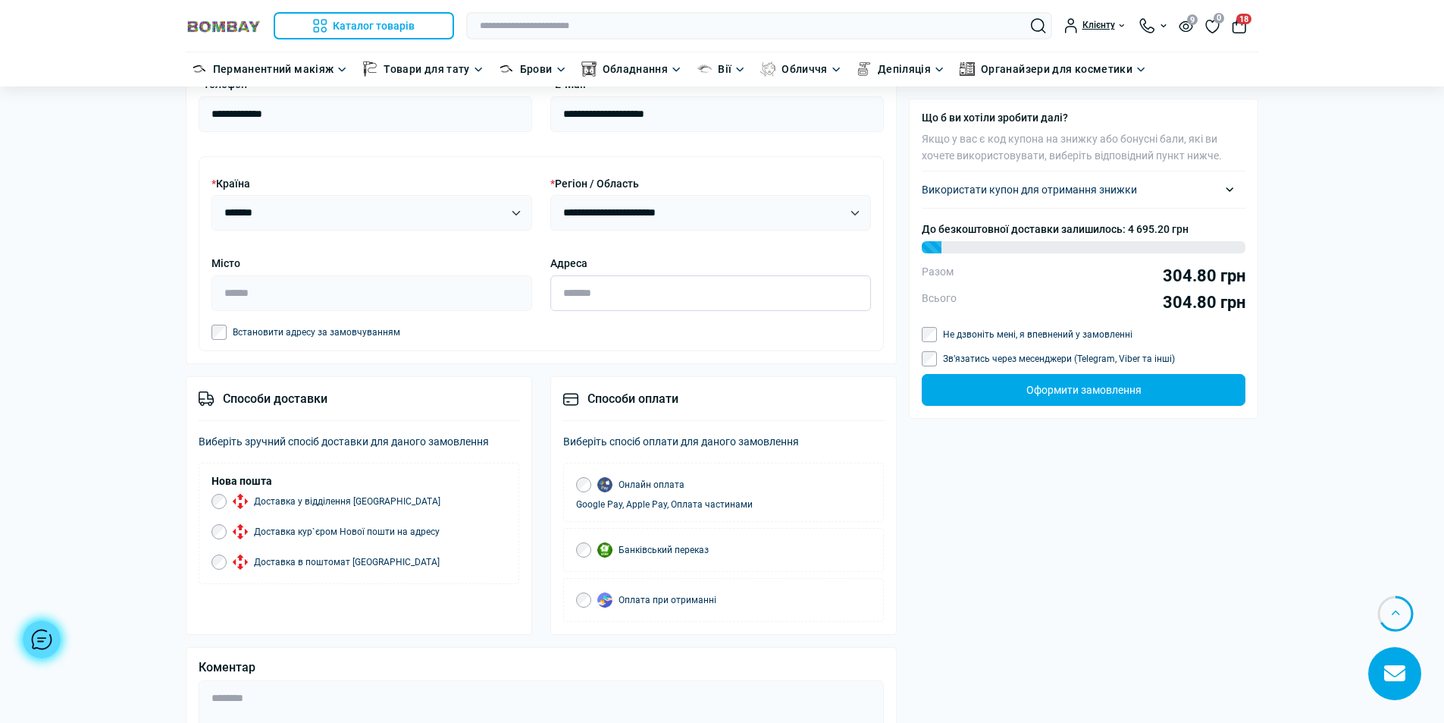
click at [601, 296] on input "Адреса" at bounding box center [710, 293] width 321 height 36
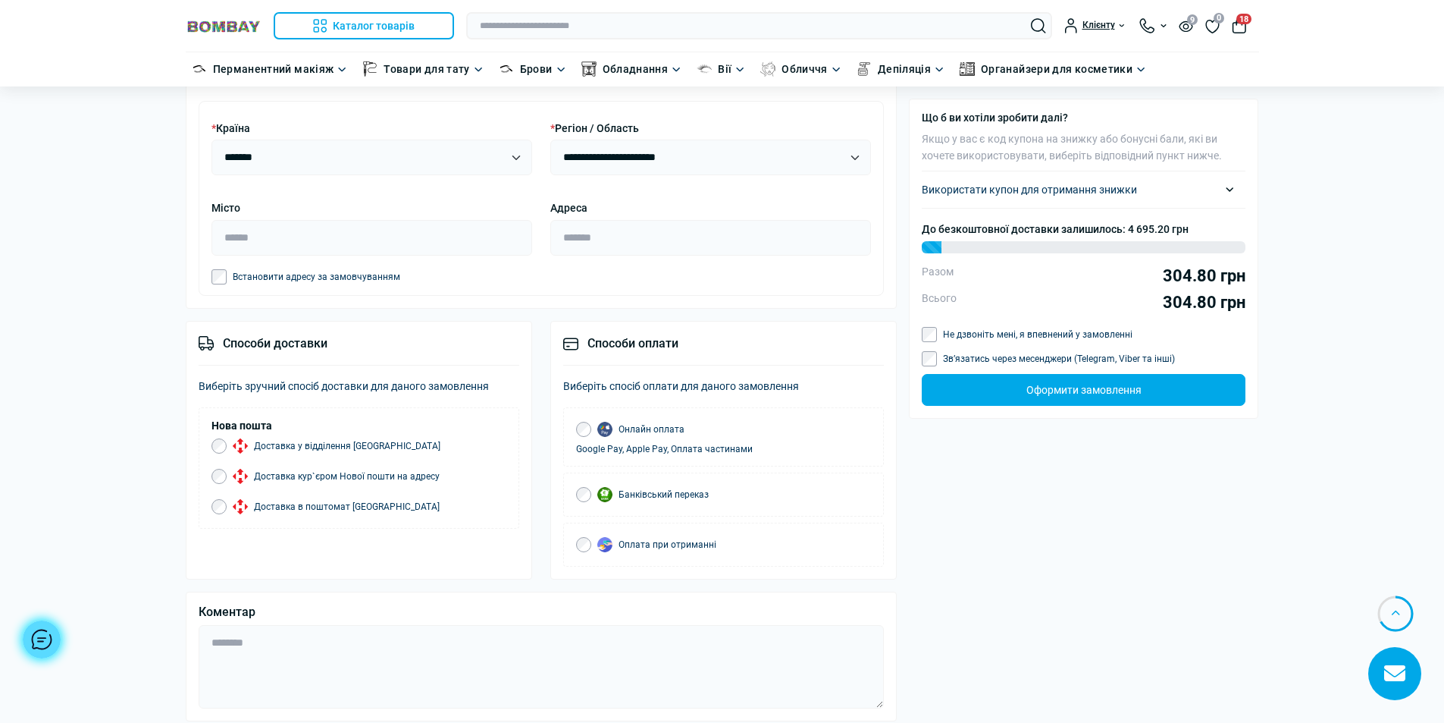
scroll to position [1213, 0]
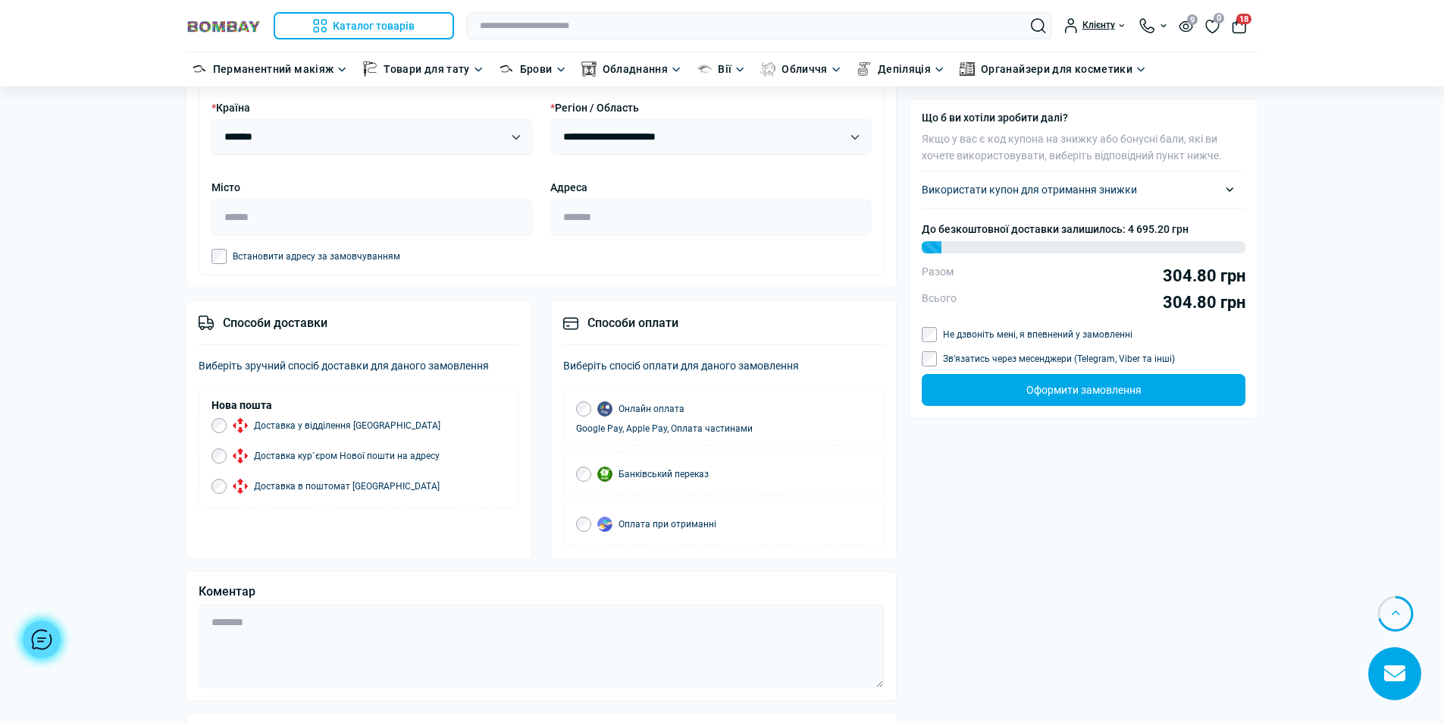
click at [248, 367] on p "Виберіть зручний спосіб доставки для даного замовлення" at bounding box center [359, 365] width 321 height 17
drag, startPoint x: 223, startPoint y: 309, endPoint x: 213, endPoint y: 315, distance: 11.2
click at [220, 310] on div "Способи доставки Виберіть зручний спосіб доставки для даного замовлення Нова по…" at bounding box center [359, 429] width 347 height 259
click at [201, 321] on icon at bounding box center [206, 322] width 15 height 15
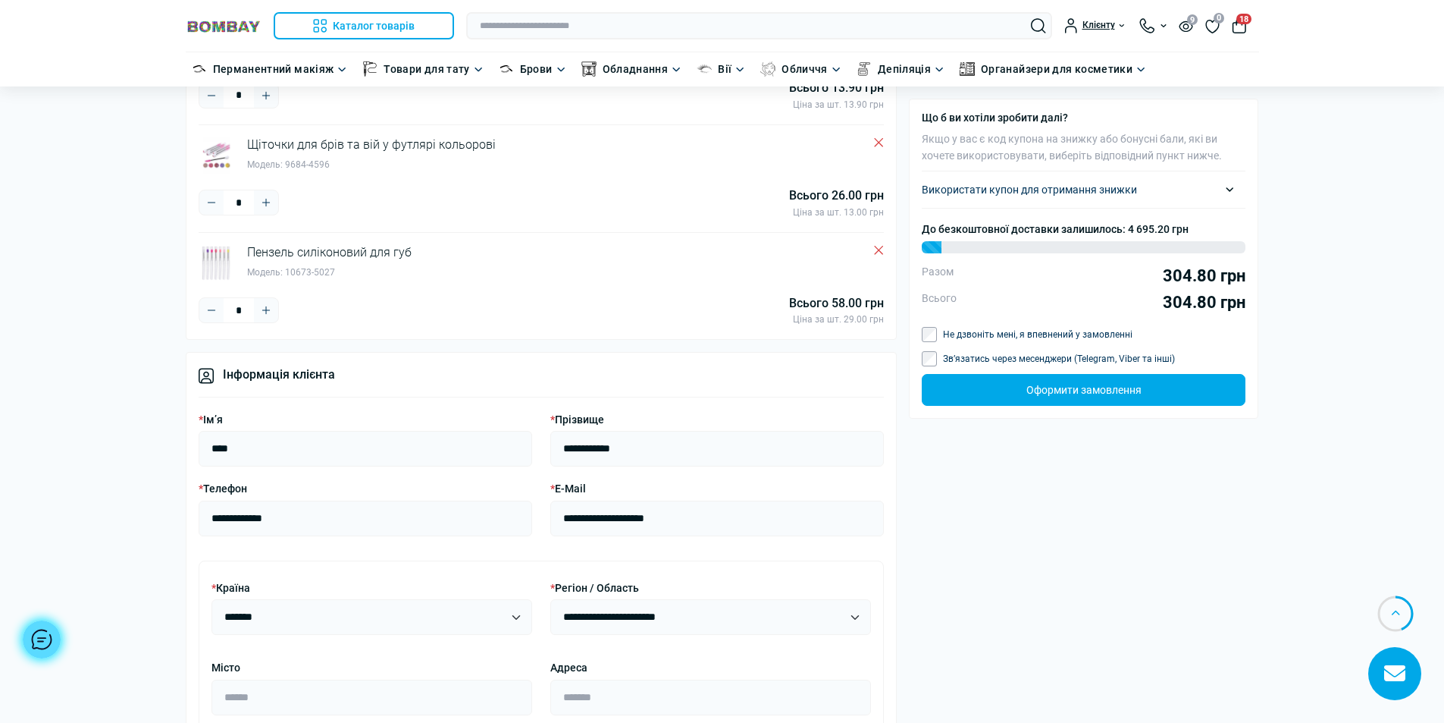
scroll to position [758, 0]
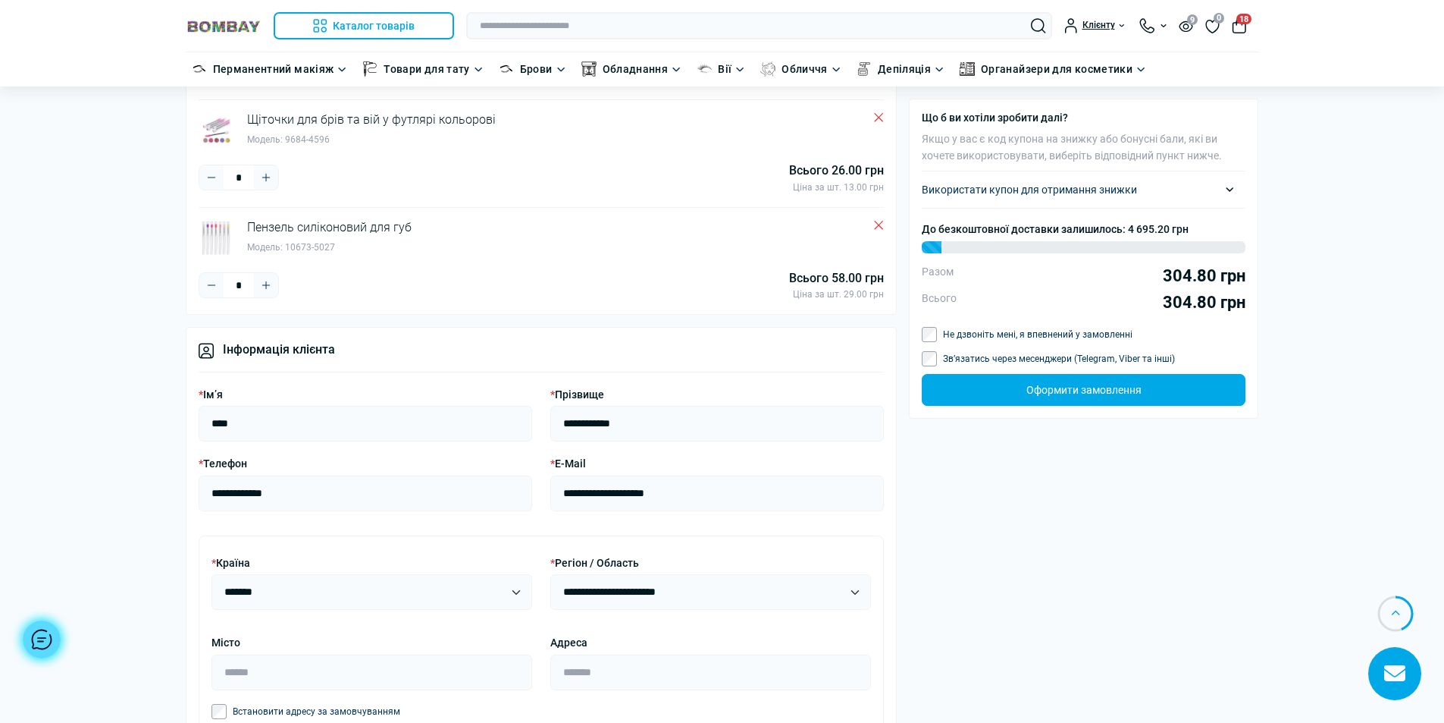
click at [1228, 187] on icon at bounding box center [1230, 189] width 8 height 5
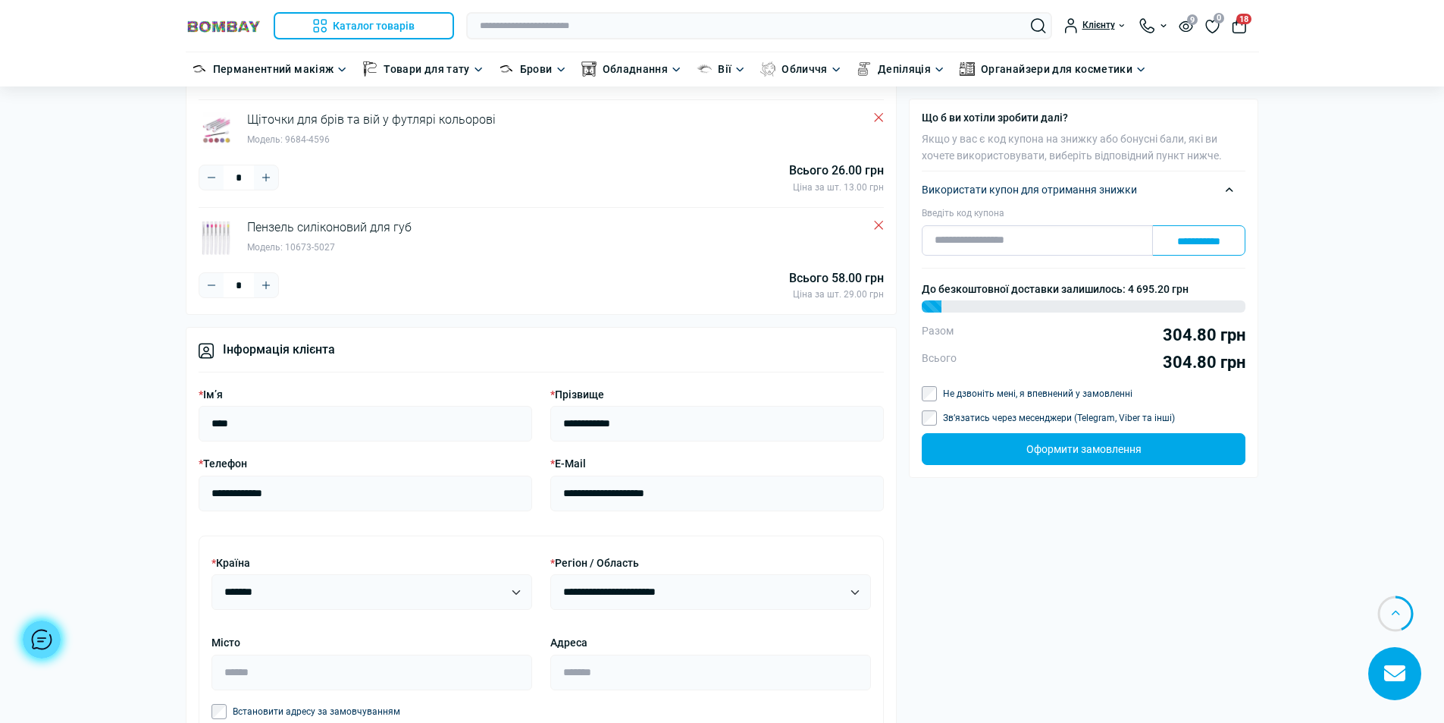
click at [999, 242] on input "Введіть код купона" at bounding box center [1037, 240] width 231 height 30
paste input "**********"
drag, startPoint x: 971, startPoint y: 240, endPoint x: 861, endPoint y: 242, distance: 110.0
click at [867, 242] on div "Купують разом з цим товаром Вазелін з вітамінами А&D Klever Beauty 5.00 грн Рук…" at bounding box center [723, 356] width 1086 height 1935
type input "*****"
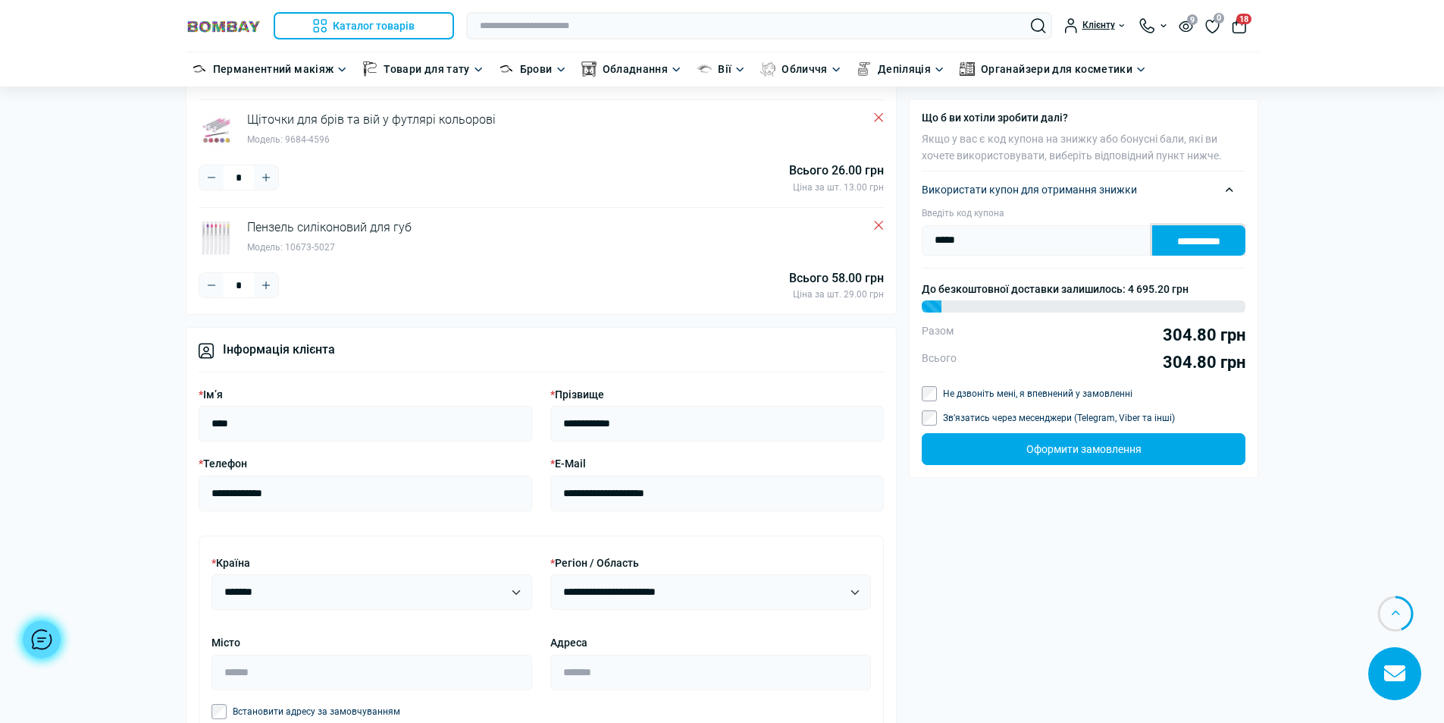
click at [1212, 243] on input "**********" at bounding box center [1199, 240] width 93 height 30
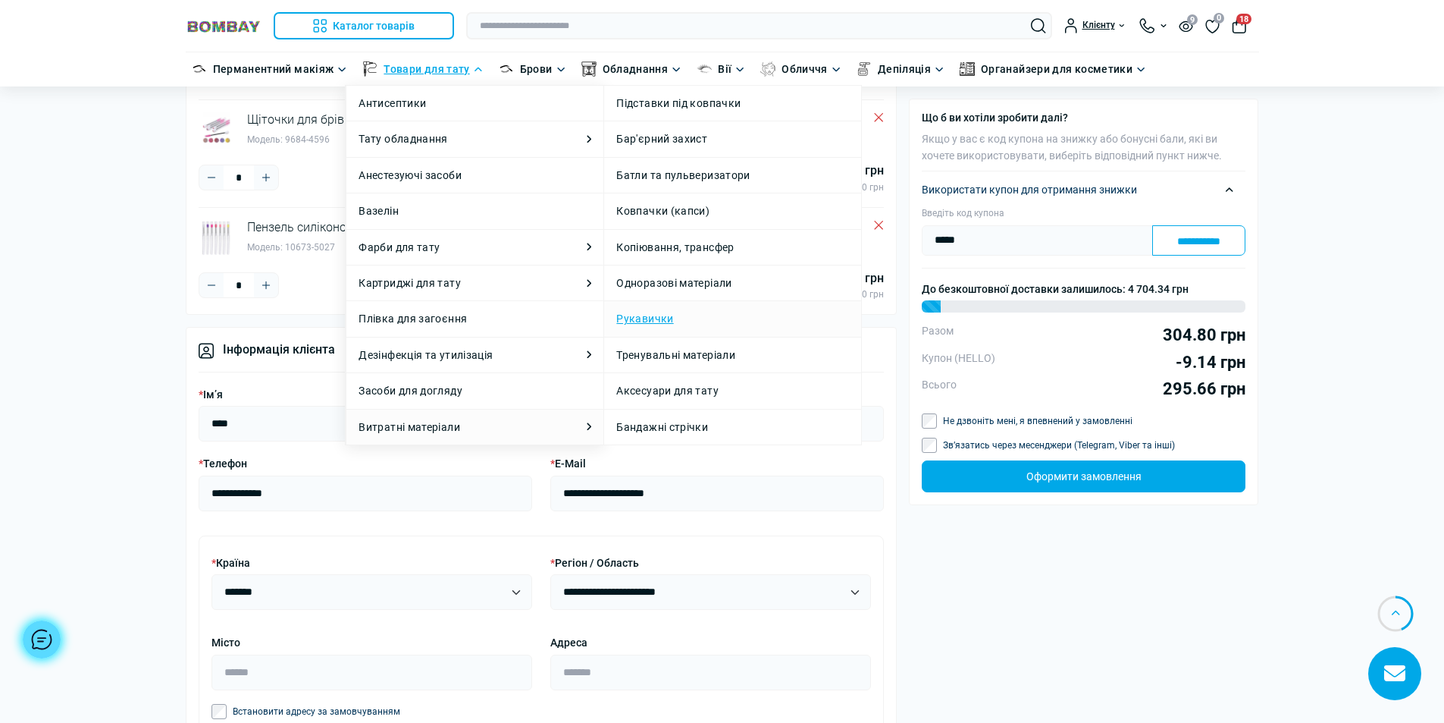
click at [649, 323] on link "Рукавички" at bounding box center [644, 318] width 57 height 17
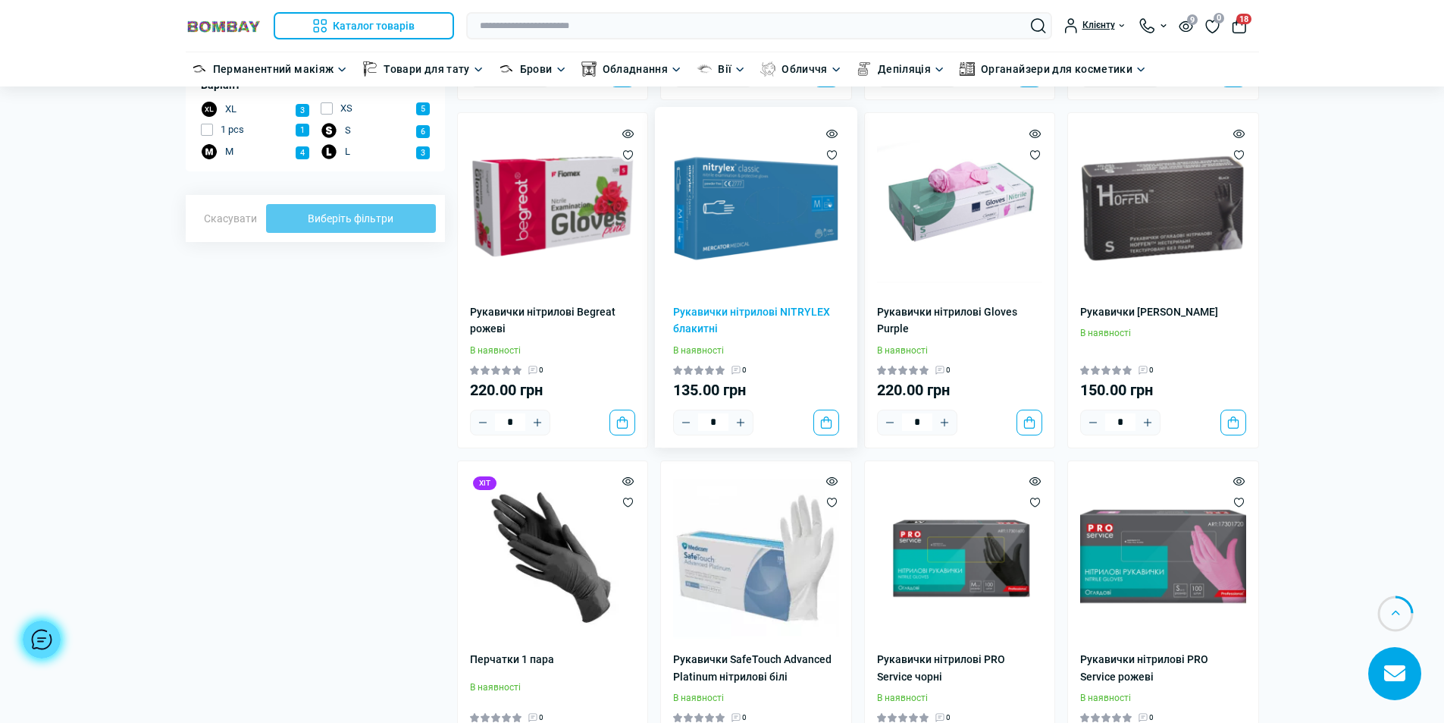
scroll to position [455, 0]
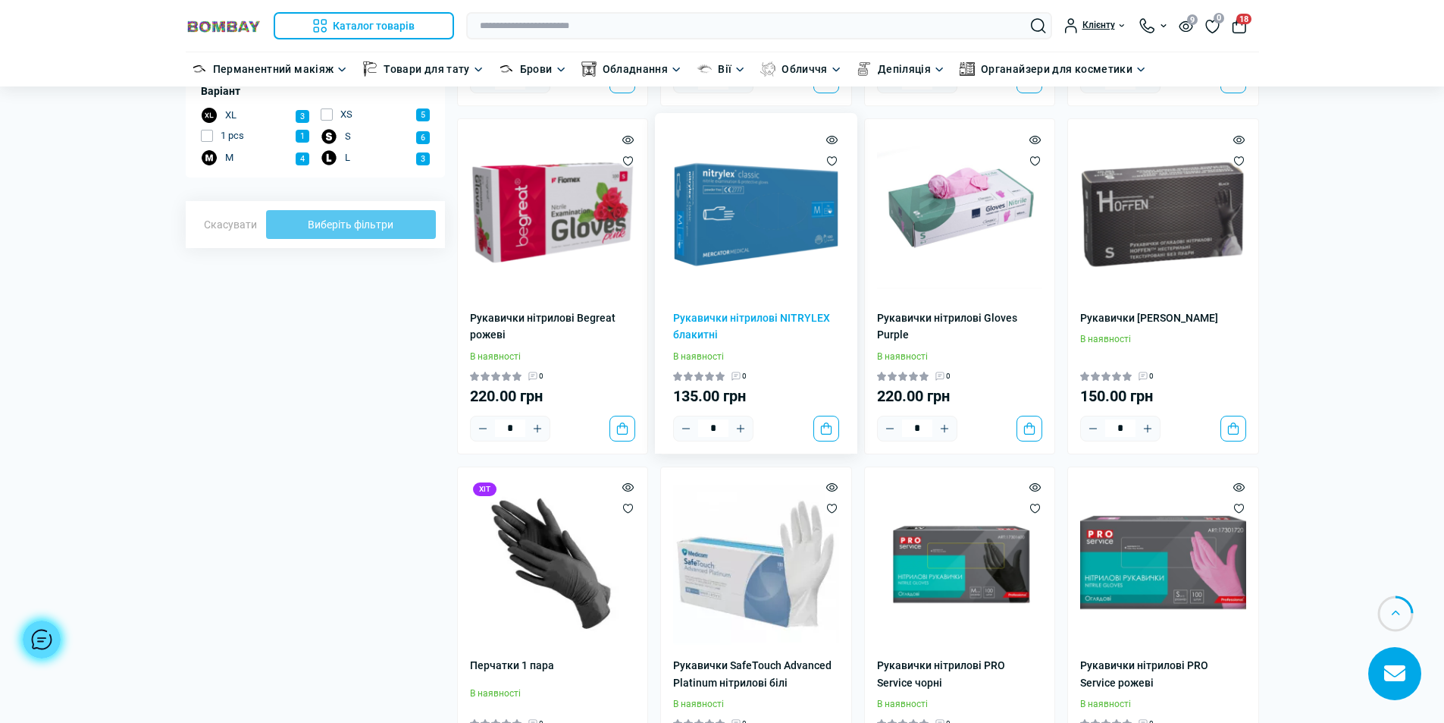
click at [754, 218] on img at bounding box center [756, 214] width 166 height 166
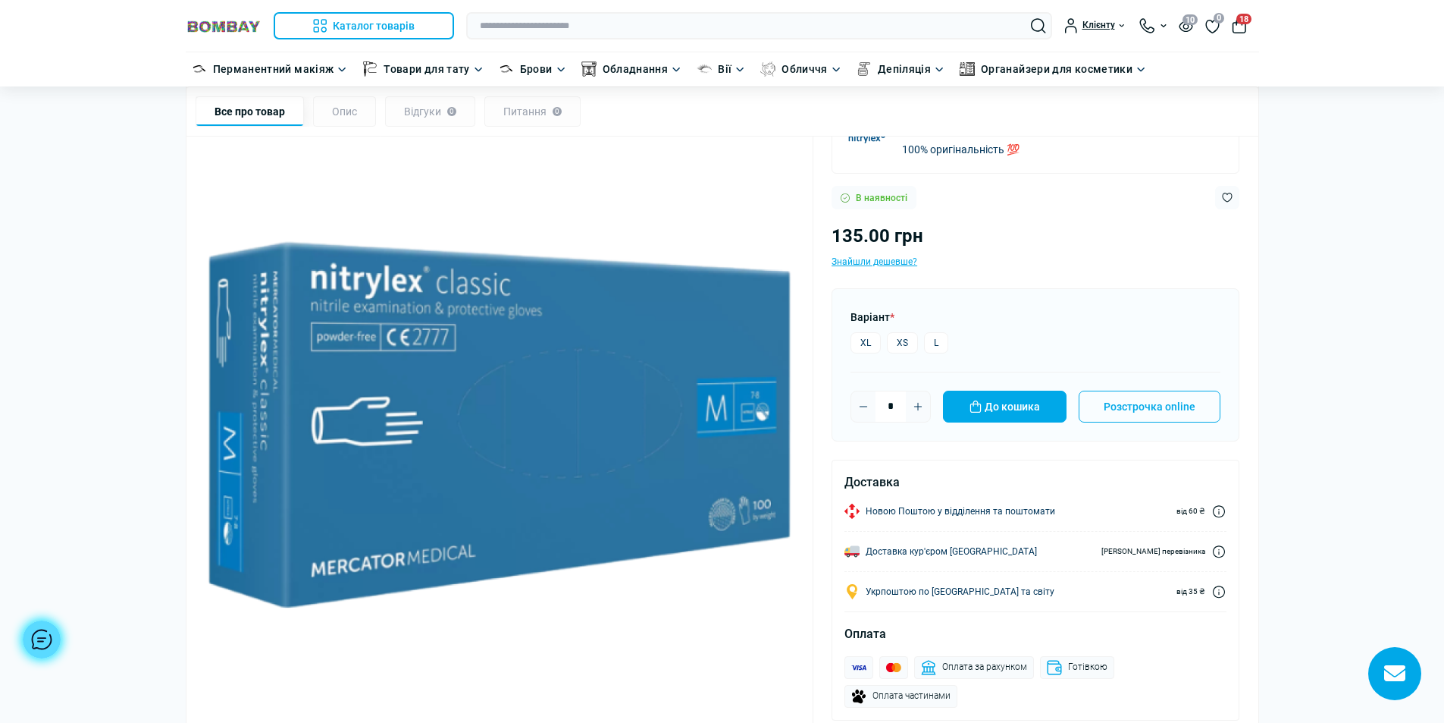
scroll to position [152, 0]
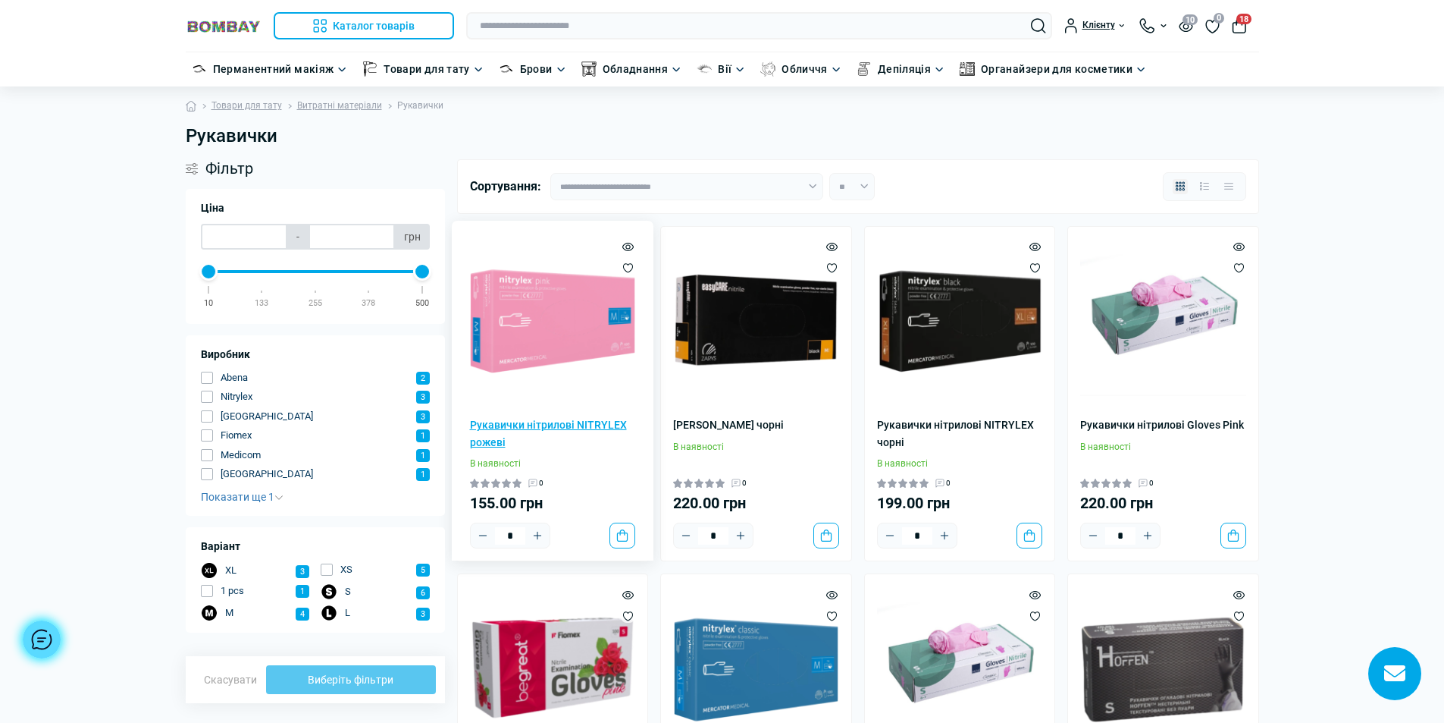
click at [547, 431] on link "Рукавички нітрилові NITRYLEX рожеві" at bounding box center [553, 433] width 166 height 34
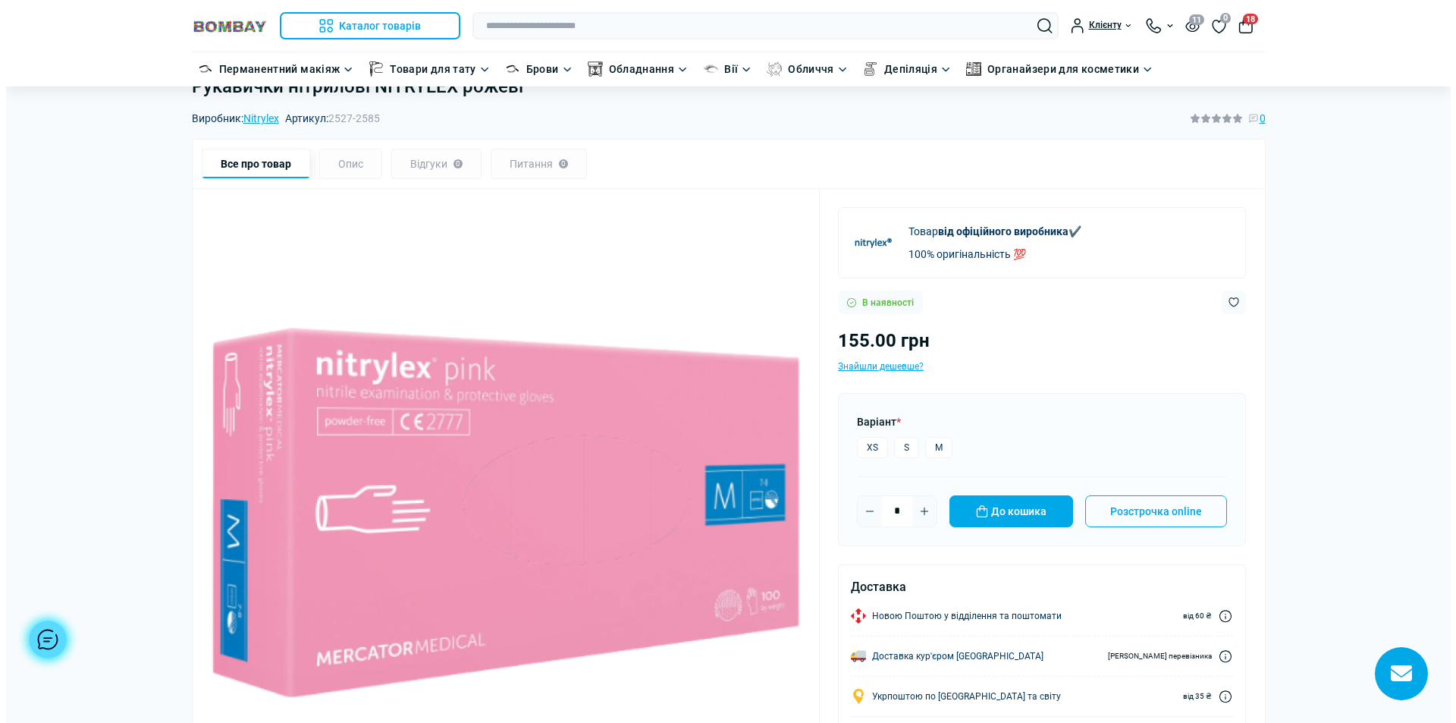
scroll to position [76, 0]
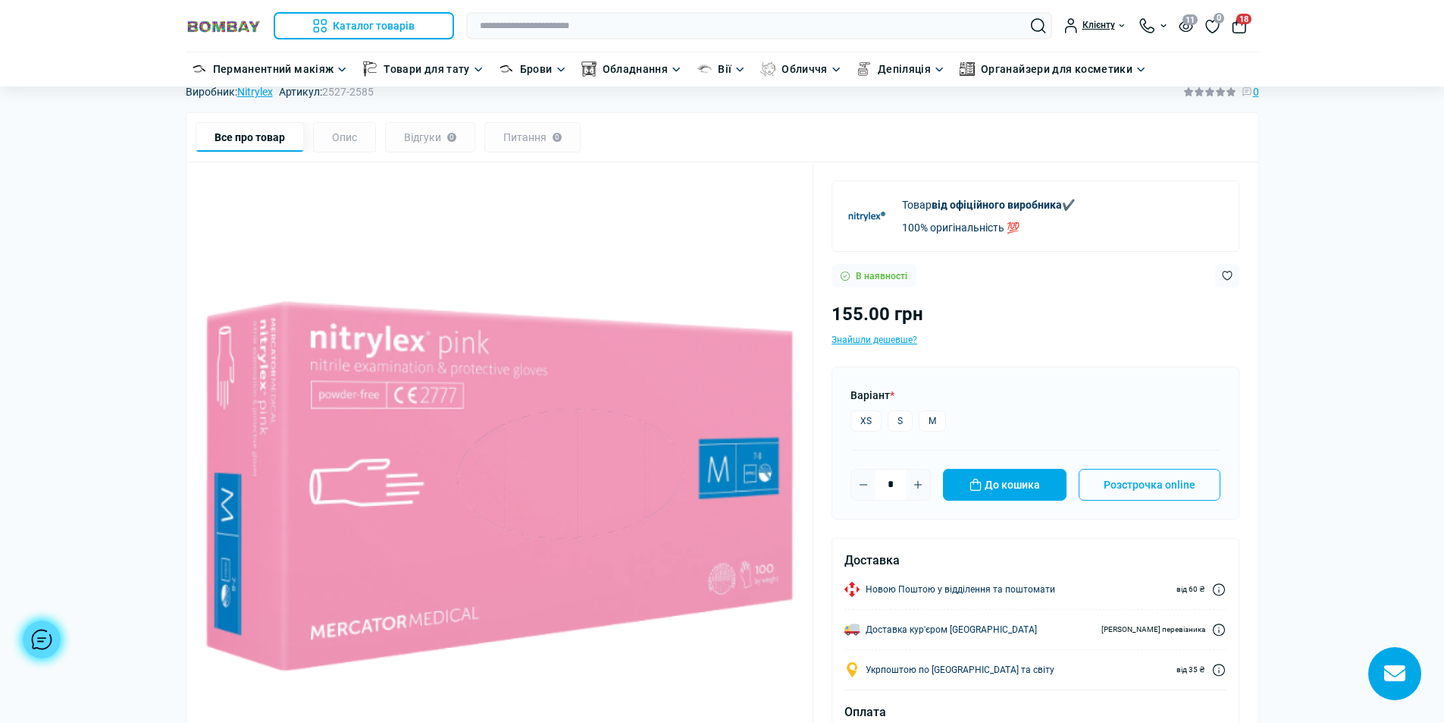
click at [1242, 23] on span "18" at bounding box center [1244, 19] width 15 height 11
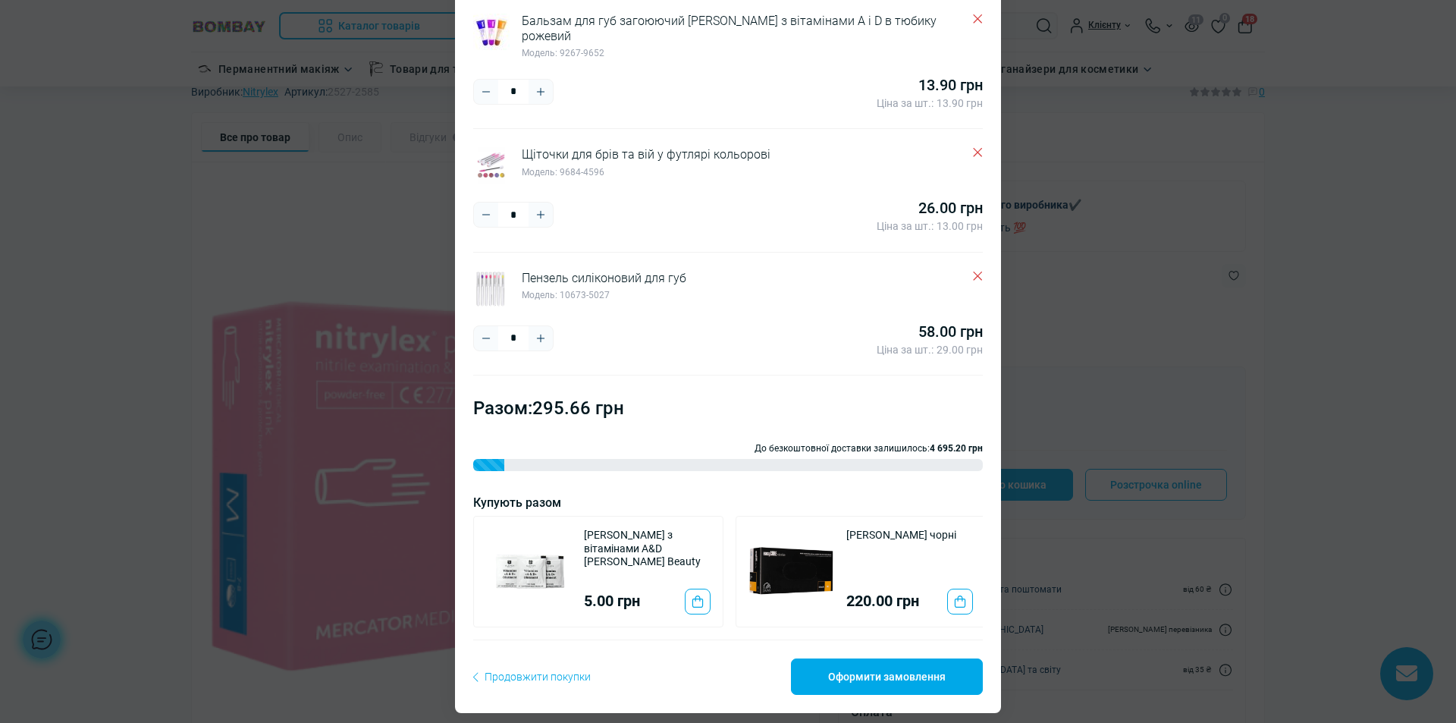
scroll to position [763, 0]
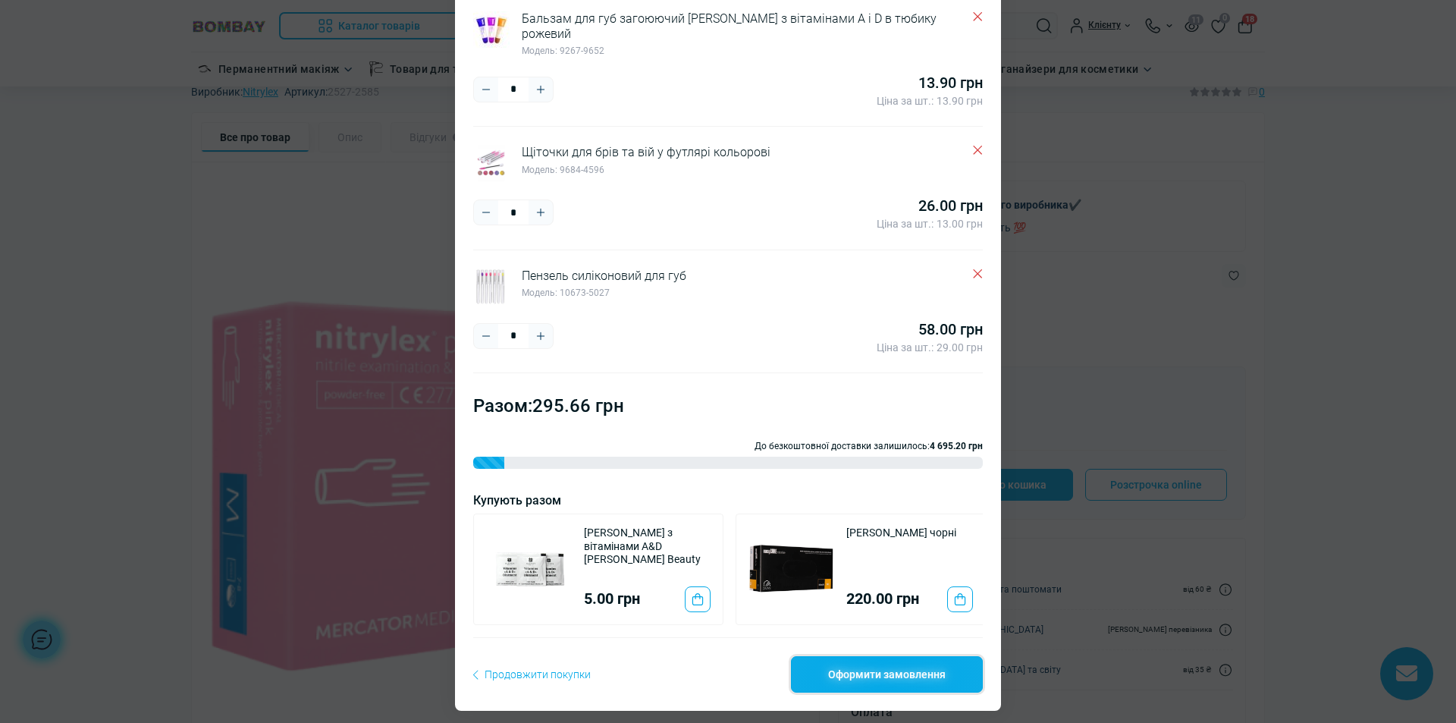
click at [887, 676] on link "Оформити замовлення" at bounding box center [887, 674] width 192 height 36
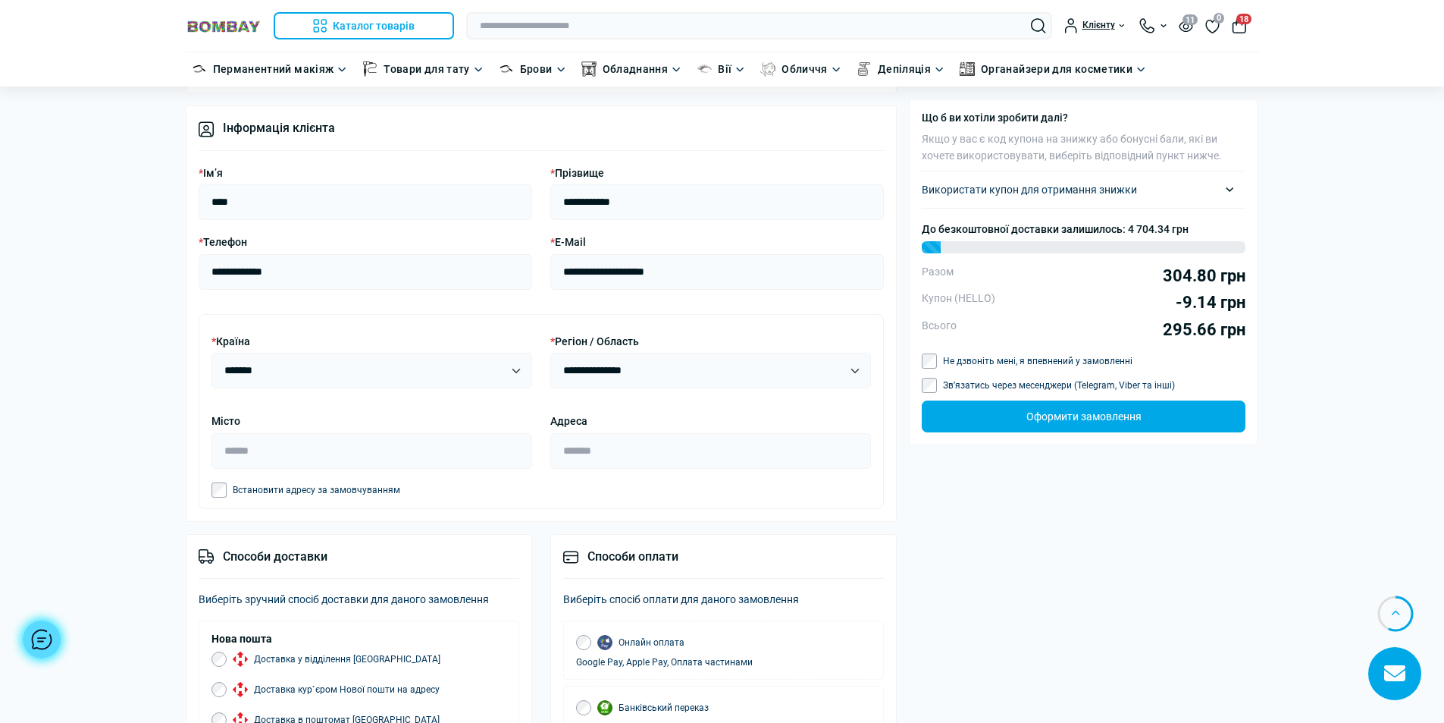
scroll to position [986, 0]
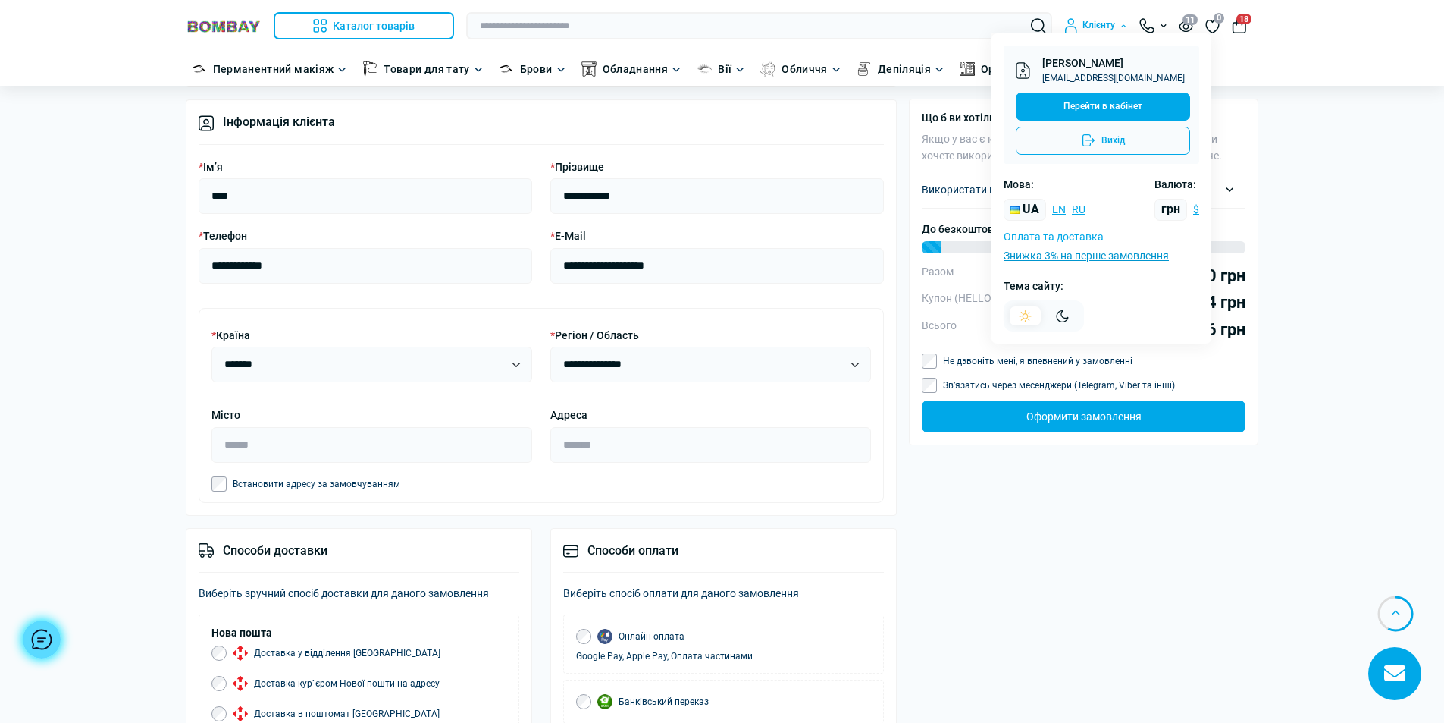
click at [1084, 237] on link "Оплата та доставка" at bounding box center [1054, 237] width 100 height 12
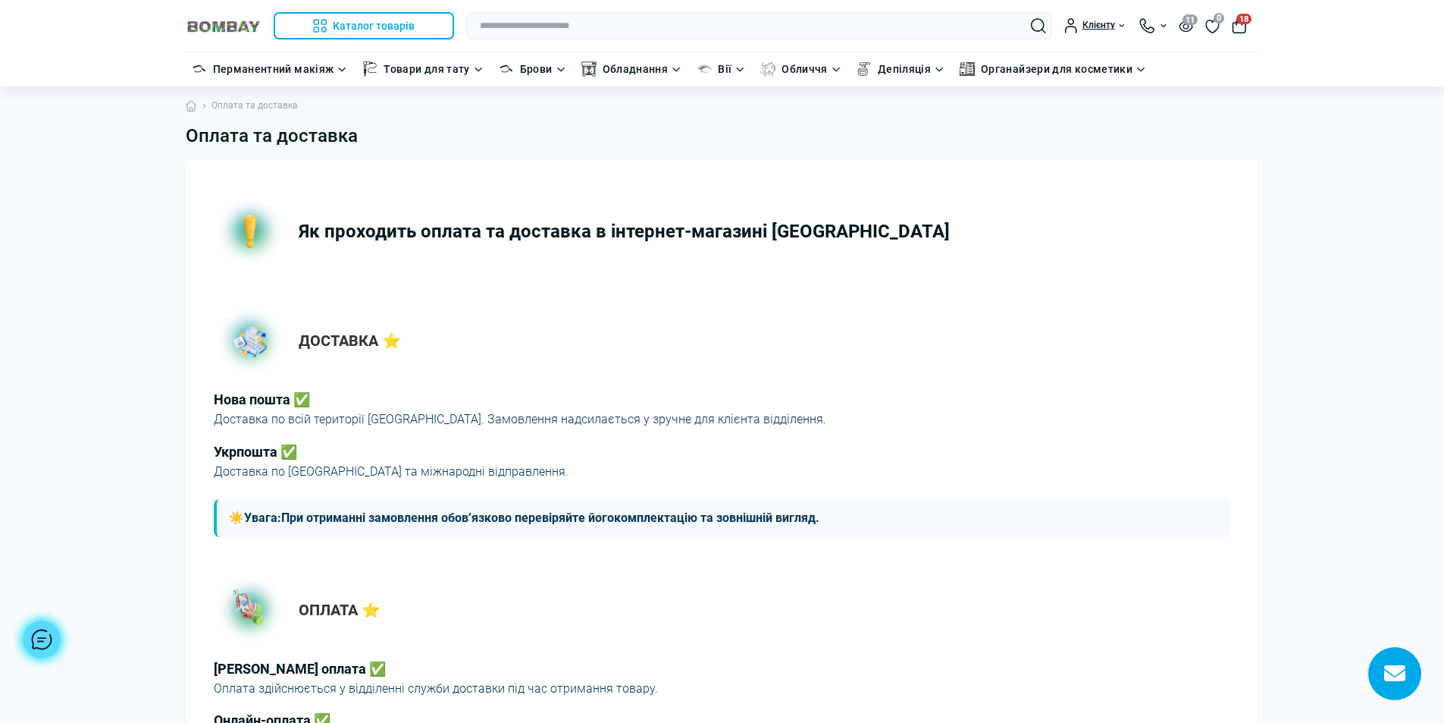
click at [1242, 24] on button "18" at bounding box center [1239, 25] width 15 height 15
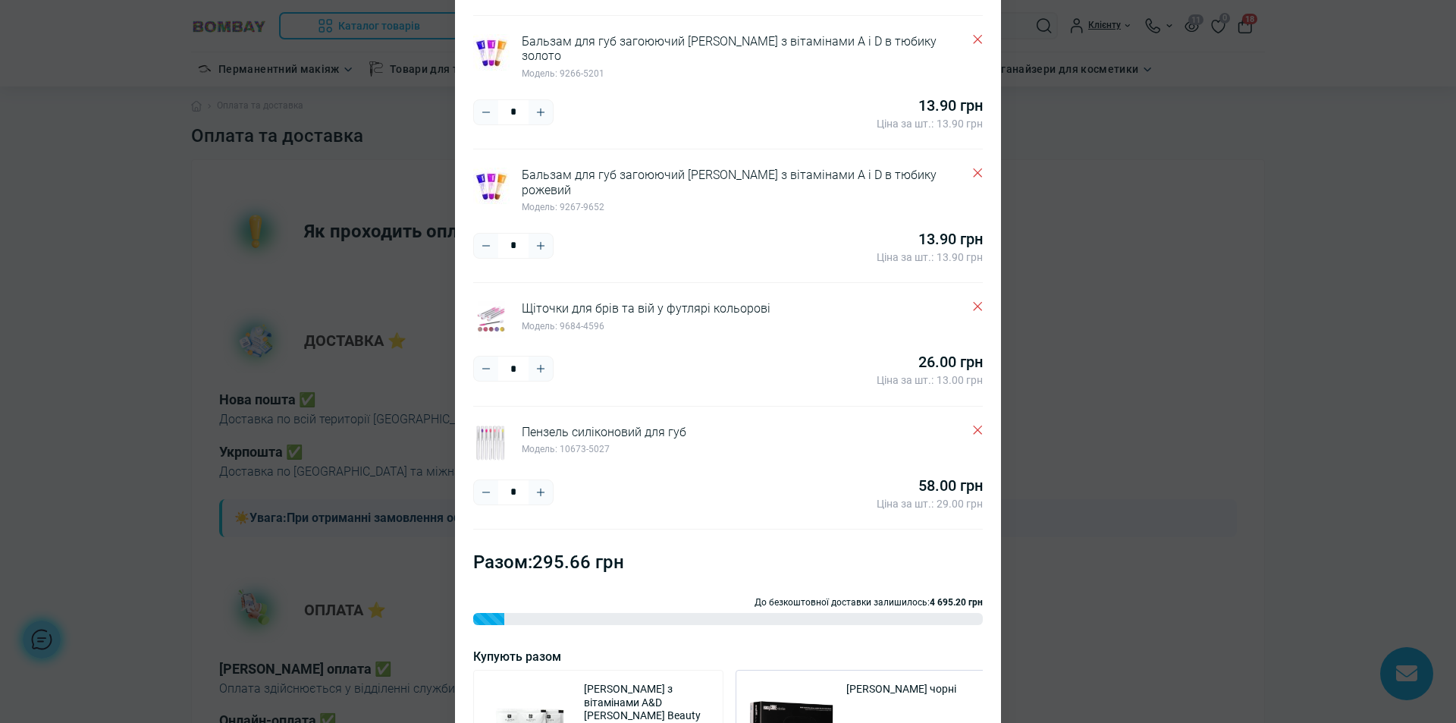
scroll to position [763, 0]
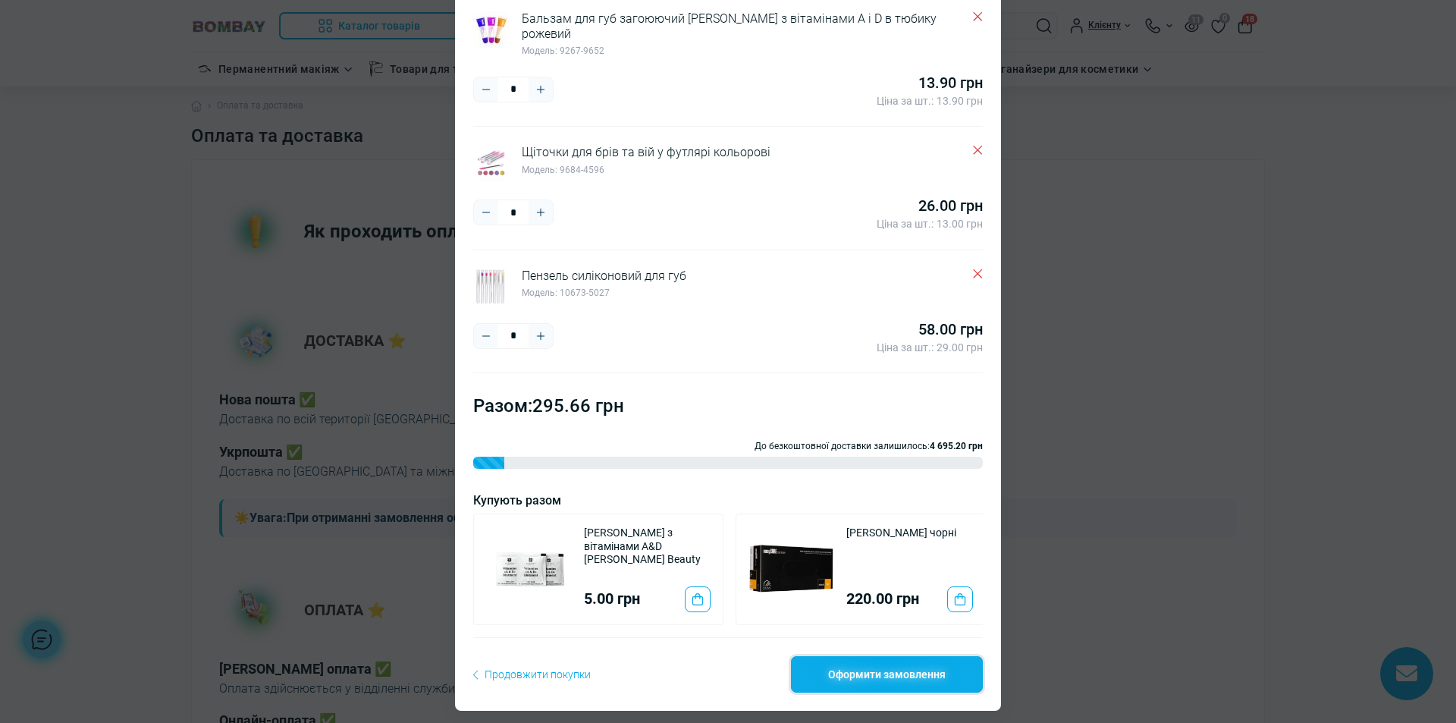
click at [934, 659] on link "Оформити замовлення" at bounding box center [887, 674] width 192 height 36
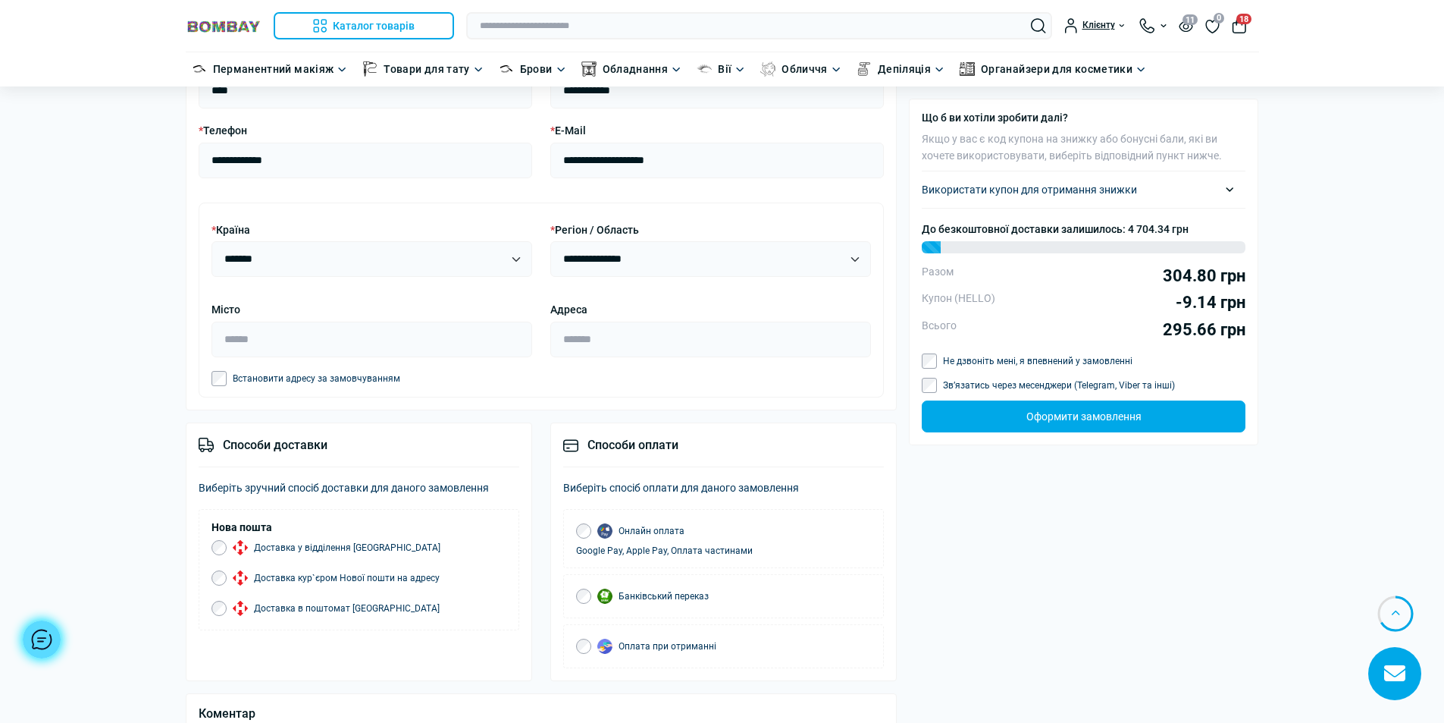
scroll to position [1137, 0]
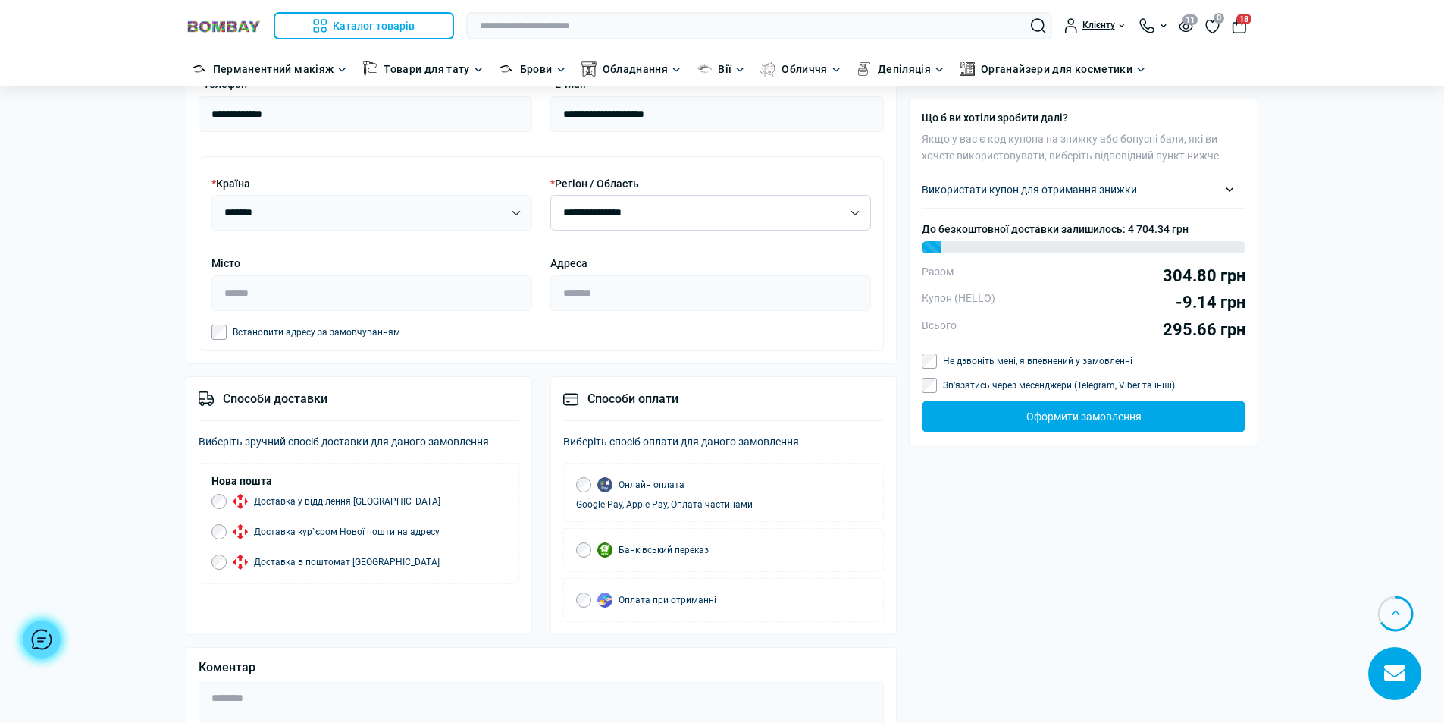
click at [702, 207] on select "**********" at bounding box center [710, 213] width 321 height 36
select select "****"
click at [550, 196] on select "**********" at bounding box center [710, 213] width 321 height 36
click at [234, 289] on div at bounding box center [722, 361] width 1444 height 723
click at [236, 293] on input "Місто" at bounding box center [372, 293] width 321 height 36
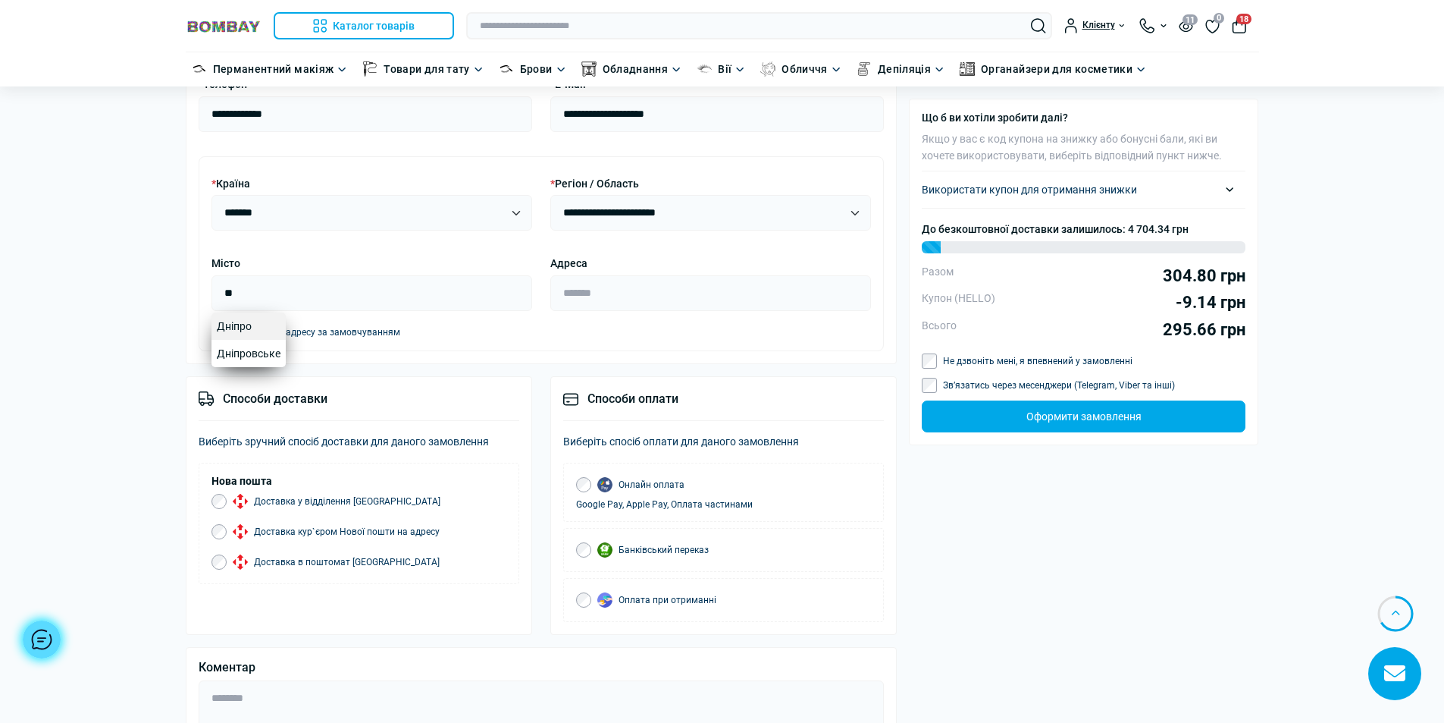
click at [233, 321] on link "Дніпро" at bounding box center [249, 325] width 74 height 27
type input "******"
click at [626, 285] on div at bounding box center [722, 361] width 1444 height 723
click at [569, 293] on input "Адреса" at bounding box center [710, 293] width 321 height 36
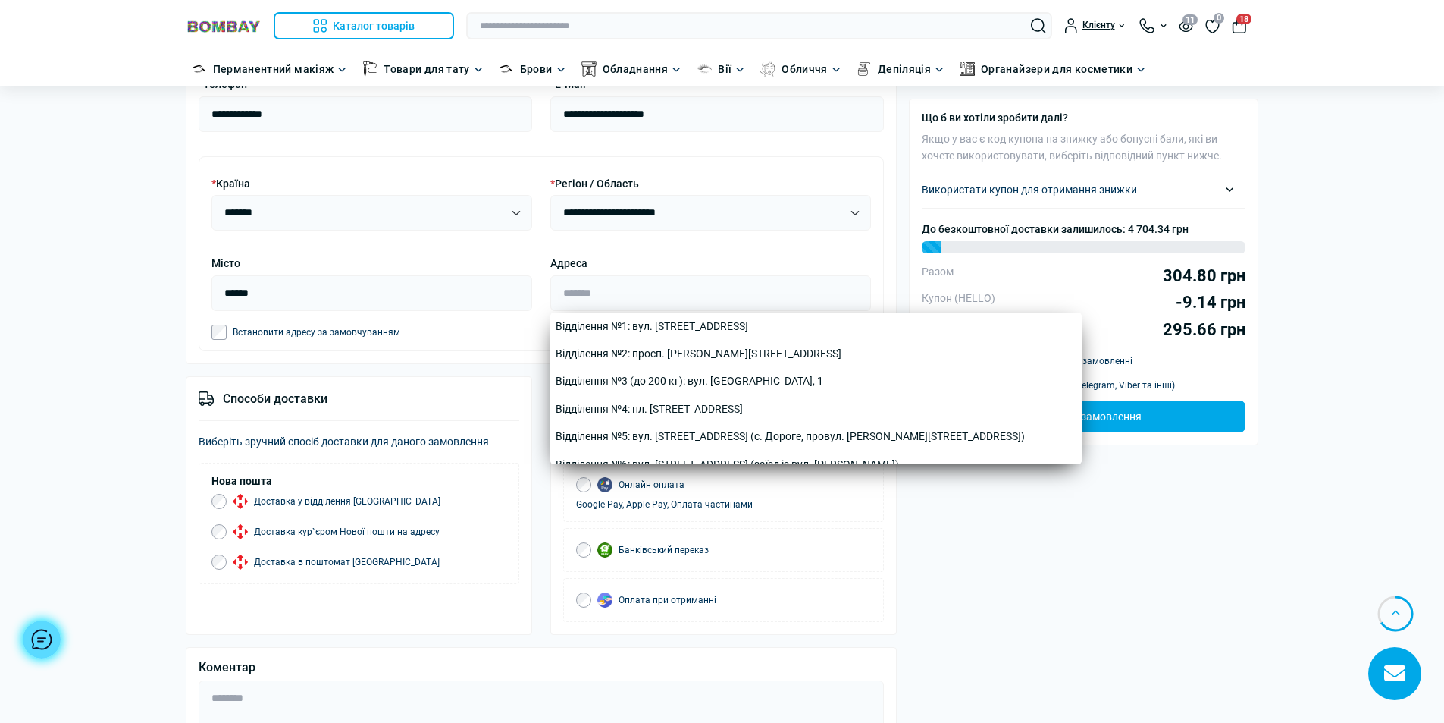
click at [240, 444] on p "Виберіть зручний спосіб доставки для даного замовлення" at bounding box center [359, 441] width 321 height 17
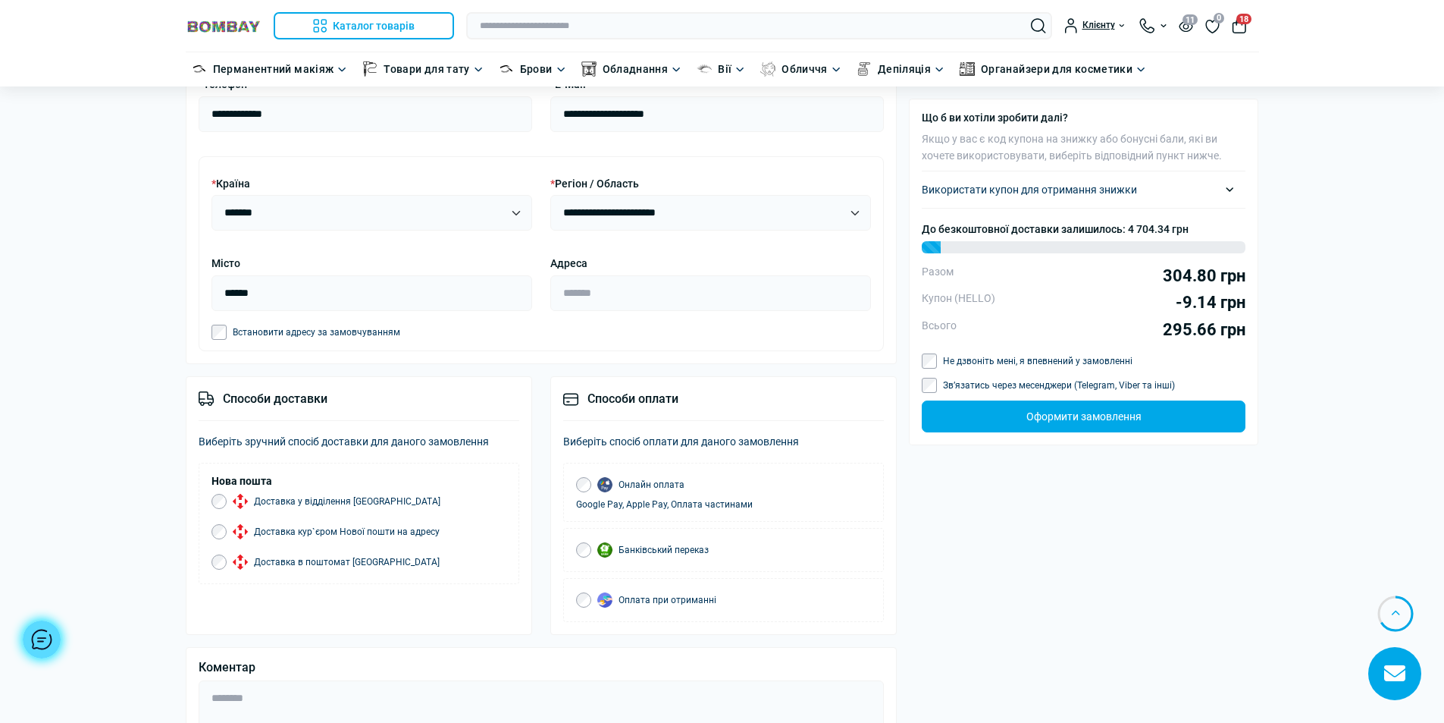
click at [289, 392] on div "Способи доставки" at bounding box center [359, 405] width 321 height 33
click at [295, 391] on div "Способи доставки" at bounding box center [359, 405] width 321 height 33
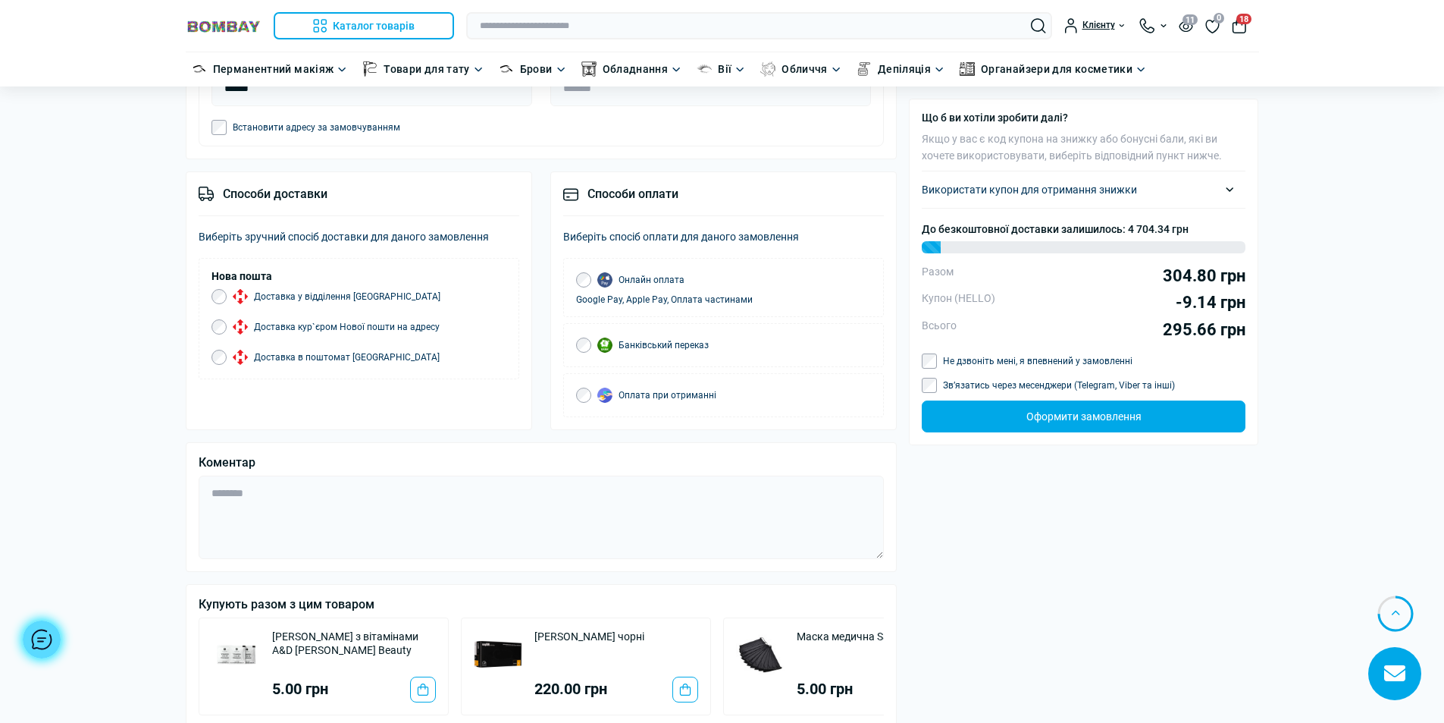
scroll to position [1365, 0]
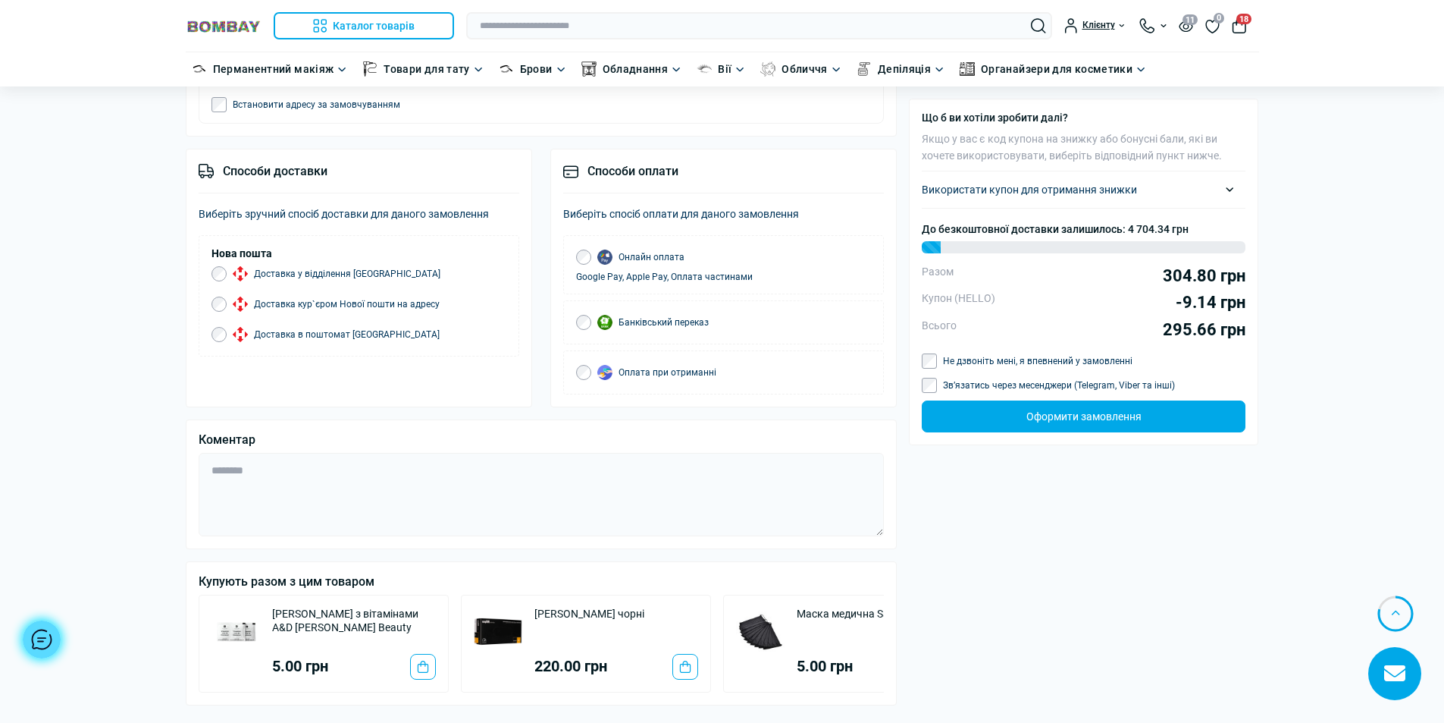
click at [383, 338] on label "Доставка в поштомат Нової пошти" at bounding box center [332, 334] width 215 height 15
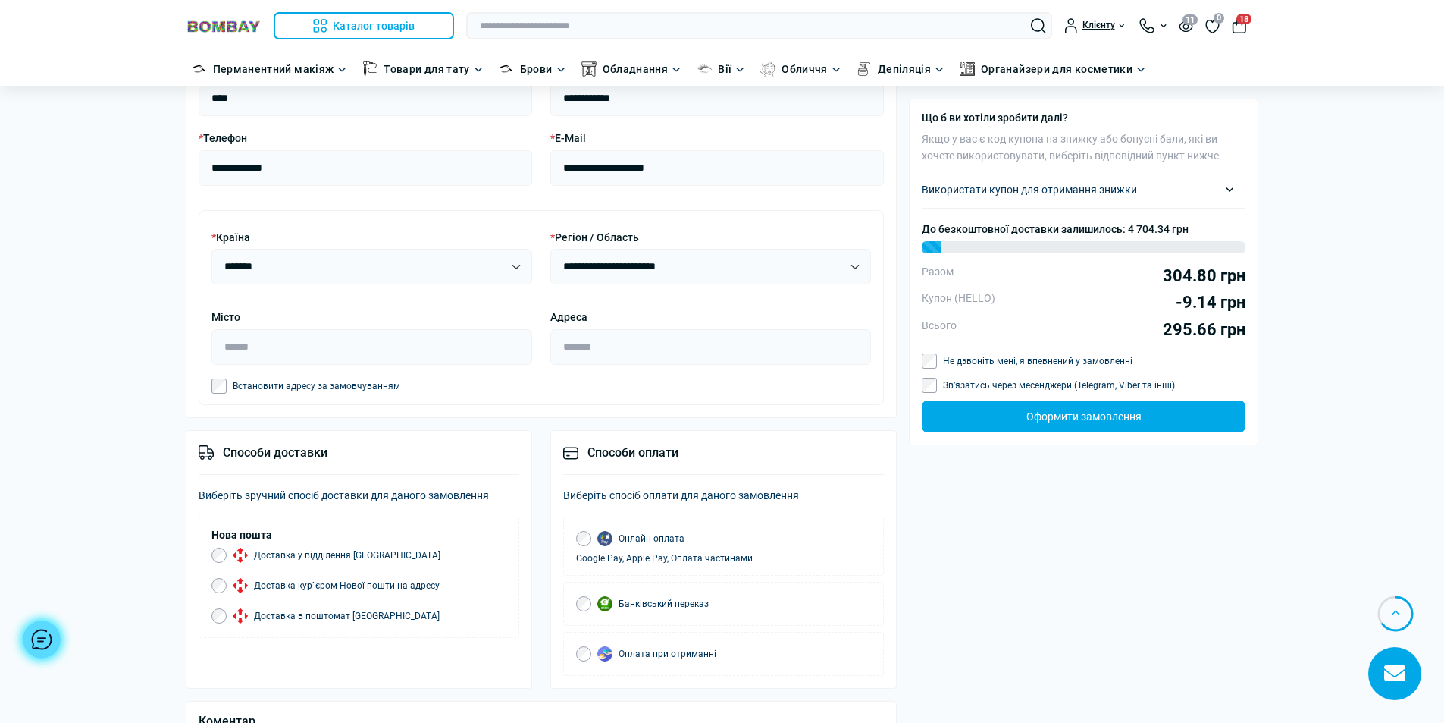
scroll to position [1062, 0]
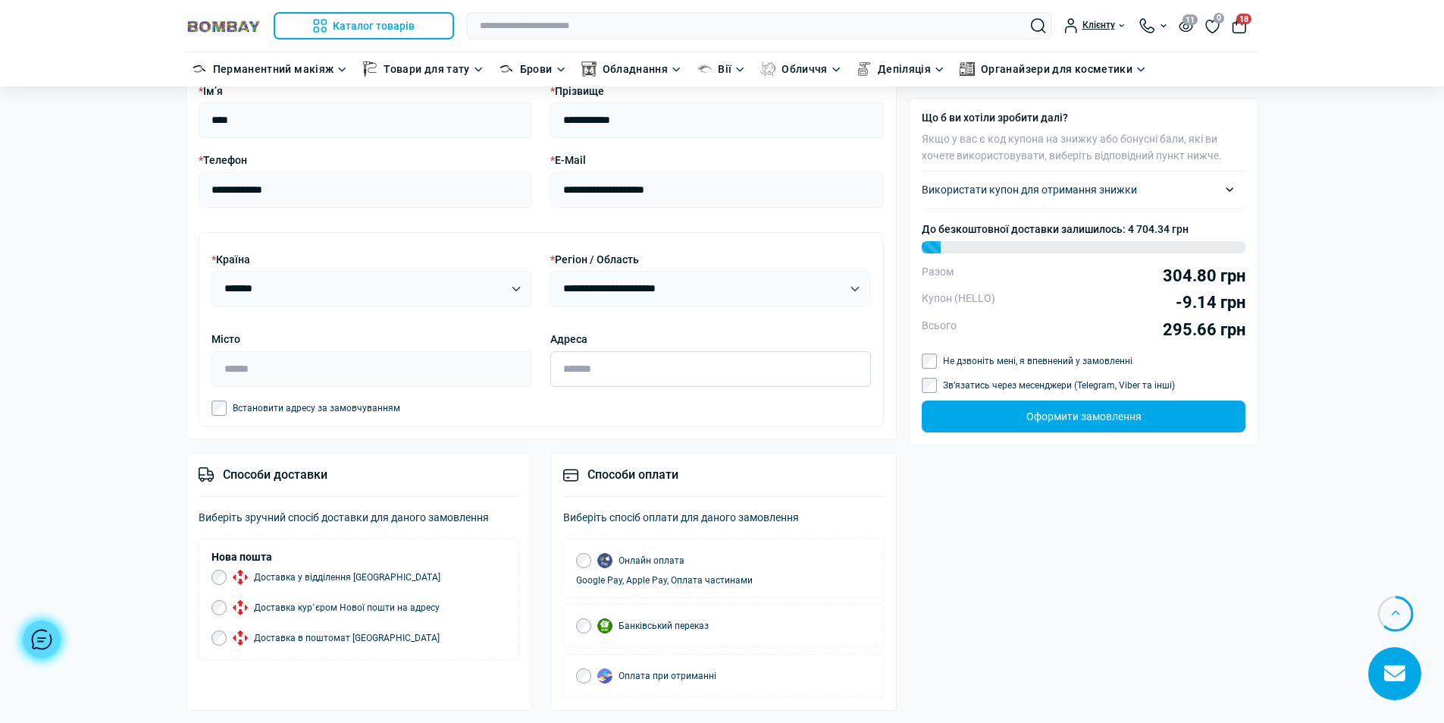
click at [557, 371] on input "Адреса" at bounding box center [710, 369] width 321 height 36
click at [592, 375] on input "Адреса" at bounding box center [710, 369] width 321 height 36
click at [233, 371] on input "Місто" at bounding box center [372, 369] width 321 height 36
click at [234, 399] on link "Дніпро" at bounding box center [249, 401] width 74 height 27
type input "******"
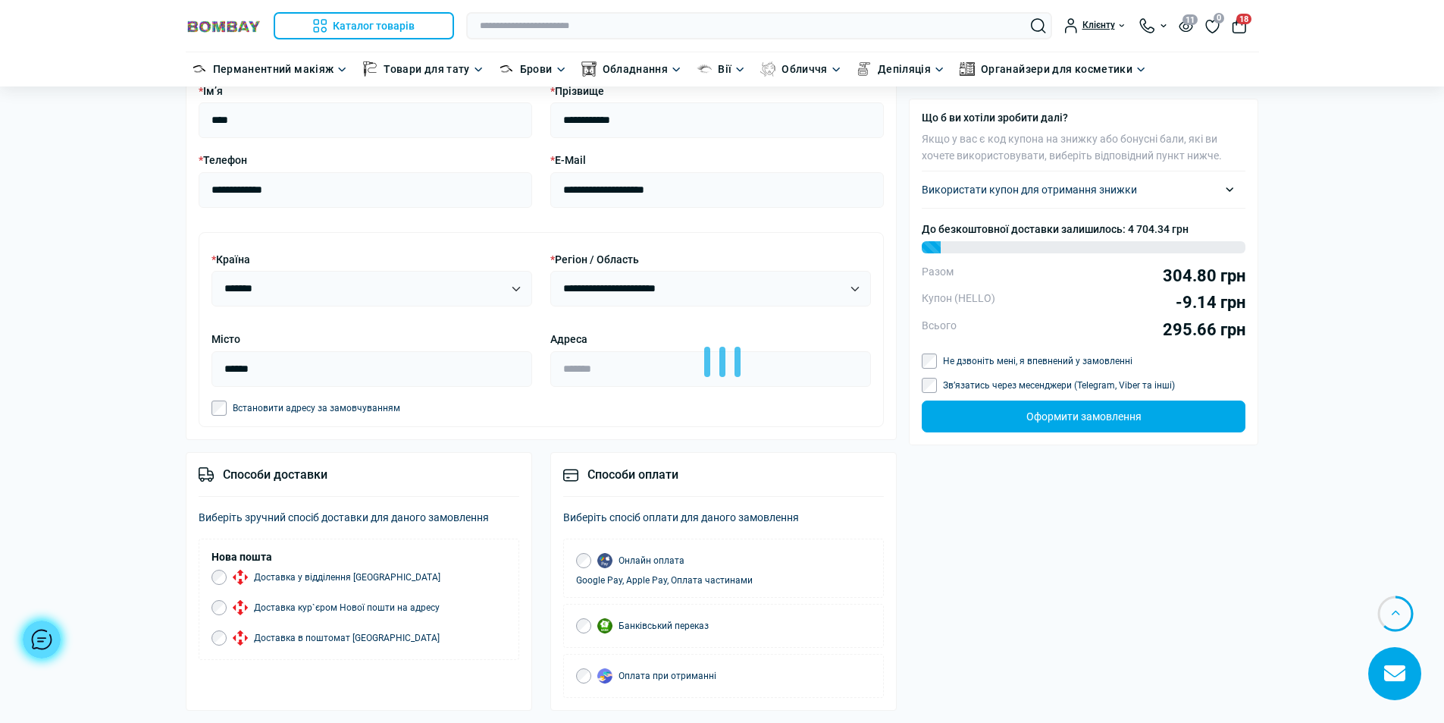
click at [222, 409] on div at bounding box center [722, 361] width 1444 height 723
click at [576, 373] on input "Адреса" at bounding box center [710, 369] width 321 height 36
click at [39, 633] on div at bounding box center [42, 639] width 38 height 38
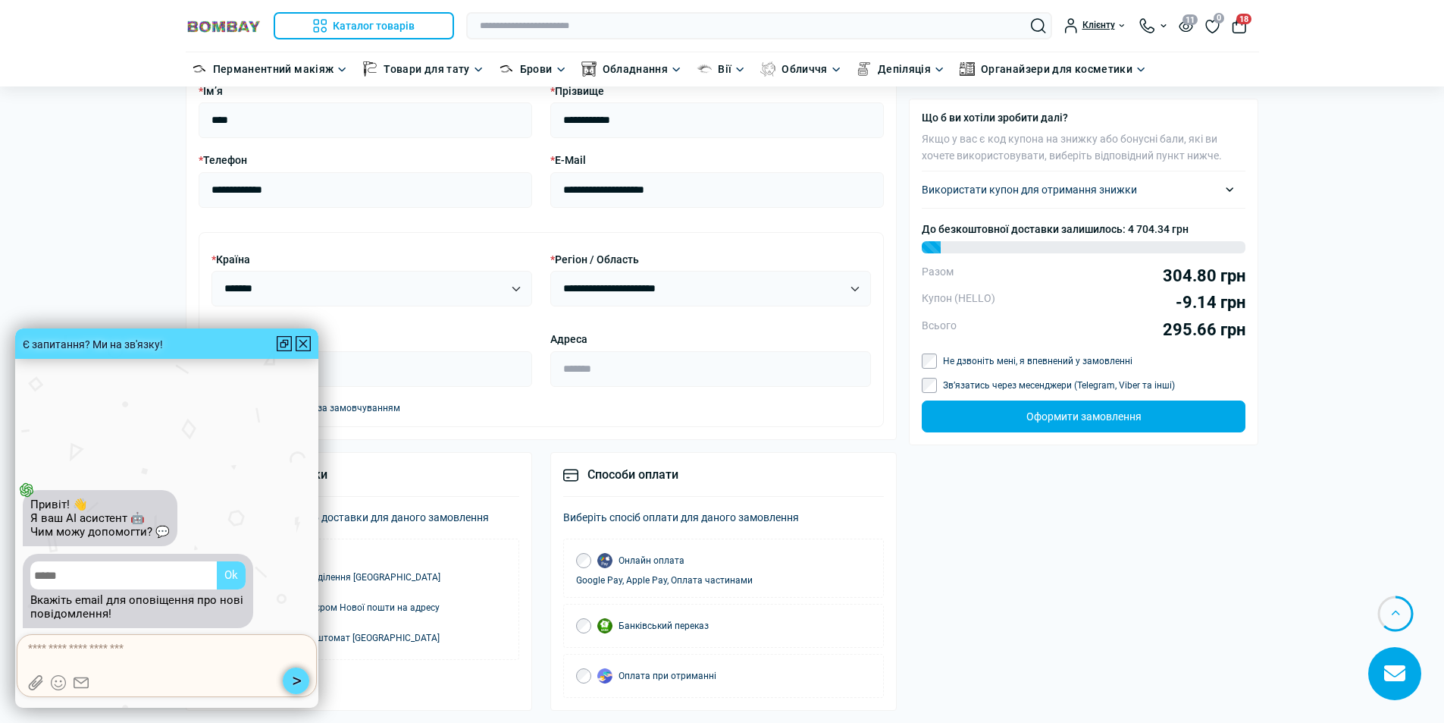
click at [112, 656] on div at bounding box center [167, 654] width 278 height 27
click at [161, 654] on textarea at bounding box center [167, 648] width 278 height 15
type textarea "**********"
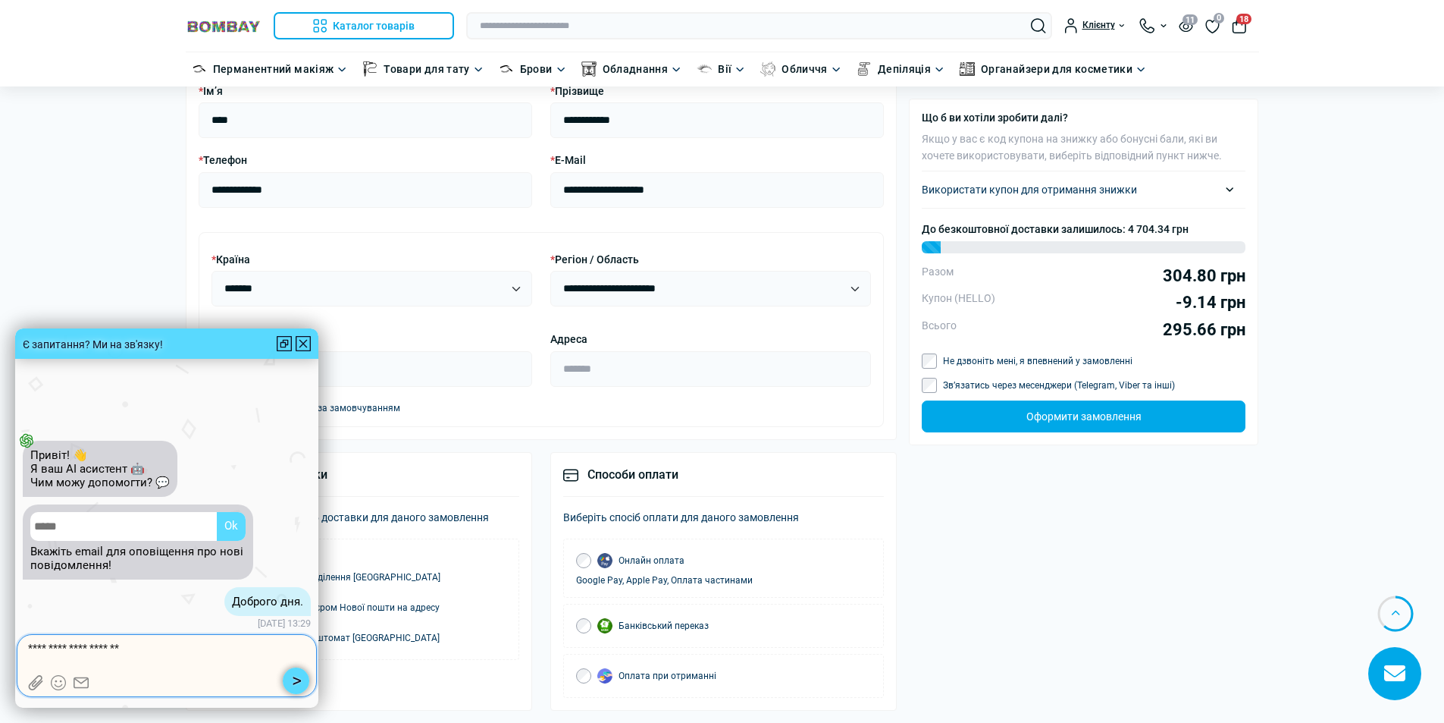
click at [43, 648] on textarea "**********" at bounding box center [167, 648] width 278 height 15
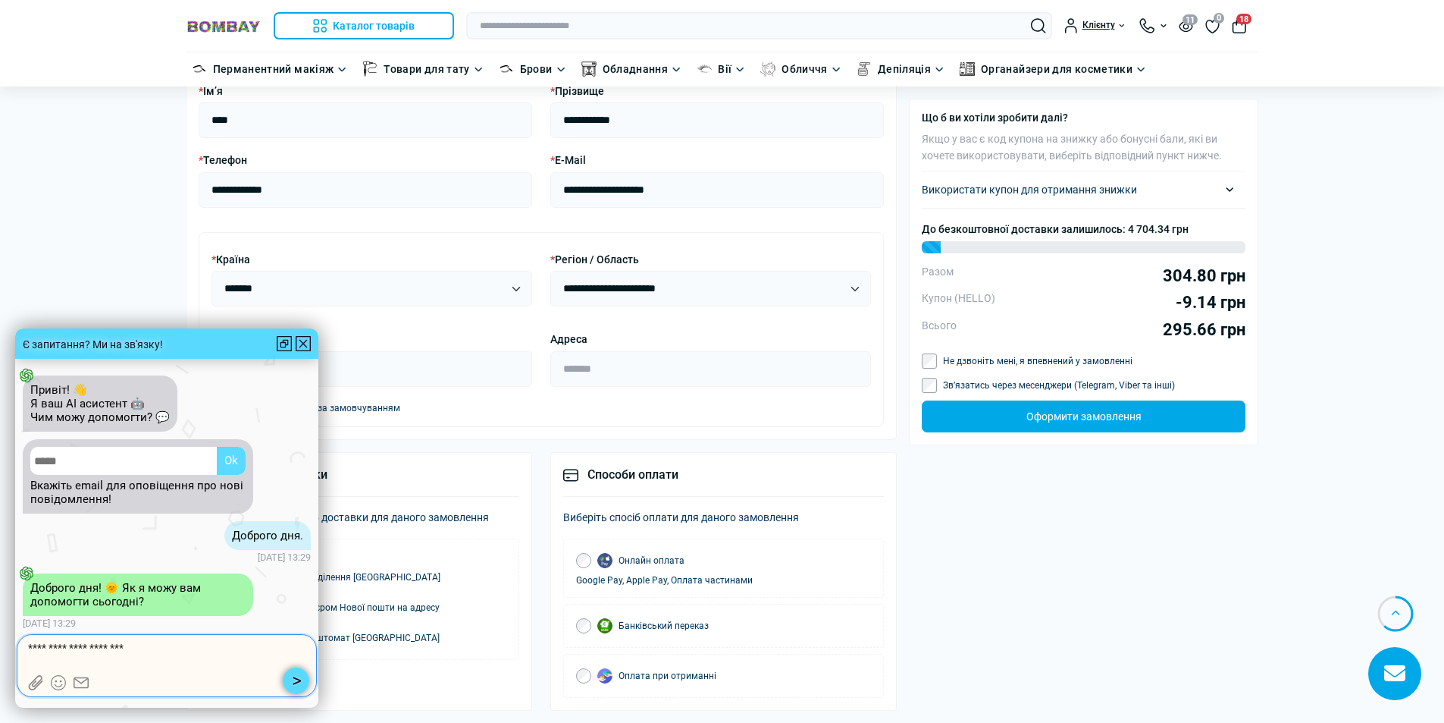
click at [171, 648] on textarea "**********" at bounding box center [167, 648] width 278 height 15
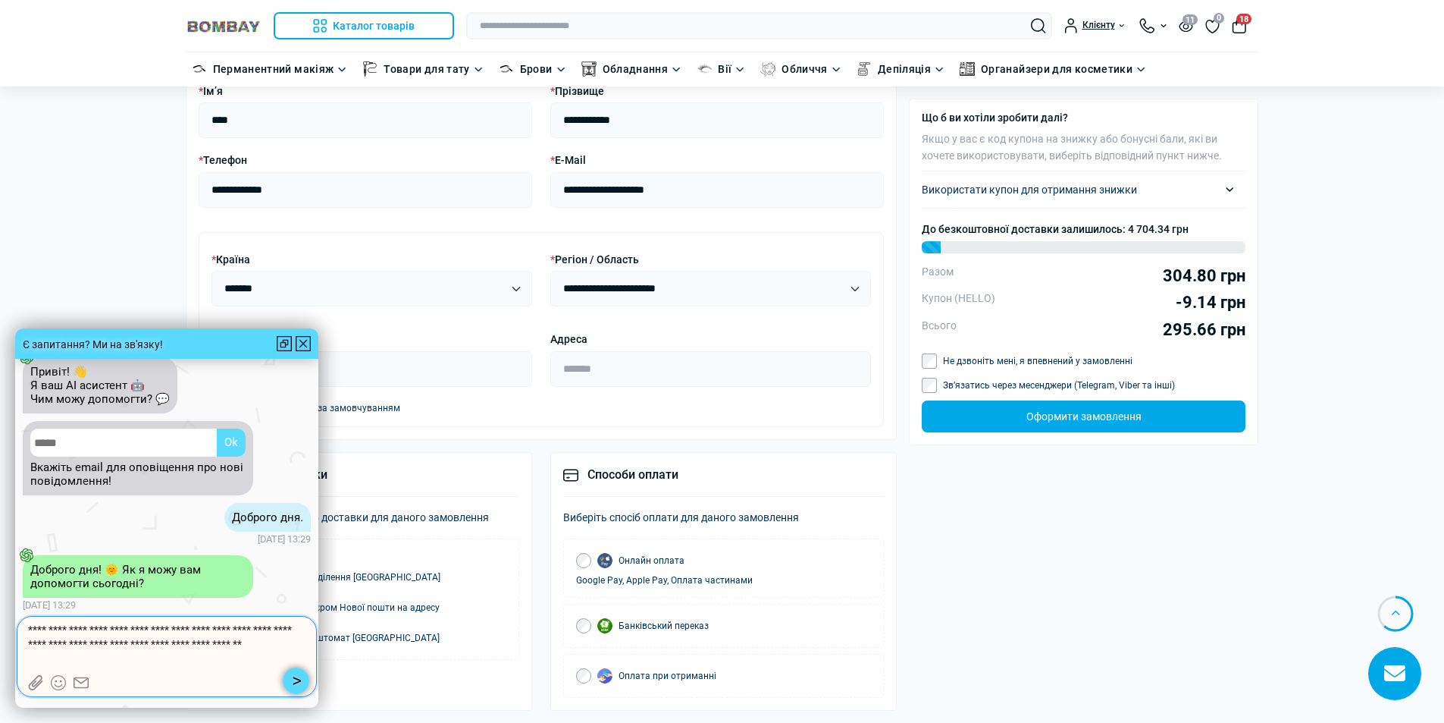
click at [283, 642] on textarea "**********" at bounding box center [167, 645] width 278 height 45
click at [274, 645] on textarea "**********" at bounding box center [167, 645] width 278 height 45
click at [281, 645] on textarea "**********" at bounding box center [167, 645] width 278 height 45
type textarea "**********"
click at [294, 681] on button "button" at bounding box center [296, 680] width 27 height 27
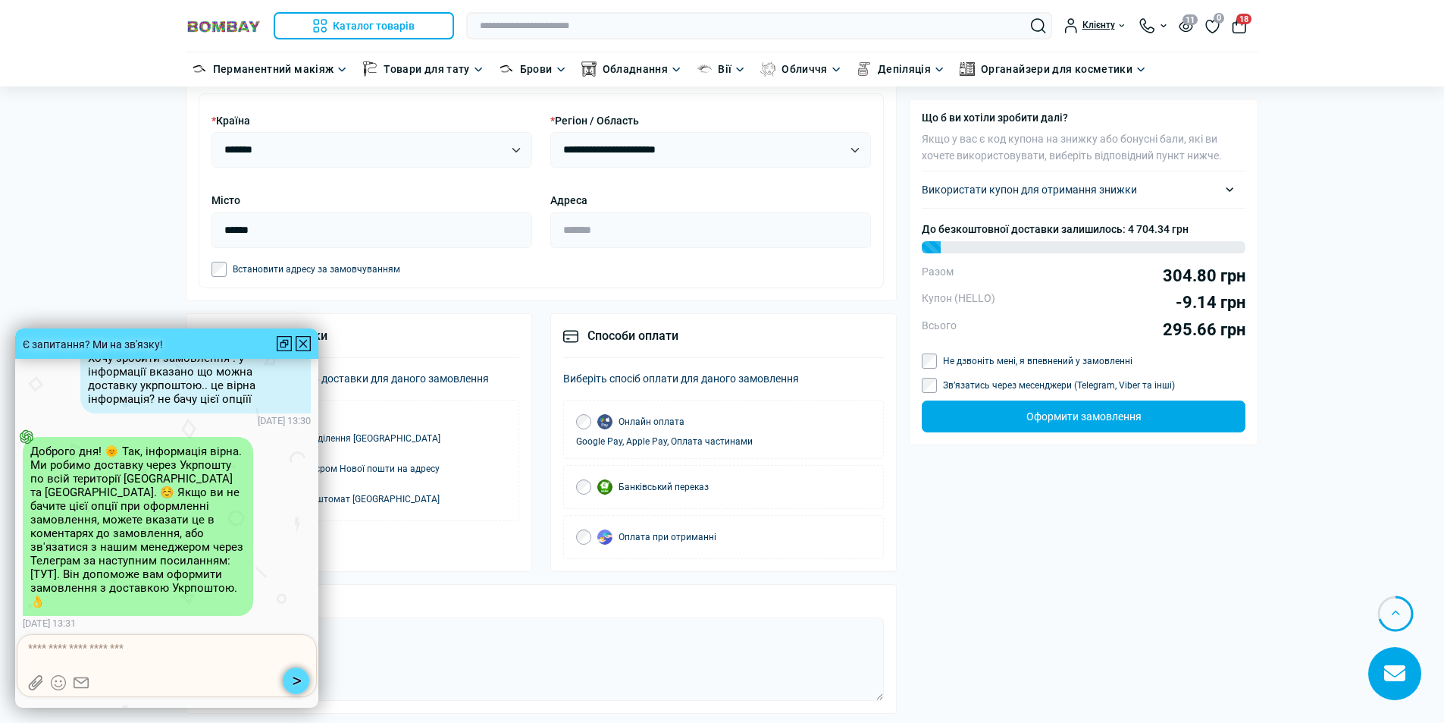
scroll to position [1213, 0]
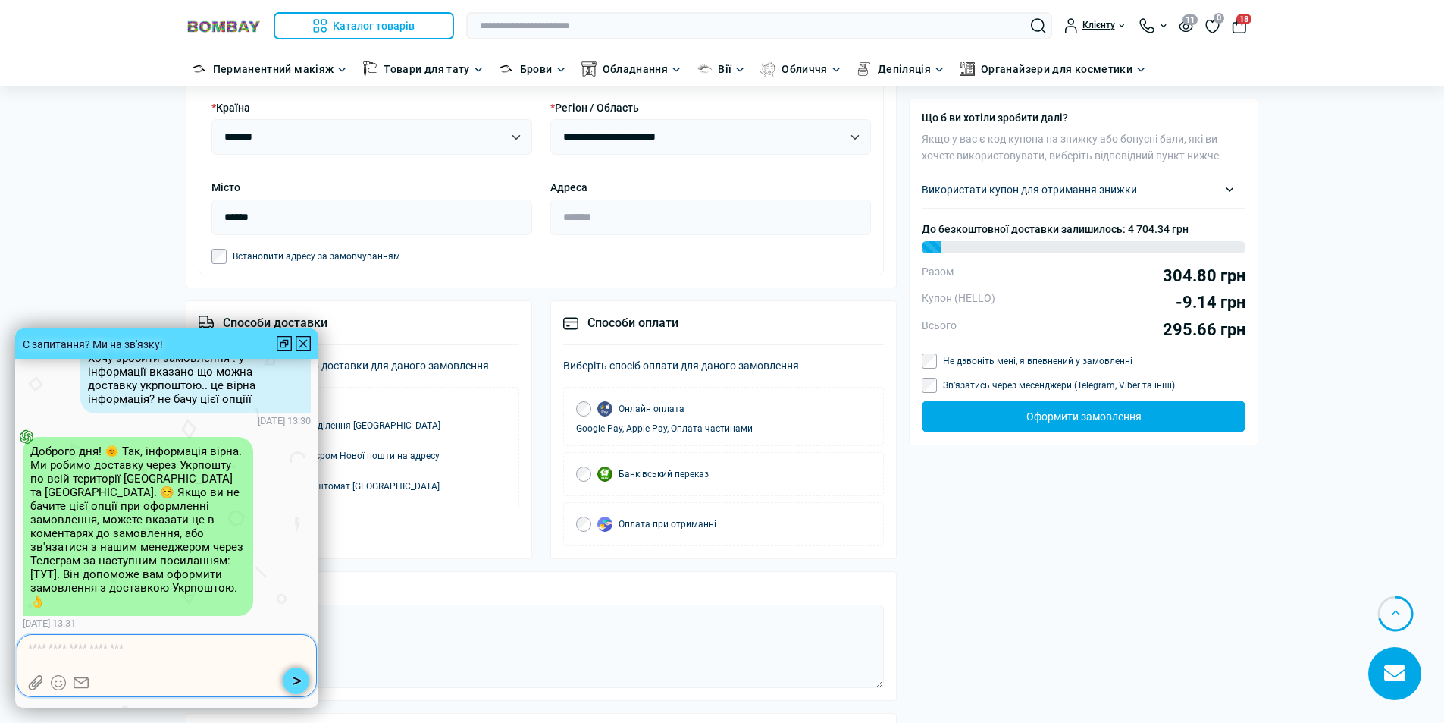
click at [125, 654] on textarea at bounding box center [167, 648] width 278 height 15
type textarea "**********"
click at [300, 680] on button "button" at bounding box center [296, 680] width 27 height 27
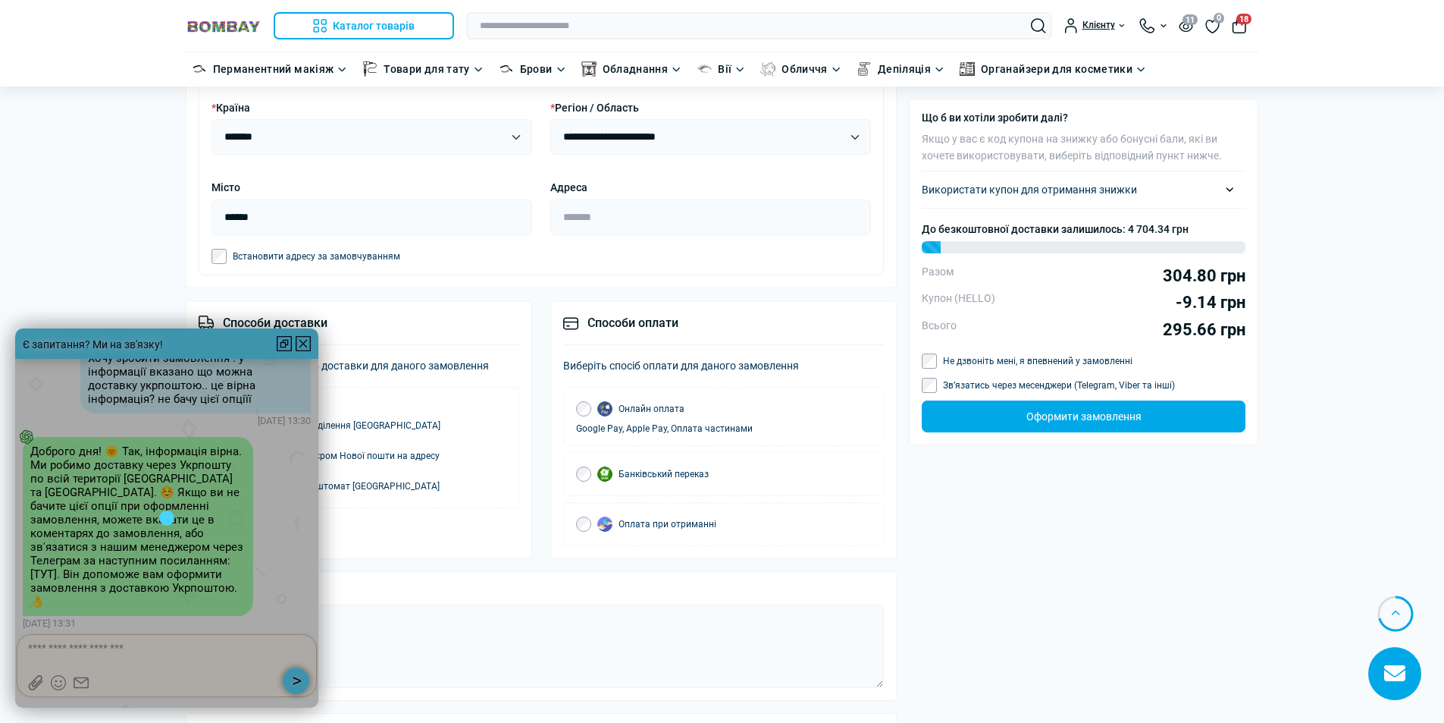
scroll to position [1, 0]
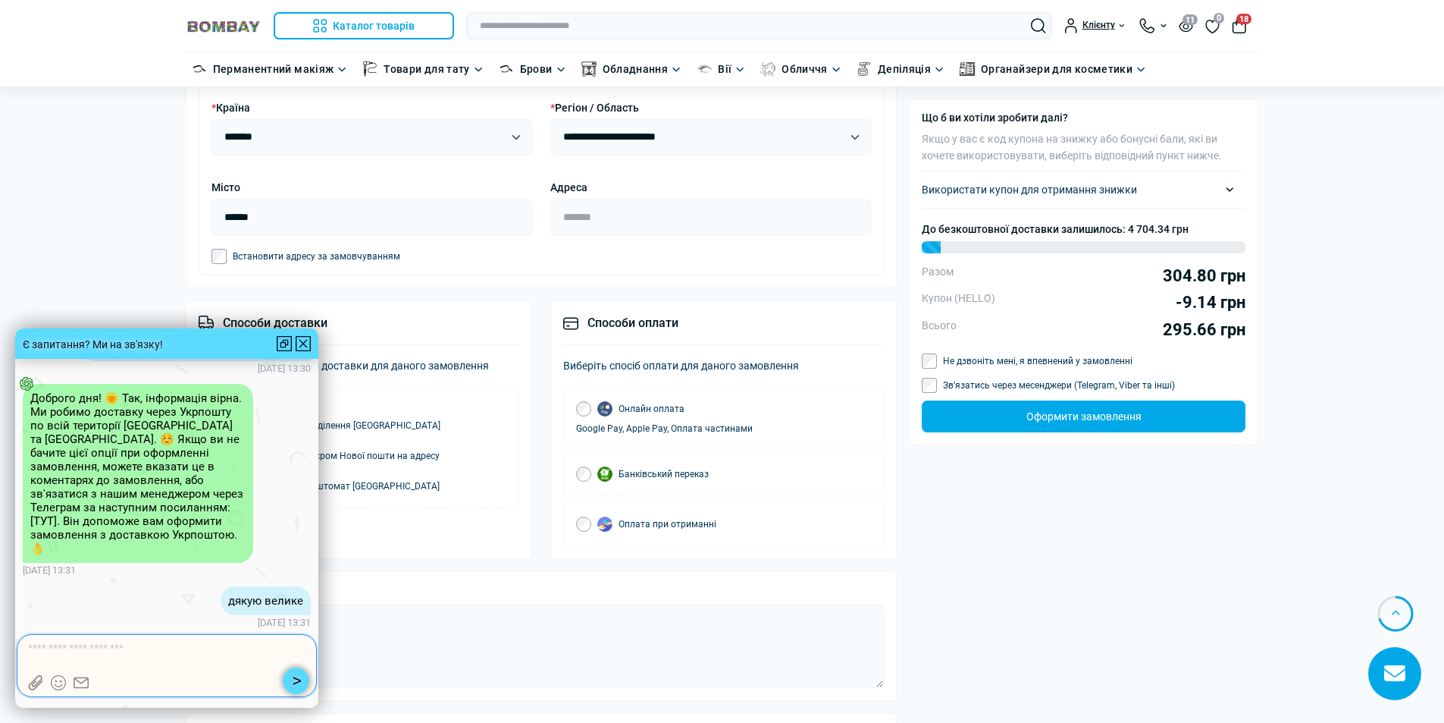
click at [213, 643] on textarea at bounding box center [167, 648] width 278 height 15
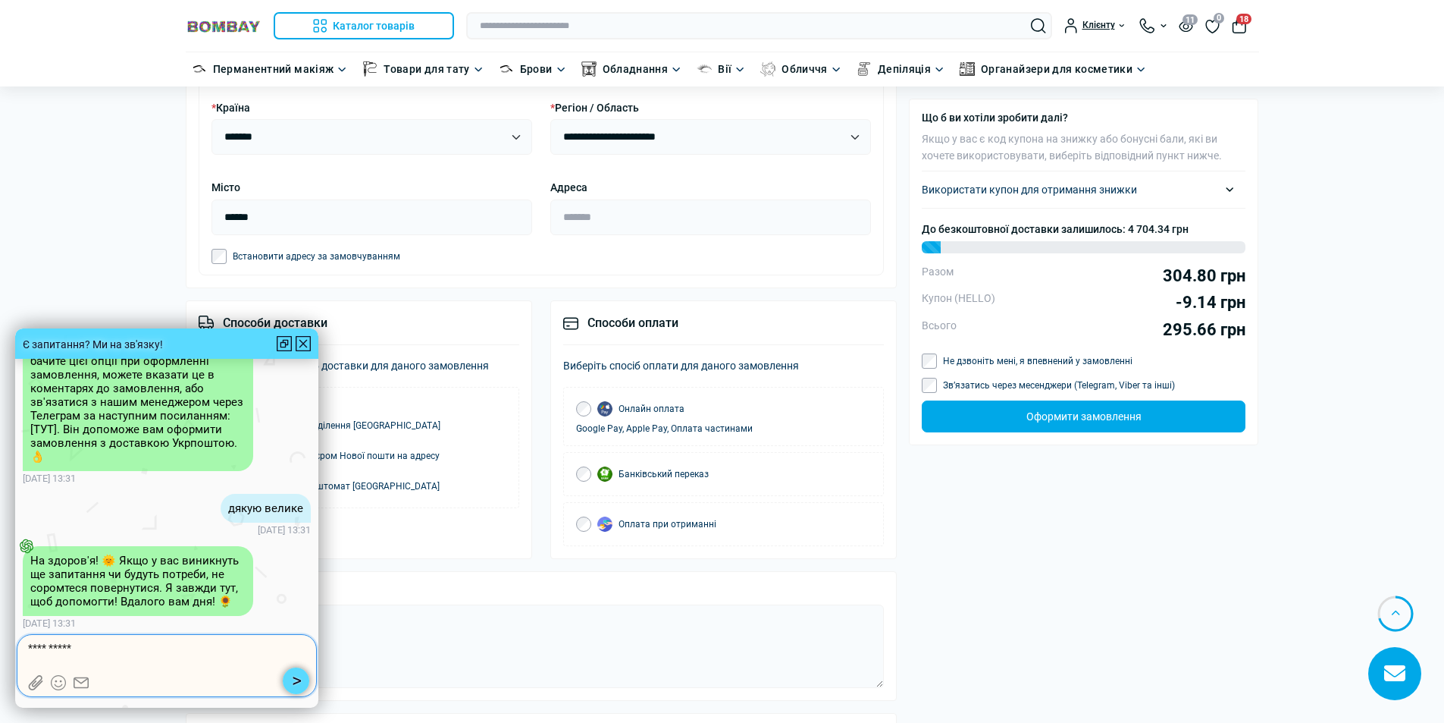
type textarea "**********"
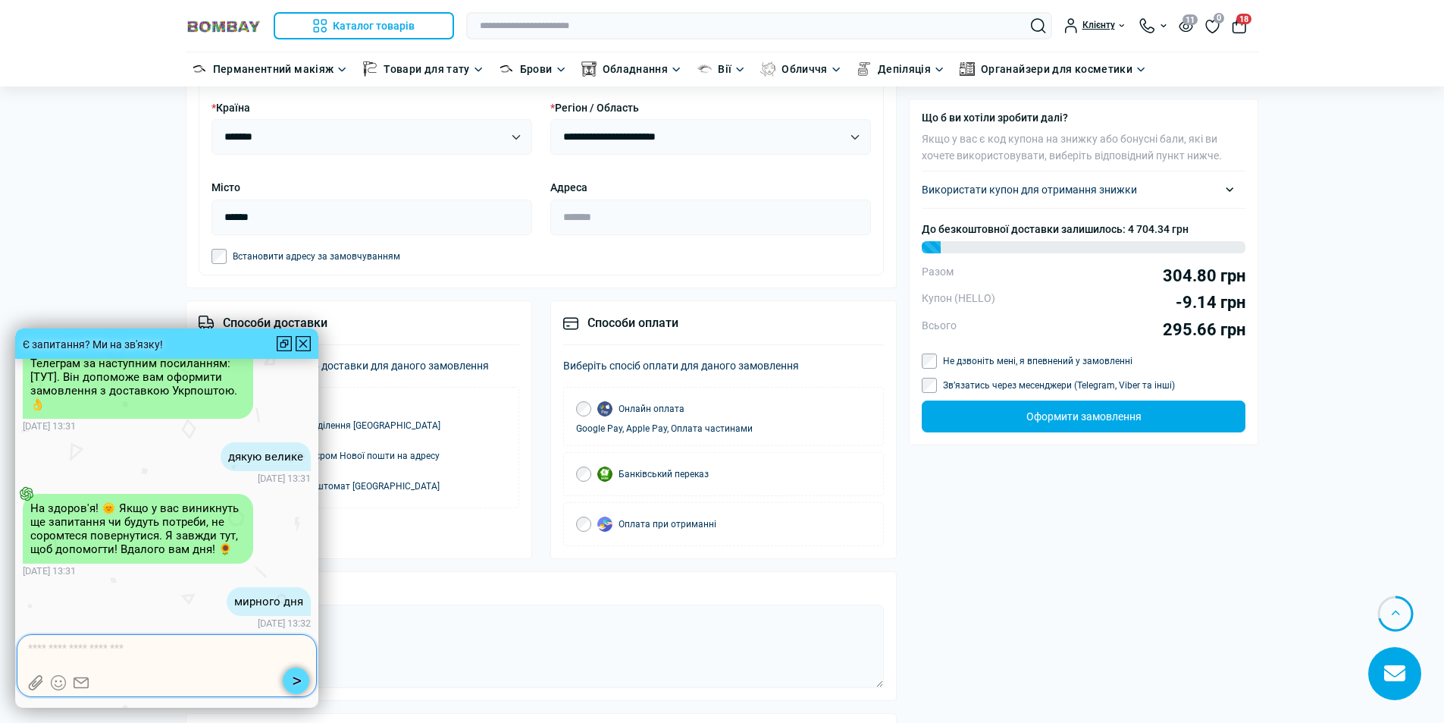
scroll to position [1, 0]
click at [300, 344] on div at bounding box center [303, 343] width 15 height 15
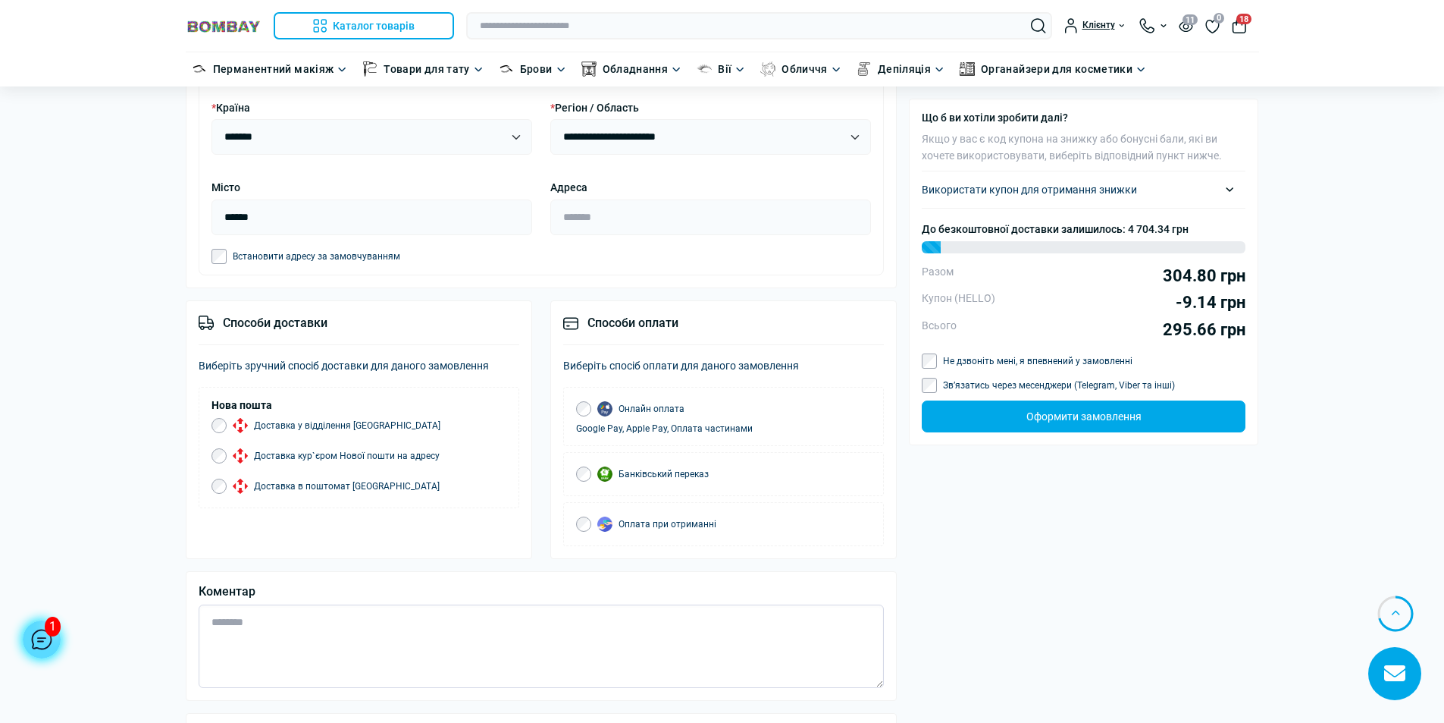
click at [286, 625] on textarea "Коментар" at bounding box center [542, 645] width 686 height 83
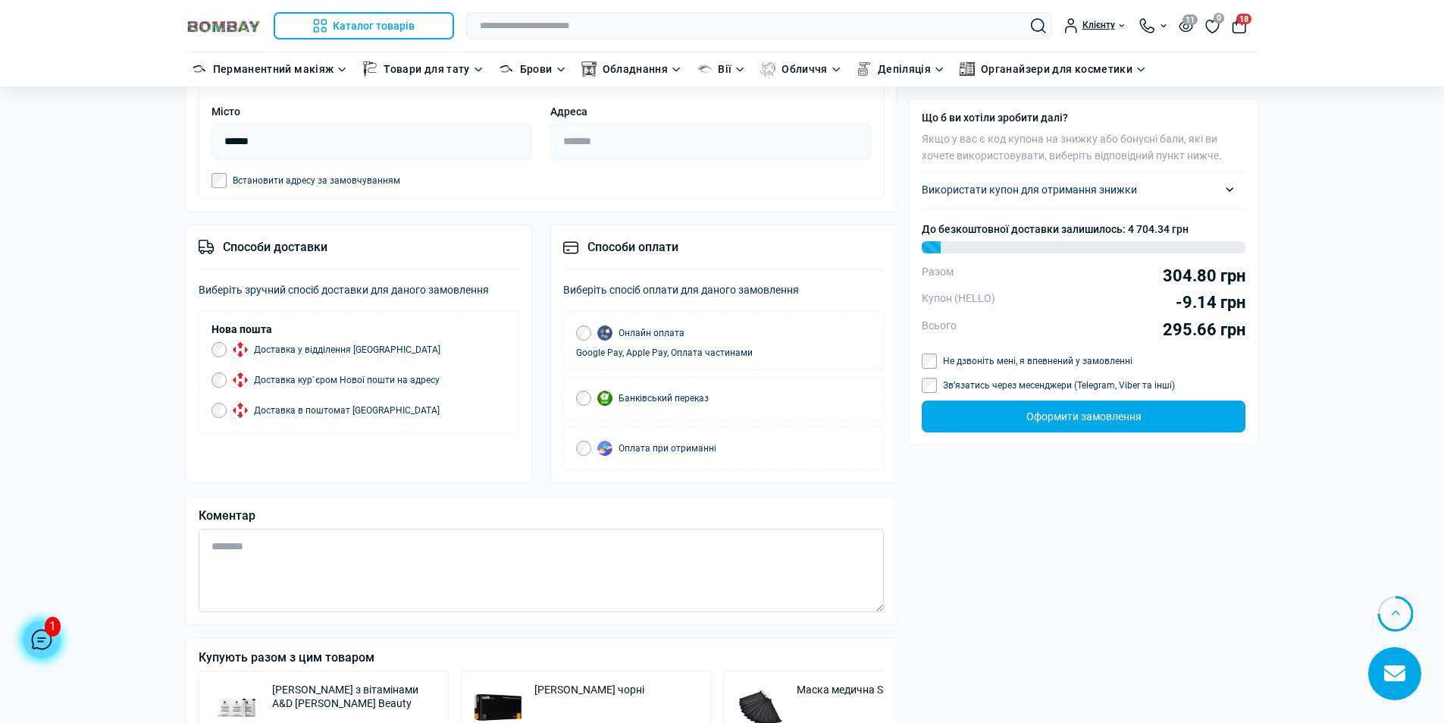
click at [378, 557] on textarea "Коментар" at bounding box center [542, 570] width 686 height 83
type textarea "**********"
click at [1138, 419] on button "Оформити замовлення" at bounding box center [1084, 416] width 324 height 32
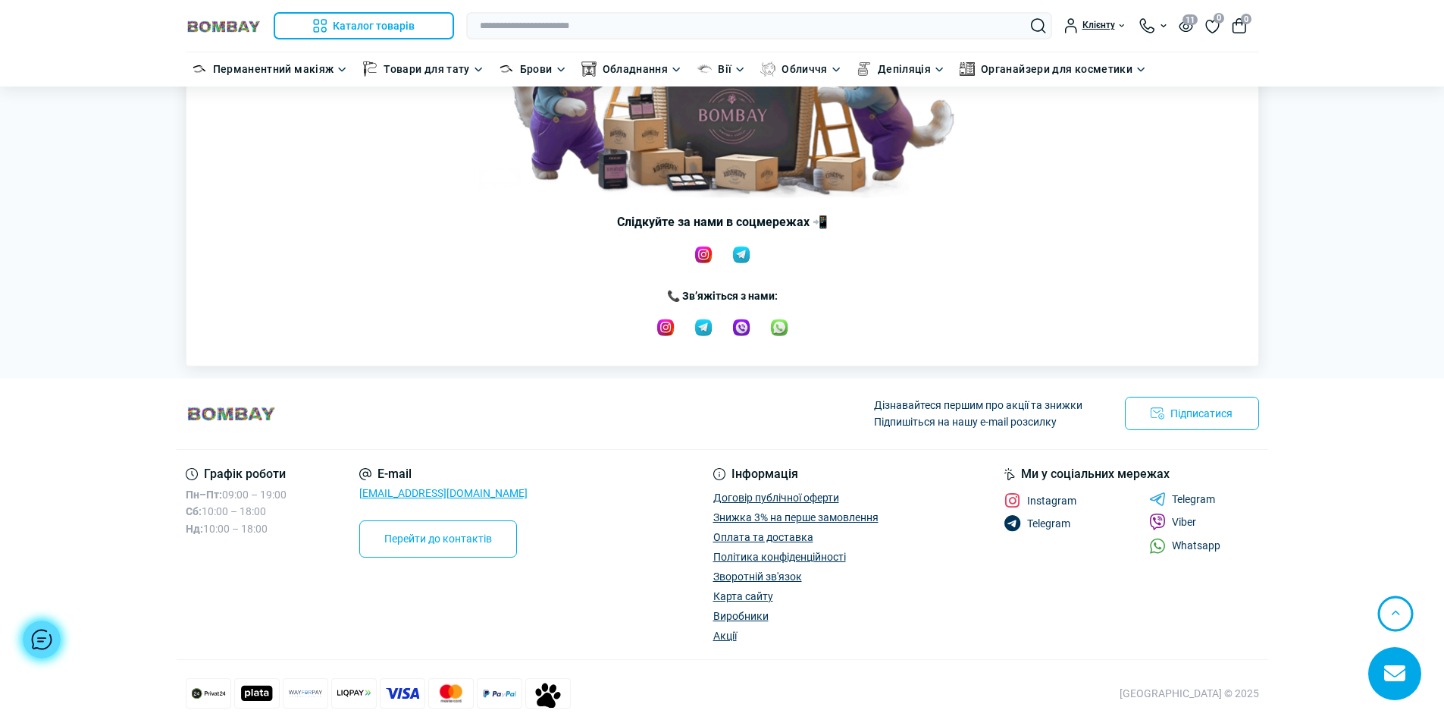
scroll to position [383, 0]
